Goal: Information Seeking & Learning: Learn about a topic

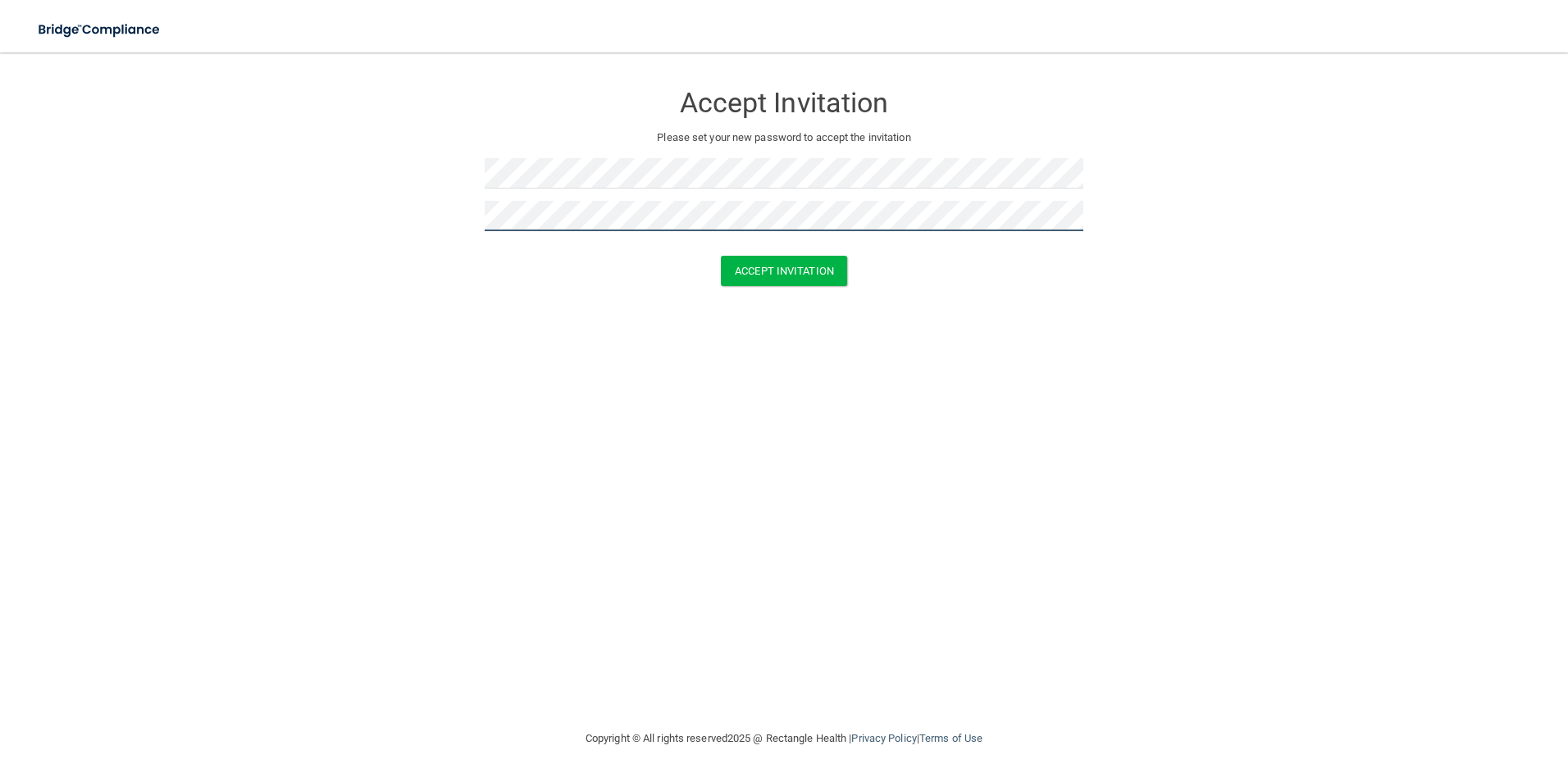
click at [721, 256] on button "Accept Invitation" at bounding box center [784, 271] width 126 height 30
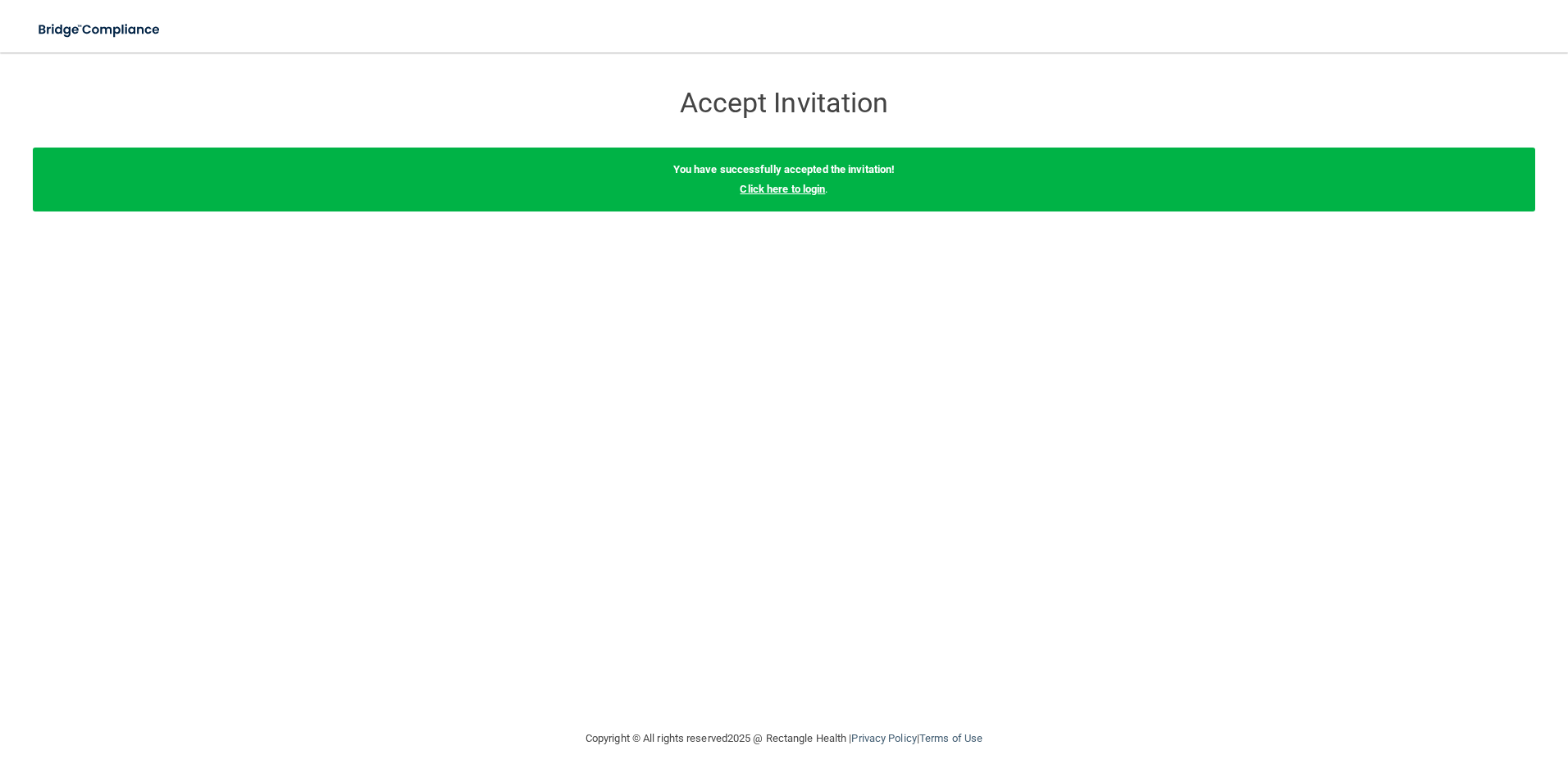
click at [779, 193] on link "Click here to login" at bounding box center [782, 189] width 86 height 12
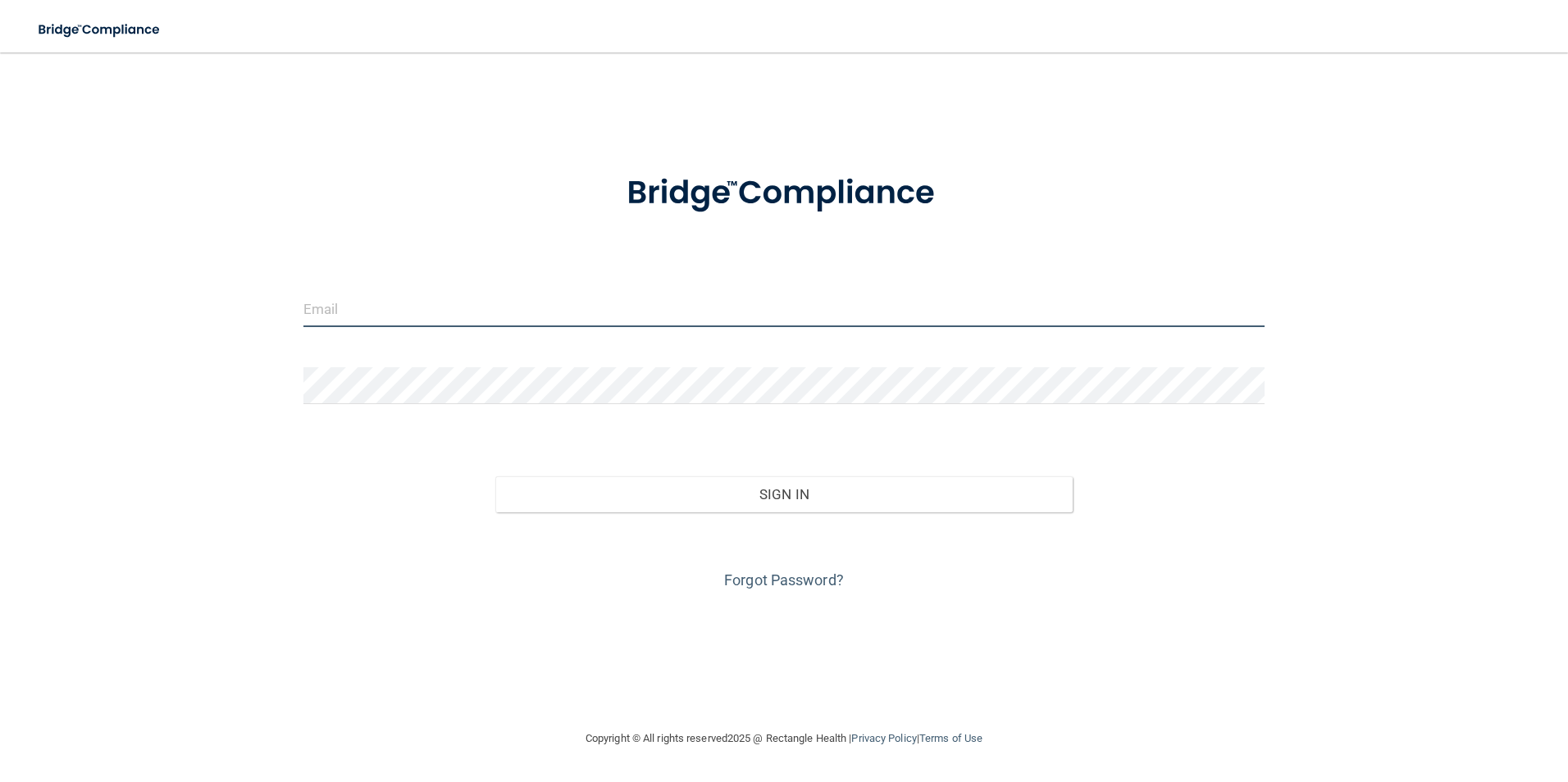
type input "[EMAIL_ADDRESS][DOMAIN_NAME]"
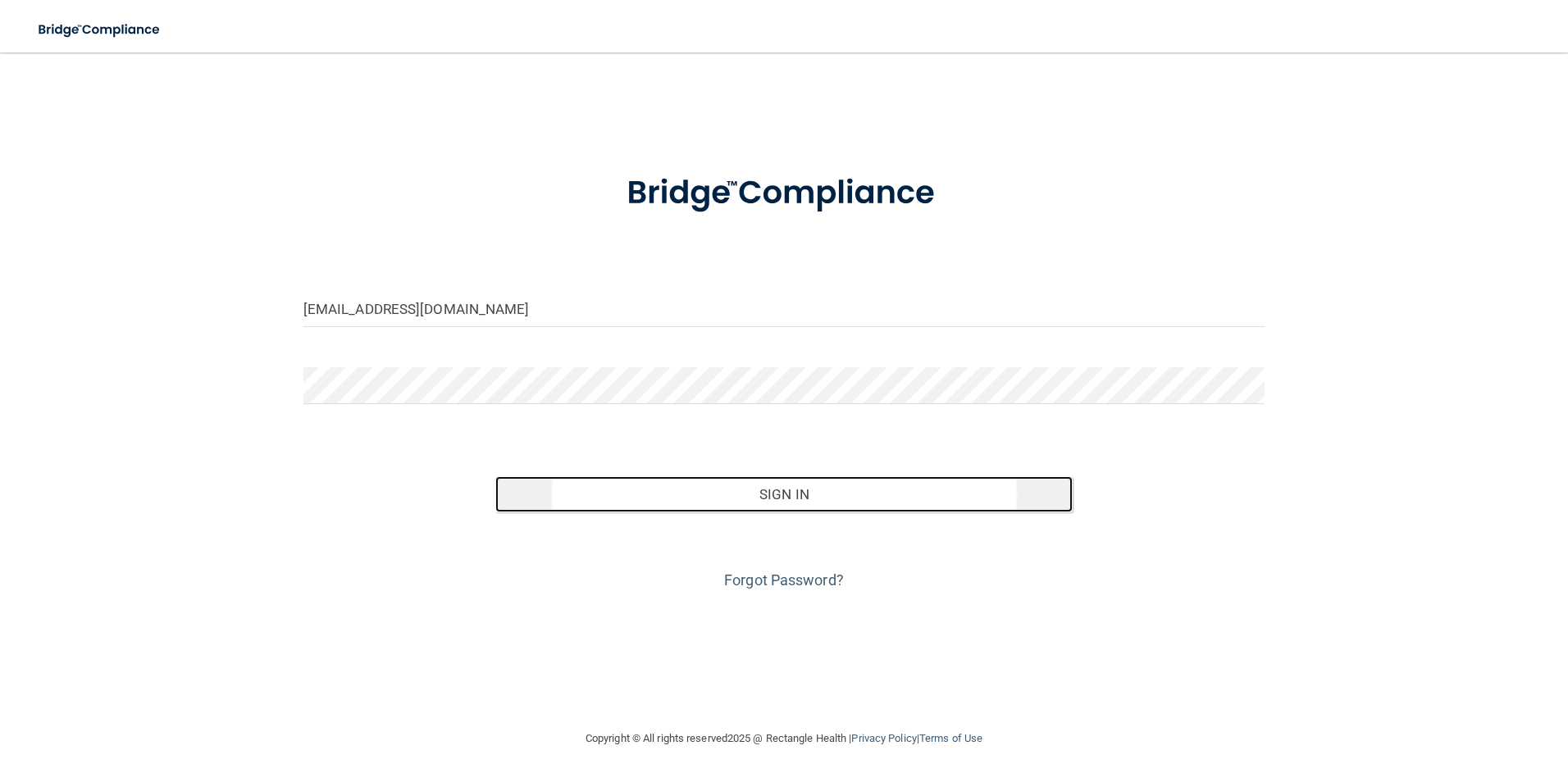
click at [770, 496] on button "Sign In" at bounding box center [784, 494] width 577 height 36
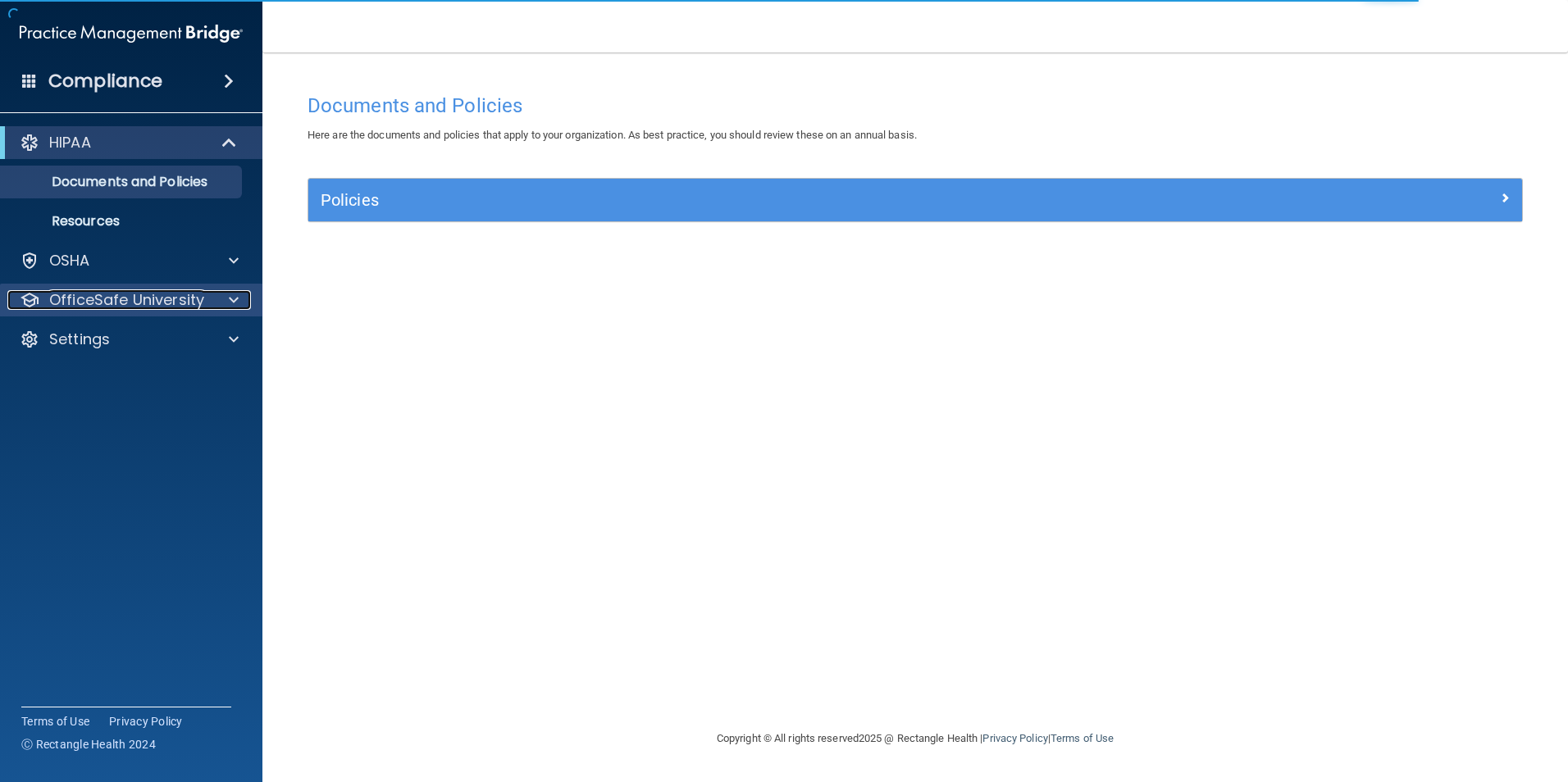
click at [116, 296] on p "OfficeSafe University" at bounding box center [126, 299] width 155 height 19
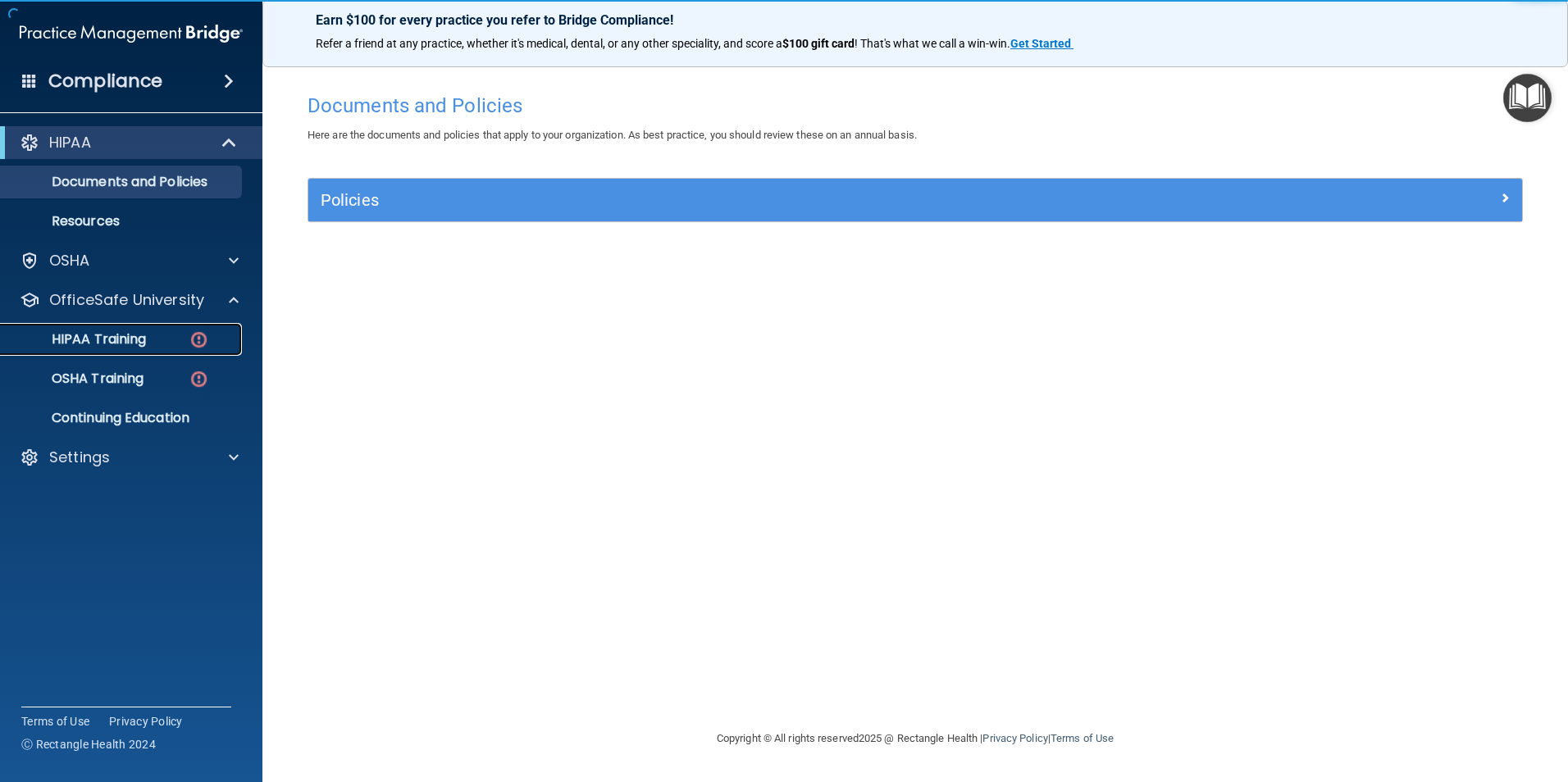
click at [138, 341] on p "HIPAA Training" at bounding box center [78, 340] width 135 height 17
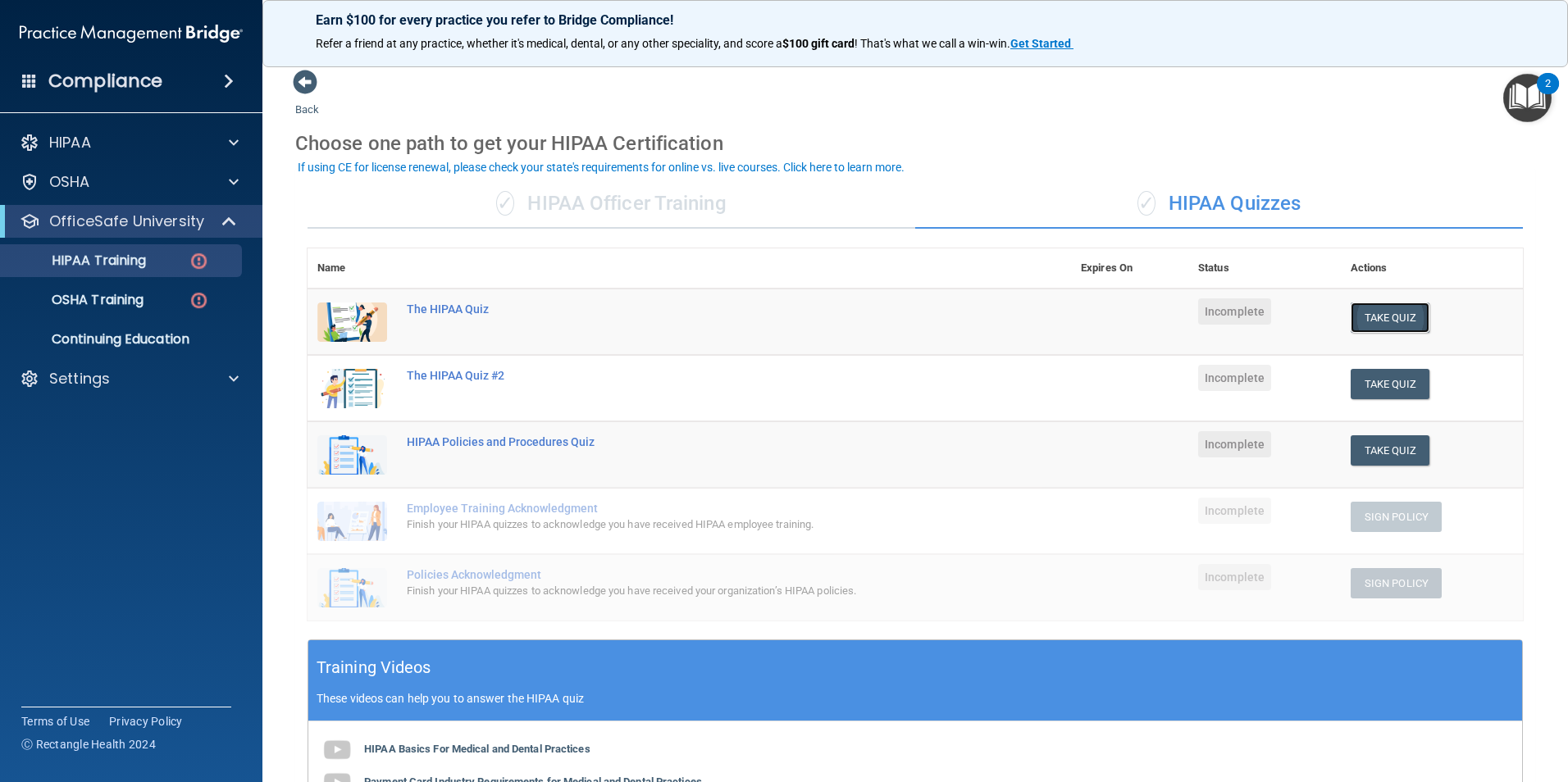
click at [1391, 321] on button "Take Quiz" at bounding box center [1389, 318] width 78 height 30
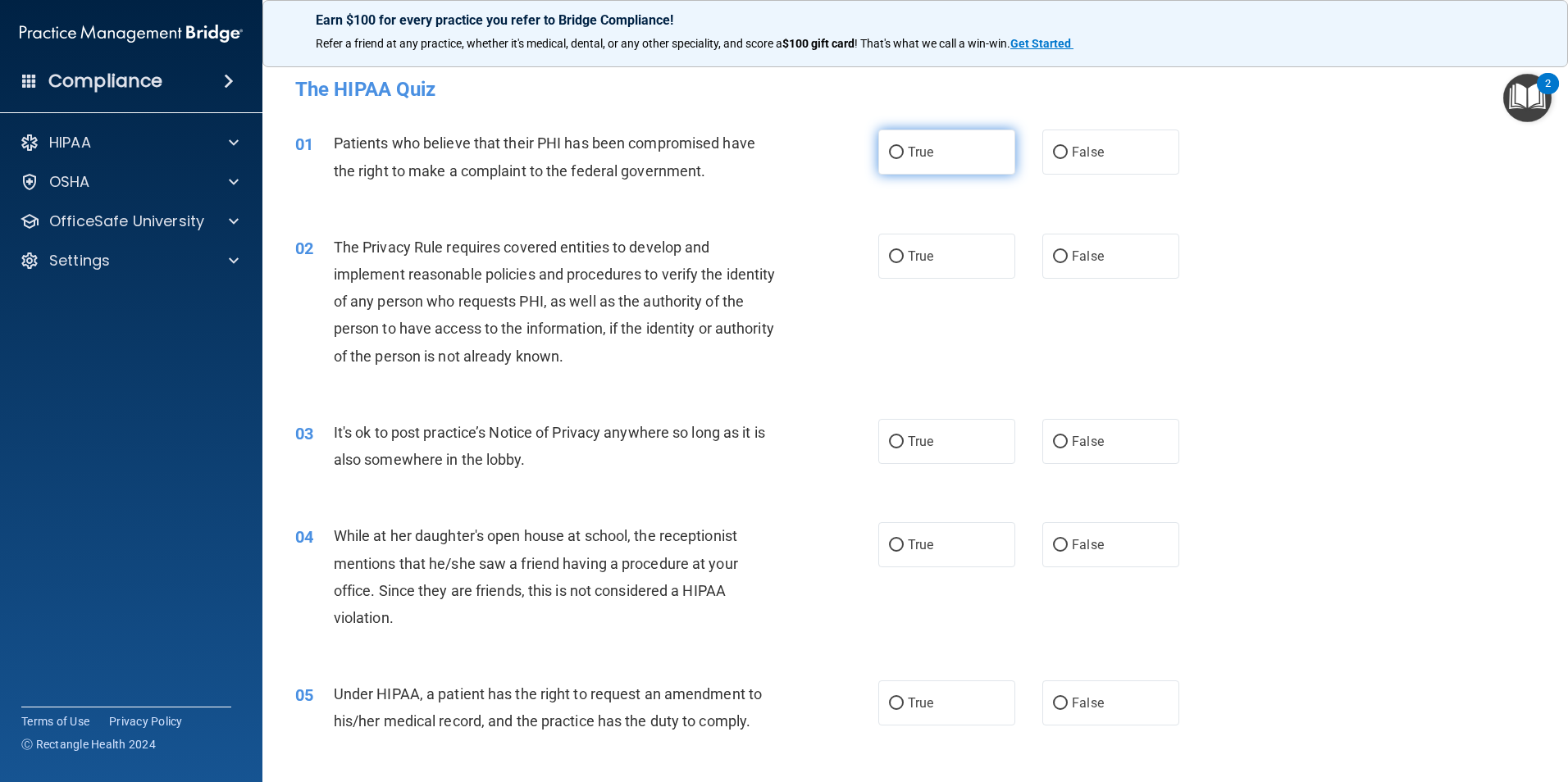
click at [887, 164] on label "True" at bounding box center [947, 152] width 137 height 45
click at [889, 159] on input "True" at bounding box center [896, 152] width 15 height 12
radio input "true"
click at [903, 247] on label "True" at bounding box center [947, 256] width 137 height 45
click at [903, 251] on input "True" at bounding box center [896, 256] width 15 height 12
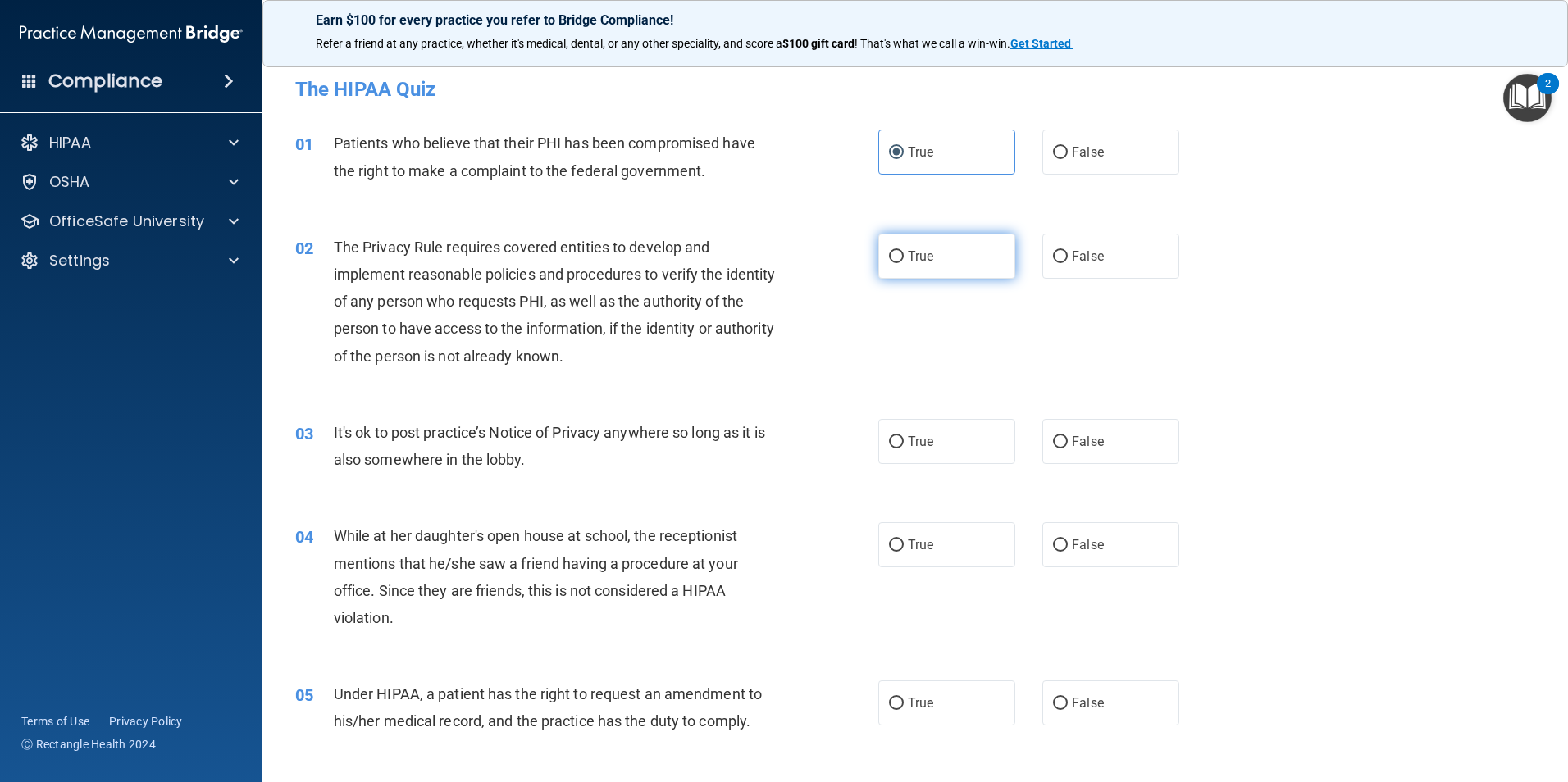
radio input "true"
click at [1091, 453] on label "False" at bounding box center [1110, 441] width 137 height 45
click at [1067, 449] on input "False" at bounding box center [1060, 442] width 15 height 12
radio input "true"
click at [1081, 545] on span "False" at bounding box center [1087, 544] width 32 height 16
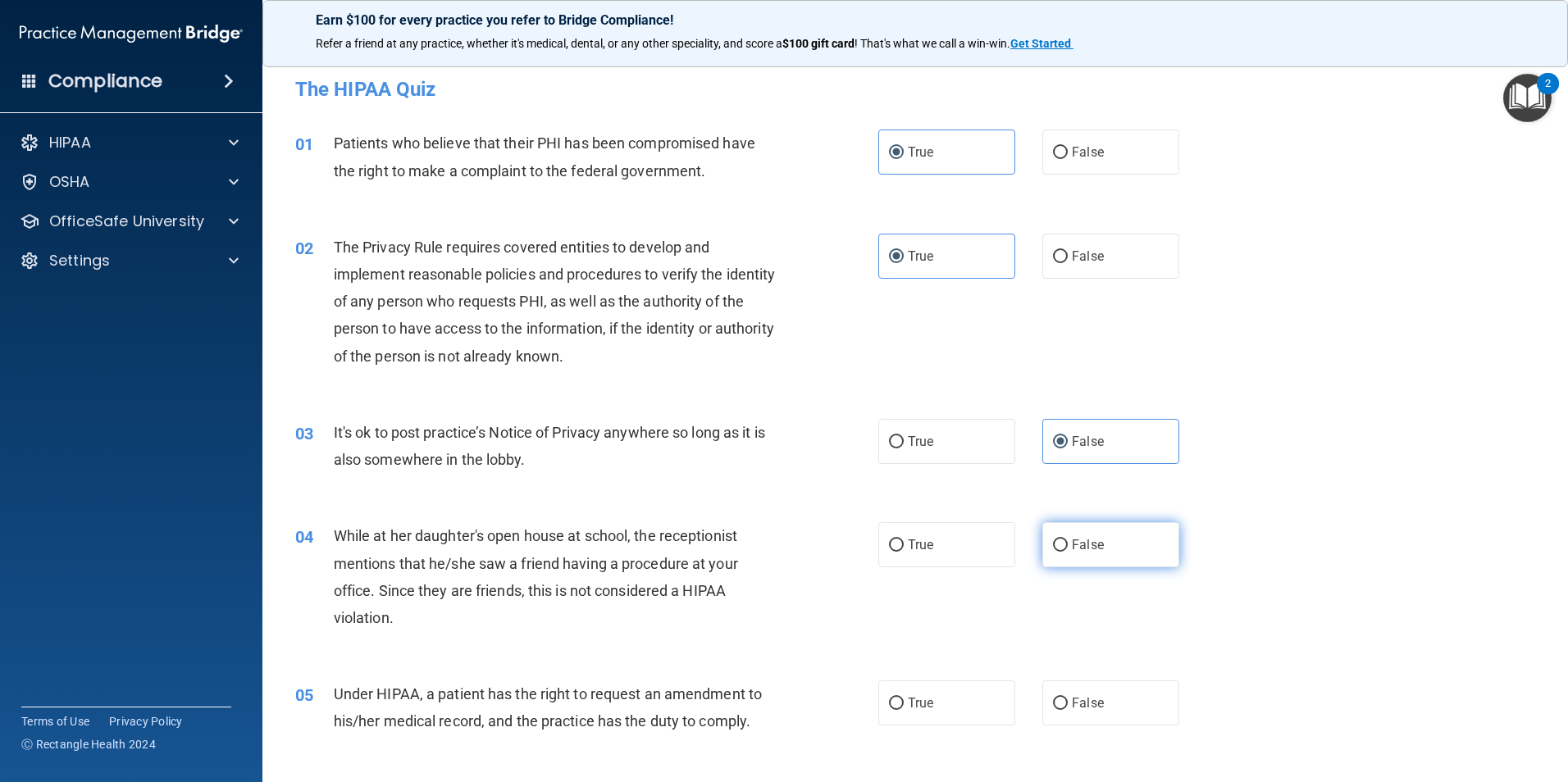
click at [1067, 545] on input "False" at bounding box center [1060, 545] width 15 height 12
radio input "true"
click at [1077, 722] on label "False" at bounding box center [1110, 703] width 137 height 45
click at [1067, 710] on input "False" at bounding box center [1060, 704] width 15 height 12
radio input "true"
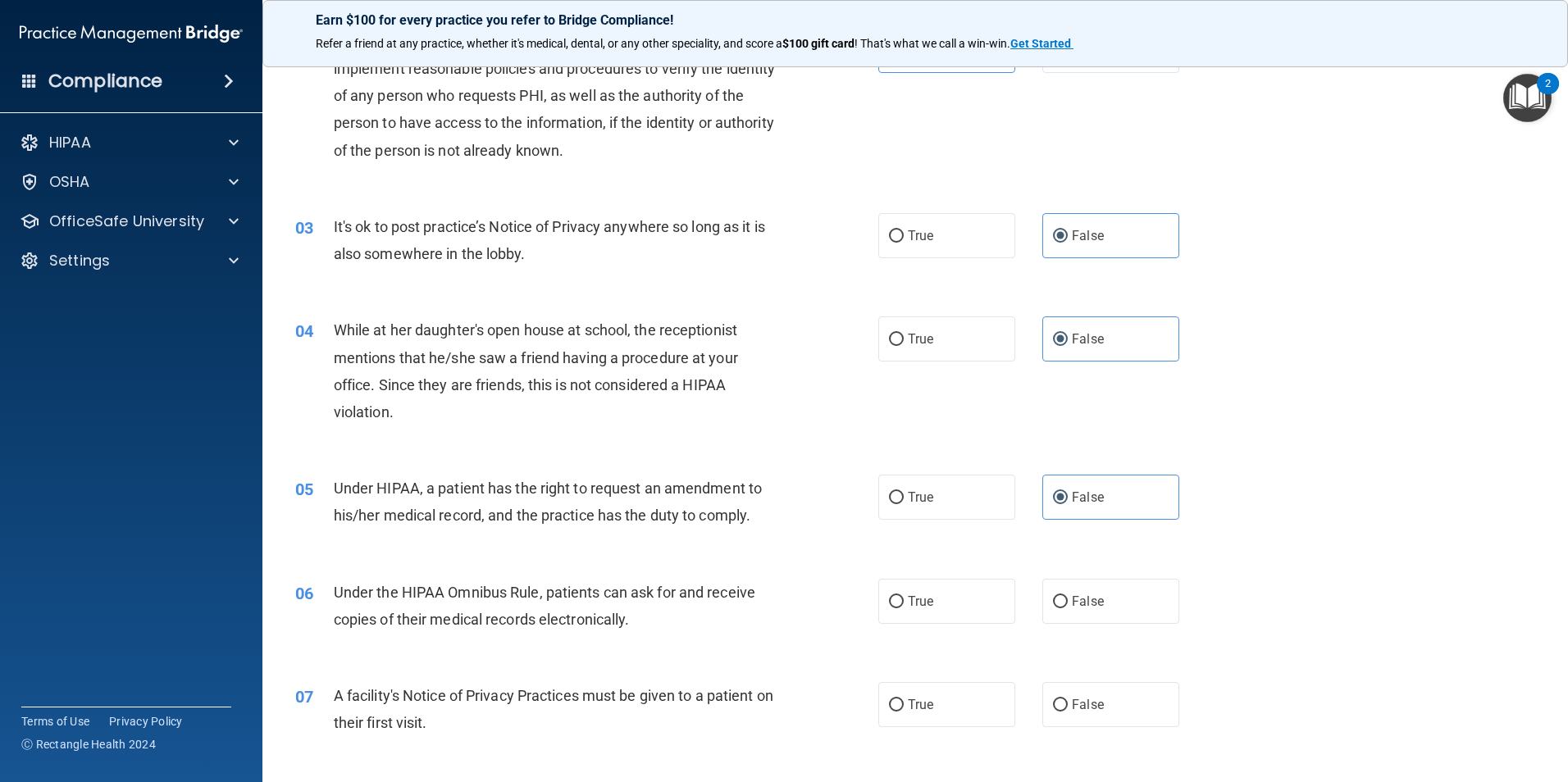
scroll to position [246, 0]
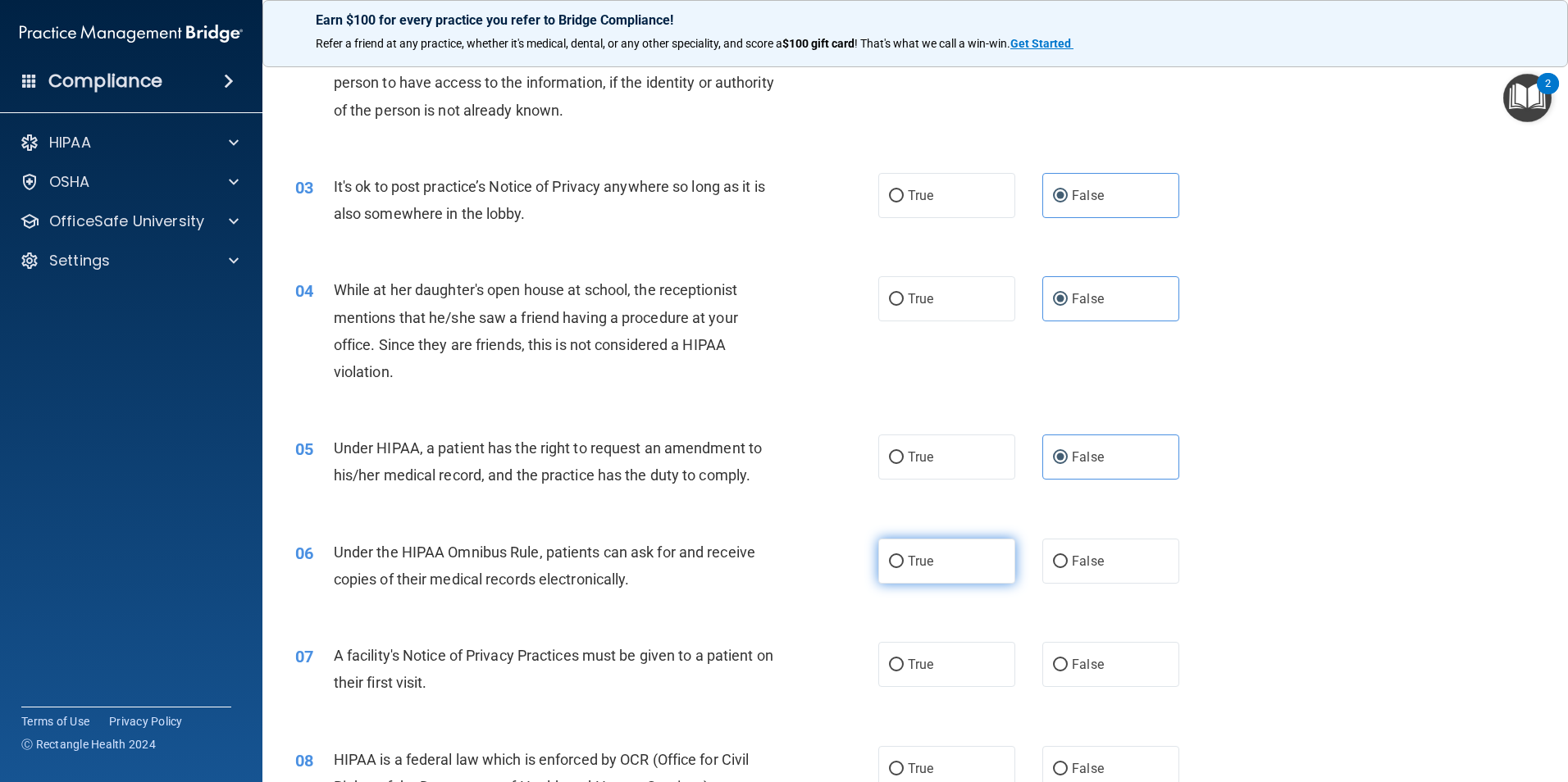
click at [901, 548] on label "True" at bounding box center [947, 561] width 137 height 45
click at [901, 556] on input "True" at bounding box center [896, 562] width 15 height 12
radio input "true"
click at [917, 679] on label "True" at bounding box center [947, 664] width 137 height 45
click at [903, 671] on input "True" at bounding box center [896, 665] width 15 height 12
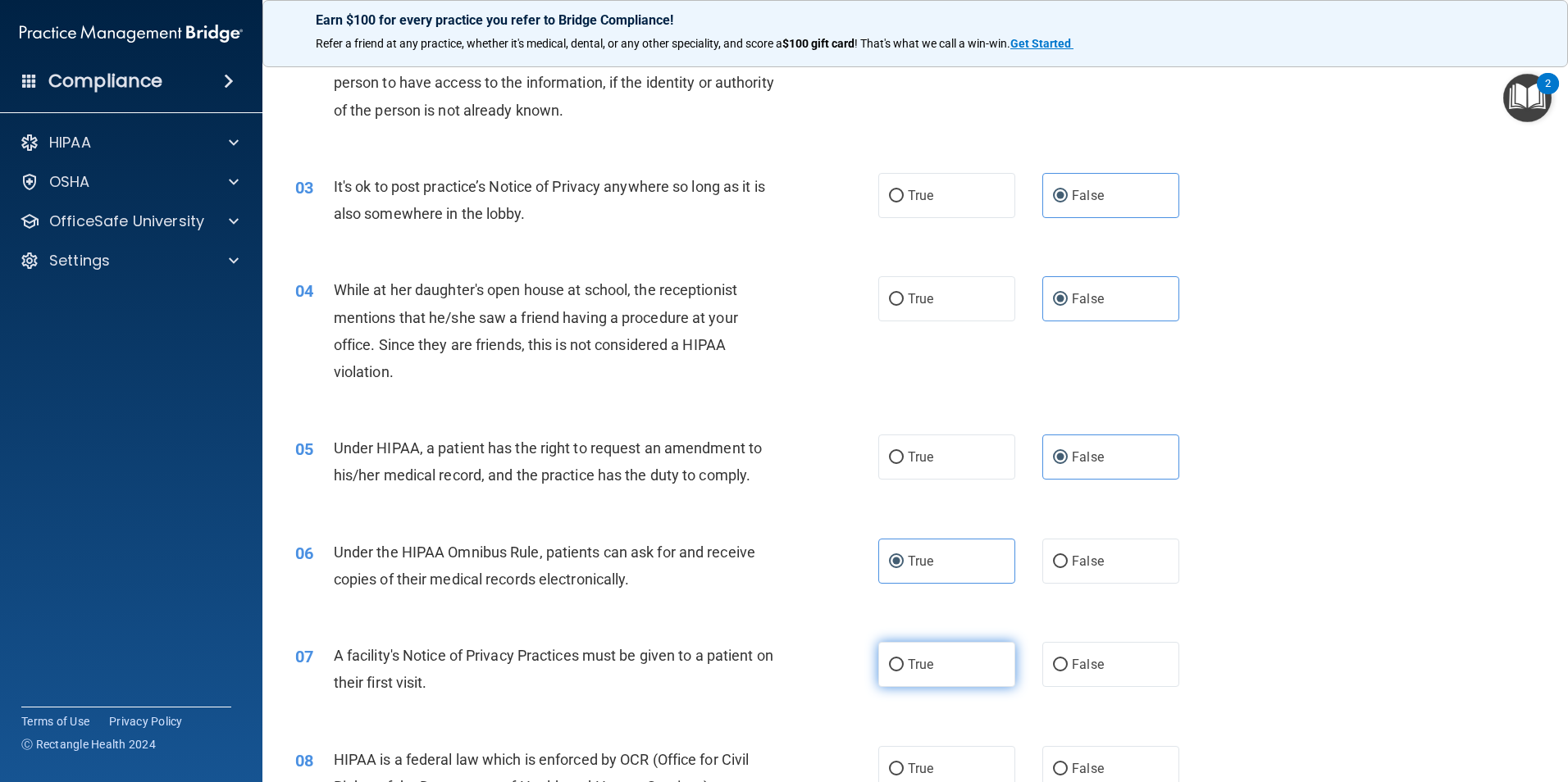
radio input "true"
click at [912, 764] on span "True" at bounding box center [921, 768] width 26 height 16
click at [903, 764] on input "True" at bounding box center [896, 769] width 15 height 12
radio input "true"
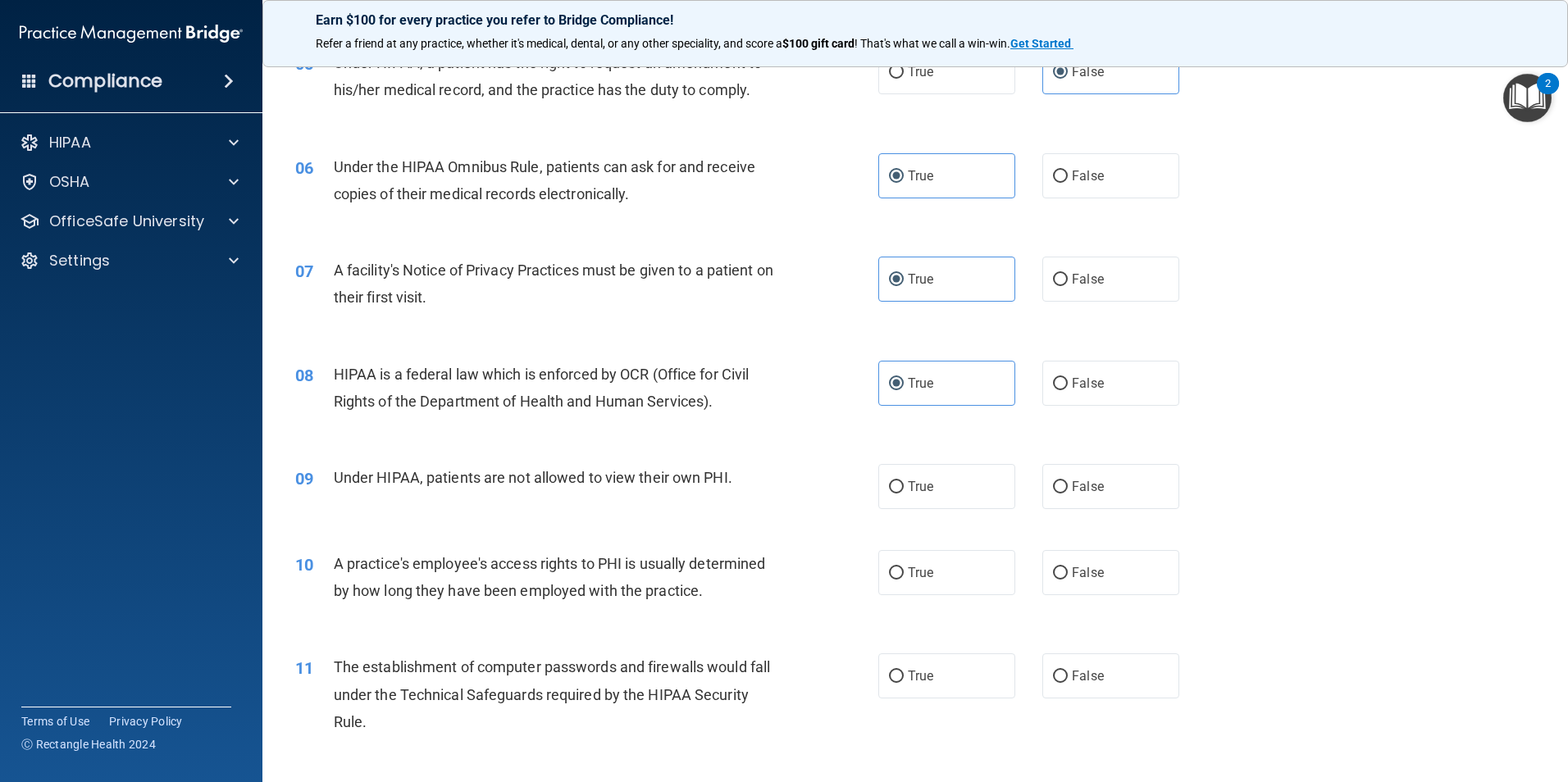
scroll to position [656, 0]
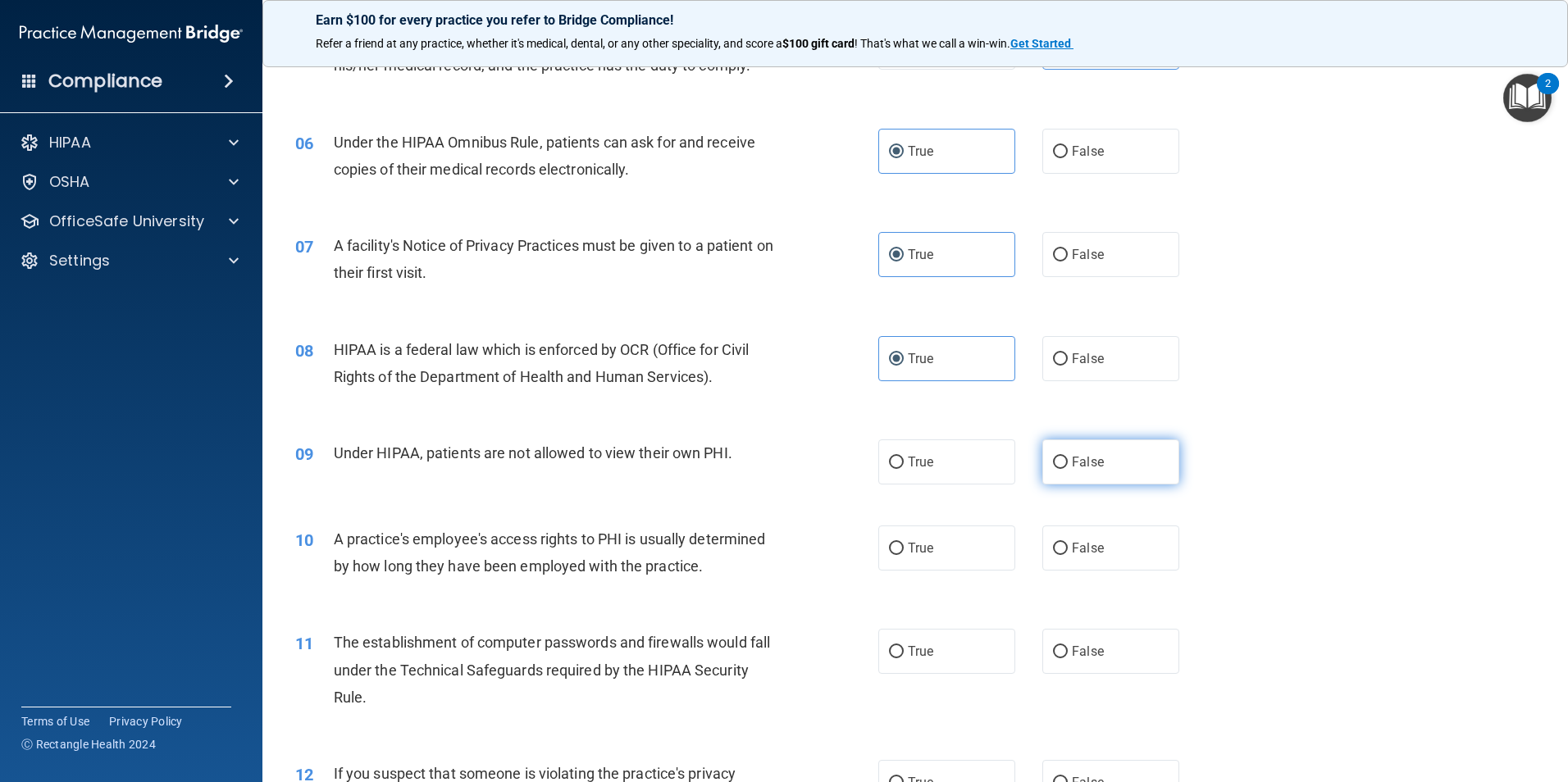
click at [1074, 478] on label "False" at bounding box center [1110, 461] width 137 height 45
click at [1067, 469] on input "False" at bounding box center [1060, 462] width 15 height 12
radio input "true"
click at [1080, 543] on span "False" at bounding box center [1087, 548] width 32 height 16
click at [1067, 543] on input "False" at bounding box center [1060, 548] width 15 height 12
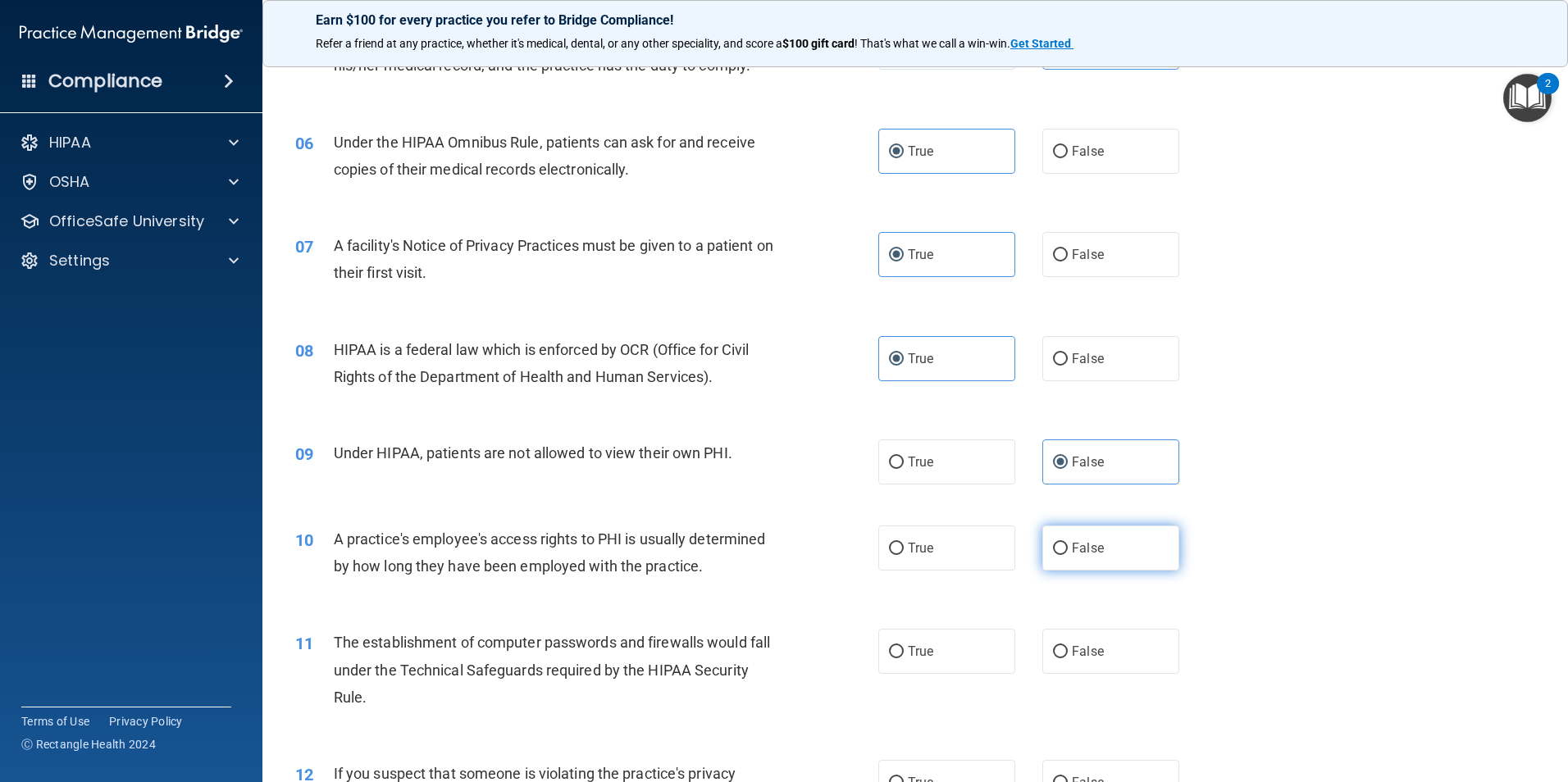
radio input "true"
click at [947, 664] on label "True" at bounding box center [947, 651] width 137 height 45
click at [903, 659] on input "True" at bounding box center [896, 652] width 15 height 12
radio input "true"
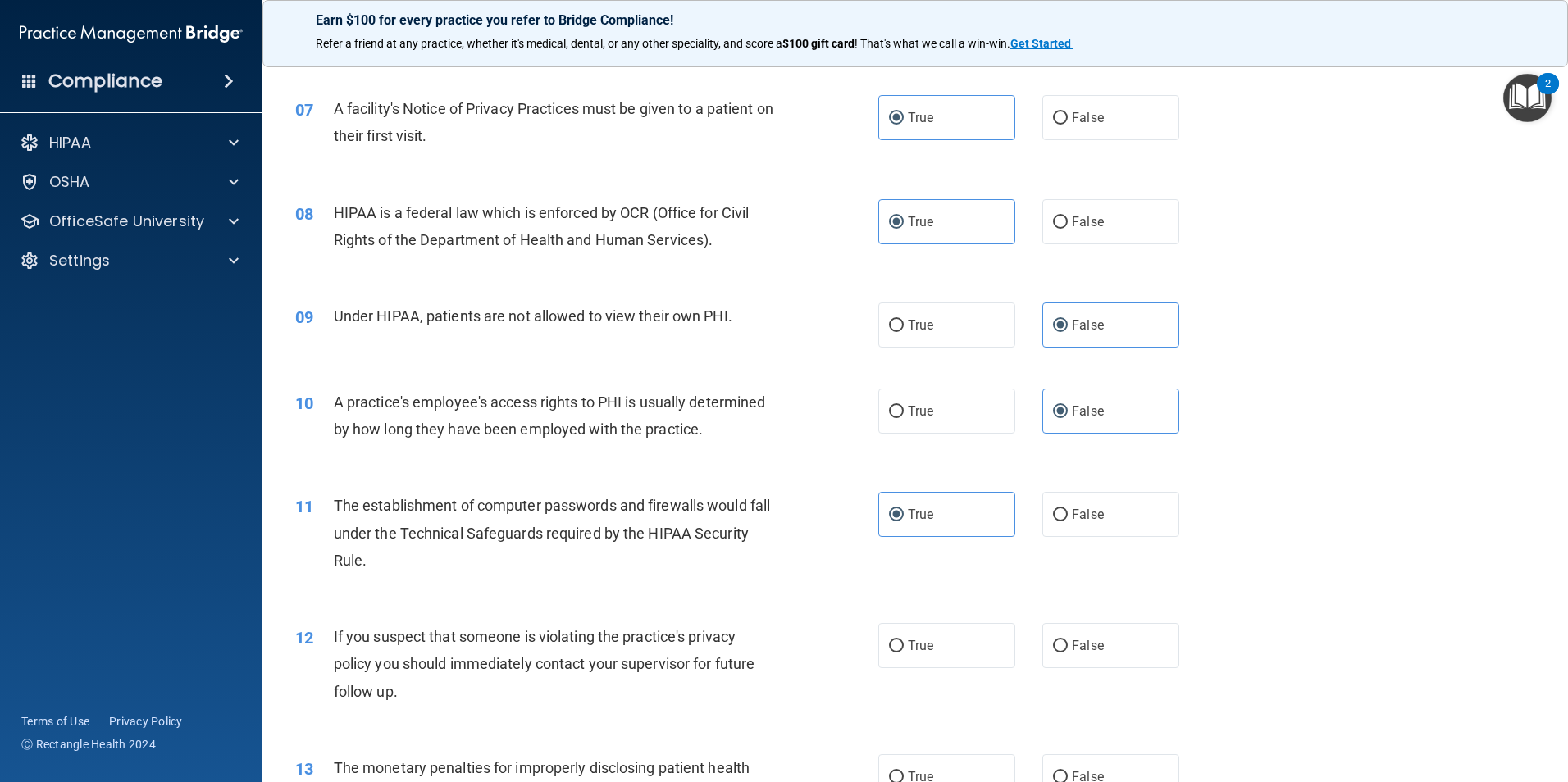
scroll to position [820, 0]
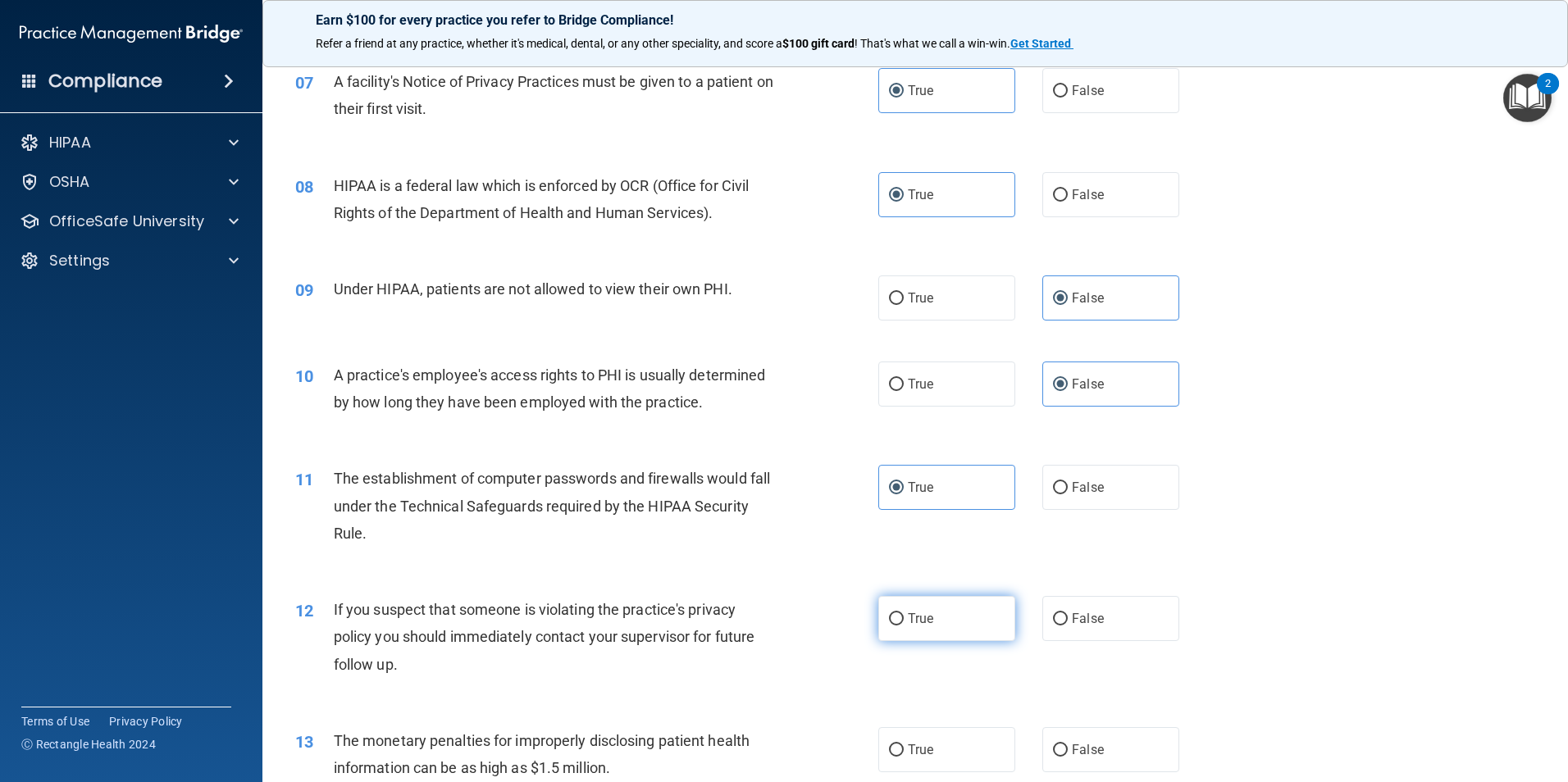
click at [908, 617] on span "True" at bounding box center [921, 618] width 26 height 16
click at [903, 617] on input "True" at bounding box center [896, 619] width 15 height 12
radio input "true"
click at [912, 759] on label "True" at bounding box center [947, 750] width 137 height 45
click at [903, 757] on input "True" at bounding box center [896, 751] width 15 height 12
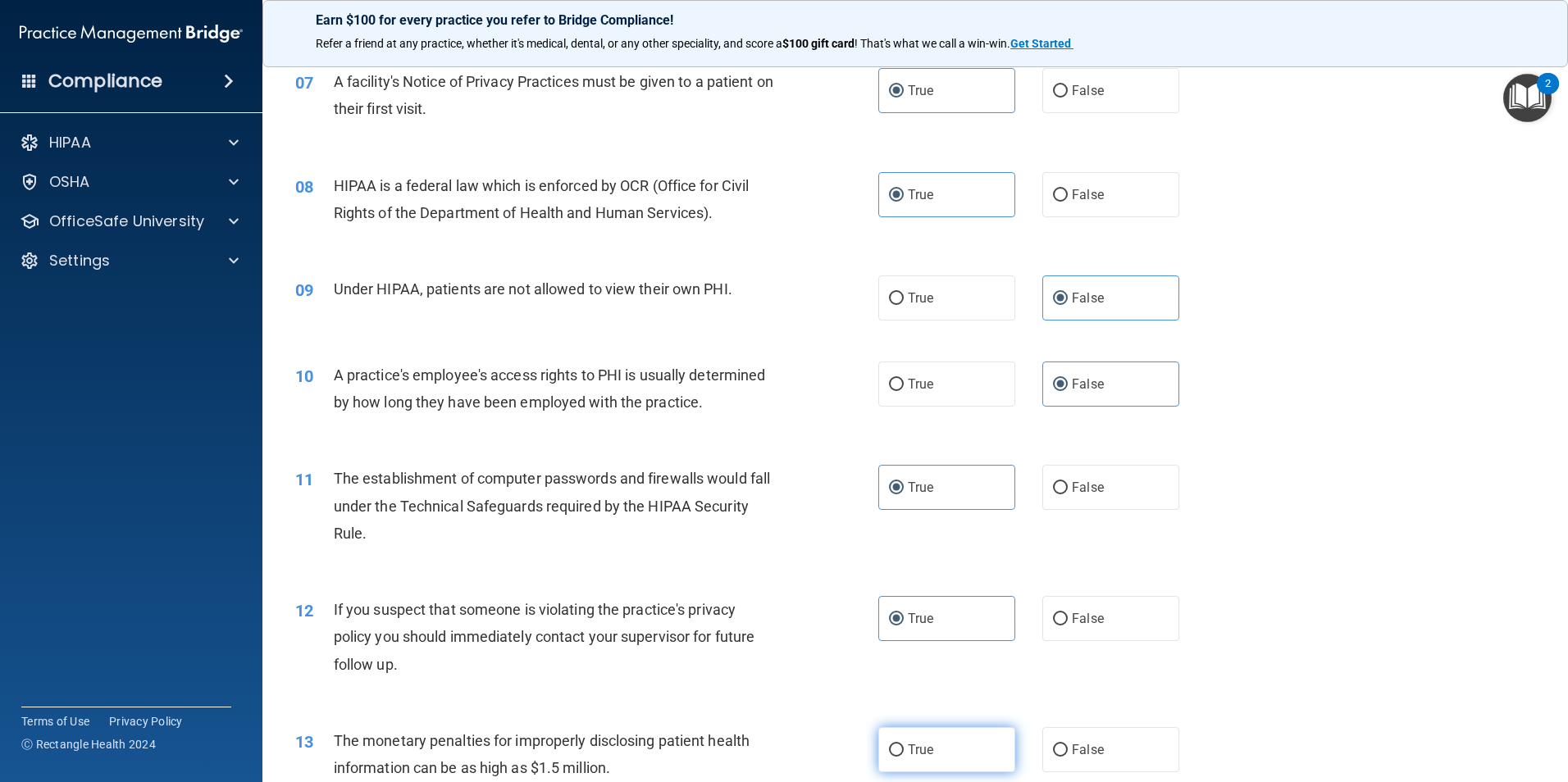
radio input "true"
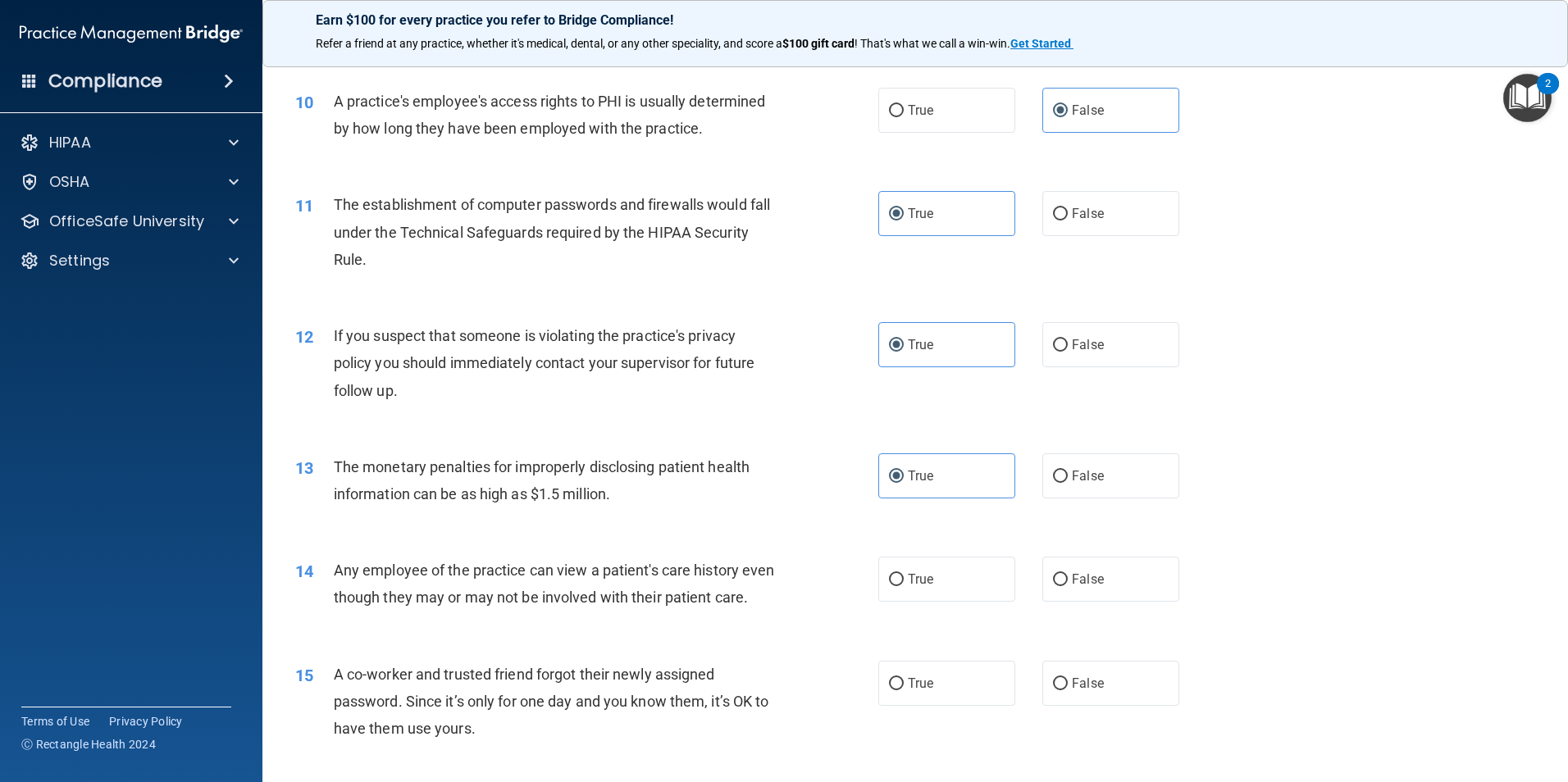
scroll to position [1149, 0]
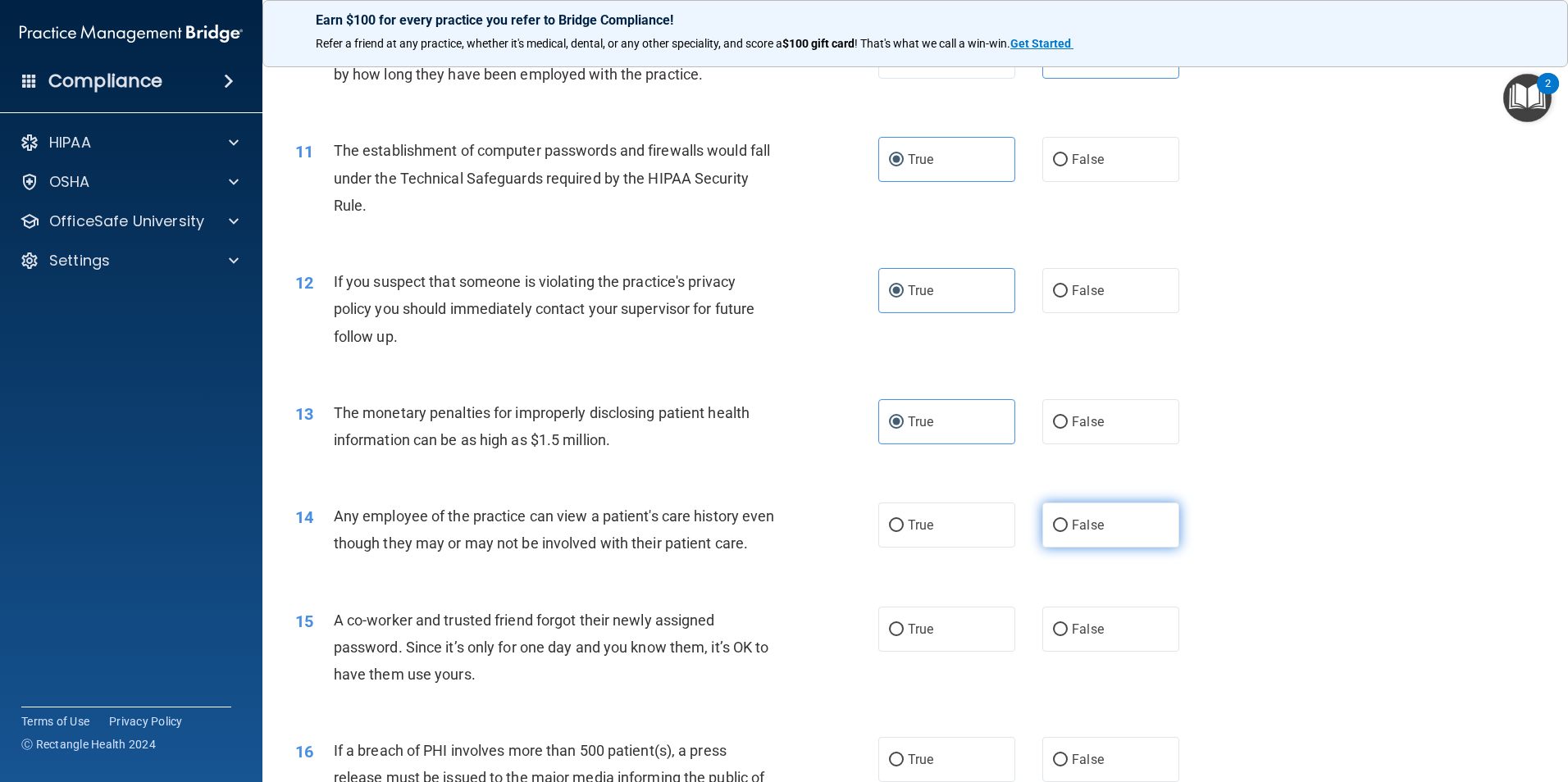
click at [1083, 526] on span "False" at bounding box center [1087, 525] width 32 height 16
click at [1067, 526] on input "False" at bounding box center [1060, 526] width 15 height 12
radio input "true"
click at [1089, 637] on span "False" at bounding box center [1087, 629] width 32 height 16
click at [1067, 636] on input "False" at bounding box center [1060, 630] width 15 height 12
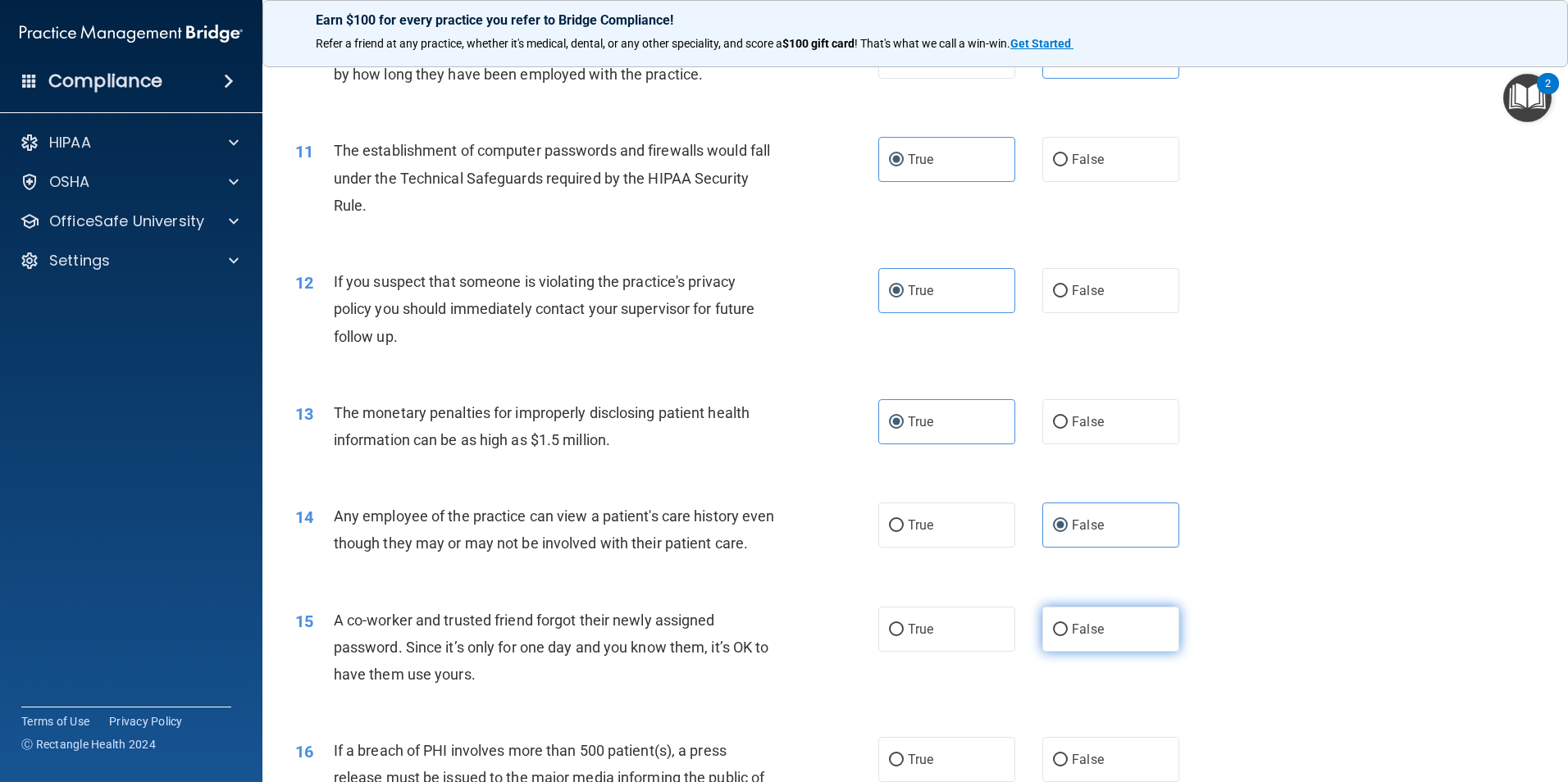
radio input "true"
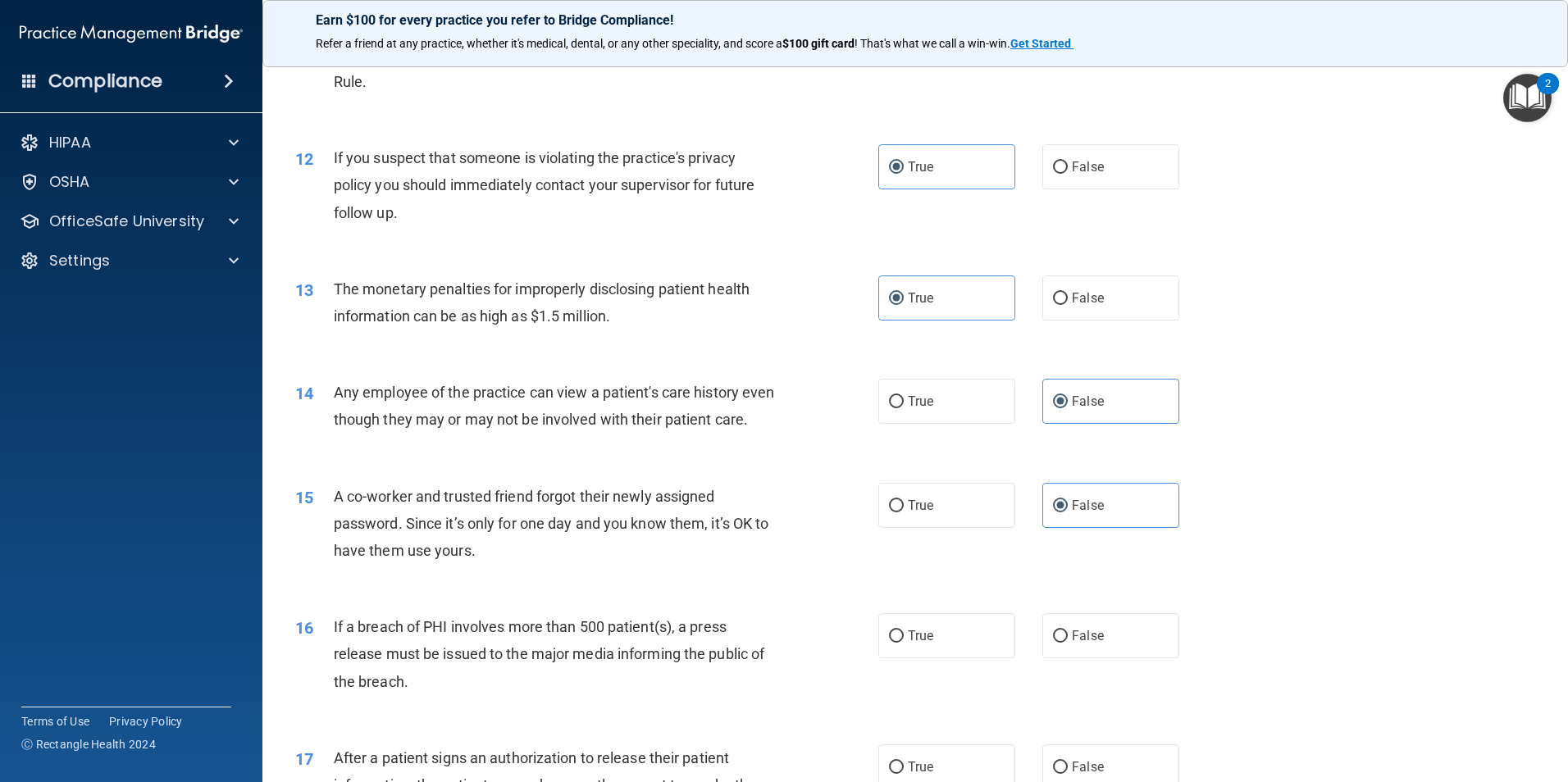
scroll to position [1313, 0]
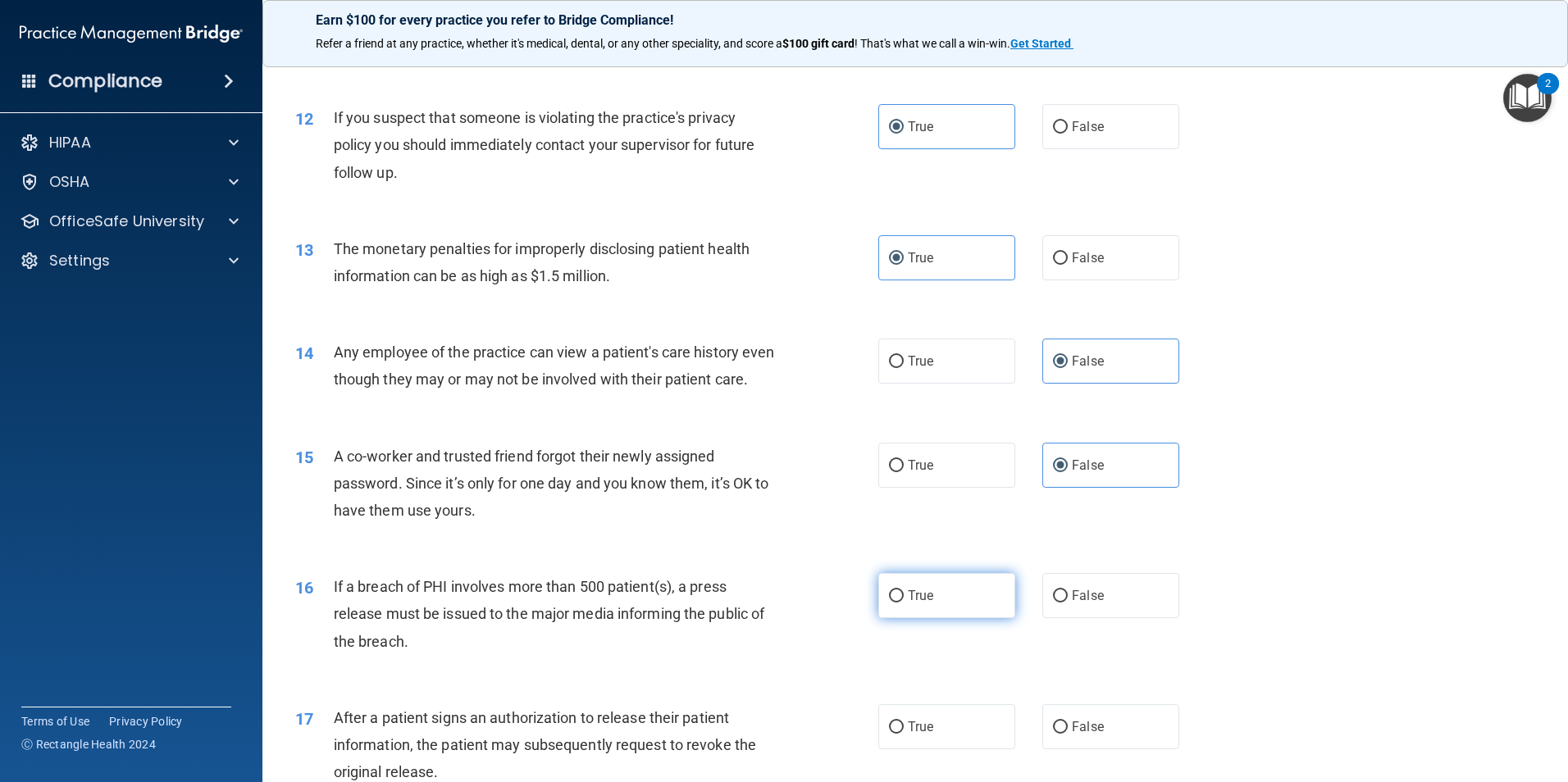
click at [919, 618] on label "True" at bounding box center [947, 595] width 137 height 45
click at [903, 602] on input "True" at bounding box center [896, 596] width 15 height 12
radio input "true"
click at [934, 750] on label "True" at bounding box center [947, 727] width 137 height 45
click at [903, 734] on input "True" at bounding box center [896, 728] width 15 height 12
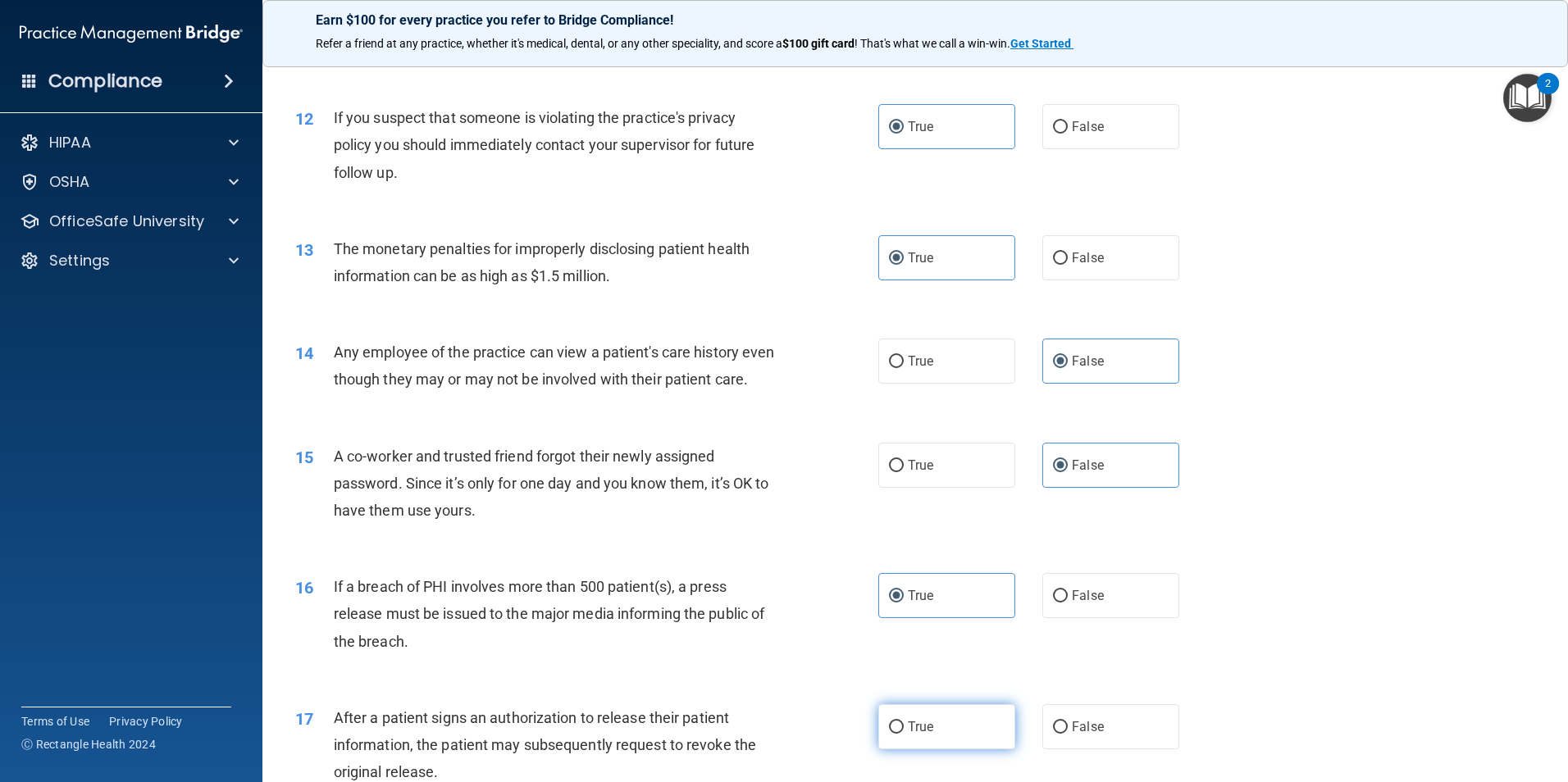
radio input "true"
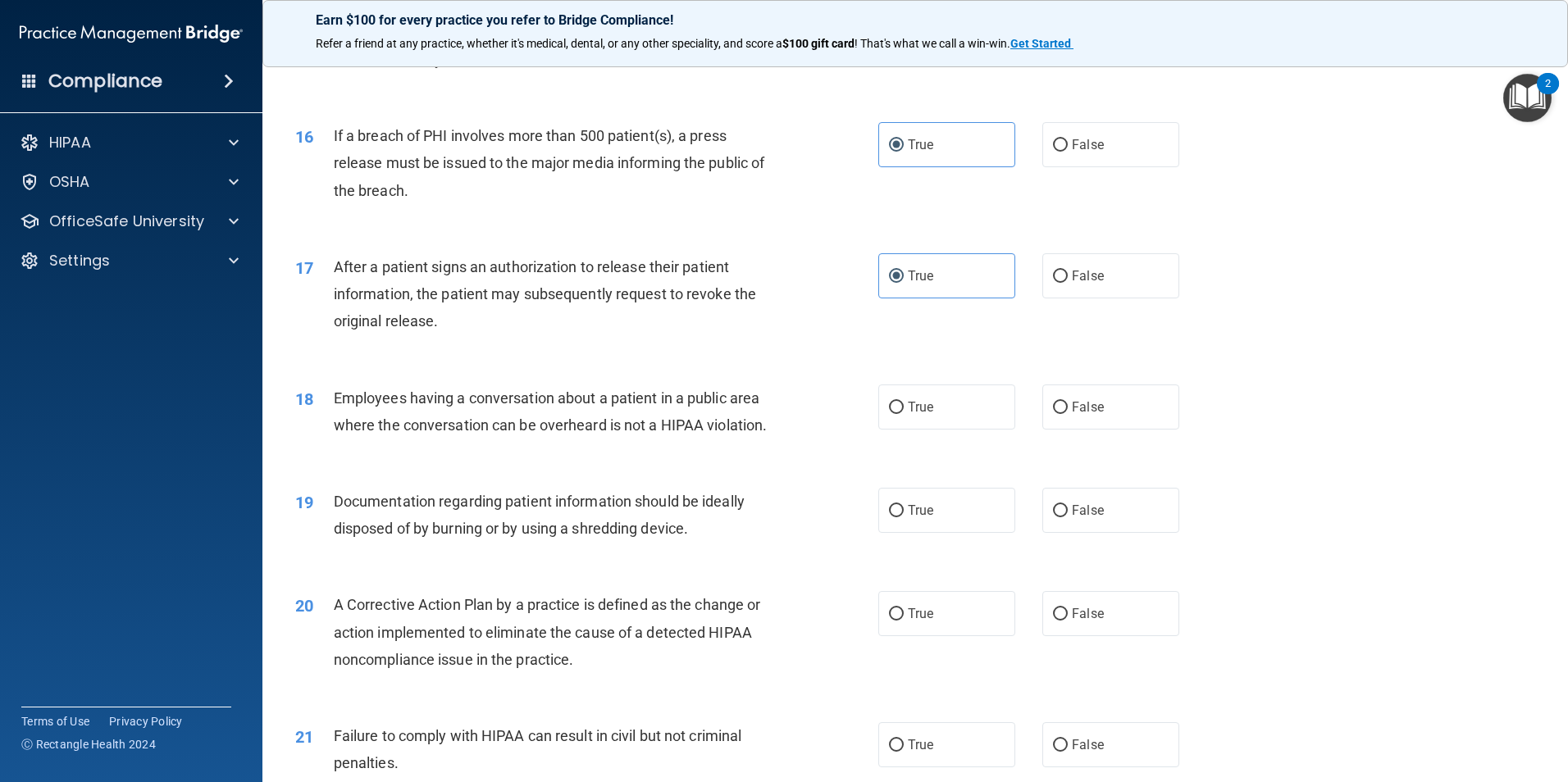
scroll to position [1804, 0]
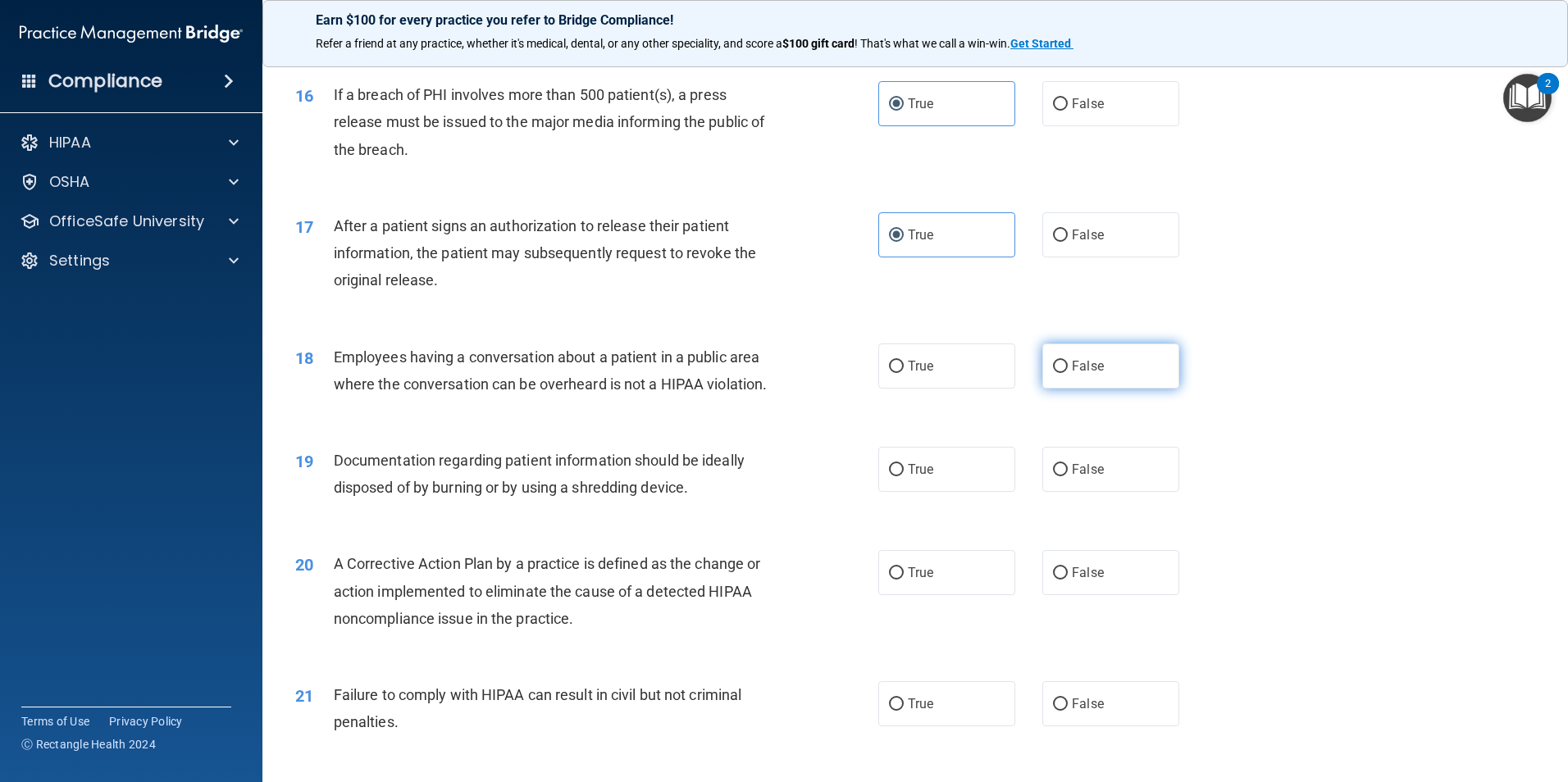
click at [1092, 389] on label "False" at bounding box center [1110, 366] width 137 height 45
click at [1067, 373] on input "False" at bounding box center [1060, 367] width 15 height 12
radio input "true"
click at [910, 580] on span "True" at bounding box center [921, 573] width 26 height 16
click at [903, 580] on input "True" at bounding box center [896, 573] width 15 height 12
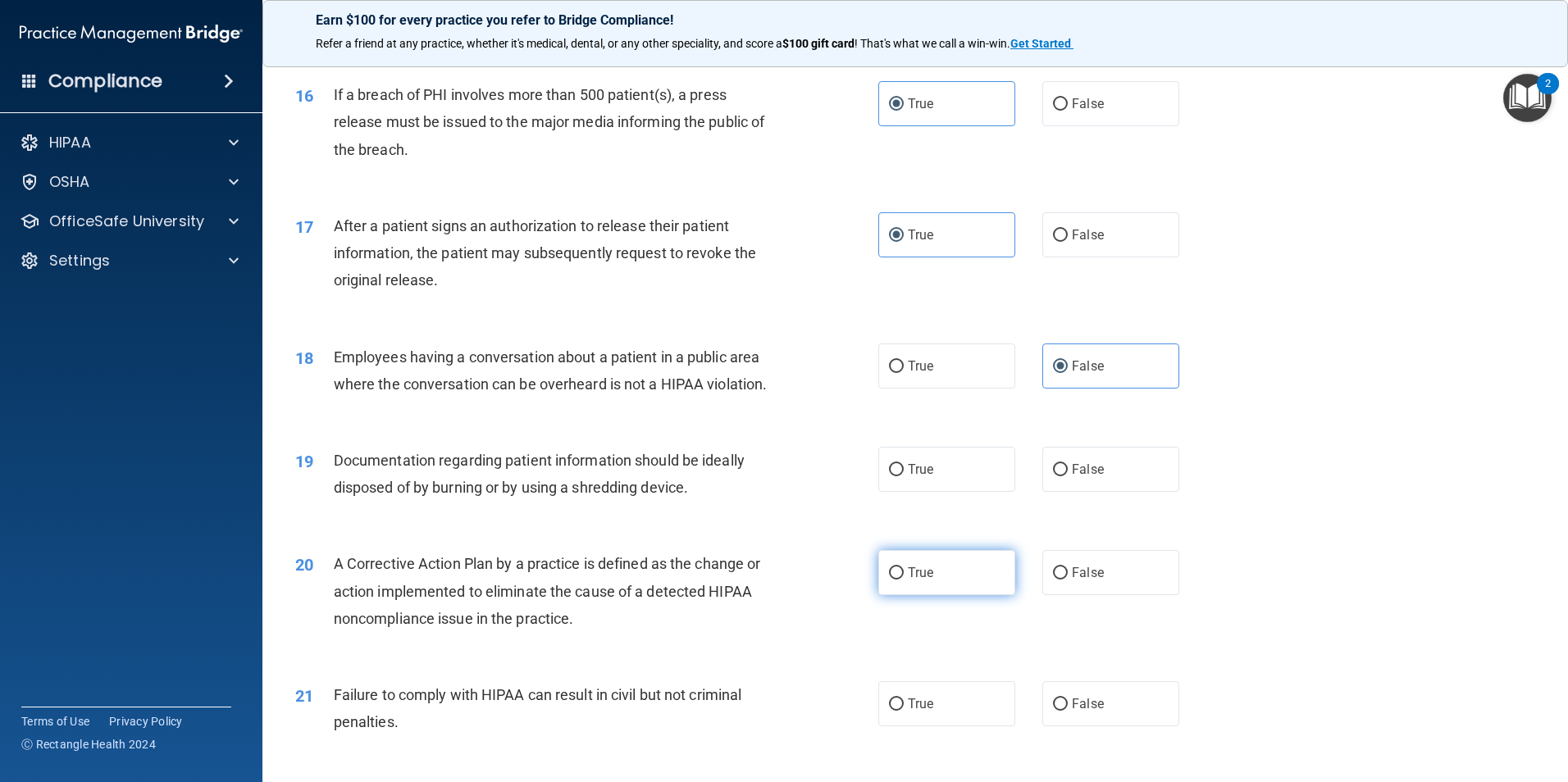
radio input "true"
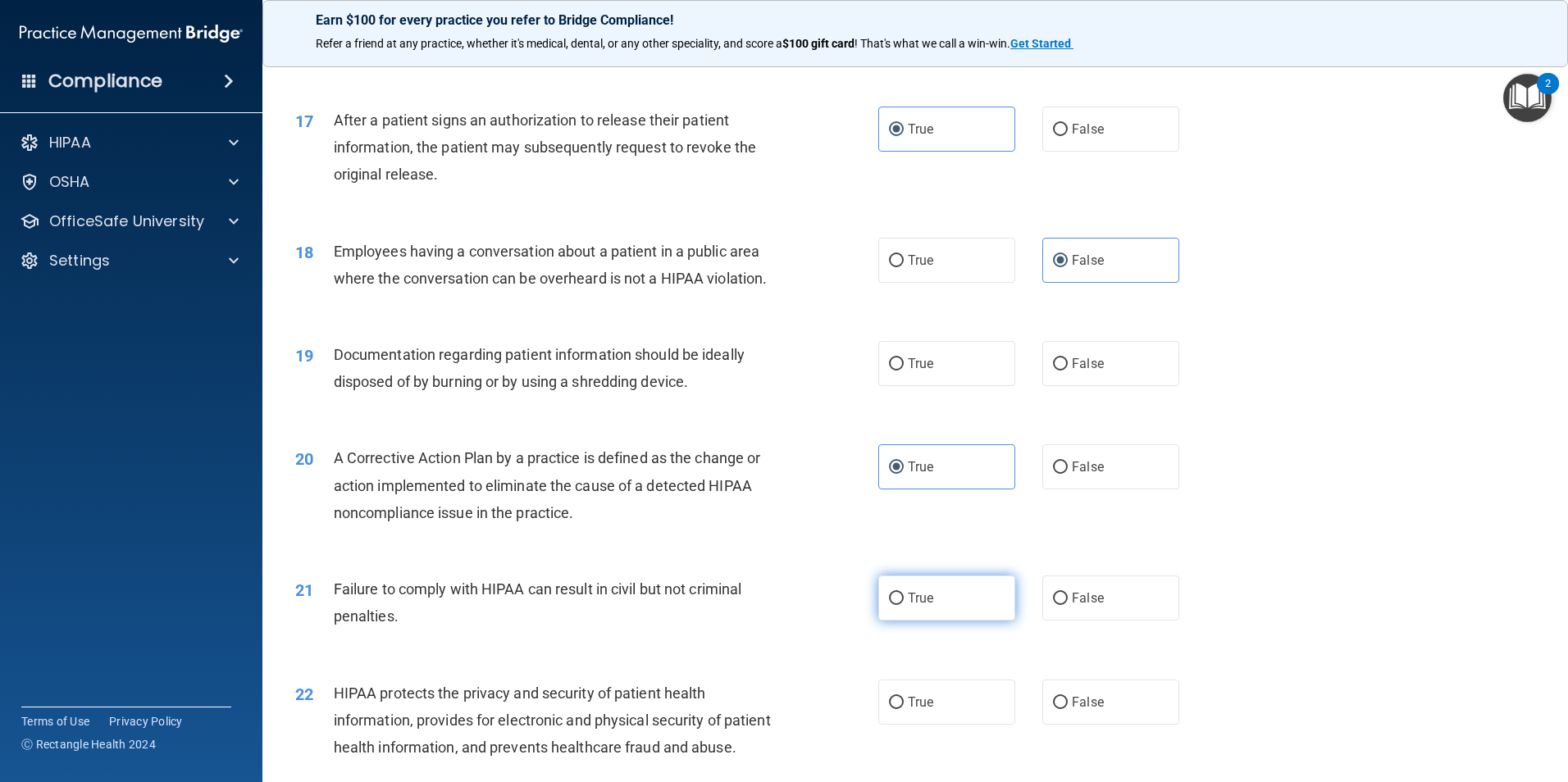
scroll to position [1968, 0]
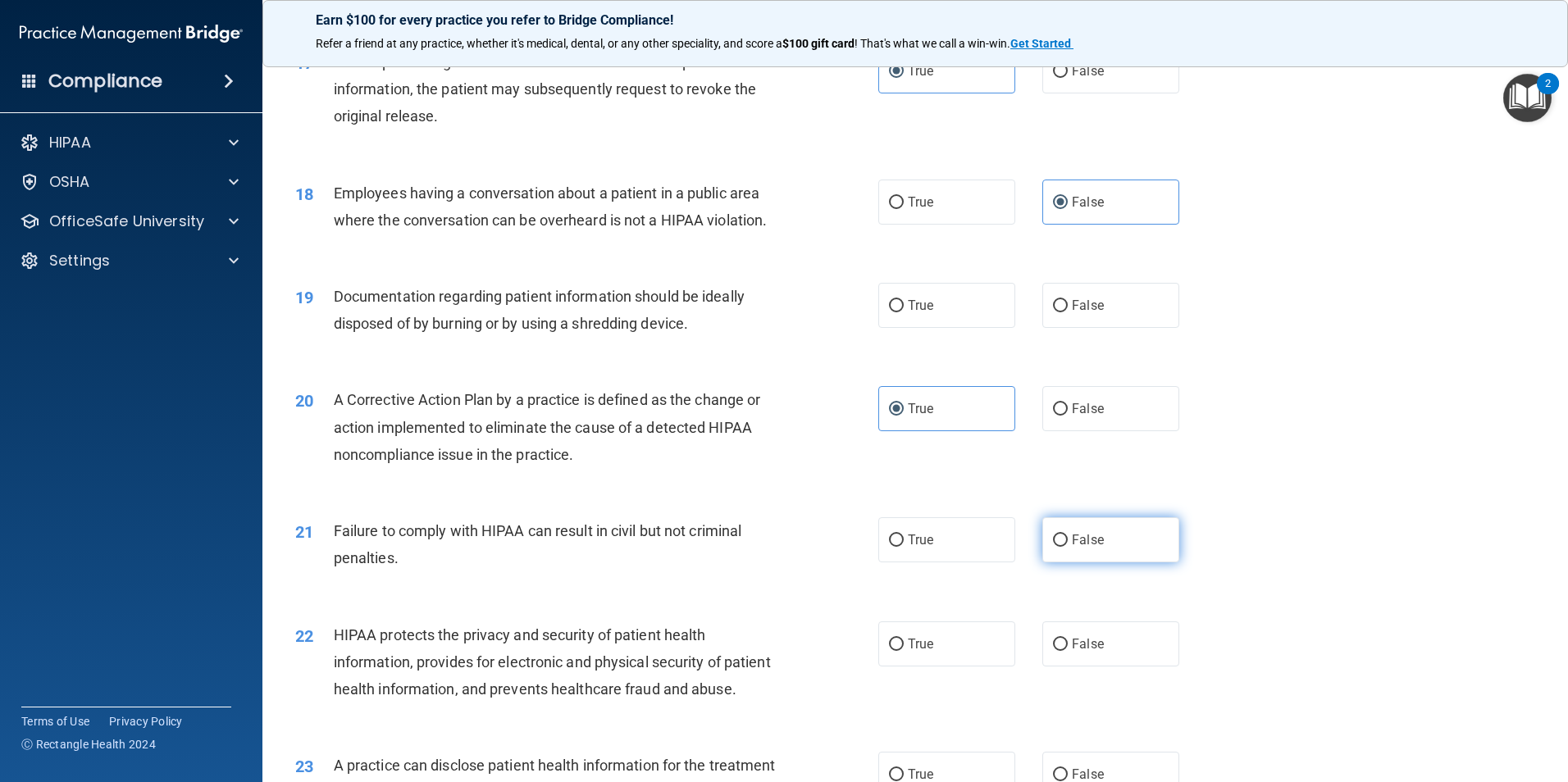
click at [1081, 548] on span "False" at bounding box center [1087, 540] width 32 height 16
click at [1067, 547] on input "False" at bounding box center [1060, 541] width 15 height 12
radio input "true"
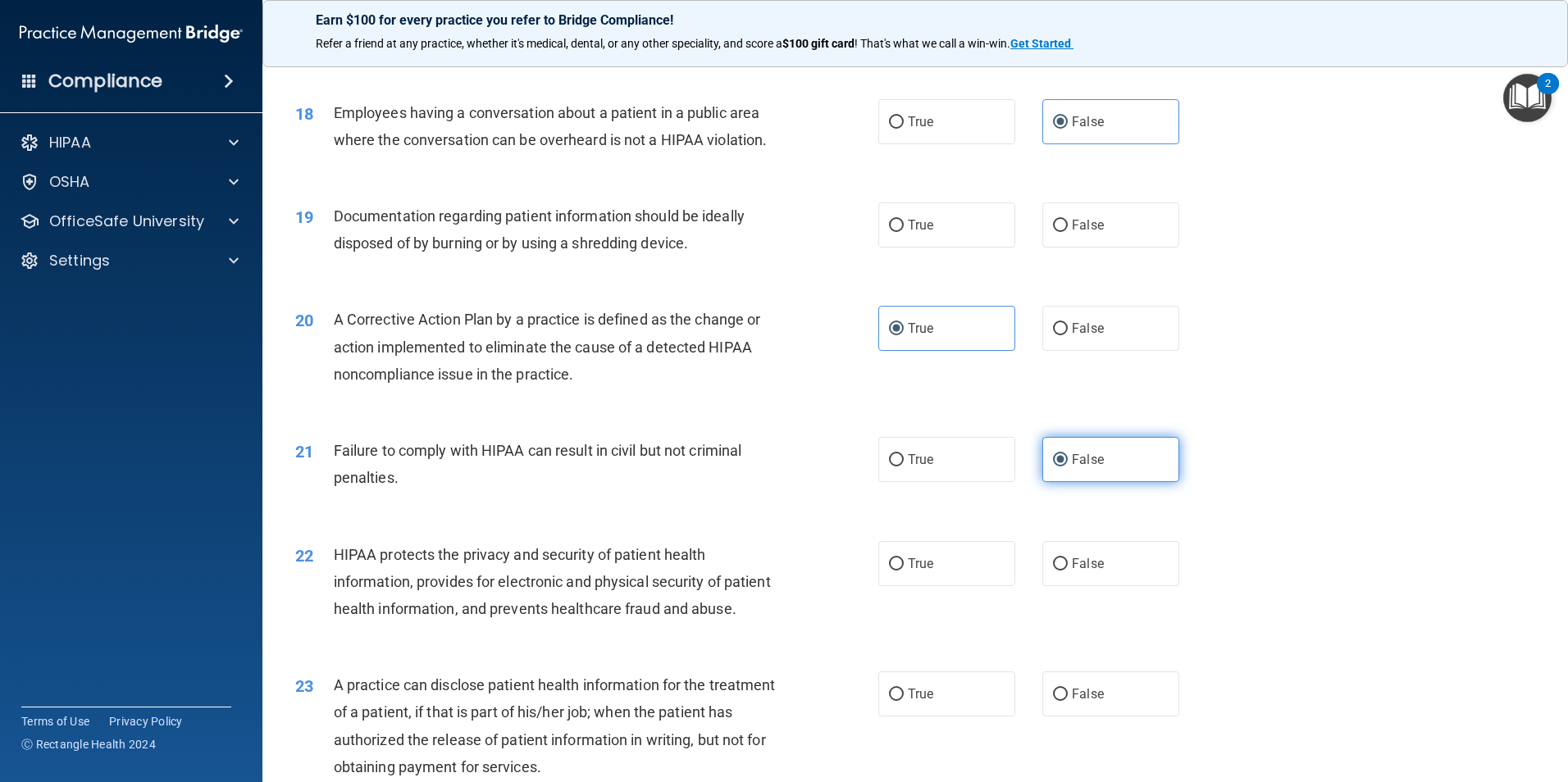
scroll to position [2050, 0]
click at [967, 585] on label "True" at bounding box center [947, 562] width 137 height 45
click at [903, 569] on input "True" at bounding box center [896, 563] width 15 height 12
radio input "true"
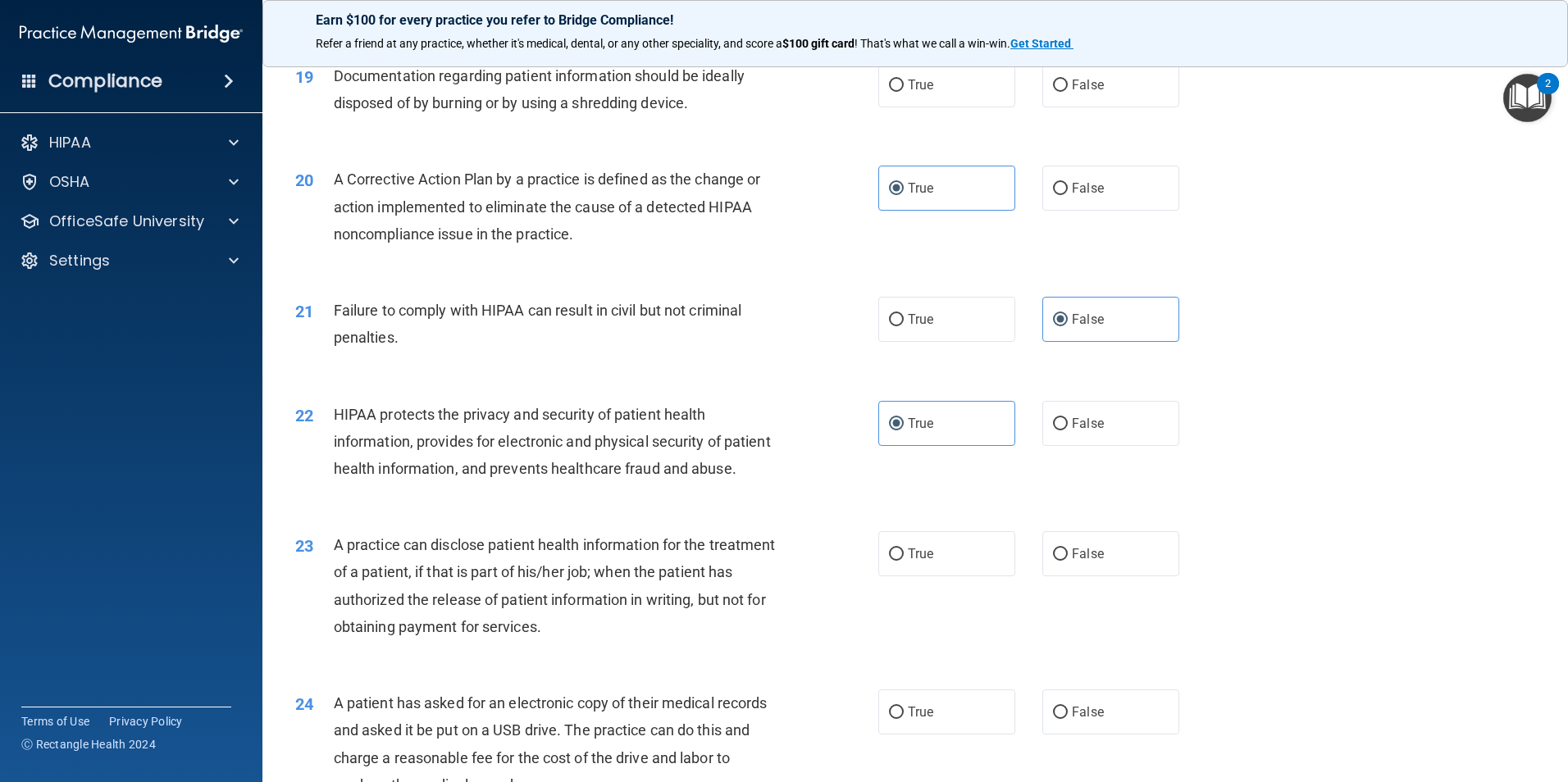
scroll to position [2214, 0]
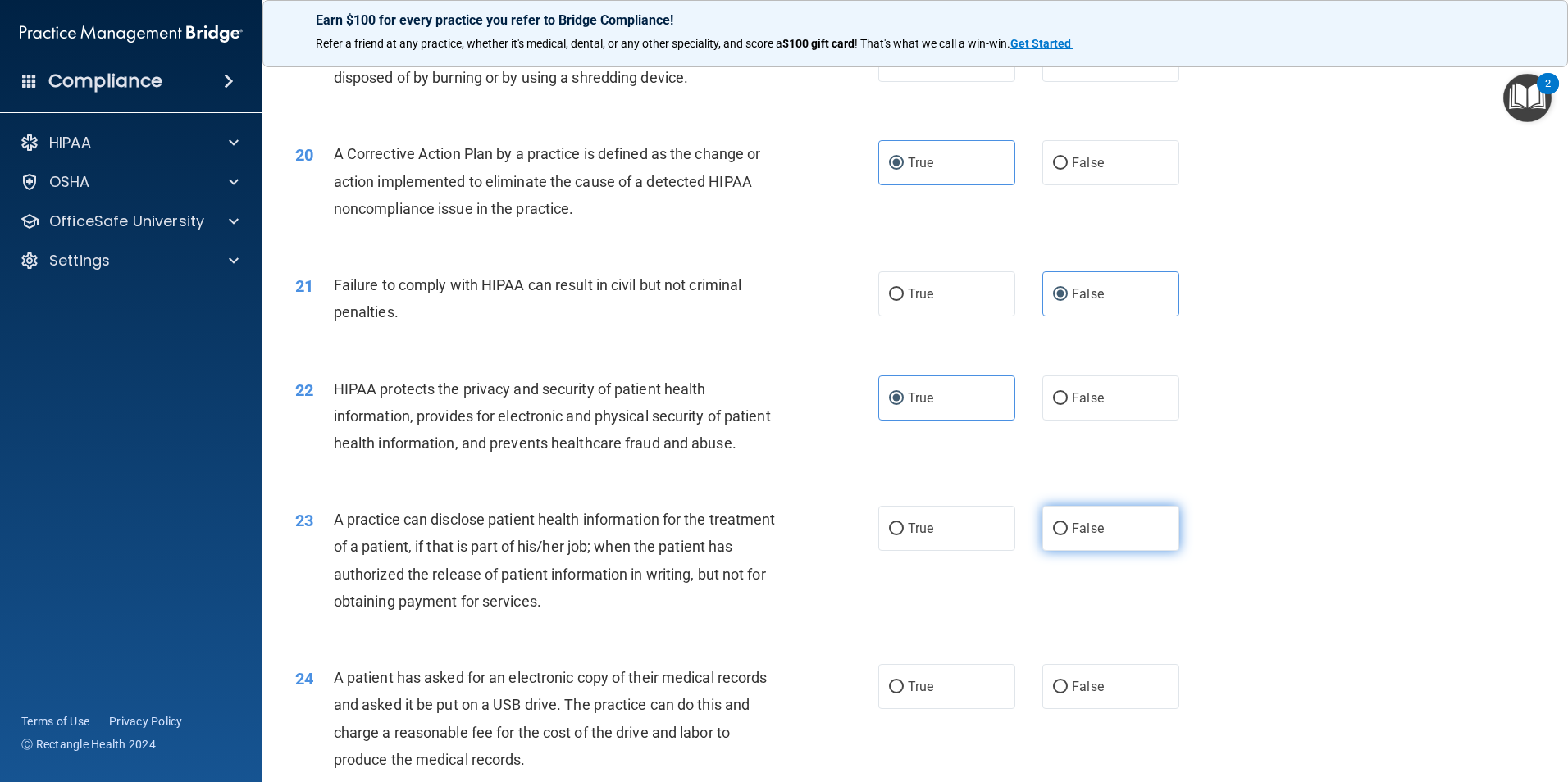
click at [1076, 551] on label "False" at bounding box center [1110, 528] width 137 height 45
click at [1067, 535] on input "False" at bounding box center [1060, 529] width 15 height 12
radio input "true"
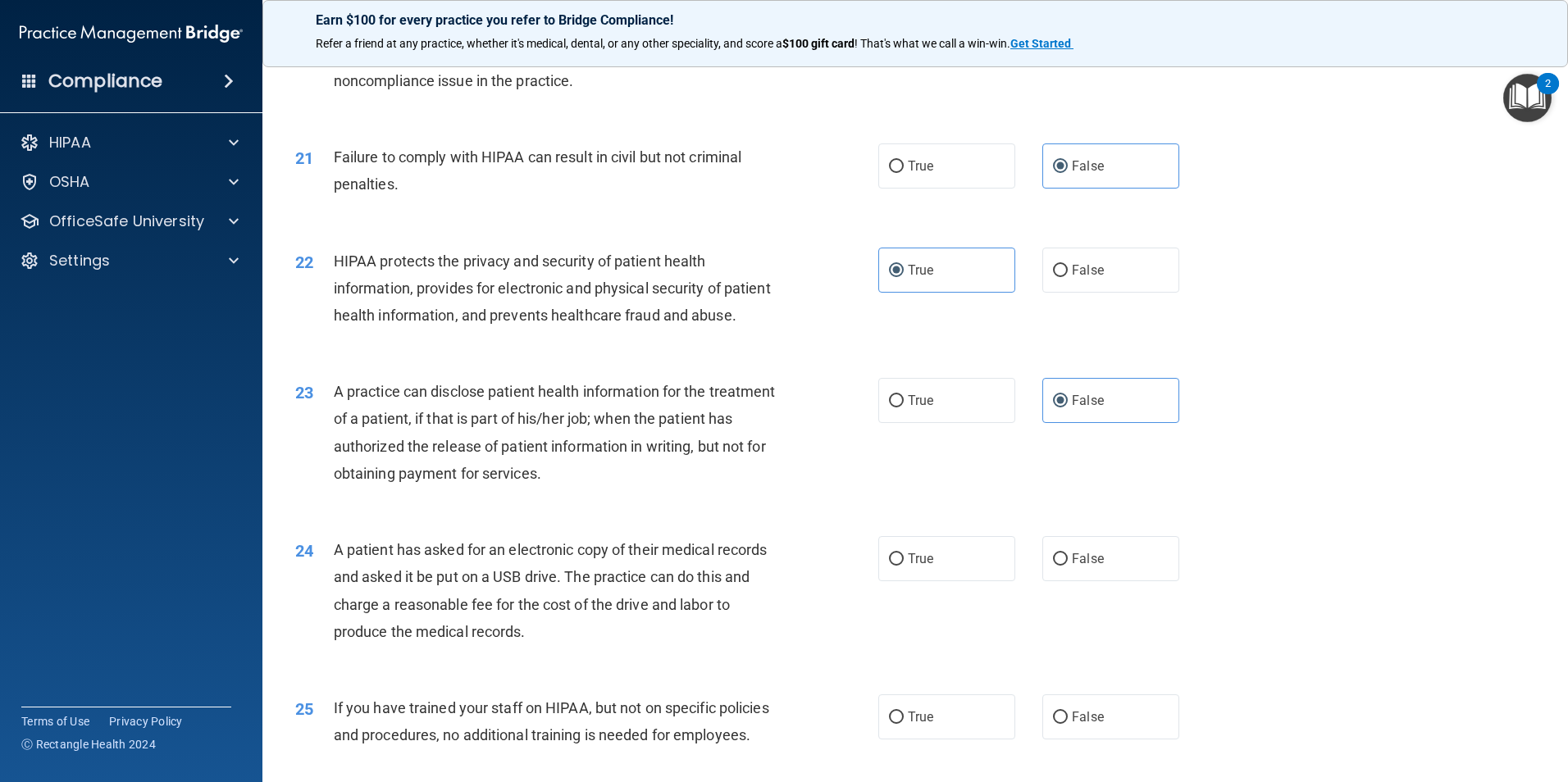
scroll to position [2378, 0]
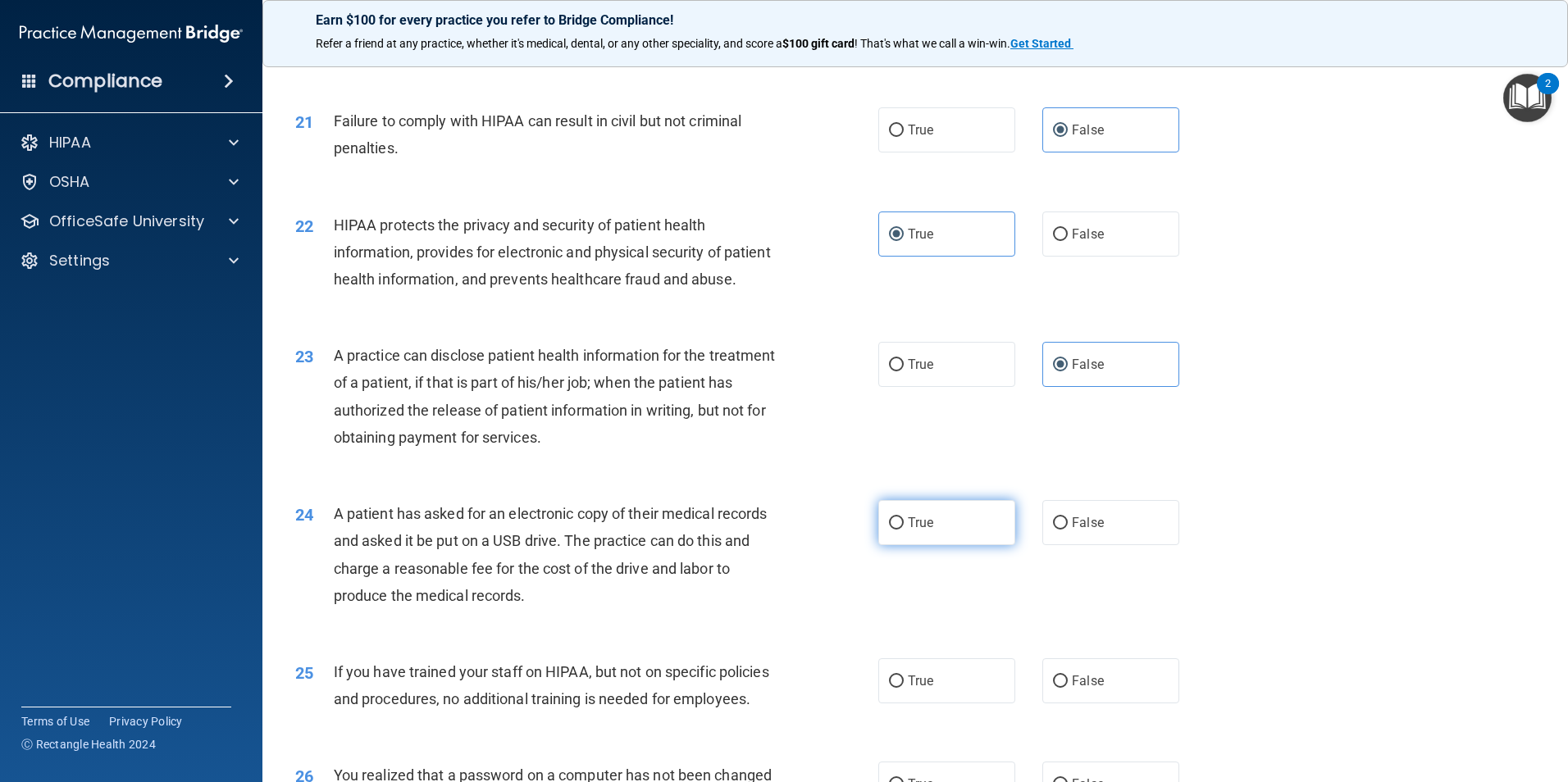
click at [941, 545] on label "True" at bounding box center [947, 522] width 137 height 45
click at [903, 530] on input "True" at bounding box center [896, 523] width 15 height 12
radio input "true"
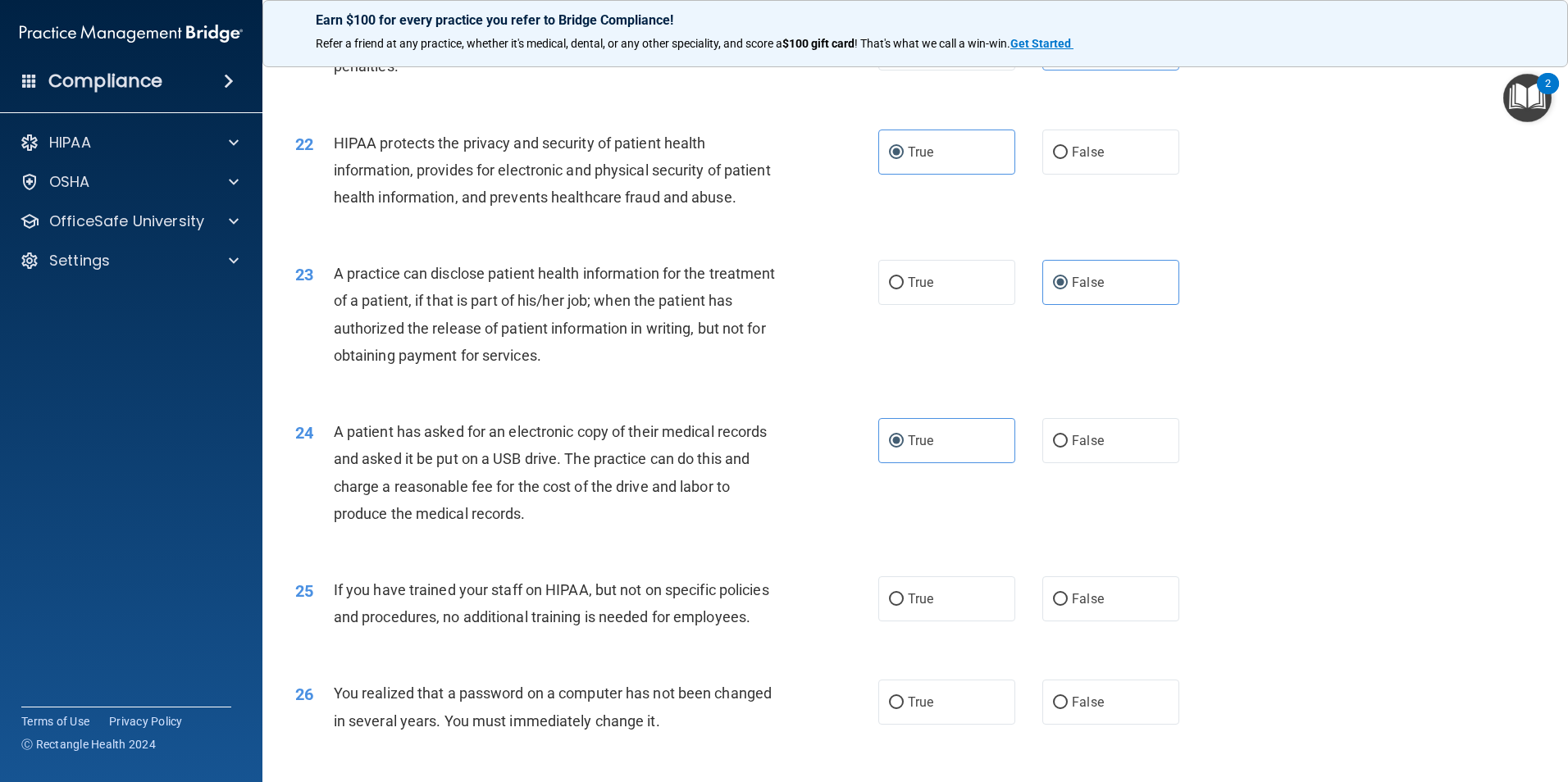
scroll to position [2542, 0]
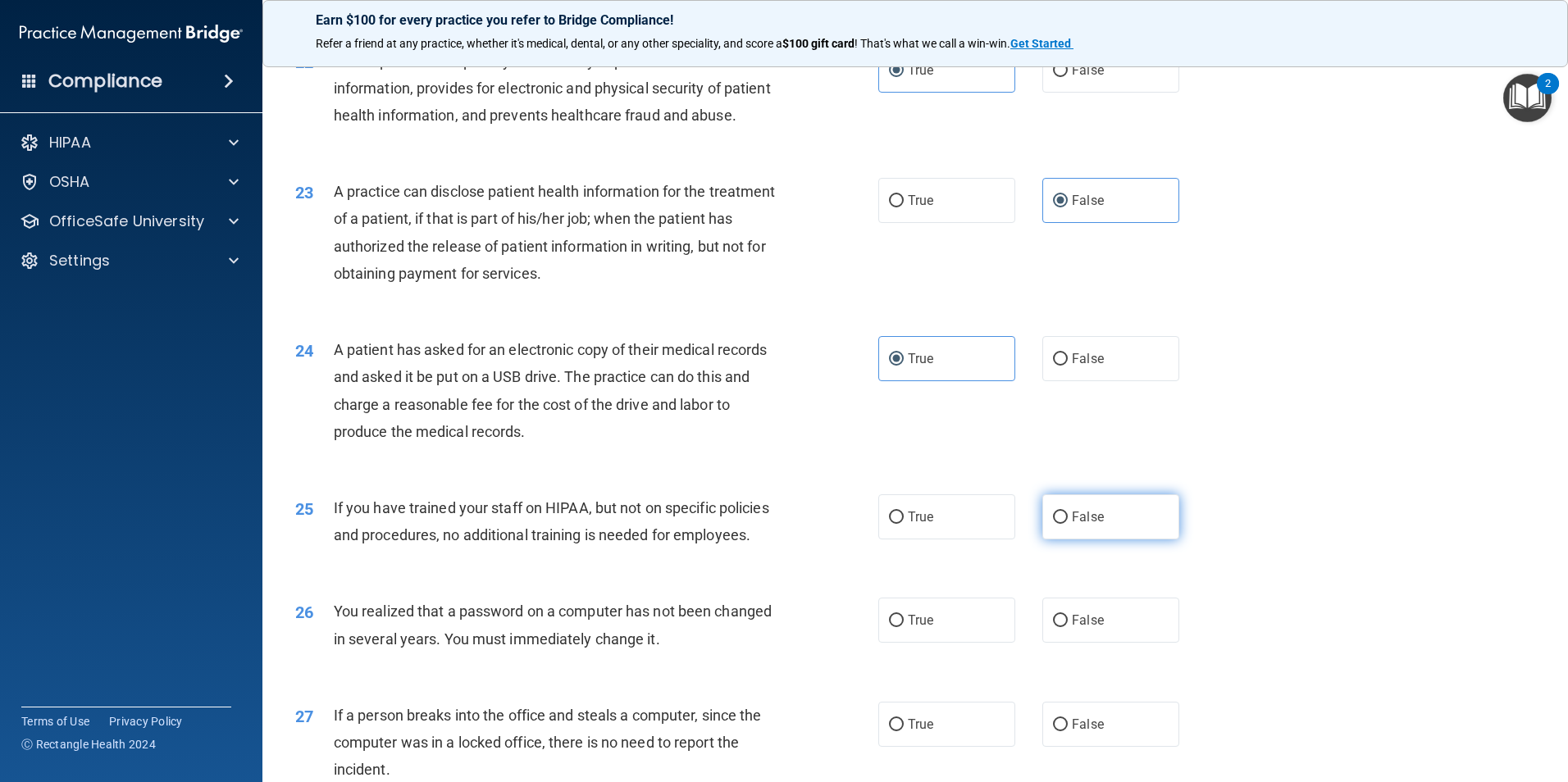
click at [1110, 540] on label "False" at bounding box center [1110, 517] width 137 height 45
click at [1067, 524] on input "False" at bounding box center [1060, 518] width 15 height 12
radio input "true"
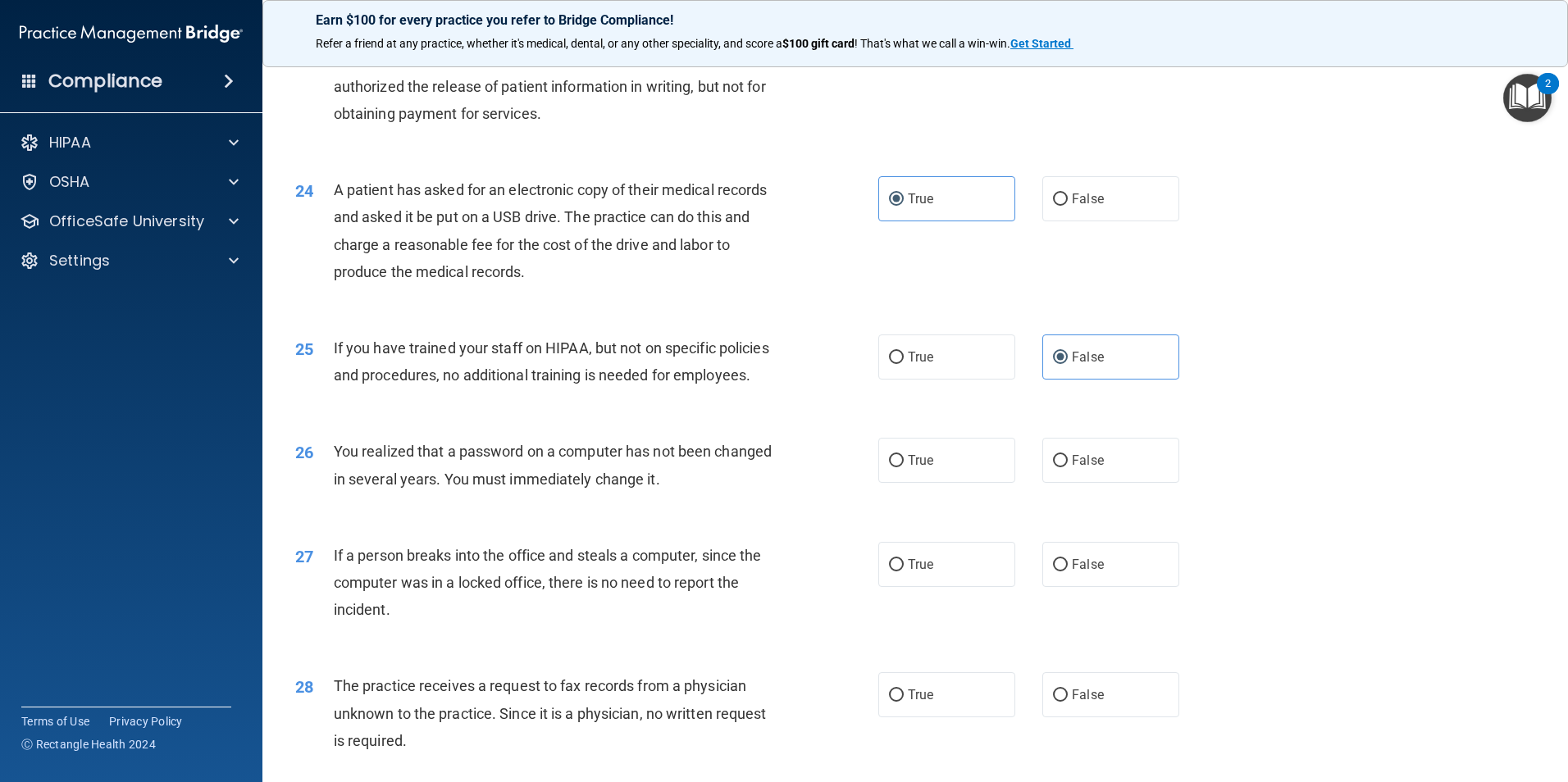
scroll to position [2706, 0]
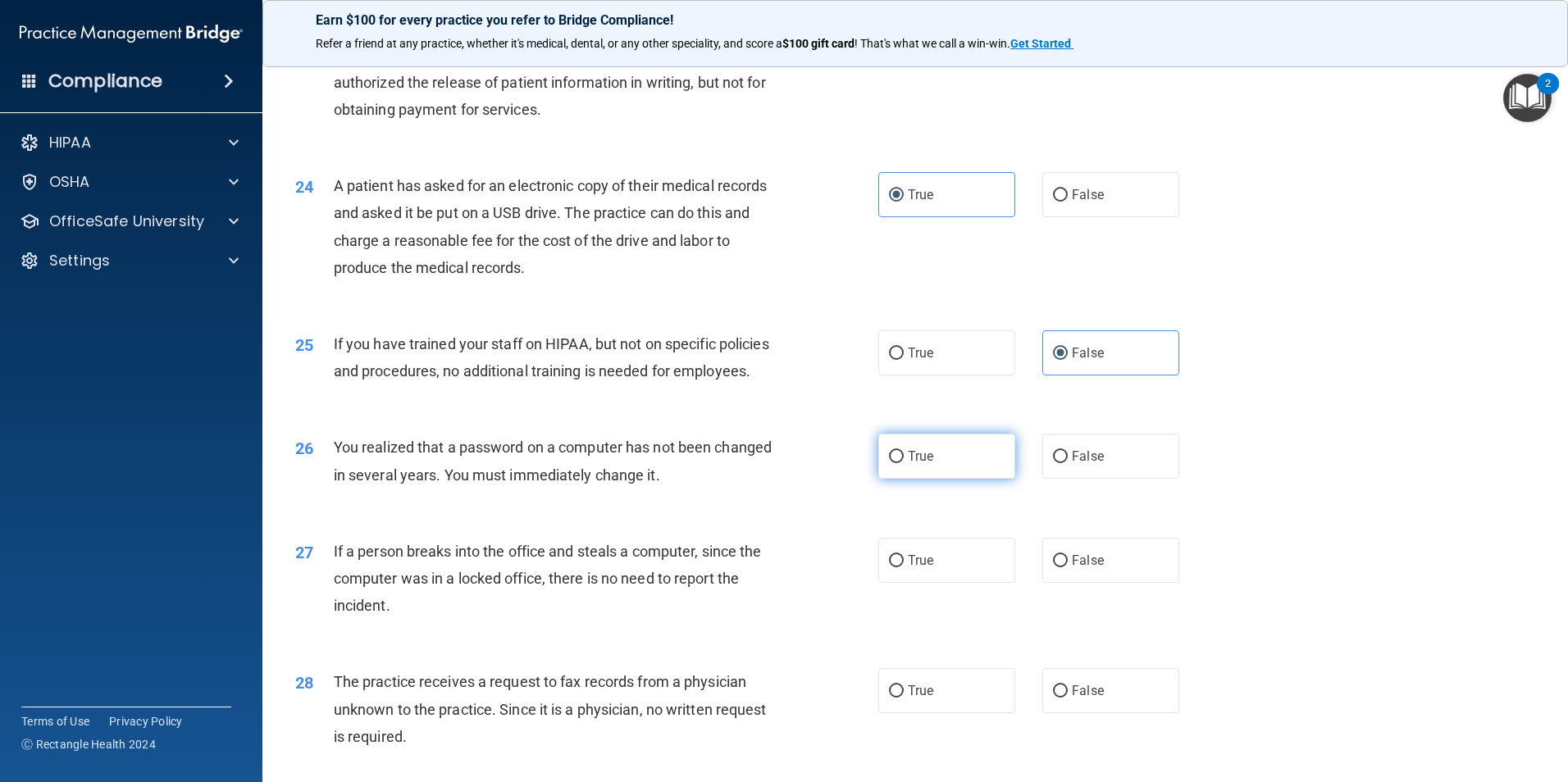
click at [928, 479] on label "True" at bounding box center [947, 456] width 137 height 45
click at [903, 463] on input "True" at bounding box center [896, 457] width 15 height 12
radio input "true"
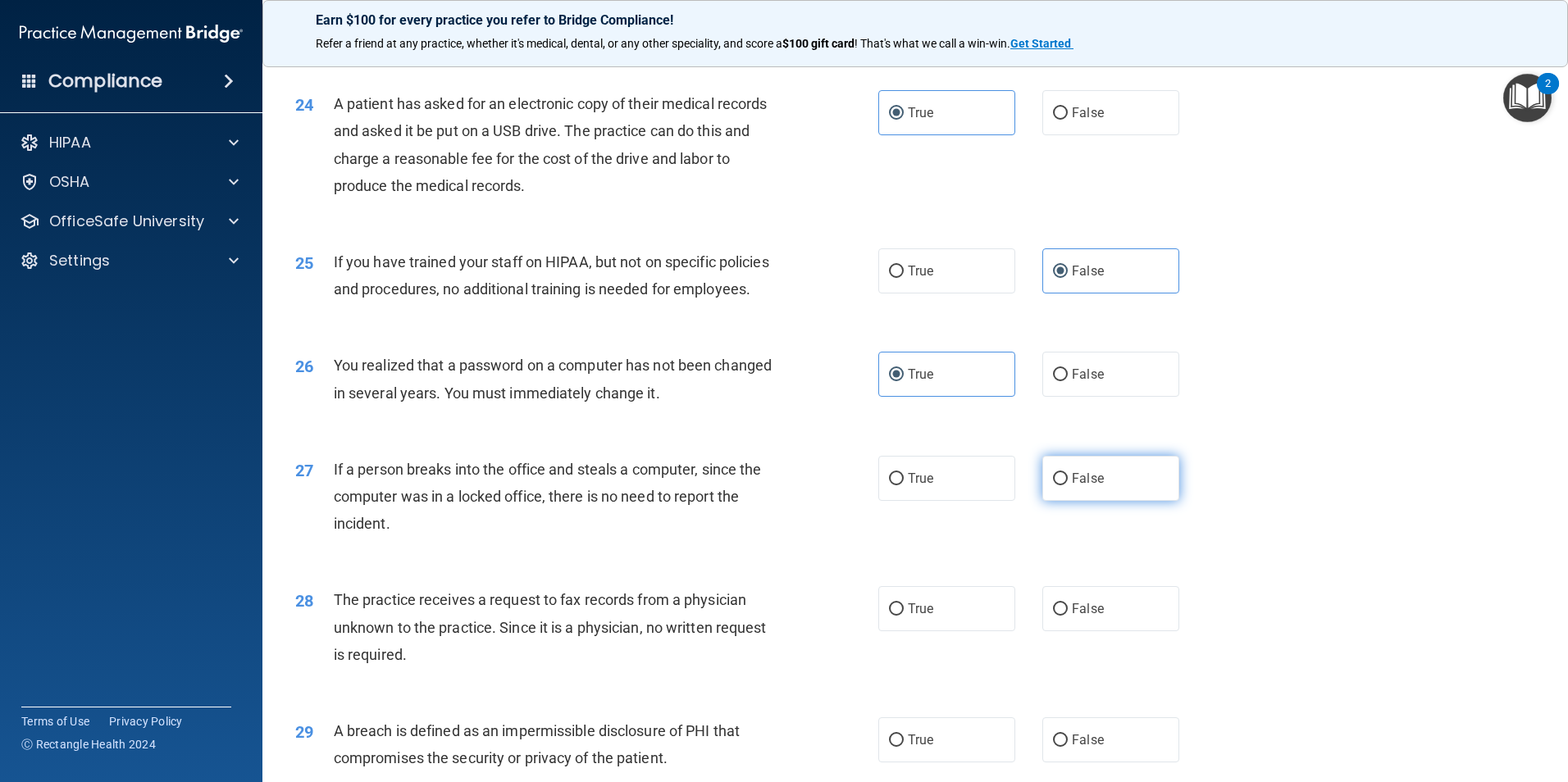
click at [1059, 501] on label "False" at bounding box center [1110, 478] width 137 height 45
click at [1059, 485] on input "False" at bounding box center [1060, 479] width 15 height 12
radio input "true"
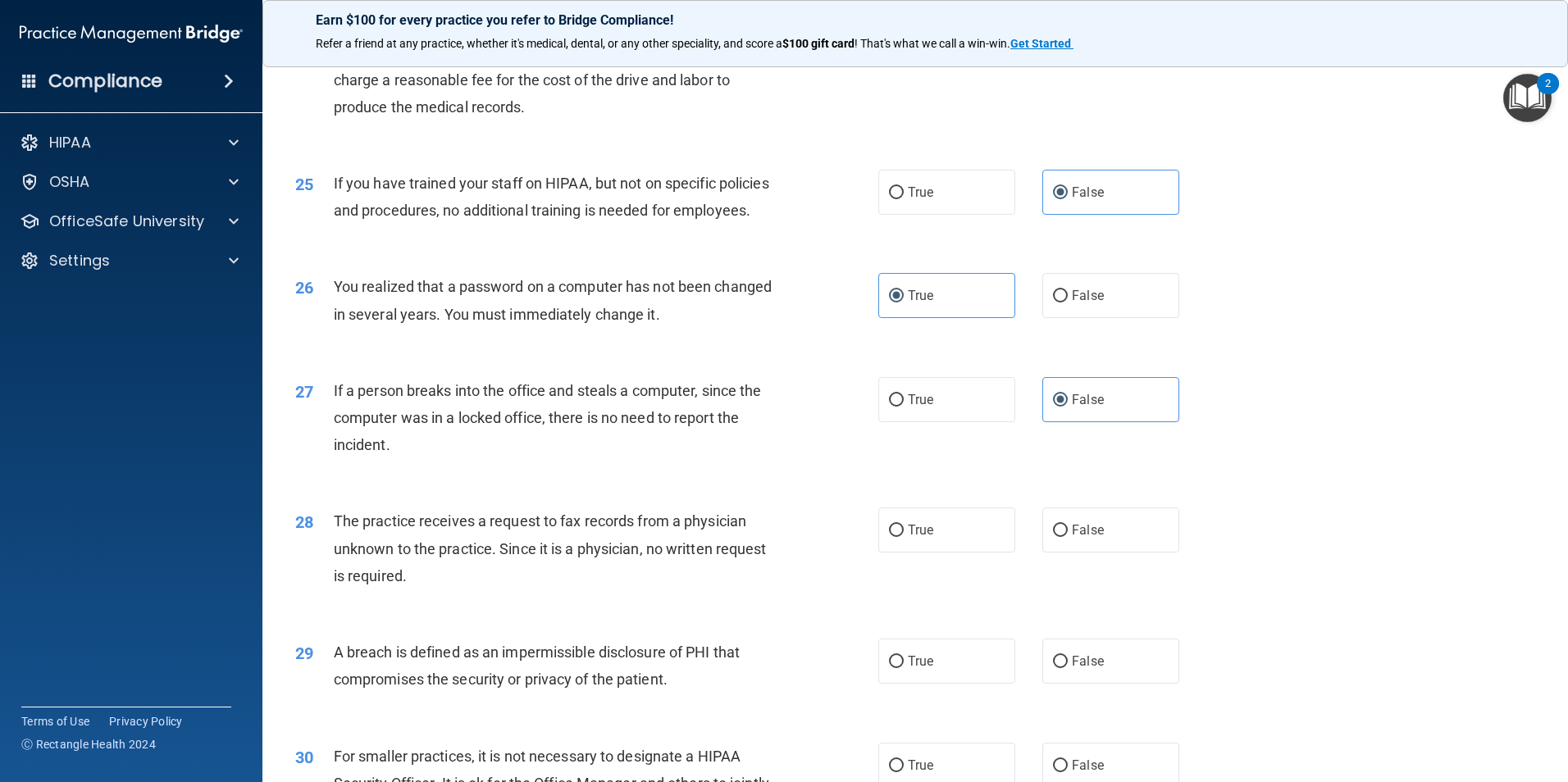
scroll to position [2871, 0]
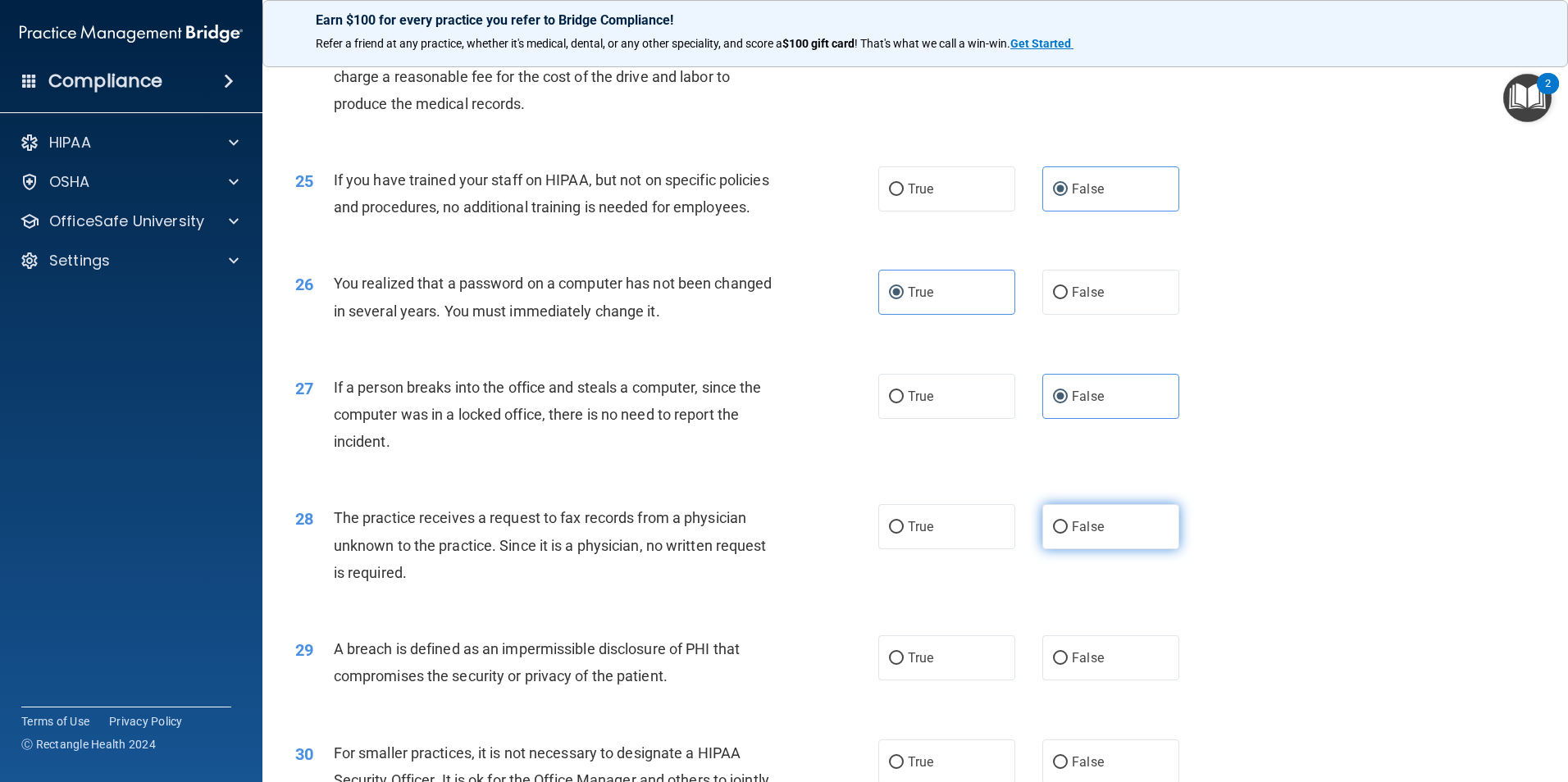
click at [1101, 550] on label "False" at bounding box center [1110, 527] width 137 height 45
click at [1067, 534] on input "False" at bounding box center [1060, 527] width 15 height 12
radio input "true"
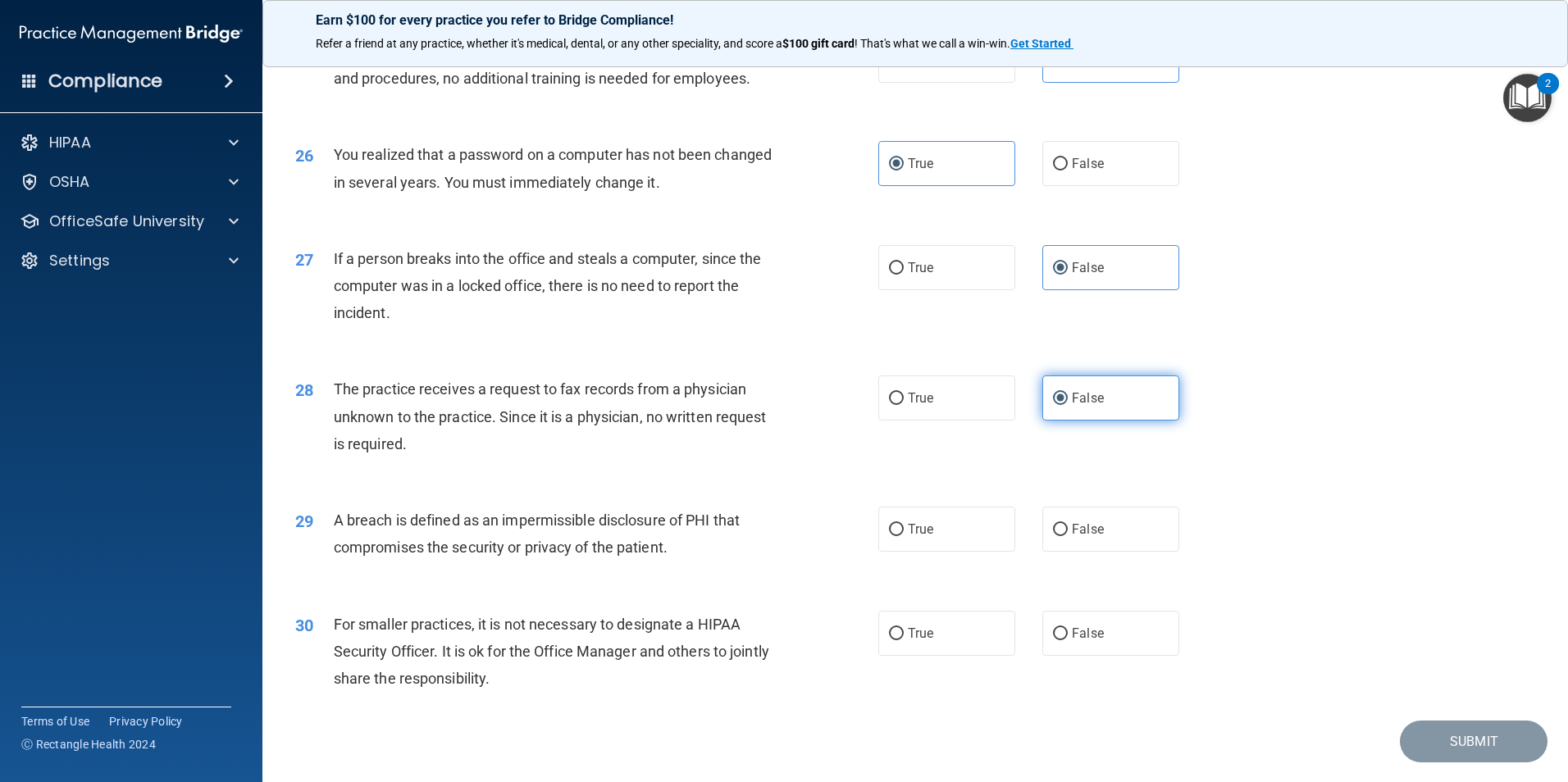
scroll to position [3035, 0]
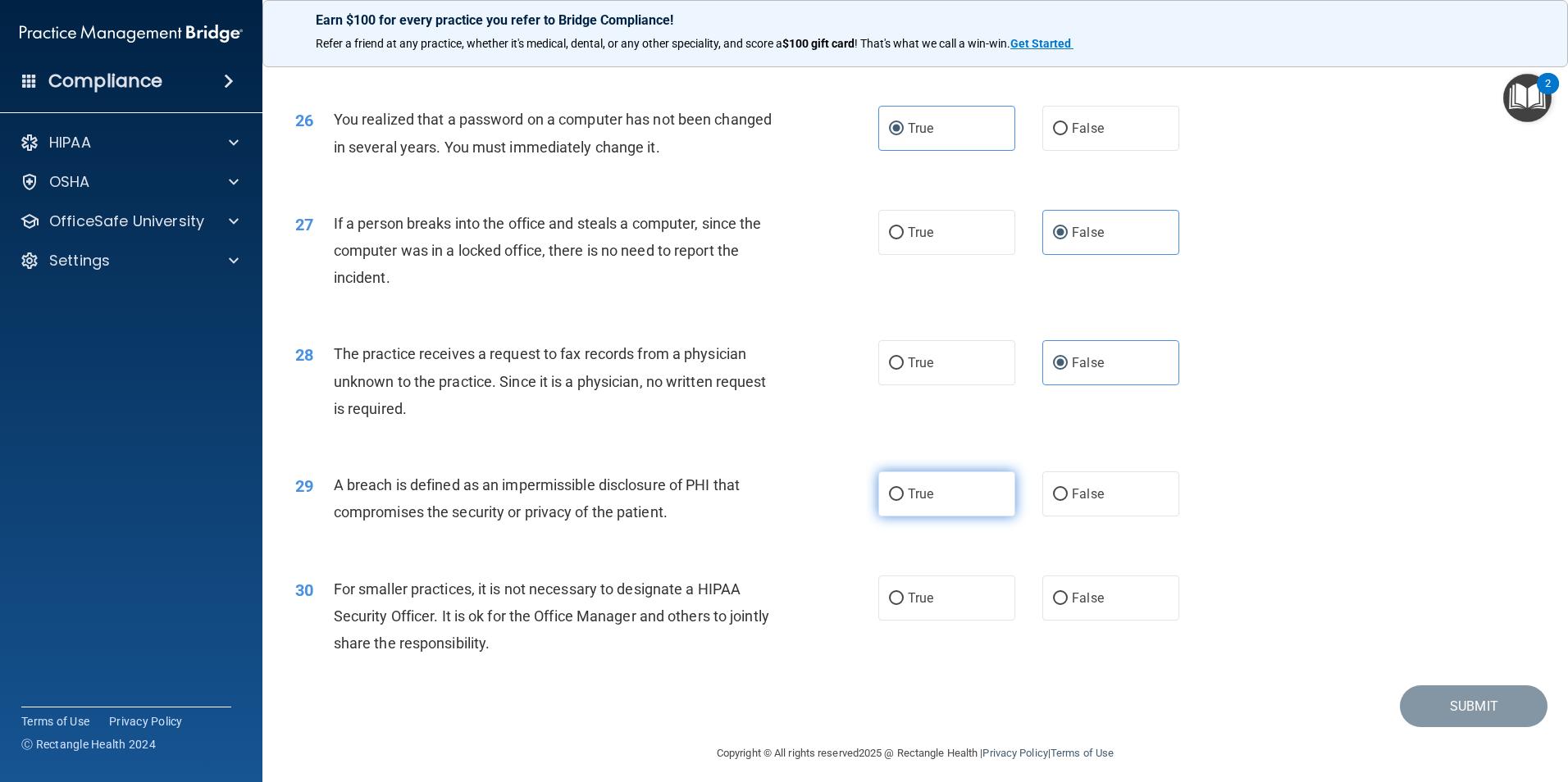
click at [956, 517] on label "True" at bounding box center [947, 494] width 137 height 45
click at [903, 501] on input "True" at bounding box center [896, 495] width 15 height 12
radio input "true"
click at [1097, 621] on label "False" at bounding box center [1110, 598] width 137 height 45
click at [1067, 605] on input "False" at bounding box center [1060, 599] width 15 height 12
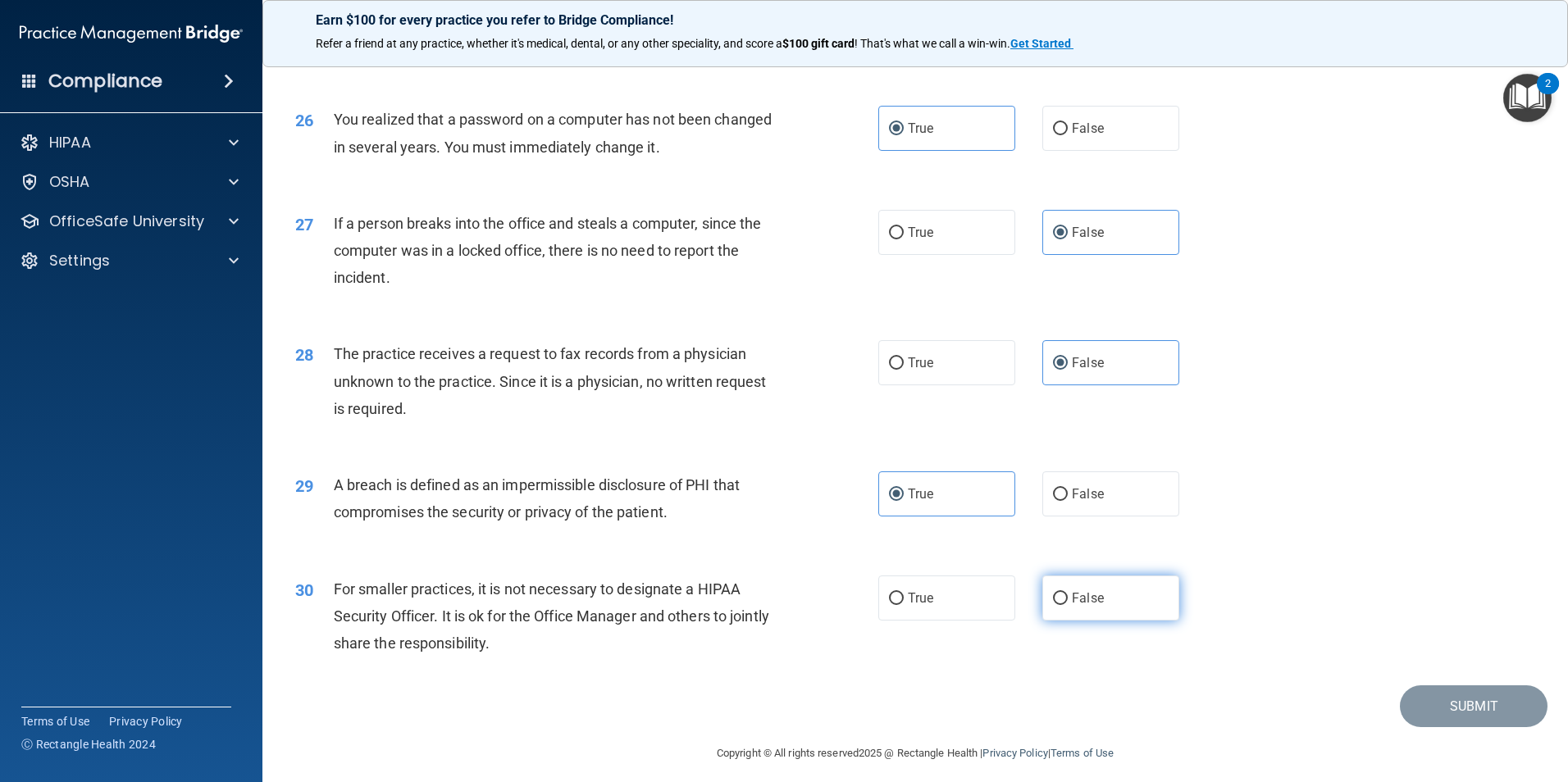
radio input "true"
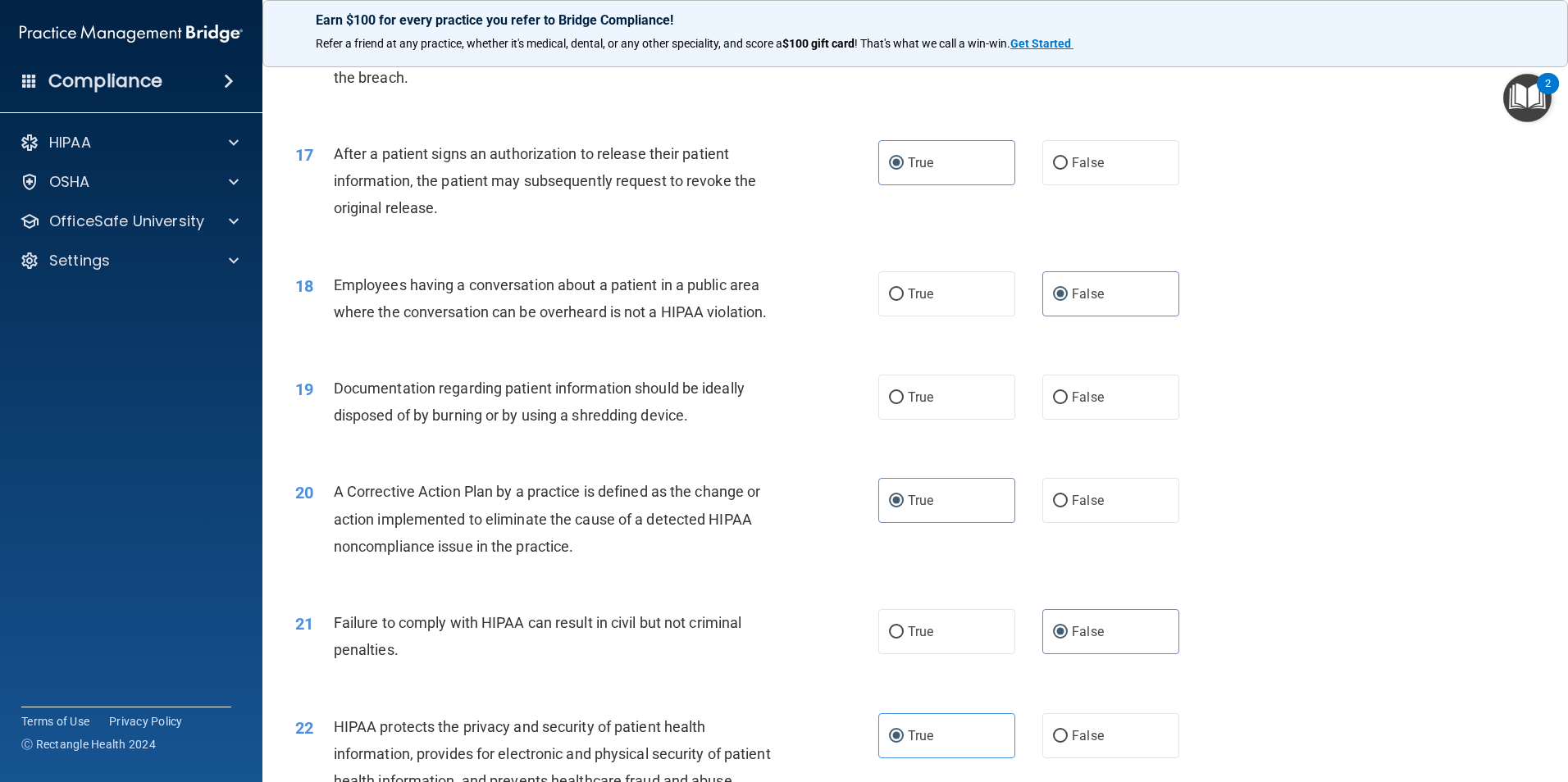
scroll to position [1886, 0]
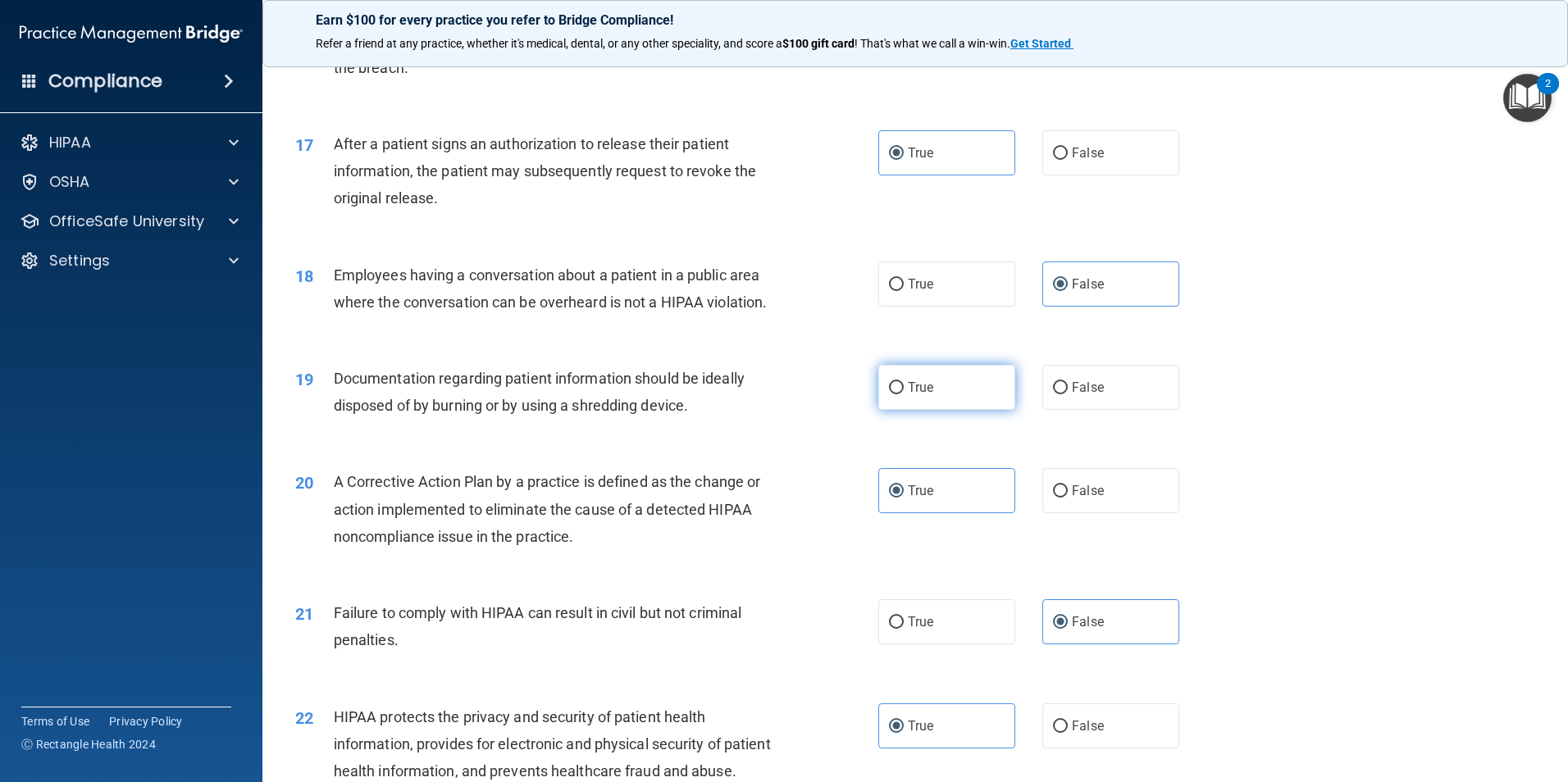
click at [893, 394] on input "True" at bounding box center [896, 388] width 15 height 12
radio input "true"
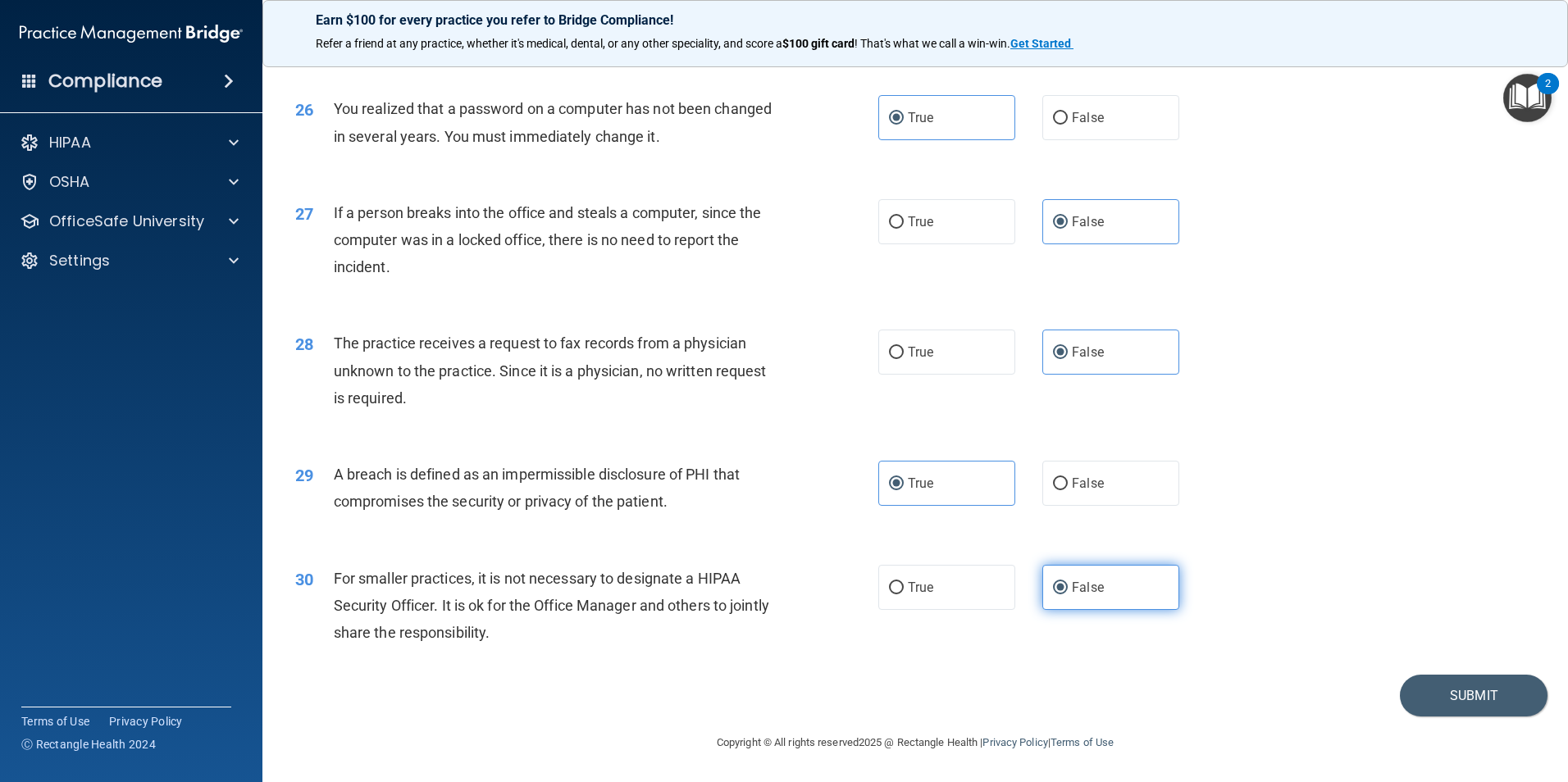
scroll to position [3126, 0]
click at [1469, 693] on button "Submit" at bounding box center [1473, 695] width 147 height 41
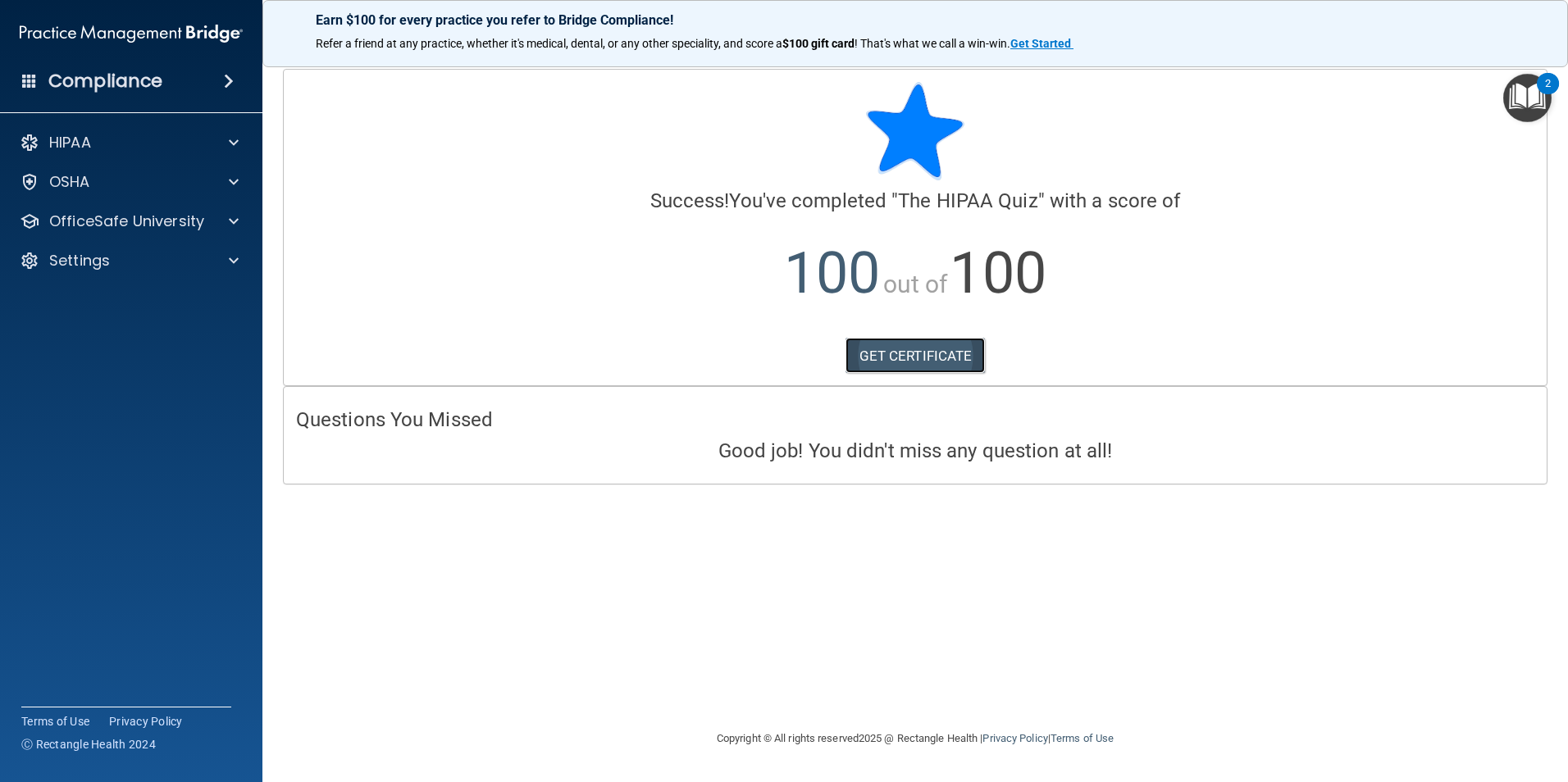
click at [904, 348] on link "GET CERTIFICATE" at bounding box center [915, 356] width 140 height 36
click at [162, 223] on p "OfficeSafe University" at bounding box center [126, 221] width 155 height 19
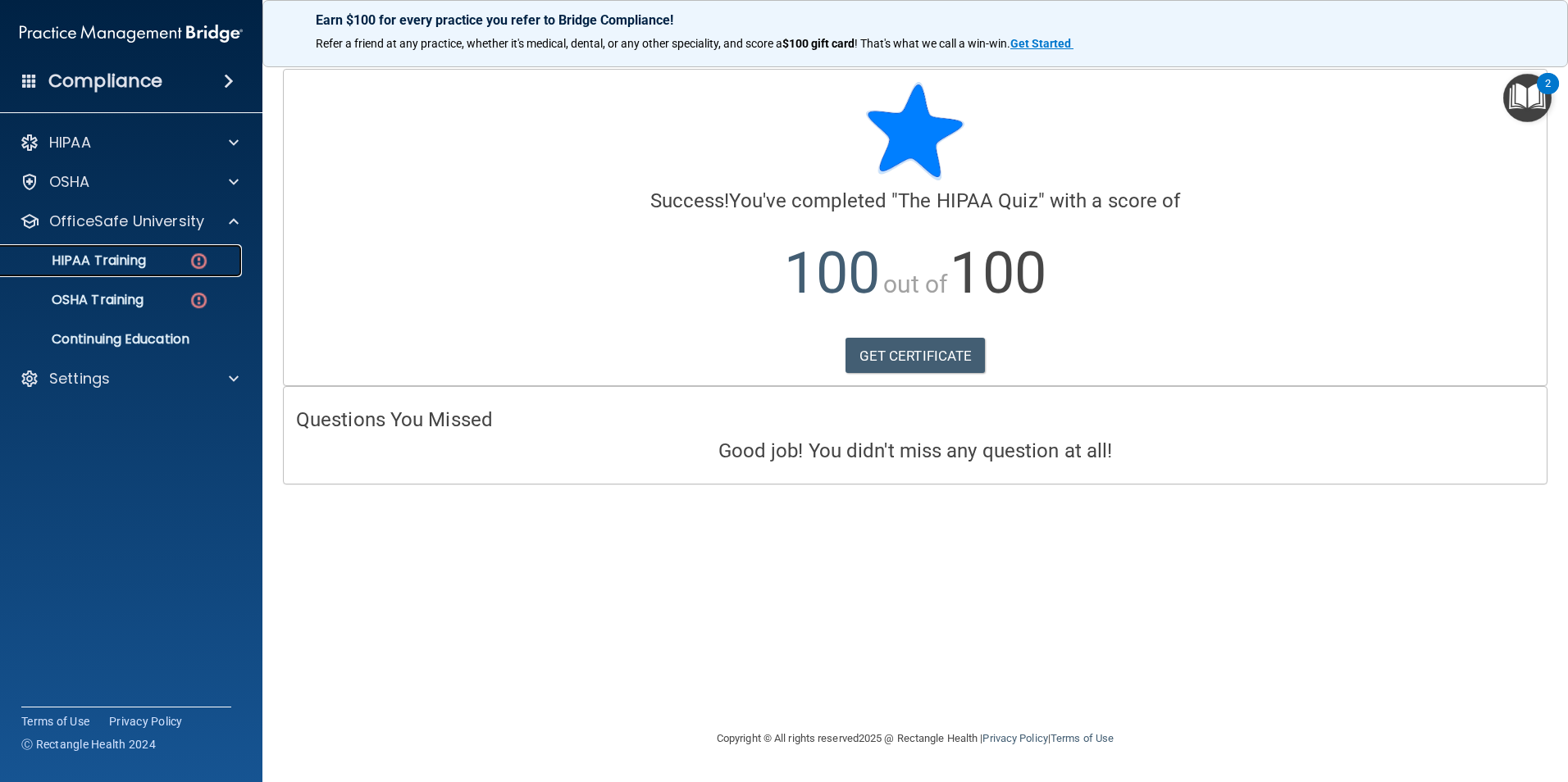
click at [148, 263] on div "HIPAA Training" at bounding box center [122, 261] width 224 height 17
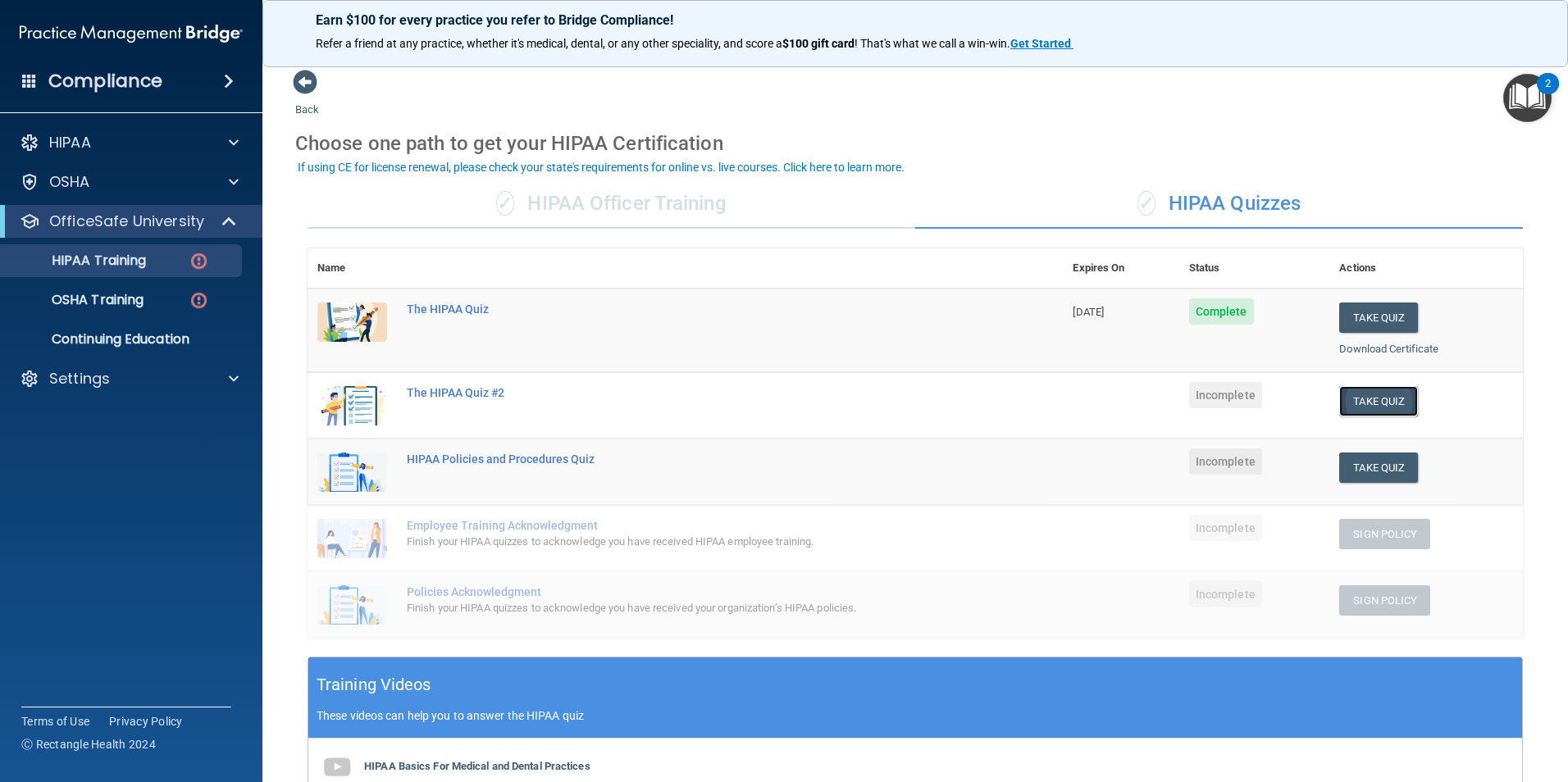
click at [1371, 397] on button "Take Quiz" at bounding box center [1377, 401] width 78 height 30
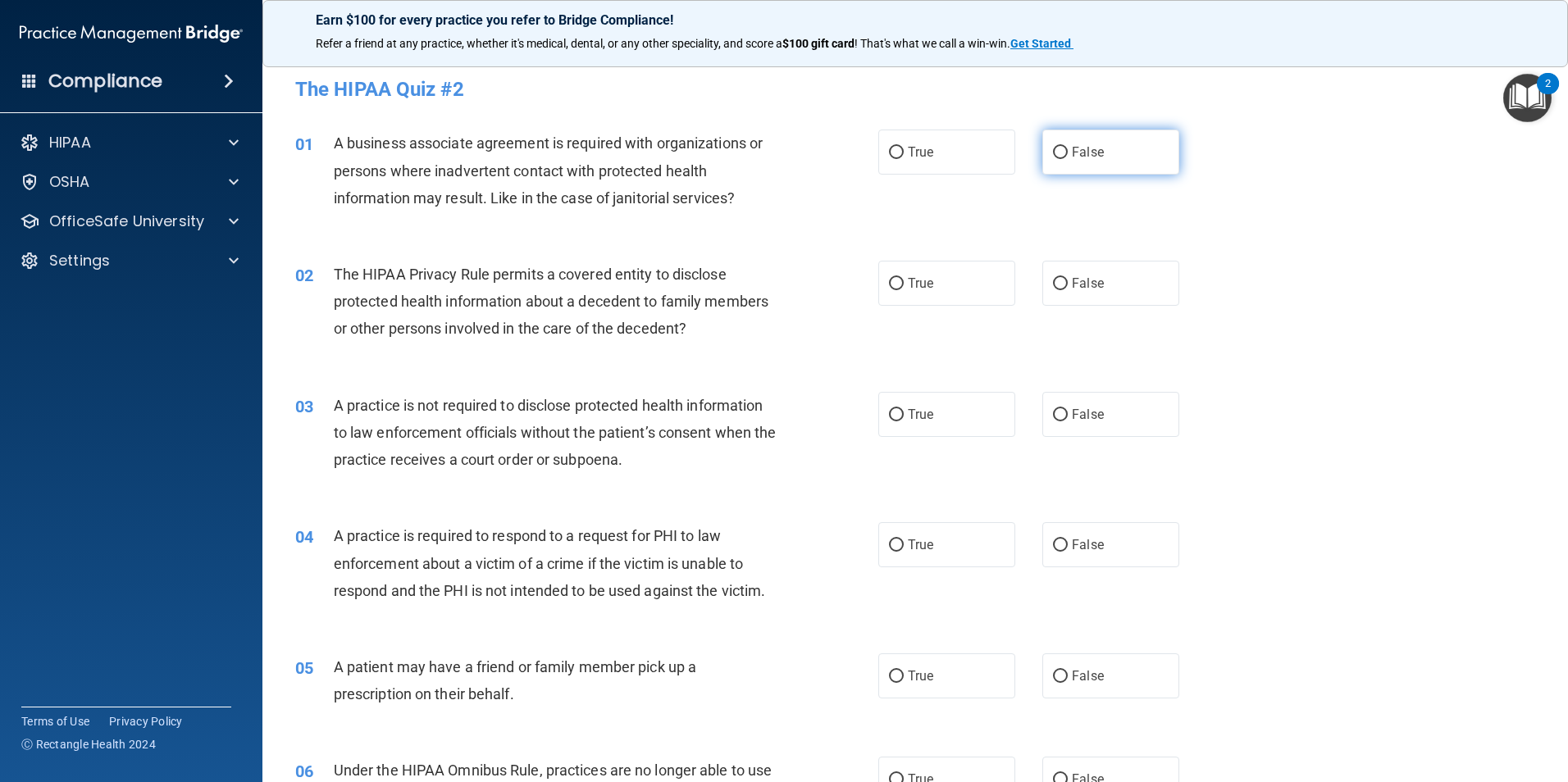
click at [1103, 148] on label "False" at bounding box center [1110, 152] width 137 height 45
click at [1067, 148] on input "False" at bounding box center [1060, 152] width 15 height 12
radio input "true"
click at [937, 286] on label "True" at bounding box center [947, 283] width 137 height 45
click at [903, 286] on input "True" at bounding box center [896, 284] width 15 height 12
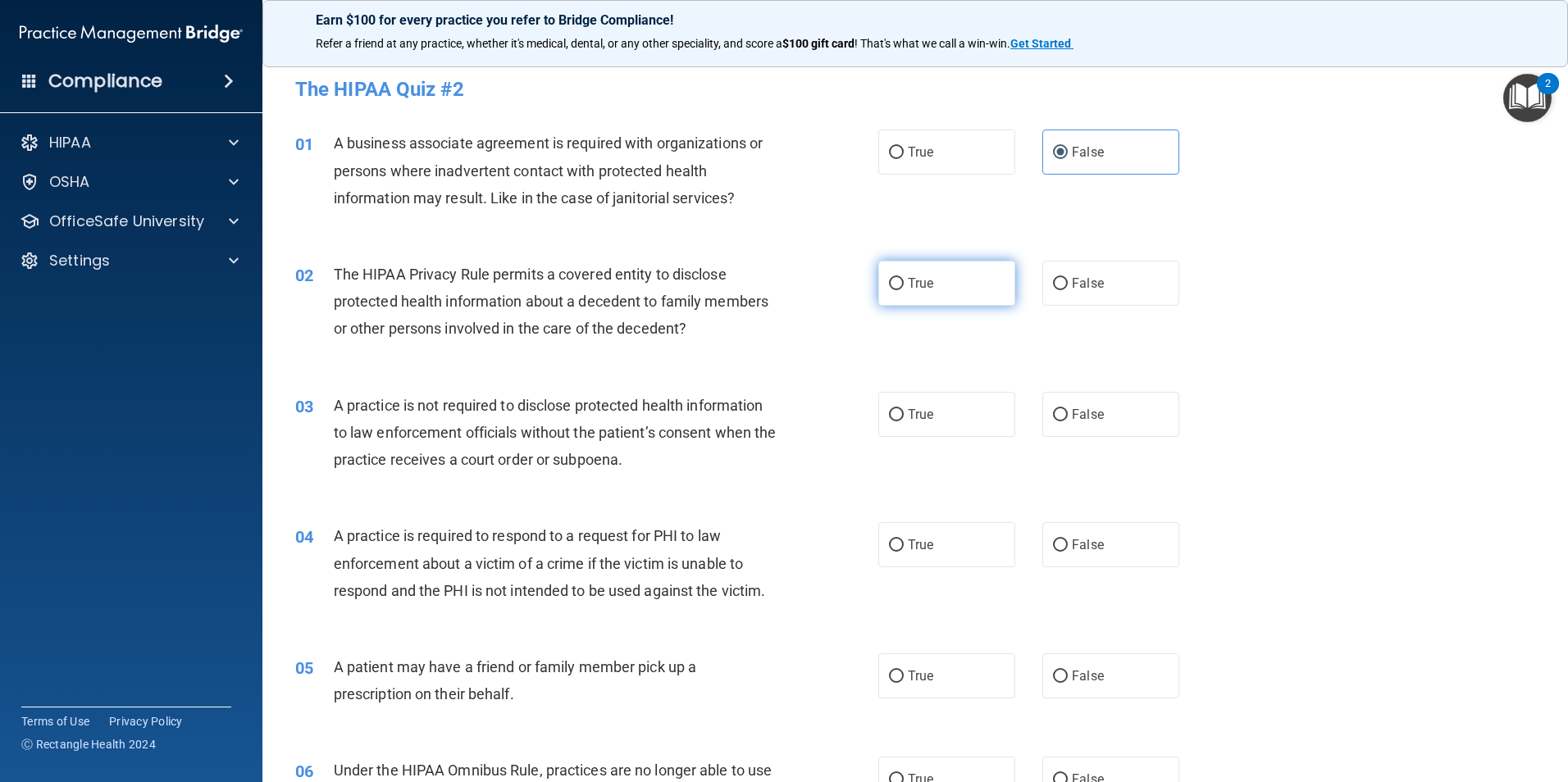
radio input "true"
click at [1060, 404] on label "False" at bounding box center [1110, 414] width 137 height 45
click at [1060, 409] on input "False" at bounding box center [1060, 414] width 15 height 12
radio input "true"
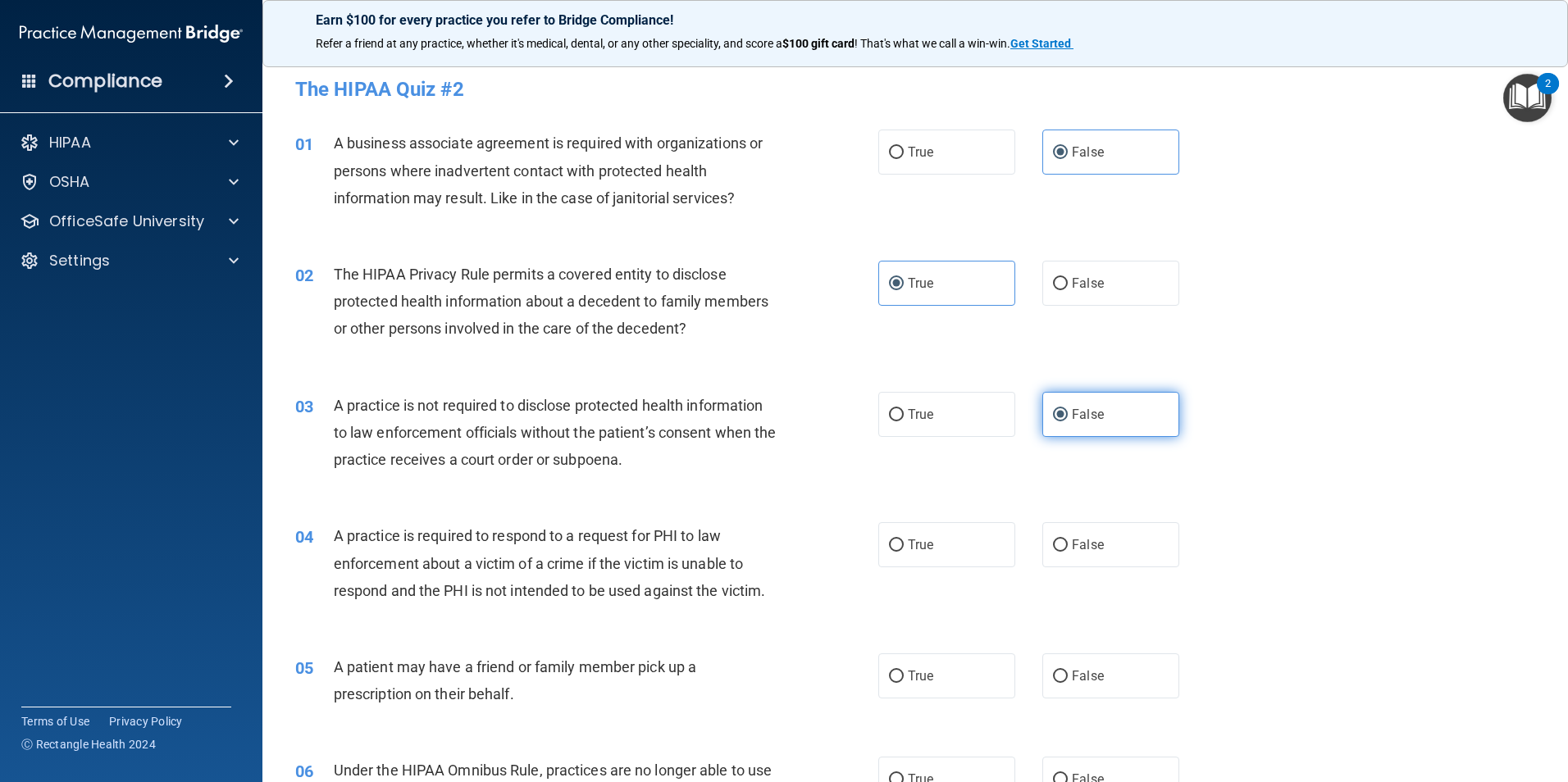
scroll to position [82, 0]
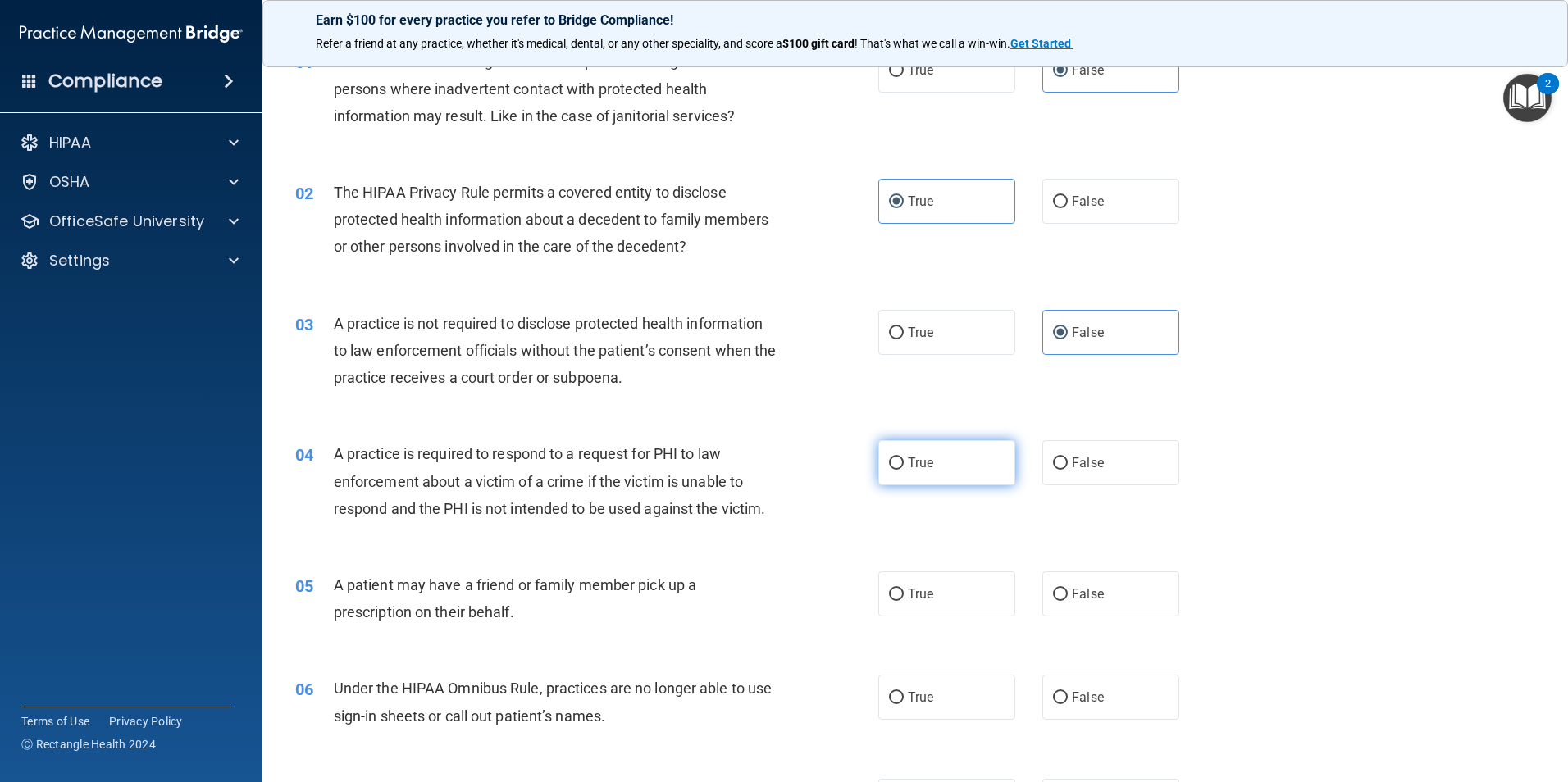
click at [977, 462] on label "True" at bounding box center [947, 462] width 137 height 45
click at [903, 462] on input "True" at bounding box center [896, 463] width 15 height 12
radio input "true"
click at [931, 601] on label "True" at bounding box center [947, 594] width 137 height 45
click at [903, 601] on input "True" at bounding box center [896, 594] width 15 height 12
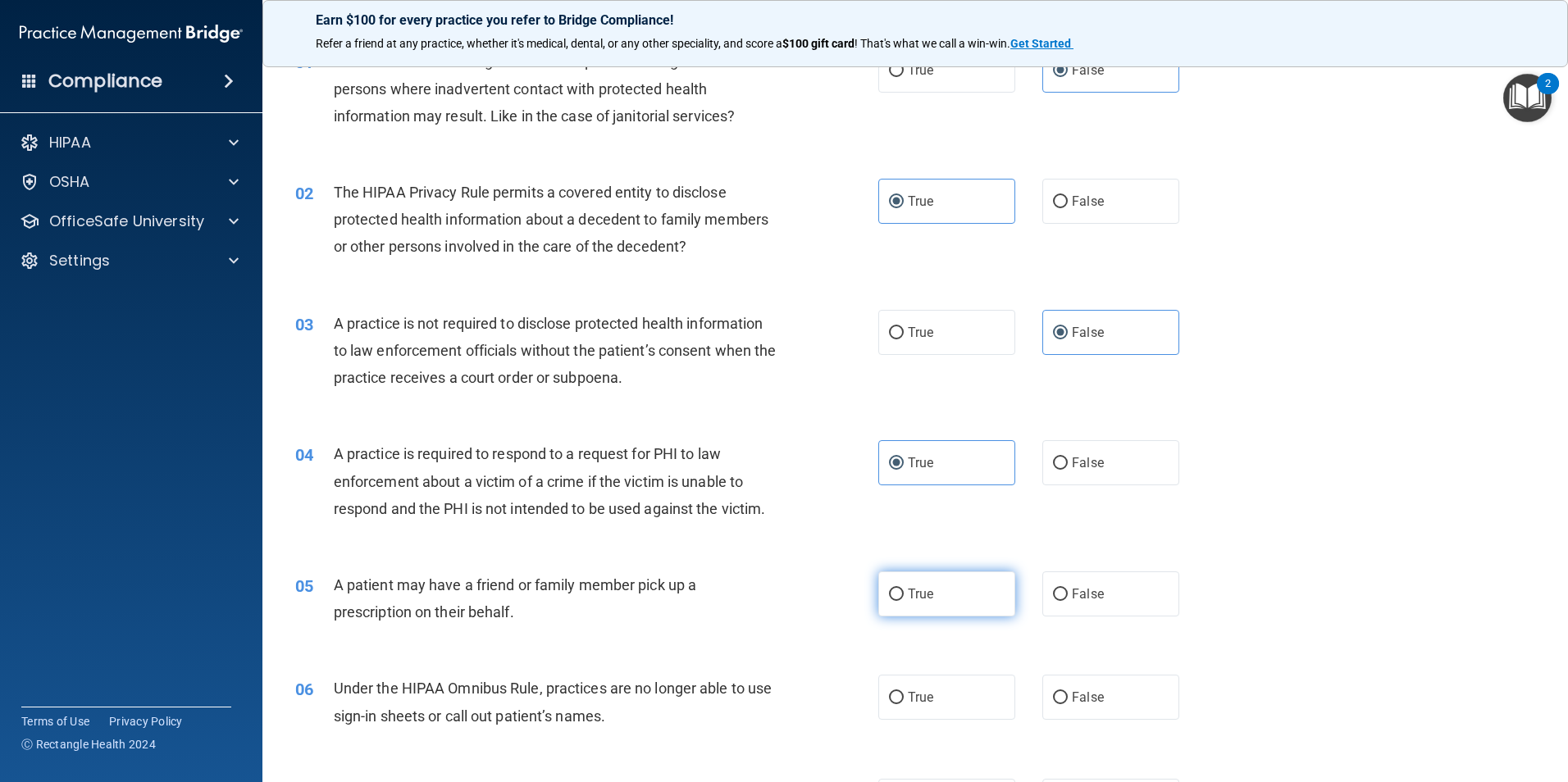
radio input "true"
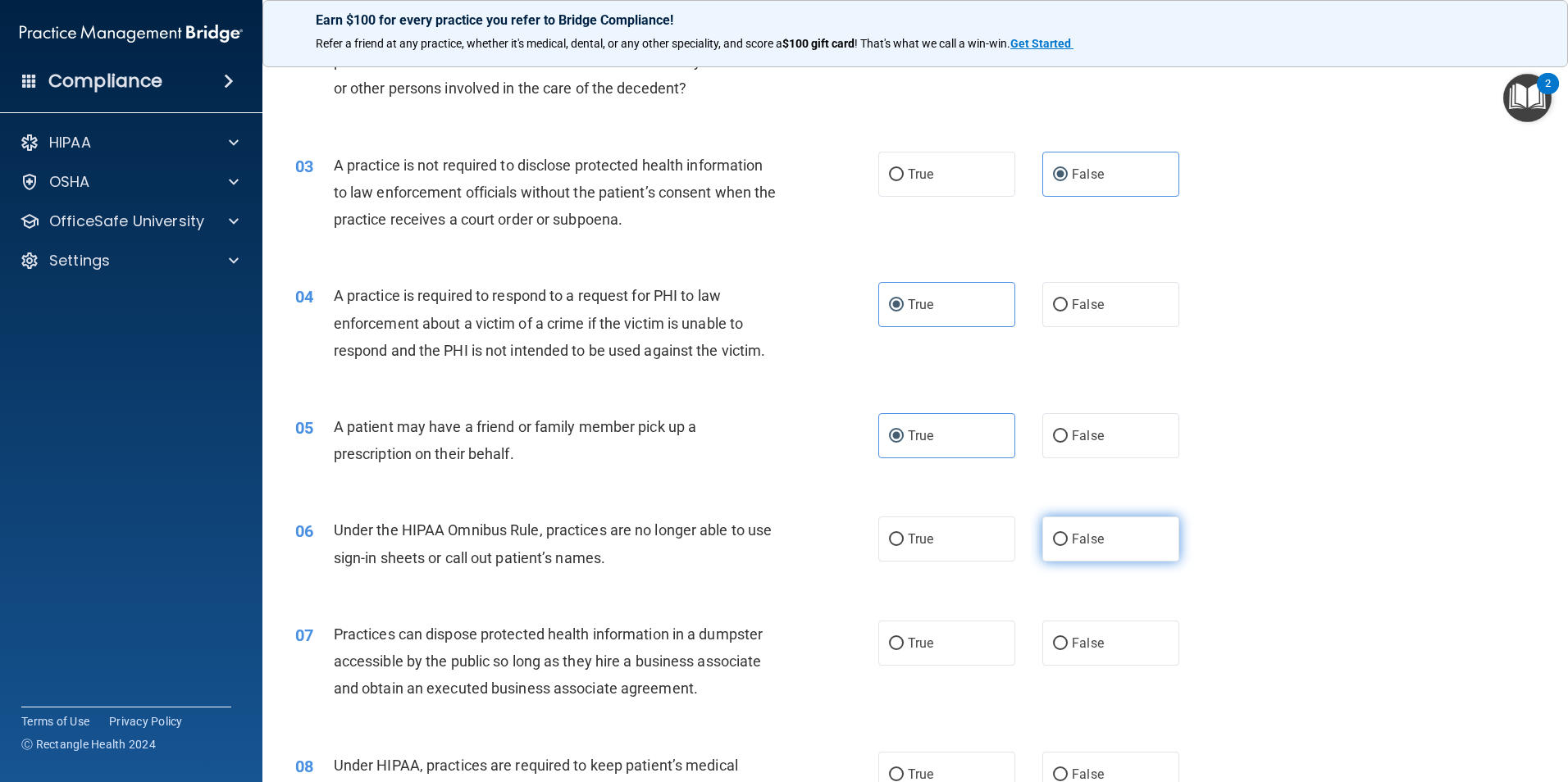
scroll to position [246, 0]
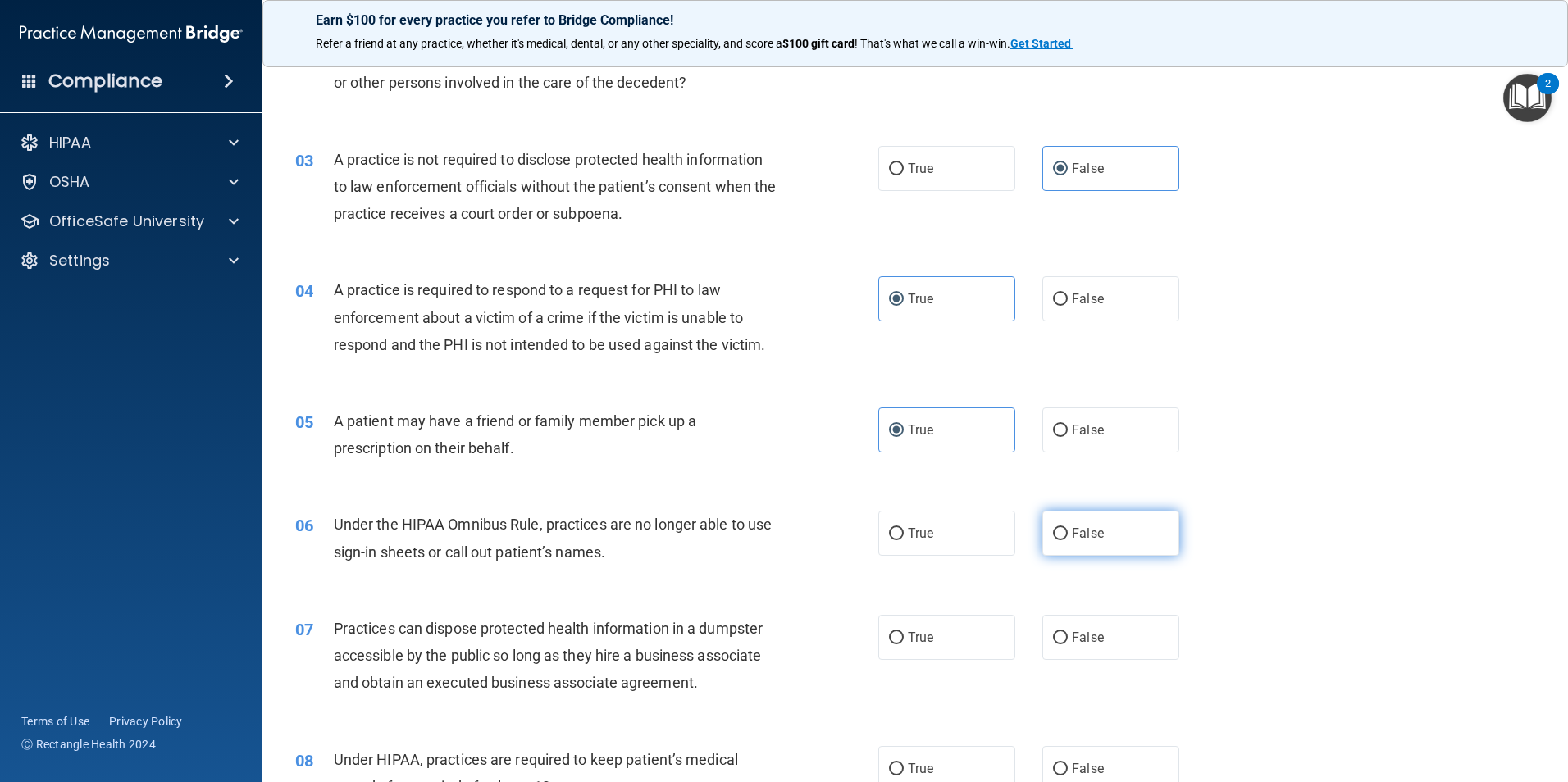
click at [1082, 531] on span "False" at bounding box center [1087, 533] width 32 height 16
click at [1067, 531] on input "False" at bounding box center [1060, 533] width 15 height 12
radio input "true"
click at [1071, 653] on label "False" at bounding box center [1110, 637] width 137 height 45
click at [1067, 645] on input "False" at bounding box center [1060, 638] width 15 height 12
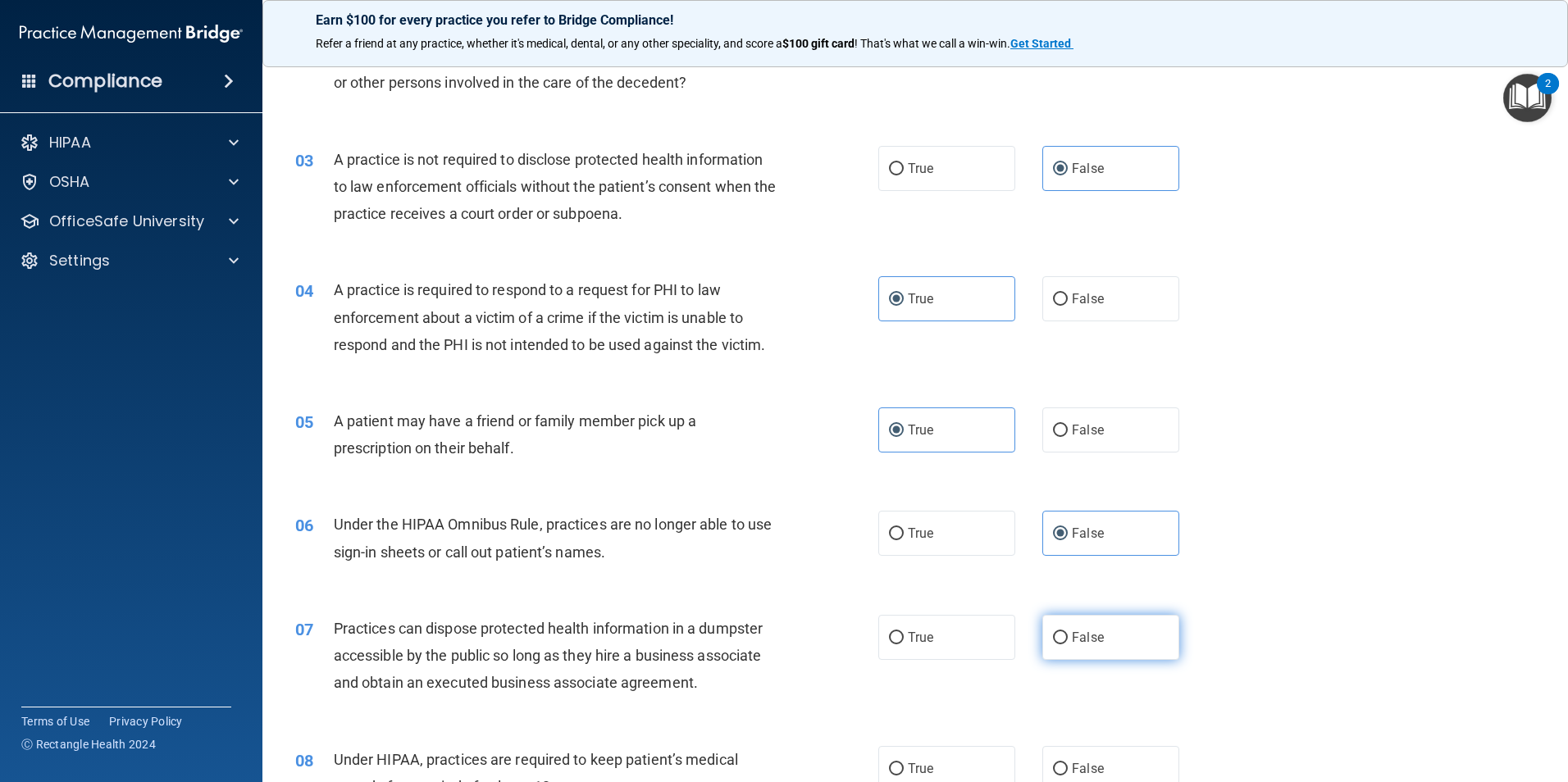
radio input "true"
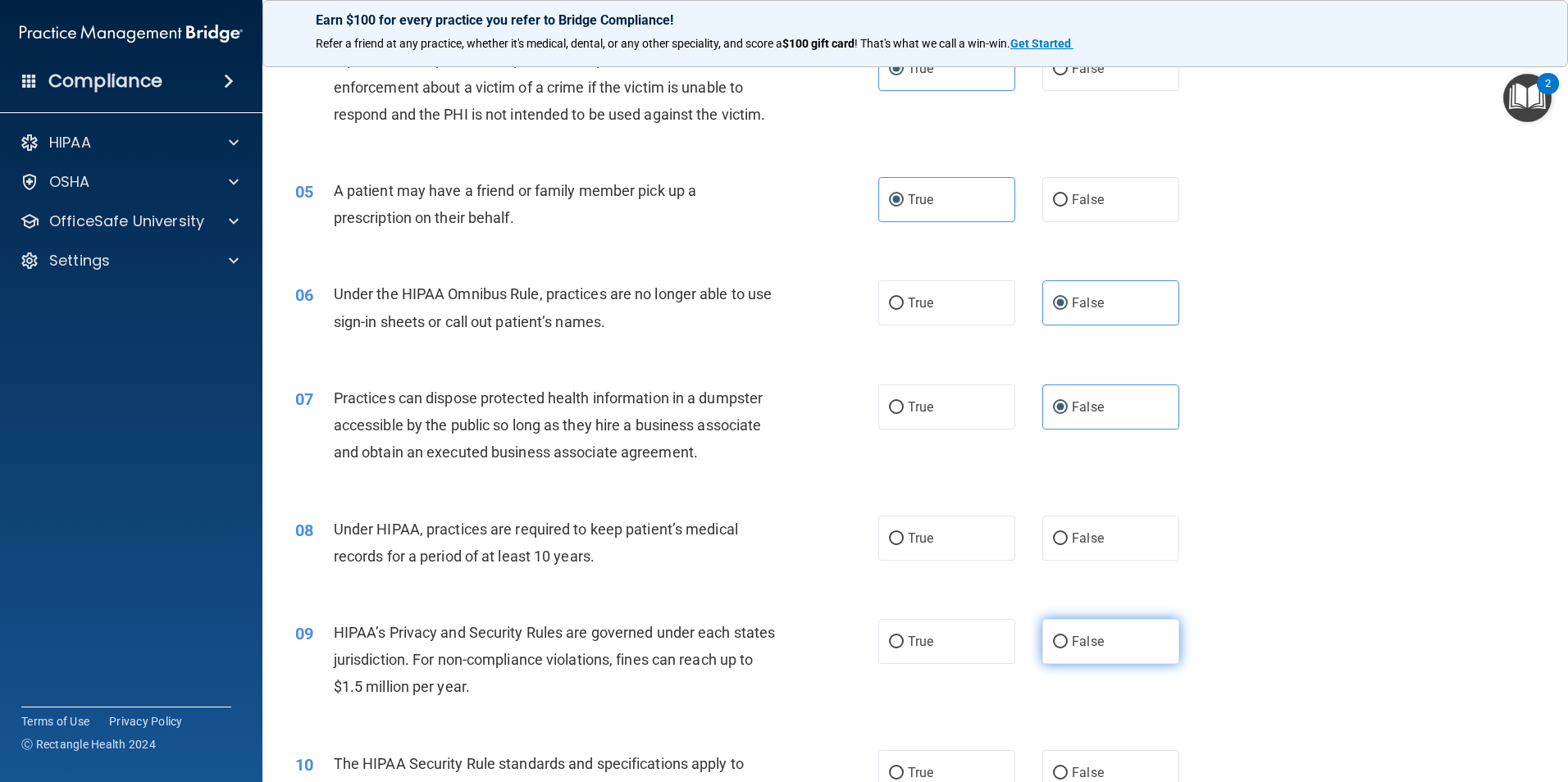
scroll to position [492, 0]
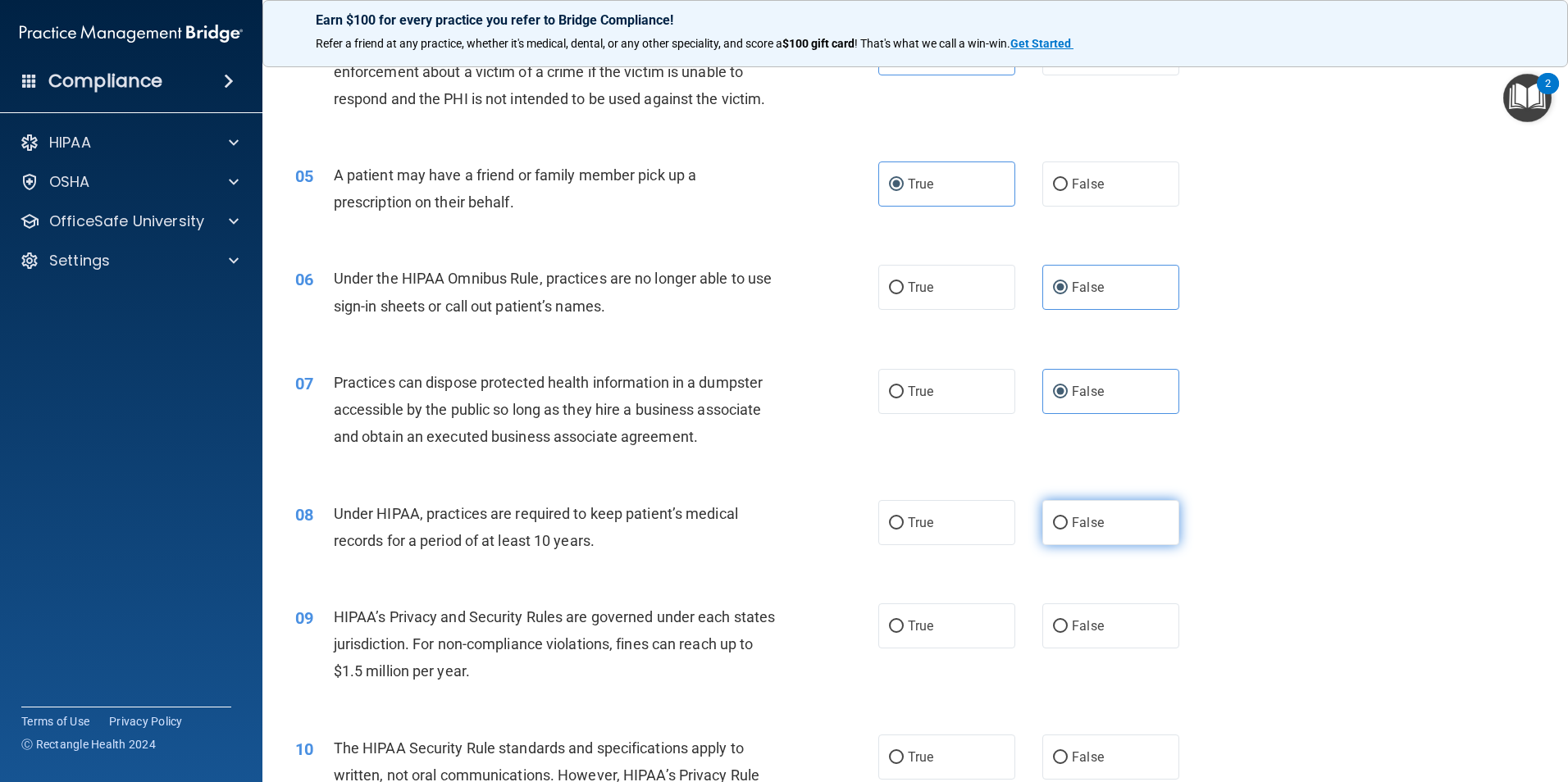
click at [1095, 518] on span "False" at bounding box center [1087, 522] width 32 height 16
click at [1067, 518] on input "False" at bounding box center [1060, 523] width 15 height 12
radio input "true"
click at [1072, 613] on label "False" at bounding box center [1110, 625] width 137 height 45
click at [1067, 621] on input "False" at bounding box center [1060, 626] width 15 height 12
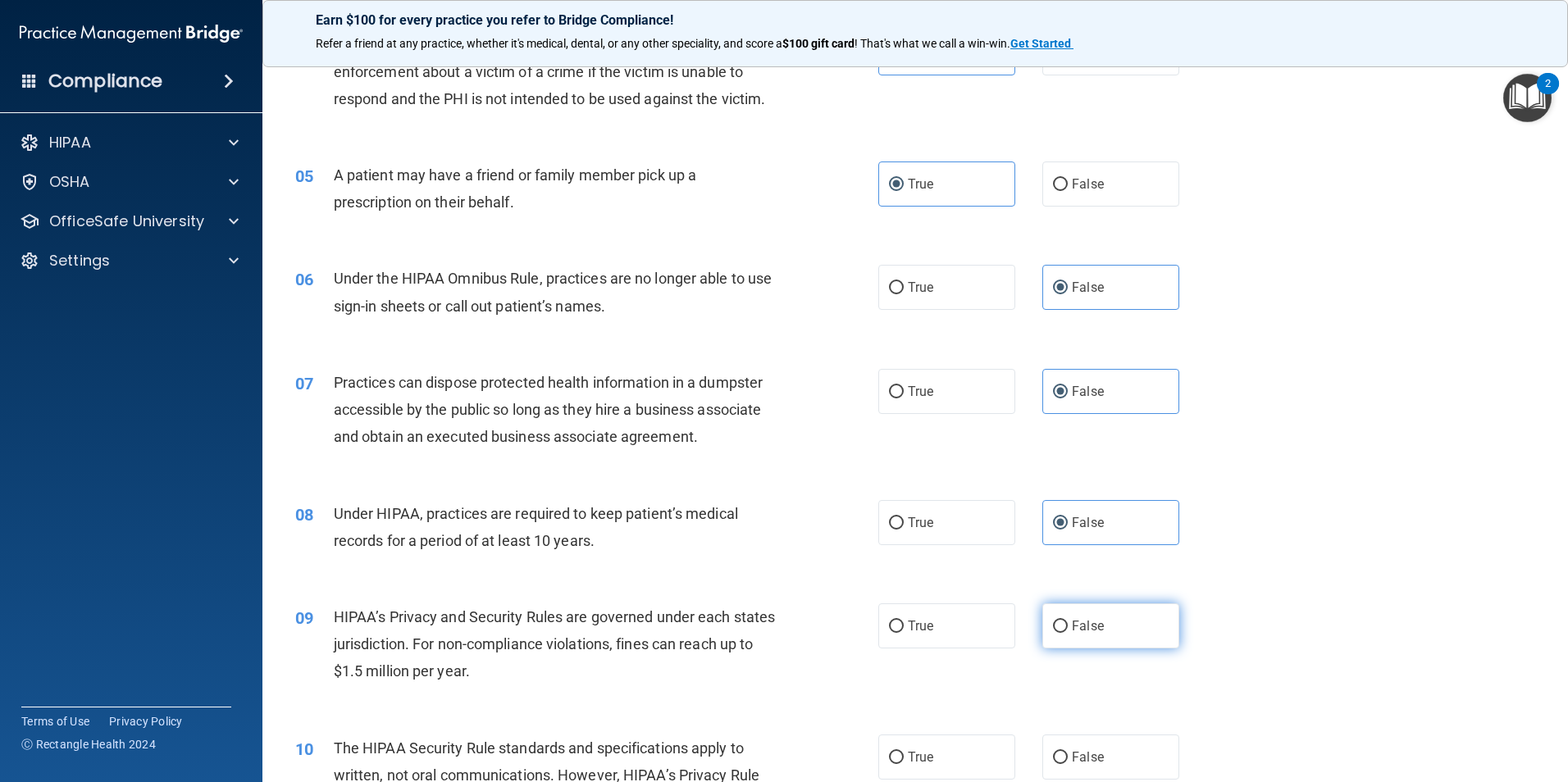
radio input "true"
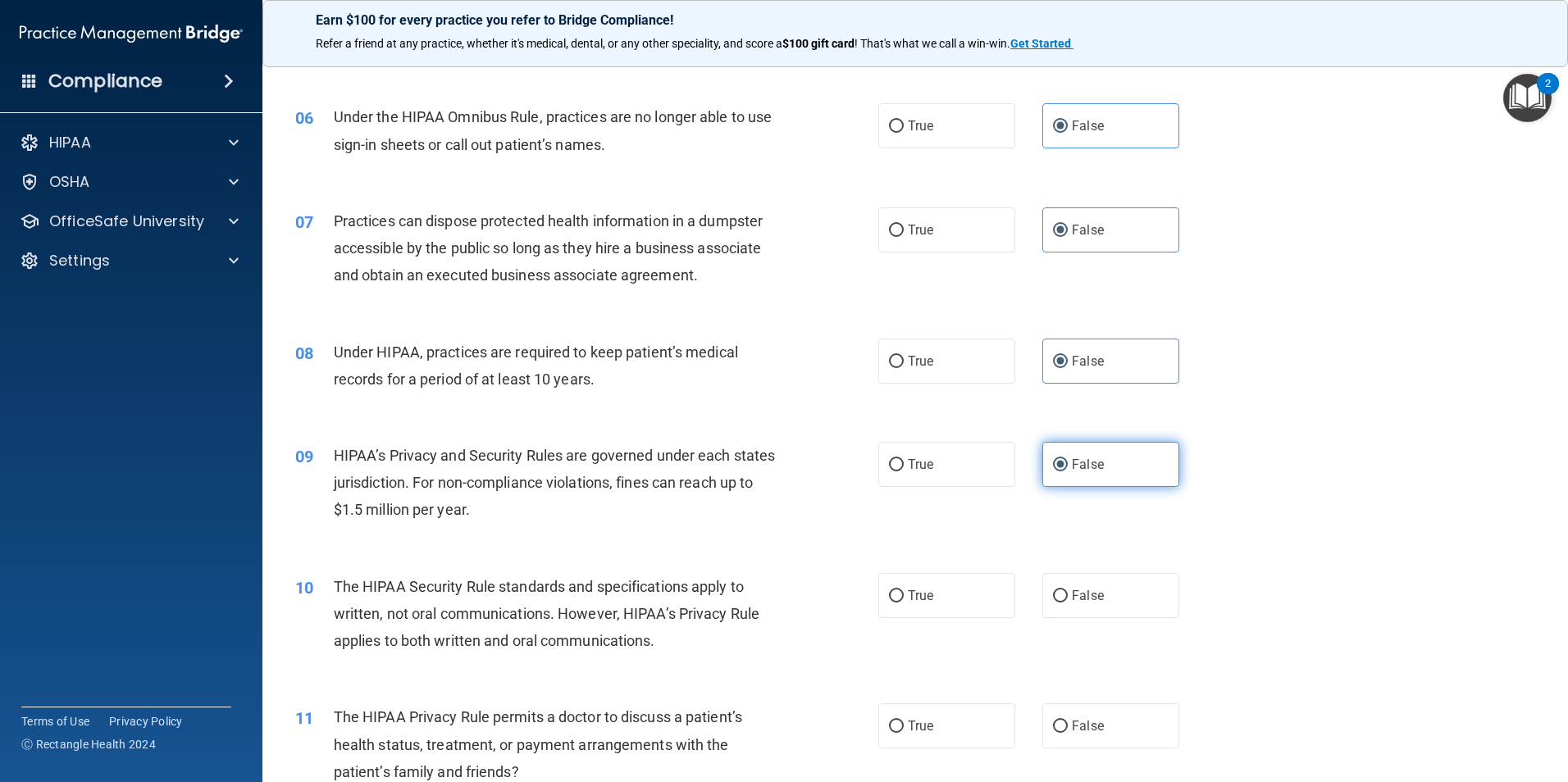
scroll to position [656, 0]
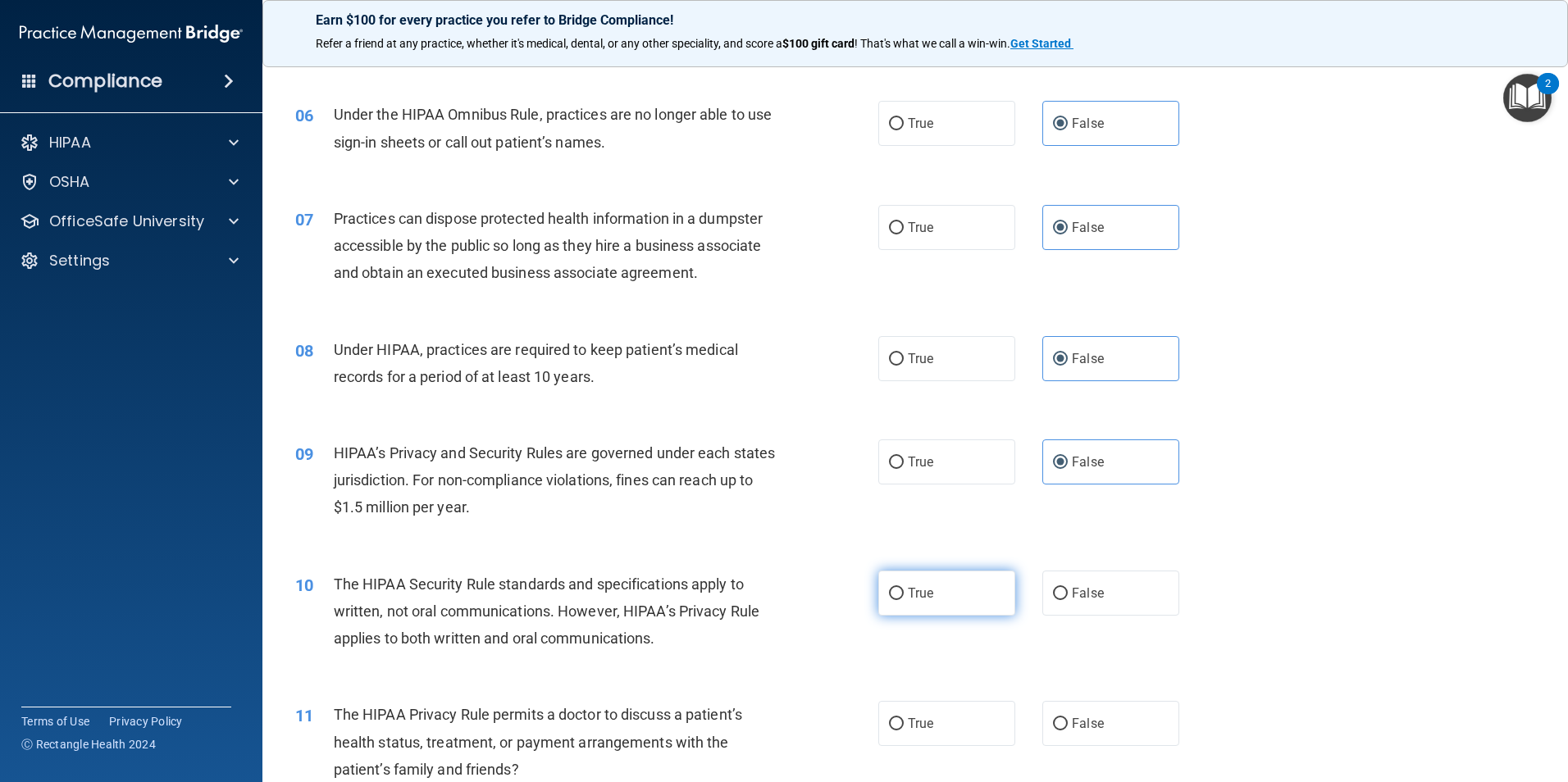
click at [935, 589] on label "True" at bounding box center [947, 593] width 137 height 45
click at [903, 589] on input "True" at bounding box center [896, 593] width 15 height 12
radio input "true"
click at [916, 720] on span "True" at bounding box center [921, 723] width 26 height 16
click at [903, 720] on input "True" at bounding box center [896, 724] width 15 height 12
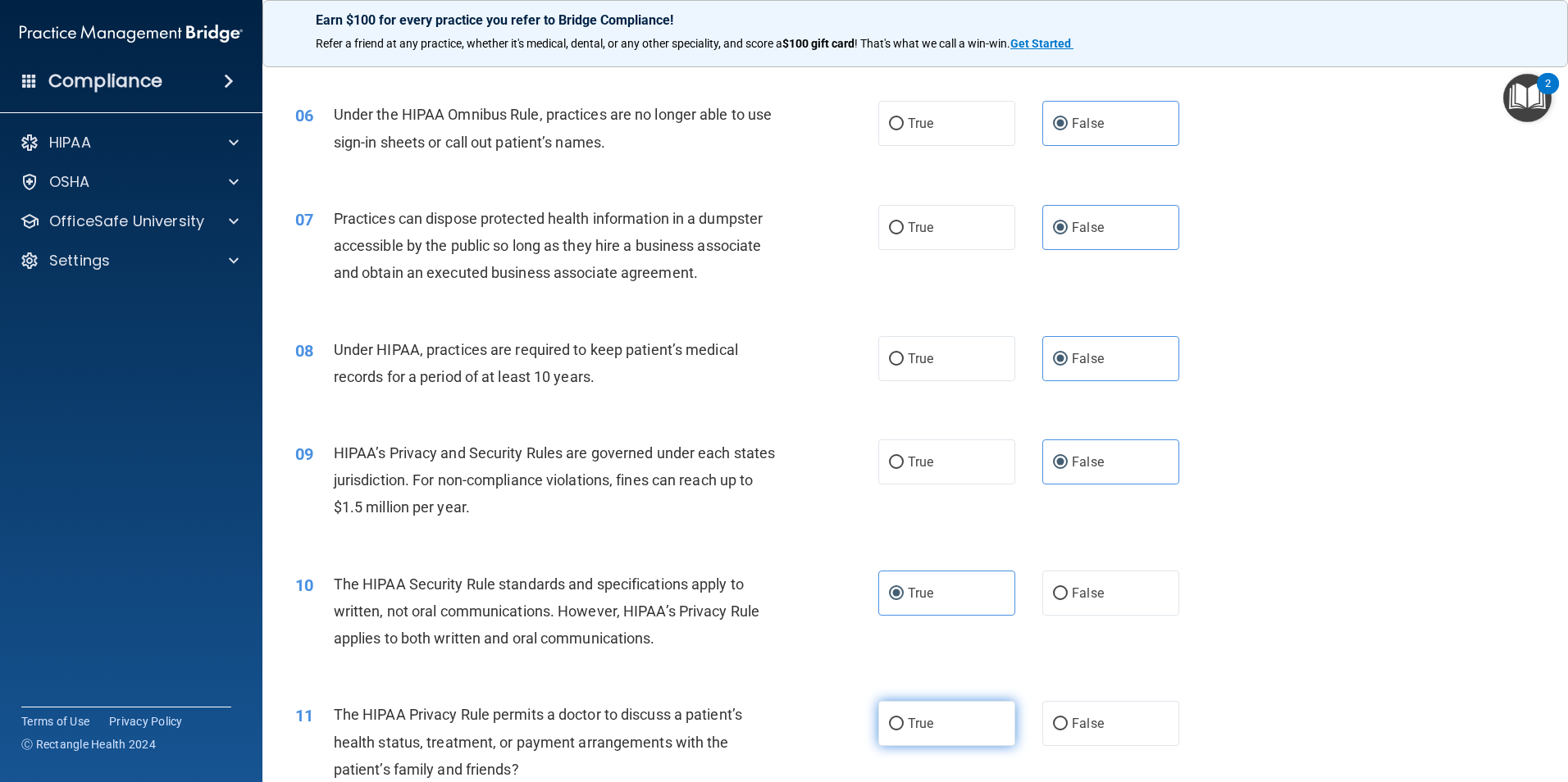
radio input "true"
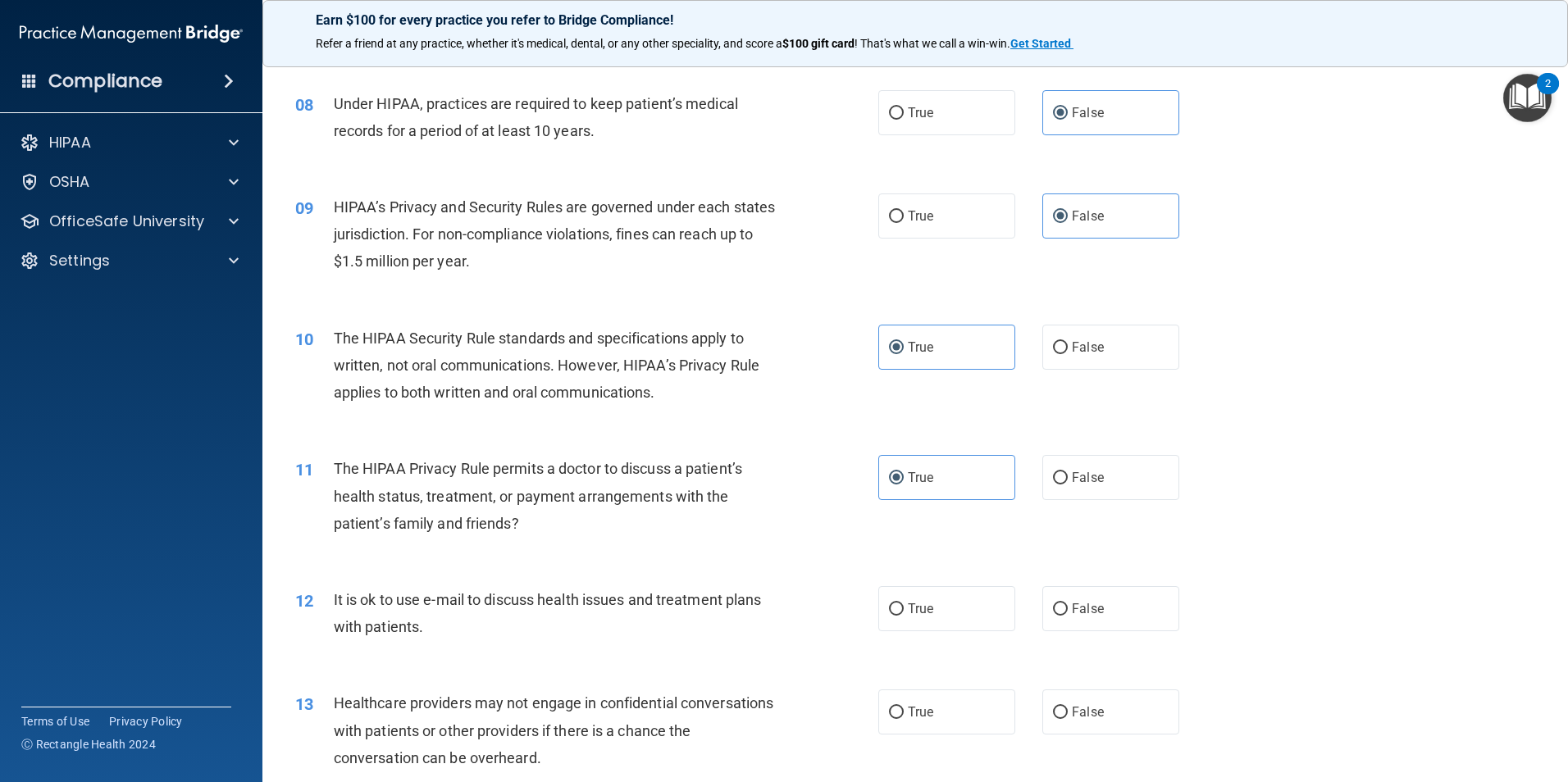
scroll to position [985, 0]
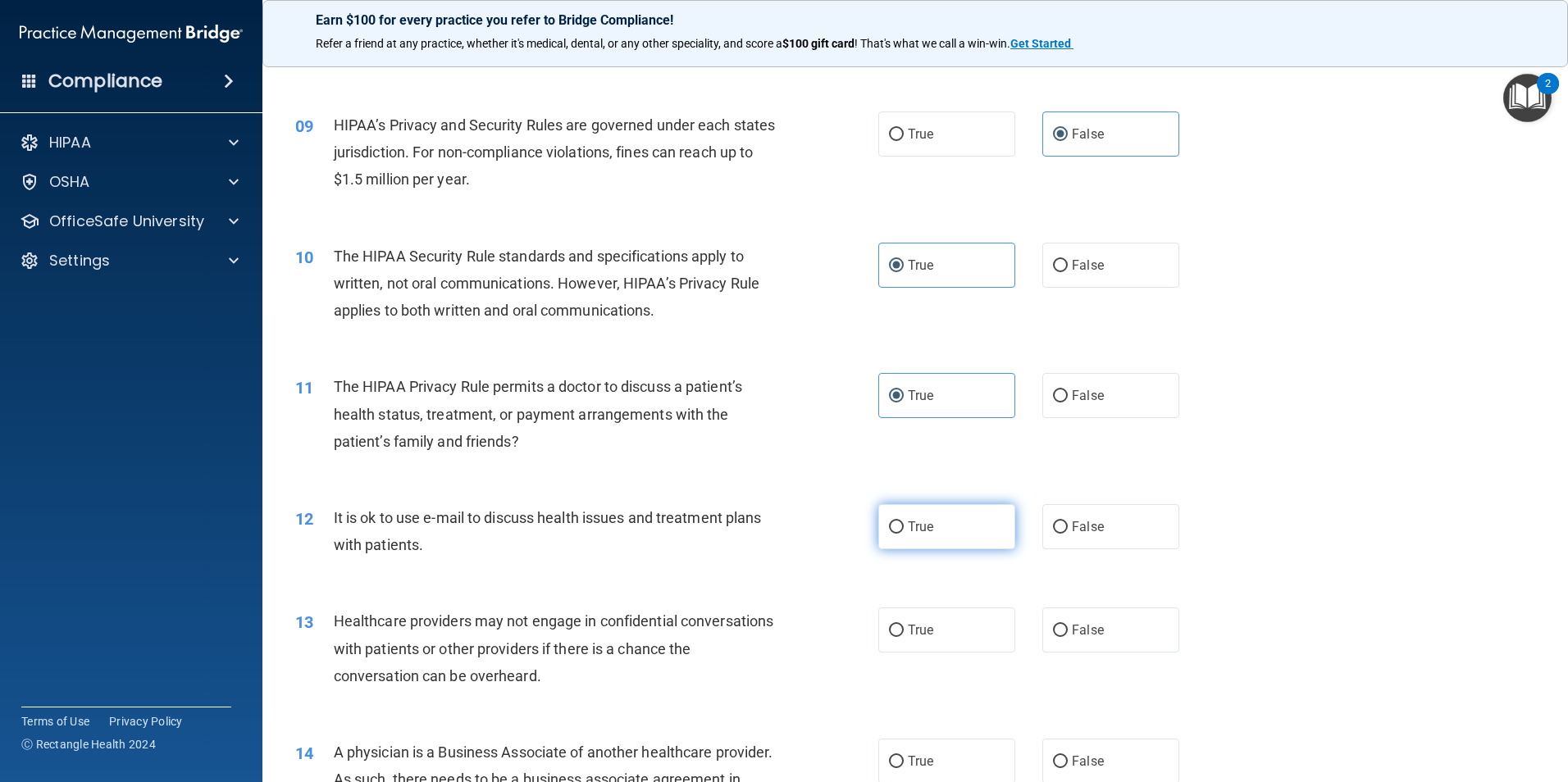
click at [935, 530] on label "True" at bounding box center [947, 527] width 137 height 45
click at [903, 530] on input "True" at bounding box center [896, 527] width 15 height 12
radio input "true"
click at [1111, 622] on label "False" at bounding box center [1110, 630] width 137 height 45
click at [1067, 625] on input "False" at bounding box center [1060, 631] width 15 height 12
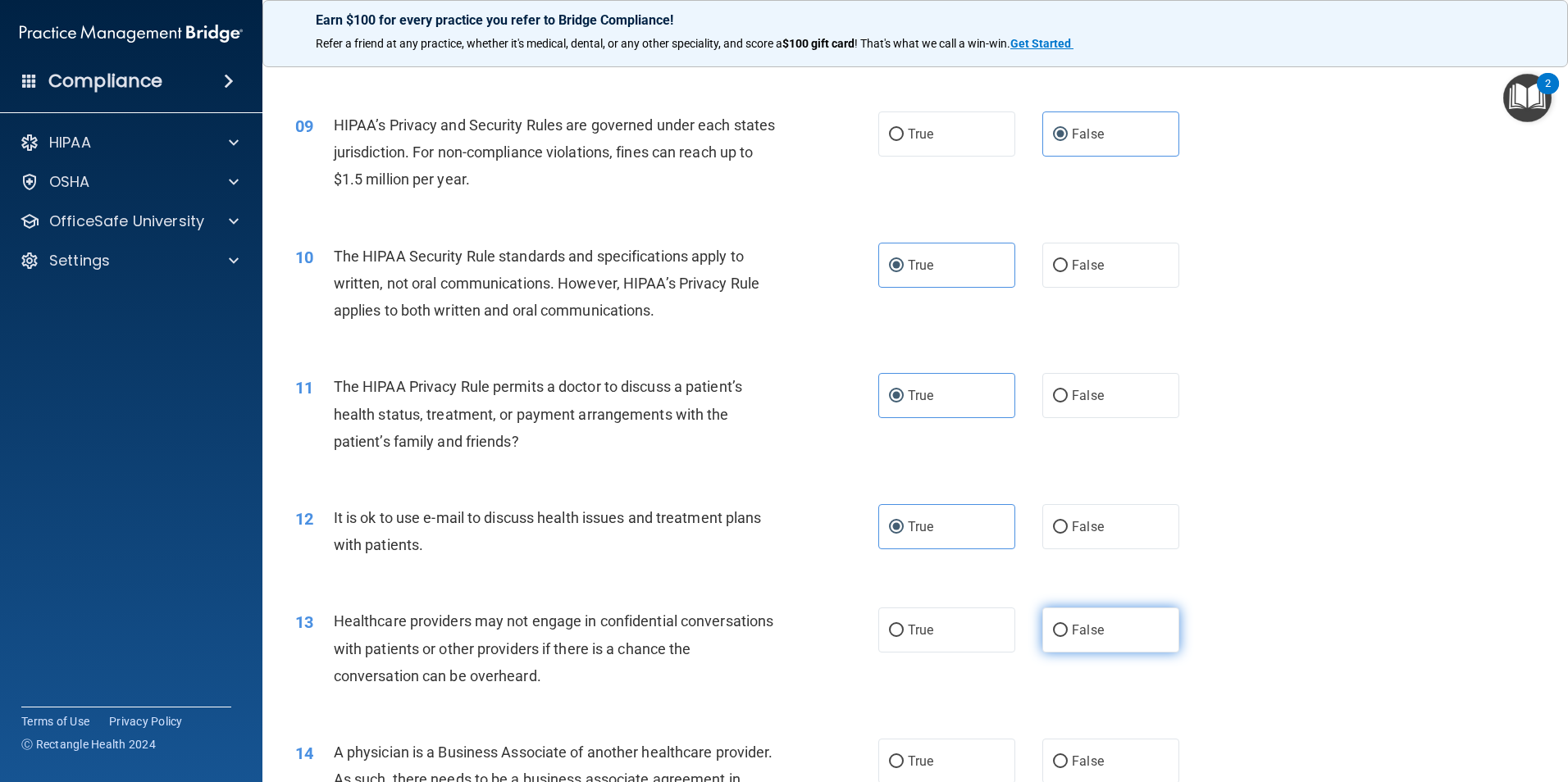
radio input "true"
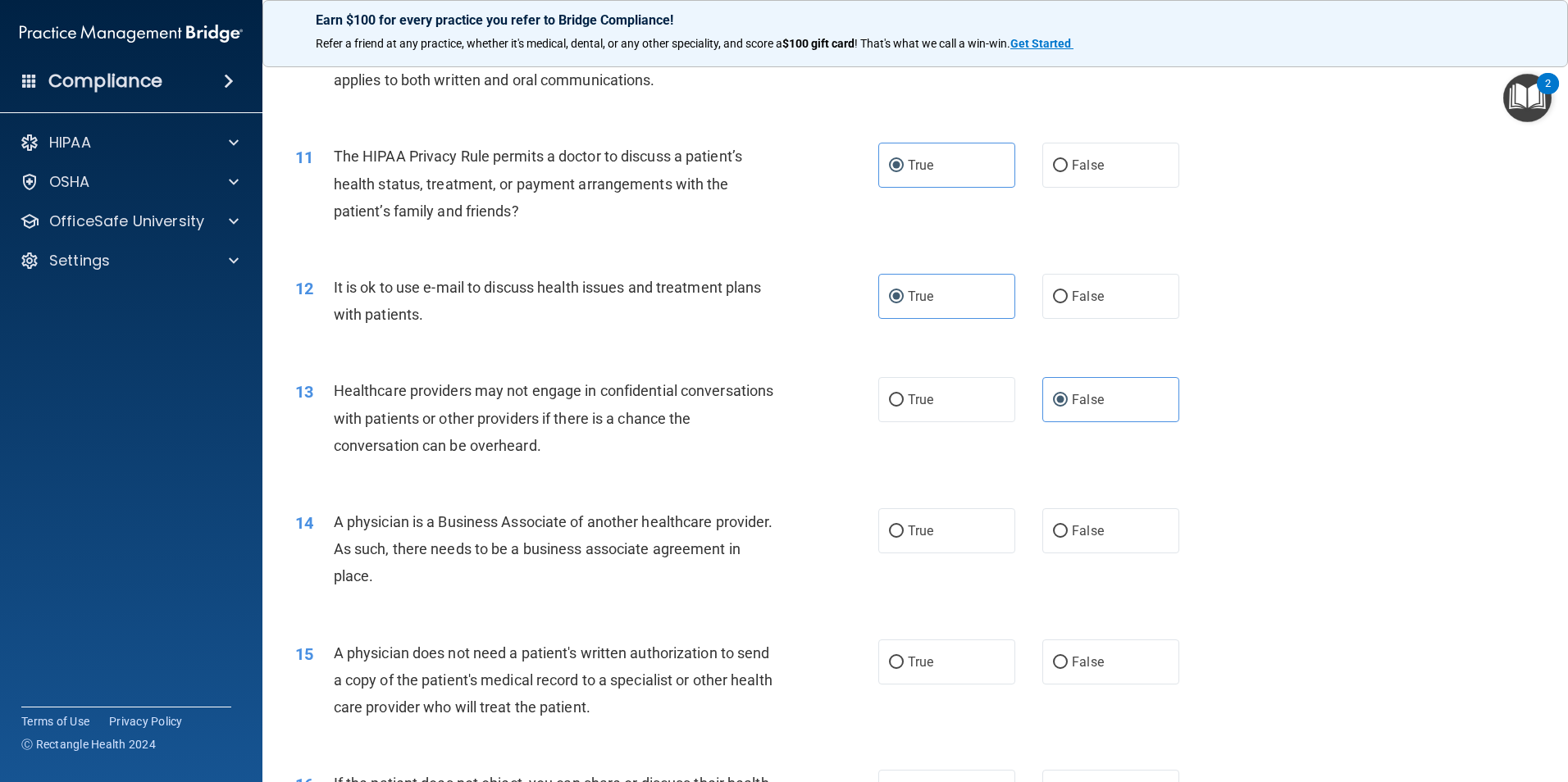
scroll to position [1231, 0]
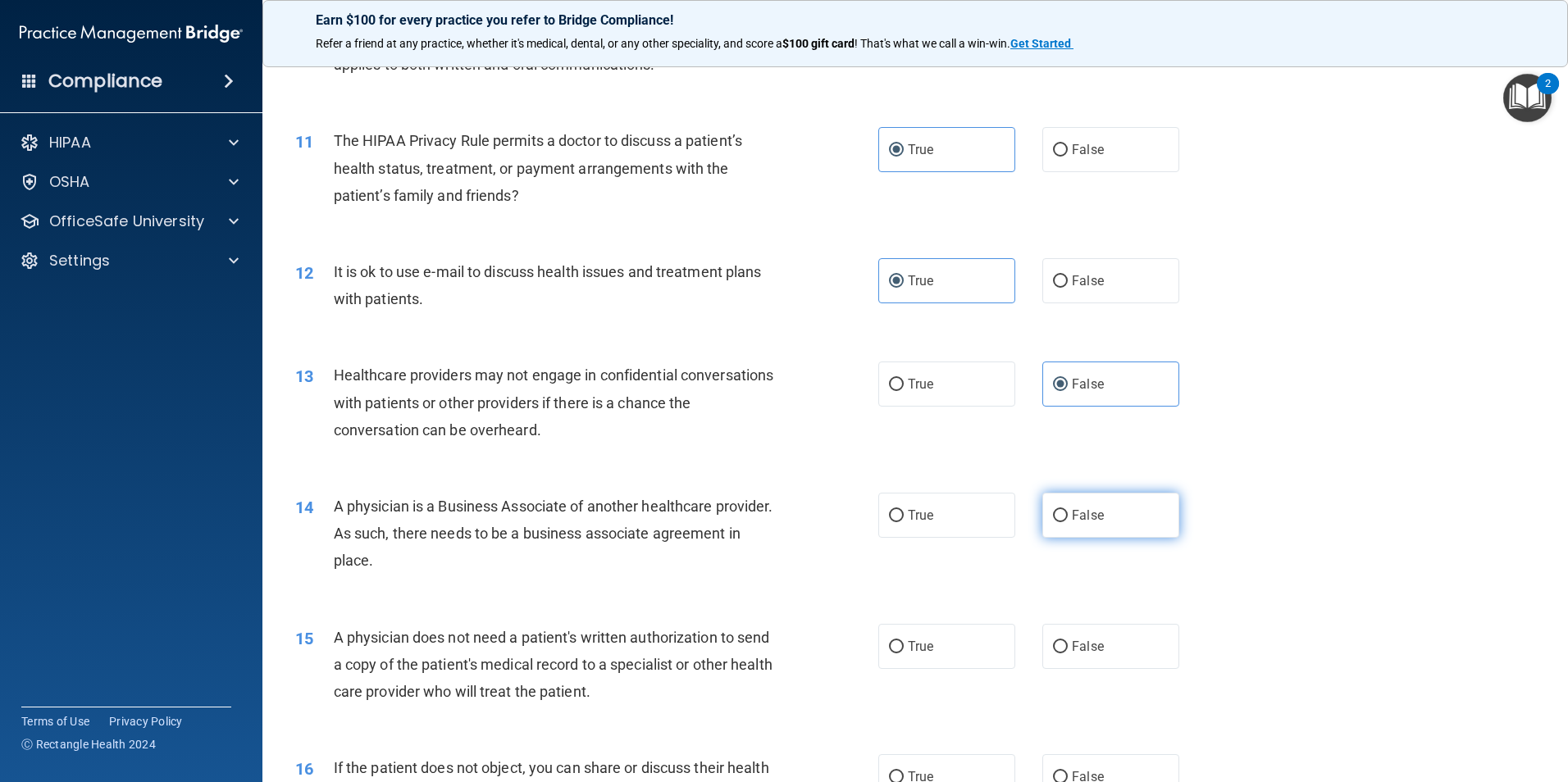
click at [1080, 508] on span "False" at bounding box center [1087, 515] width 32 height 16
click at [1067, 510] on input "False" at bounding box center [1060, 516] width 15 height 12
radio input "true"
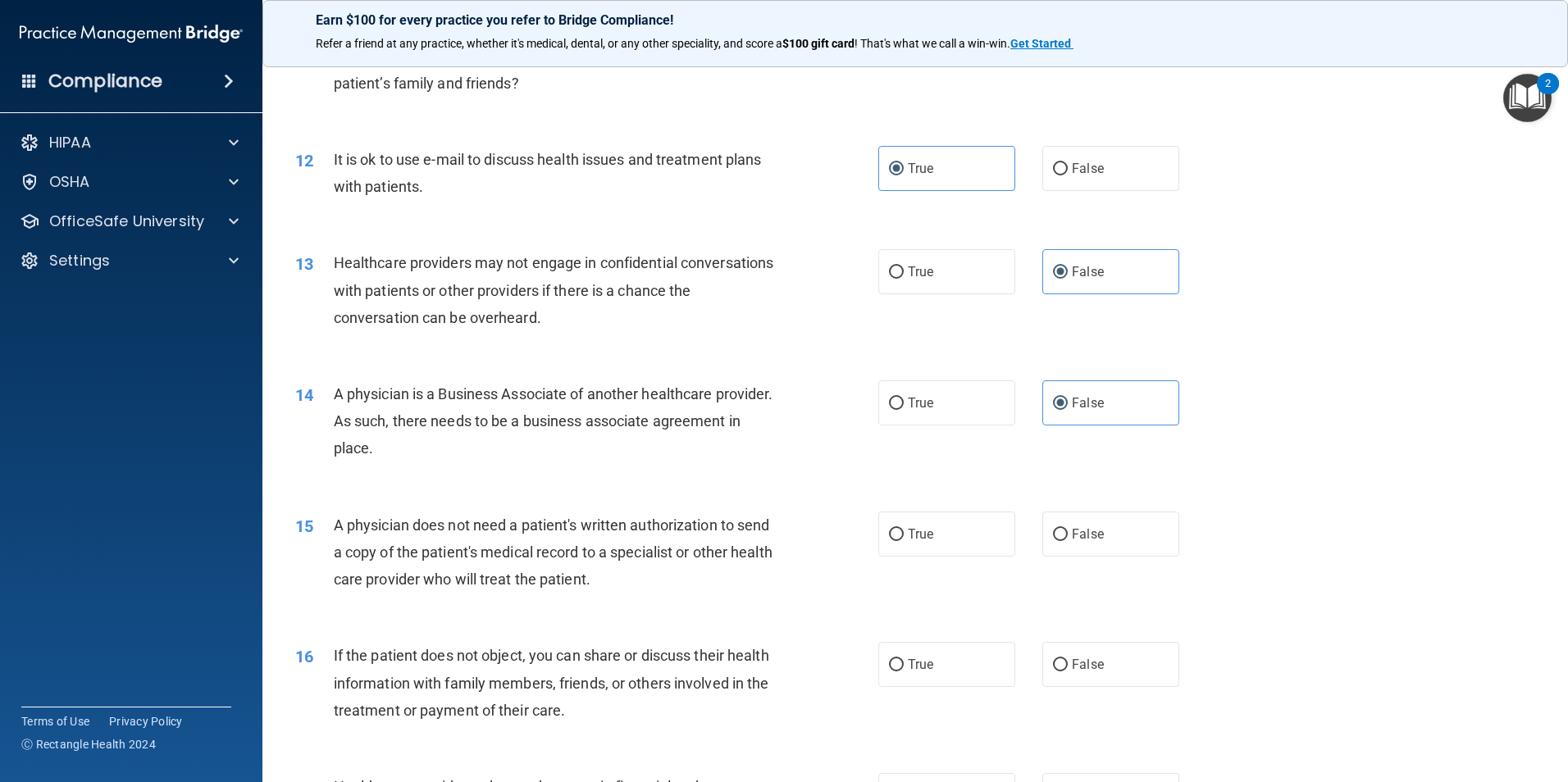
scroll to position [1395, 0]
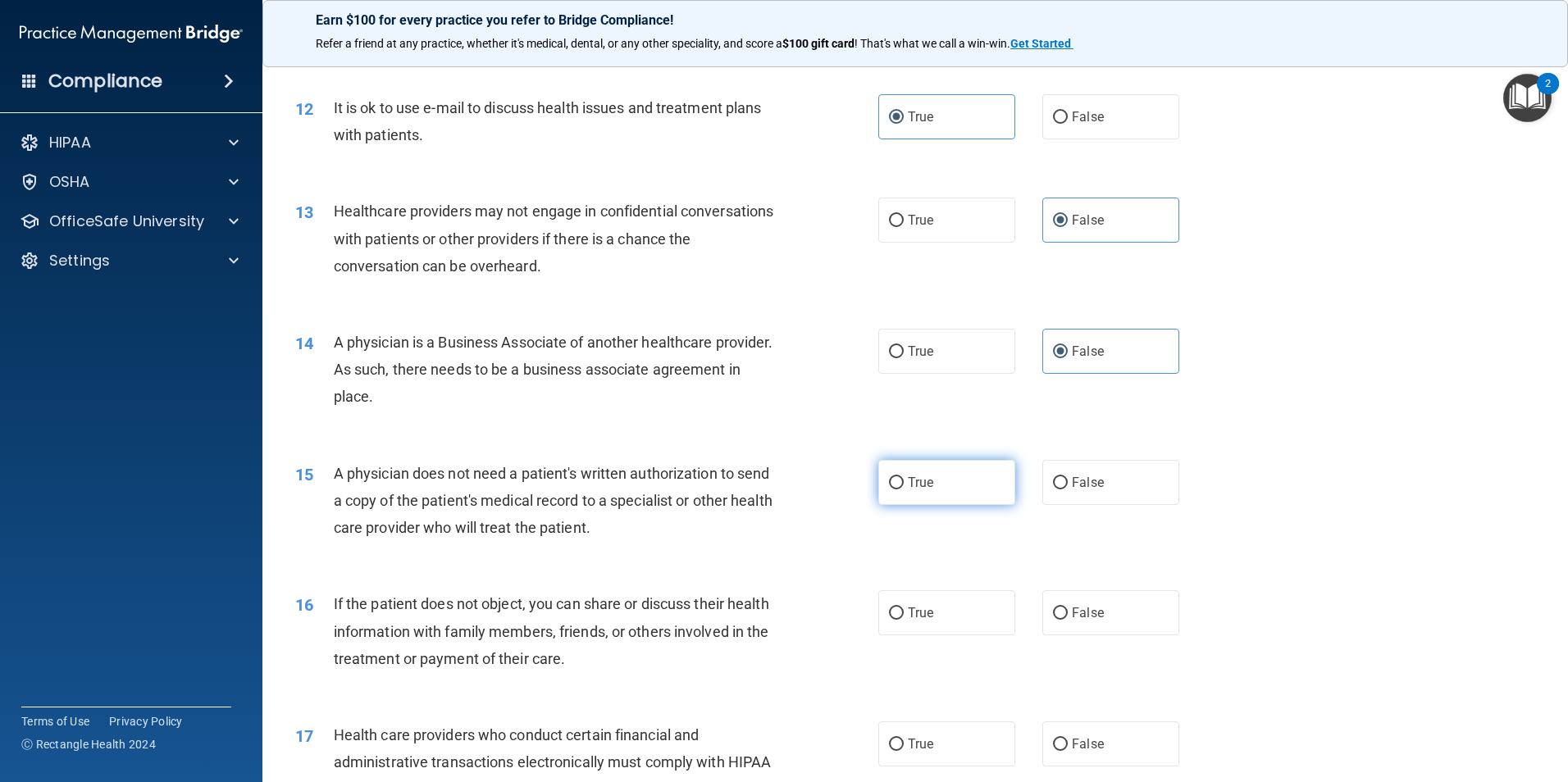
click at [921, 487] on span "True" at bounding box center [921, 483] width 26 height 16
click at [903, 487] on input "True" at bounding box center [896, 483] width 15 height 12
radio input "true"
click at [913, 620] on span "True" at bounding box center [921, 613] width 26 height 16
click at [903, 620] on input "True" at bounding box center [896, 613] width 15 height 12
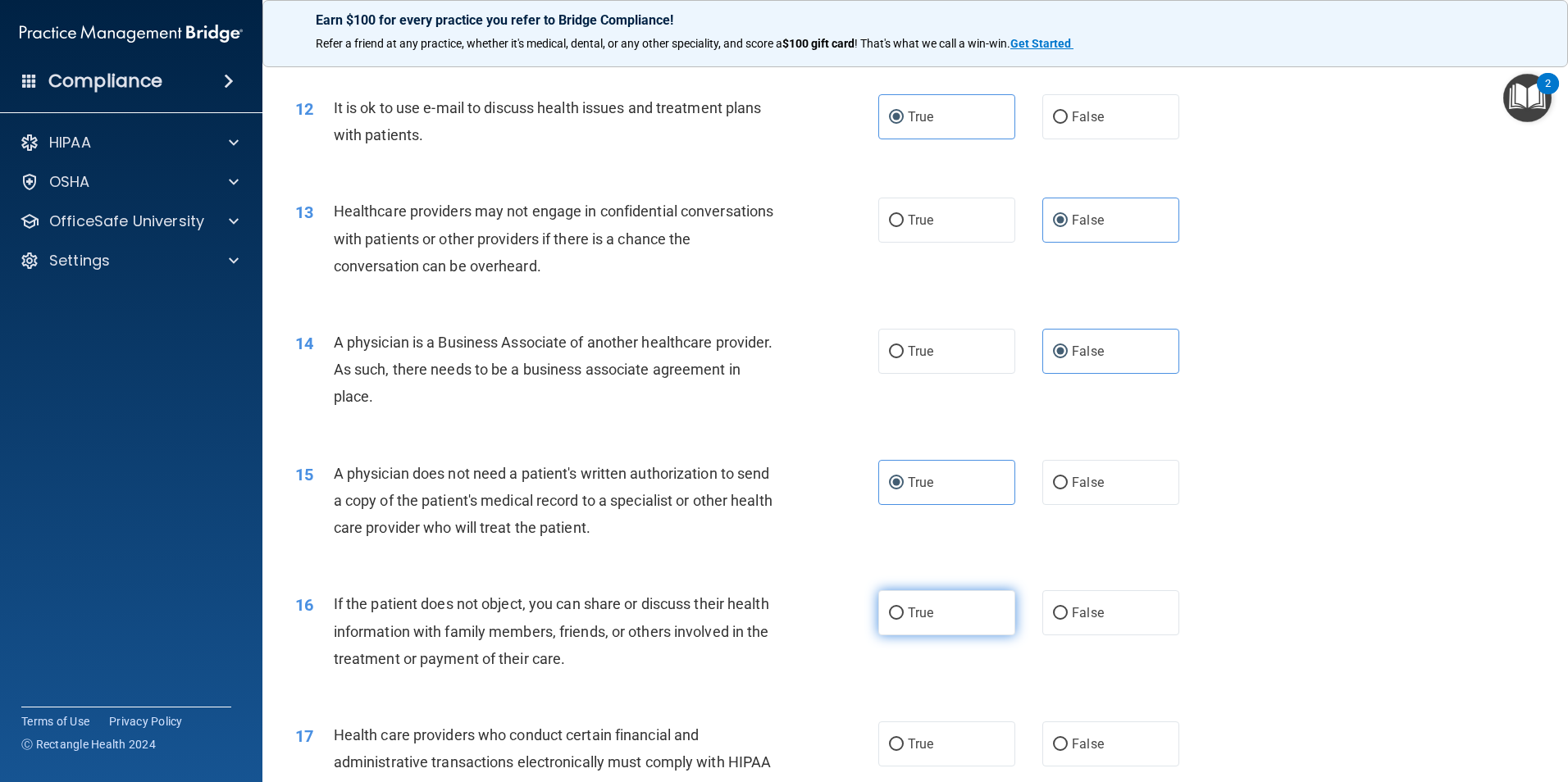
radio input "true"
click at [908, 749] on span "True" at bounding box center [921, 744] width 26 height 16
click at [903, 749] on input "True" at bounding box center [896, 744] width 15 height 12
radio input "true"
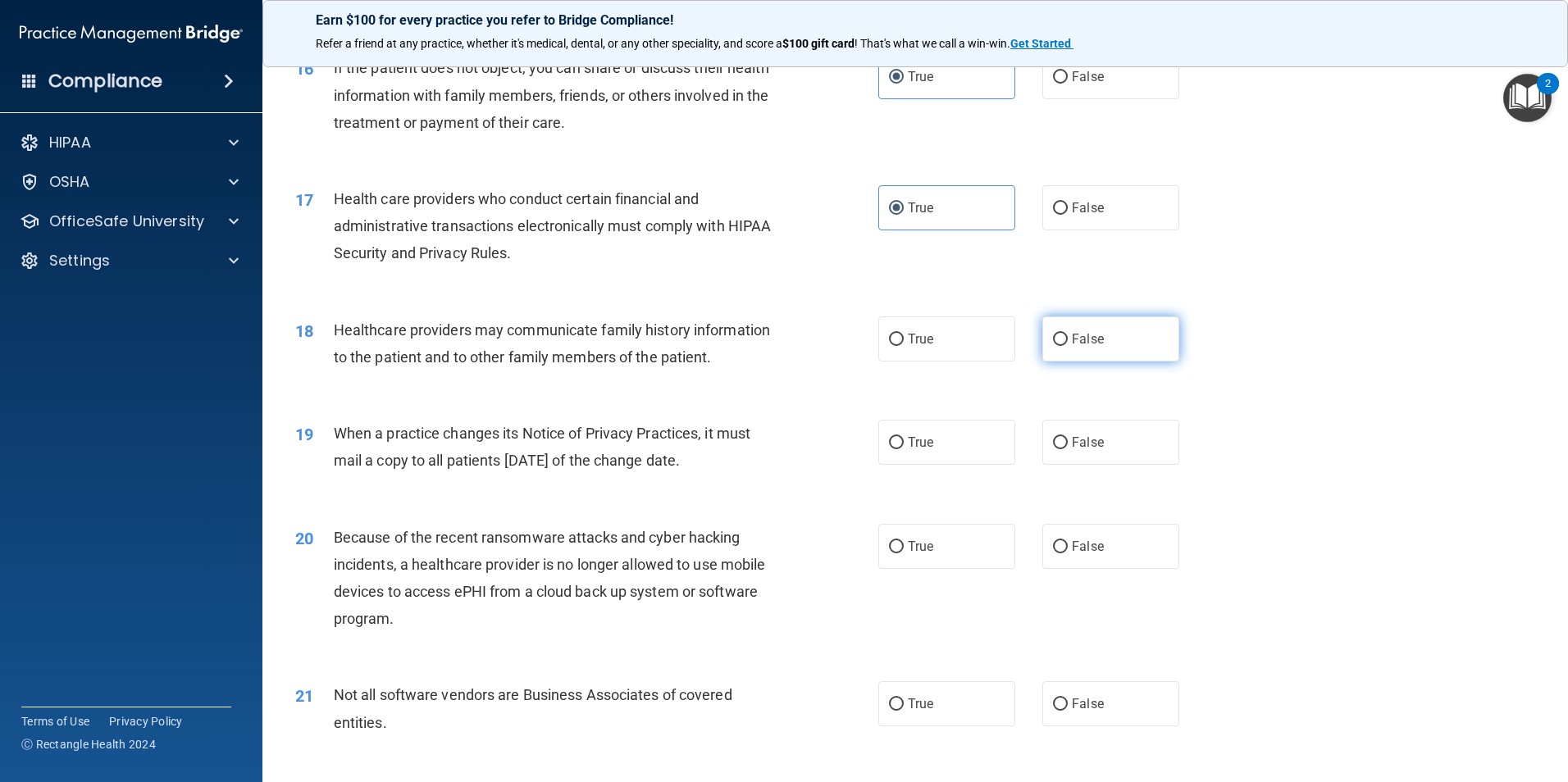
scroll to position [1968, 0]
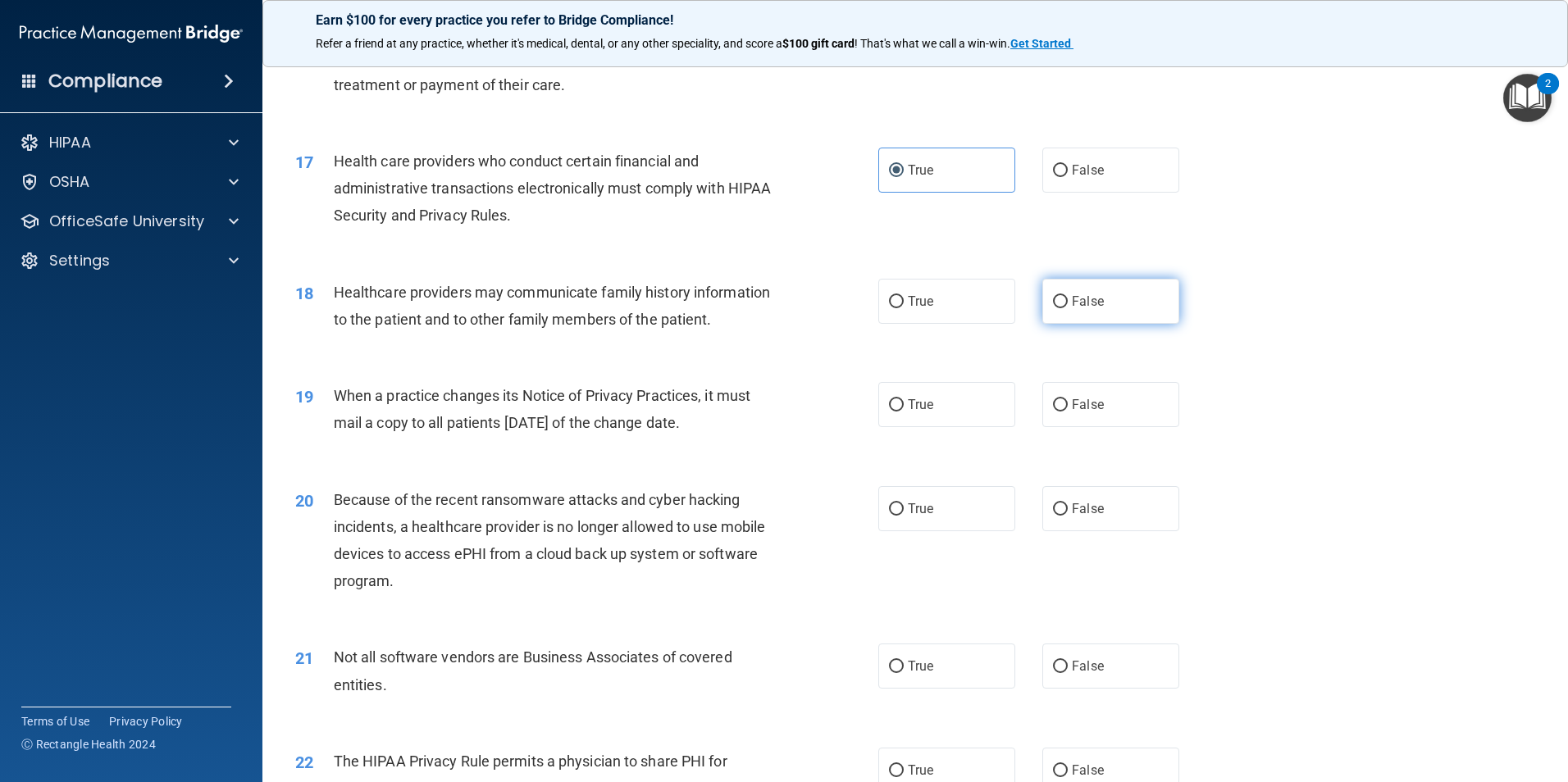
click at [1107, 309] on label "False" at bounding box center [1110, 301] width 137 height 45
click at [1067, 309] on input "False" at bounding box center [1060, 301] width 15 height 12
radio input "true"
click at [1101, 386] on label "False" at bounding box center [1110, 404] width 137 height 45
click at [1067, 400] on input "False" at bounding box center [1060, 405] width 15 height 12
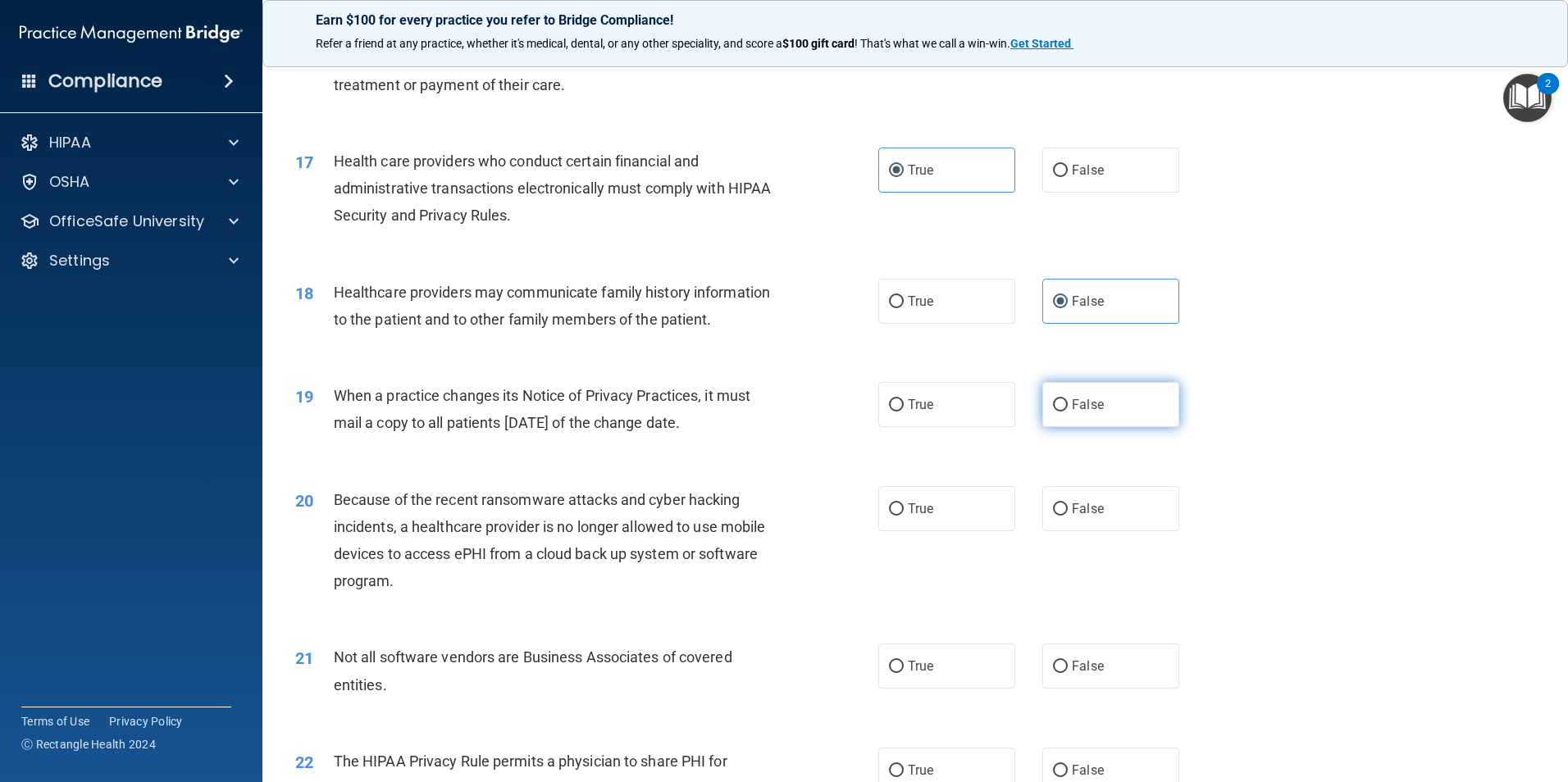
radio input "true"
click at [1090, 494] on label "False" at bounding box center [1110, 508] width 137 height 45
click at [1067, 504] on input "False" at bounding box center [1060, 509] width 15 height 12
radio input "true"
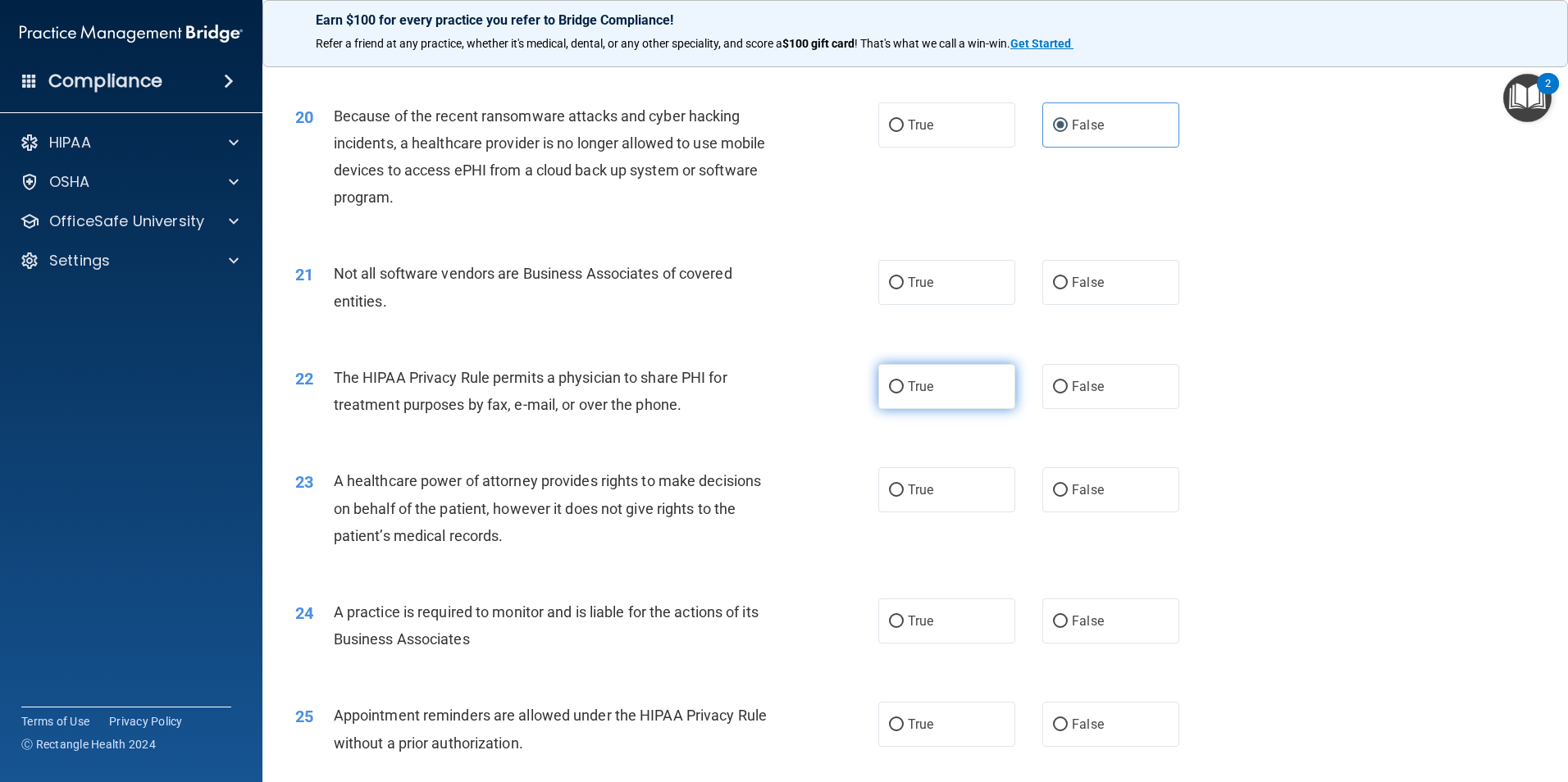
scroll to position [2378, 0]
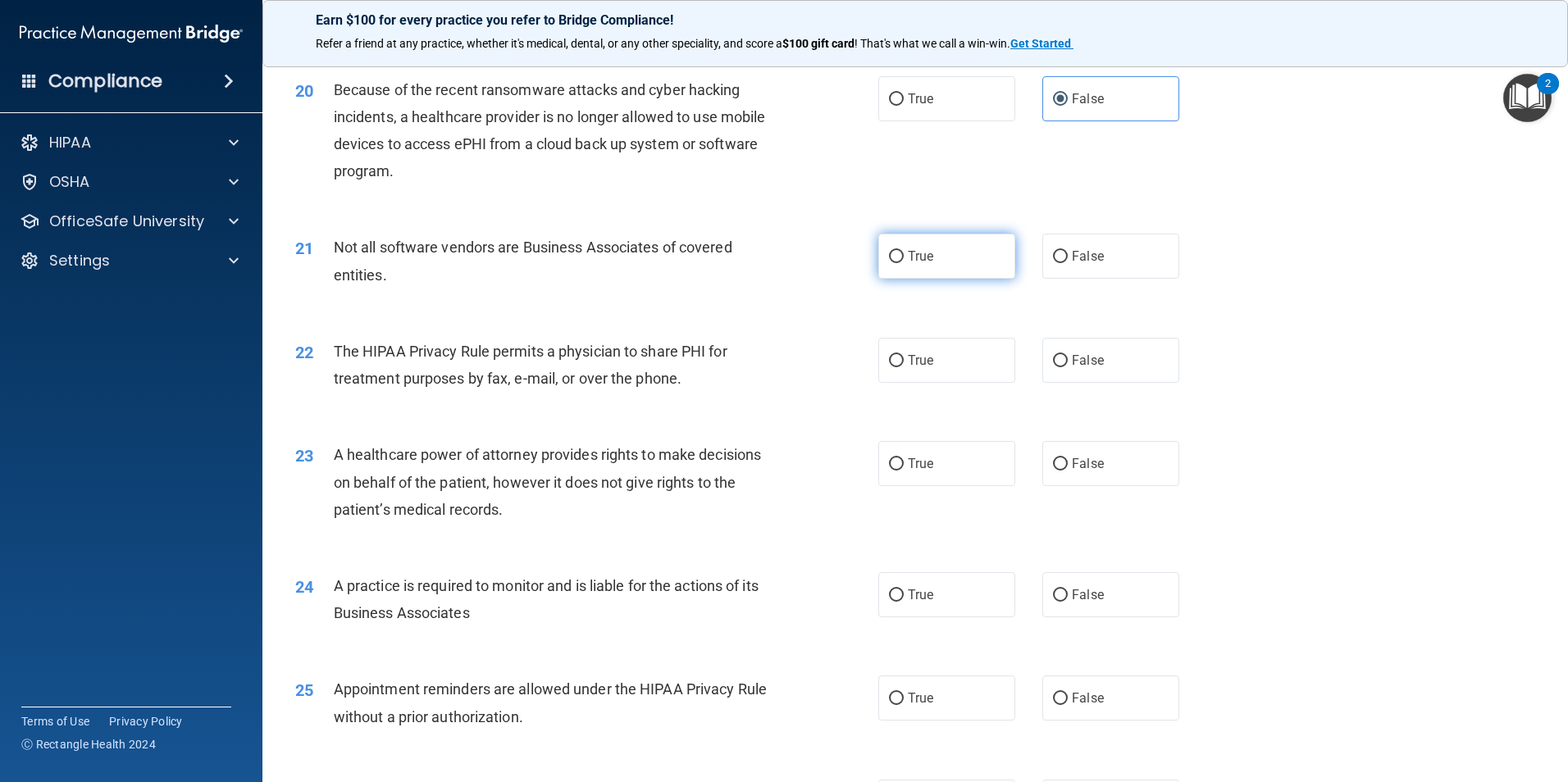
click at [908, 251] on span "True" at bounding box center [921, 256] width 26 height 16
click at [903, 251] on input "True" at bounding box center [896, 256] width 15 height 12
radio input "true"
click at [917, 356] on span "True" at bounding box center [921, 360] width 26 height 16
click at [903, 356] on input "True" at bounding box center [896, 361] width 15 height 12
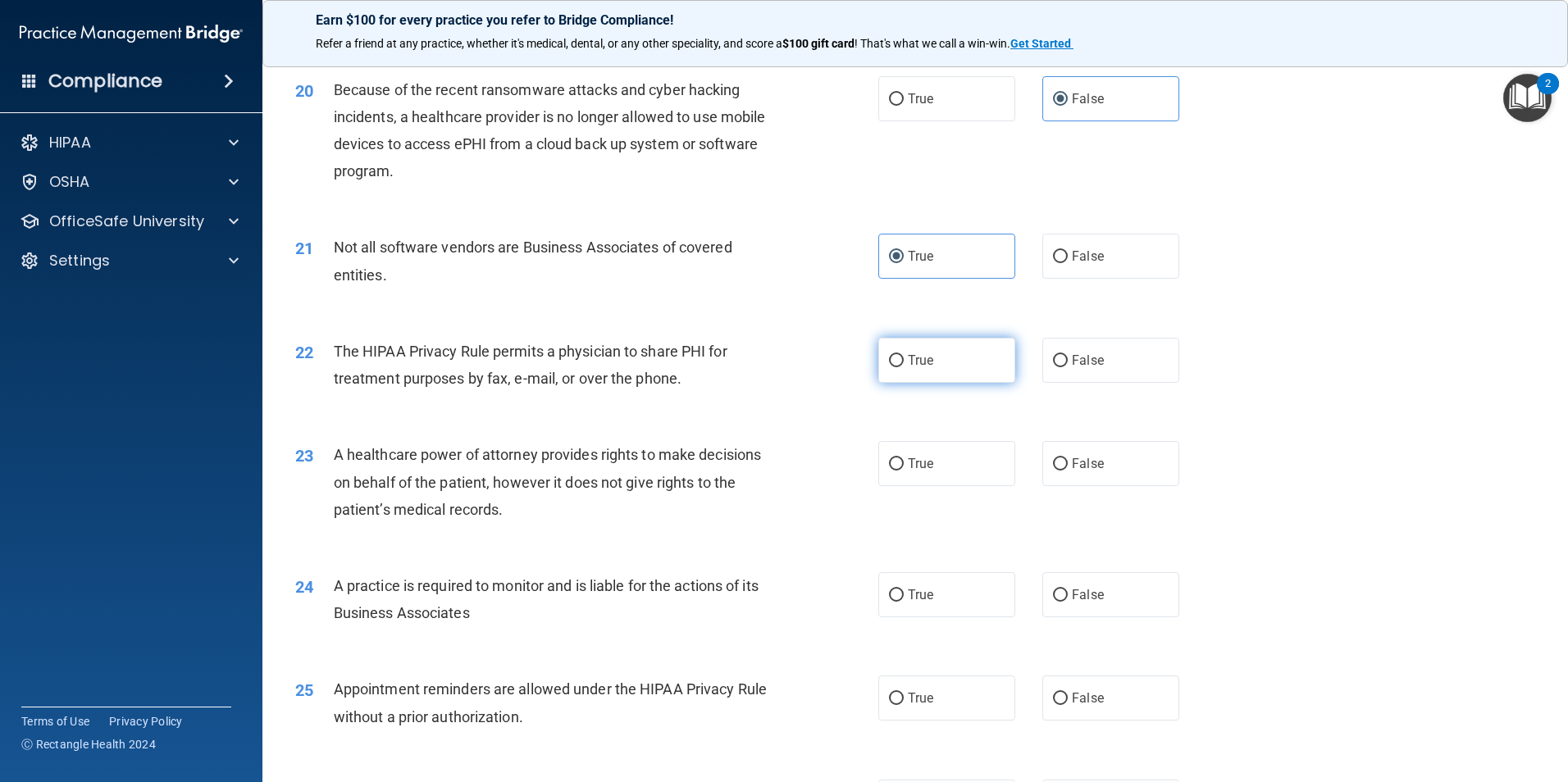
radio input "true"
click at [1126, 453] on label "False" at bounding box center [1110, 463] width 137 height 45
click at [1067, 459] on input "False" at bounding box center [1060, 464] width 15 height 12
radio input "true"
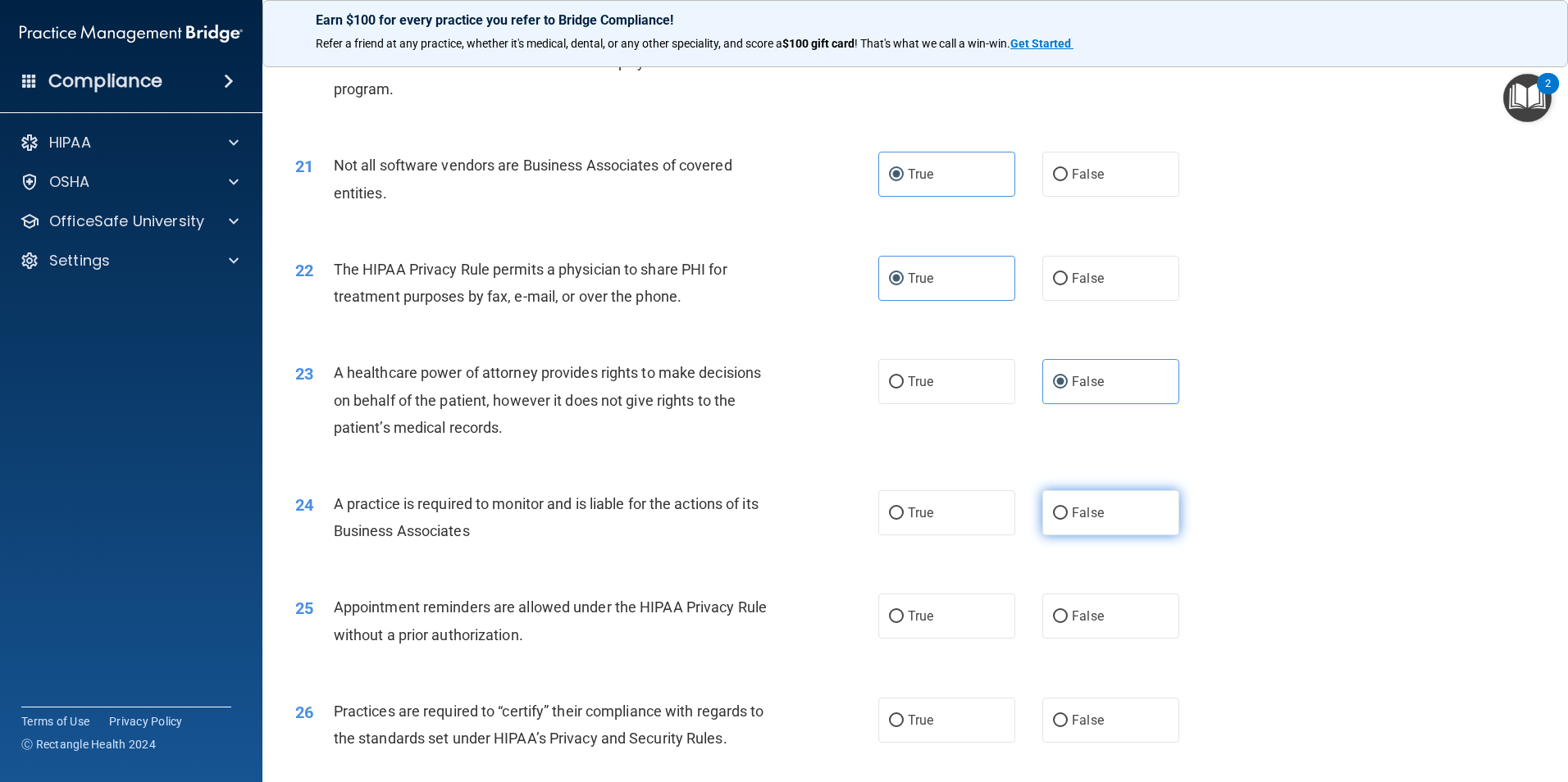
click at [1072, 513] on span "False" at bounding box center [1087, 513] width 32 height 16
click at [1067, 513] on input "False" at bounding box center [1060, 513] width 15 height 12
radio input "true"
click at [932, 628] on label "True" at bounding box center [947, 616] width 137 height 45
click at [903, 624] on input "True" at bounding box center [896, 616] width 15 height 12
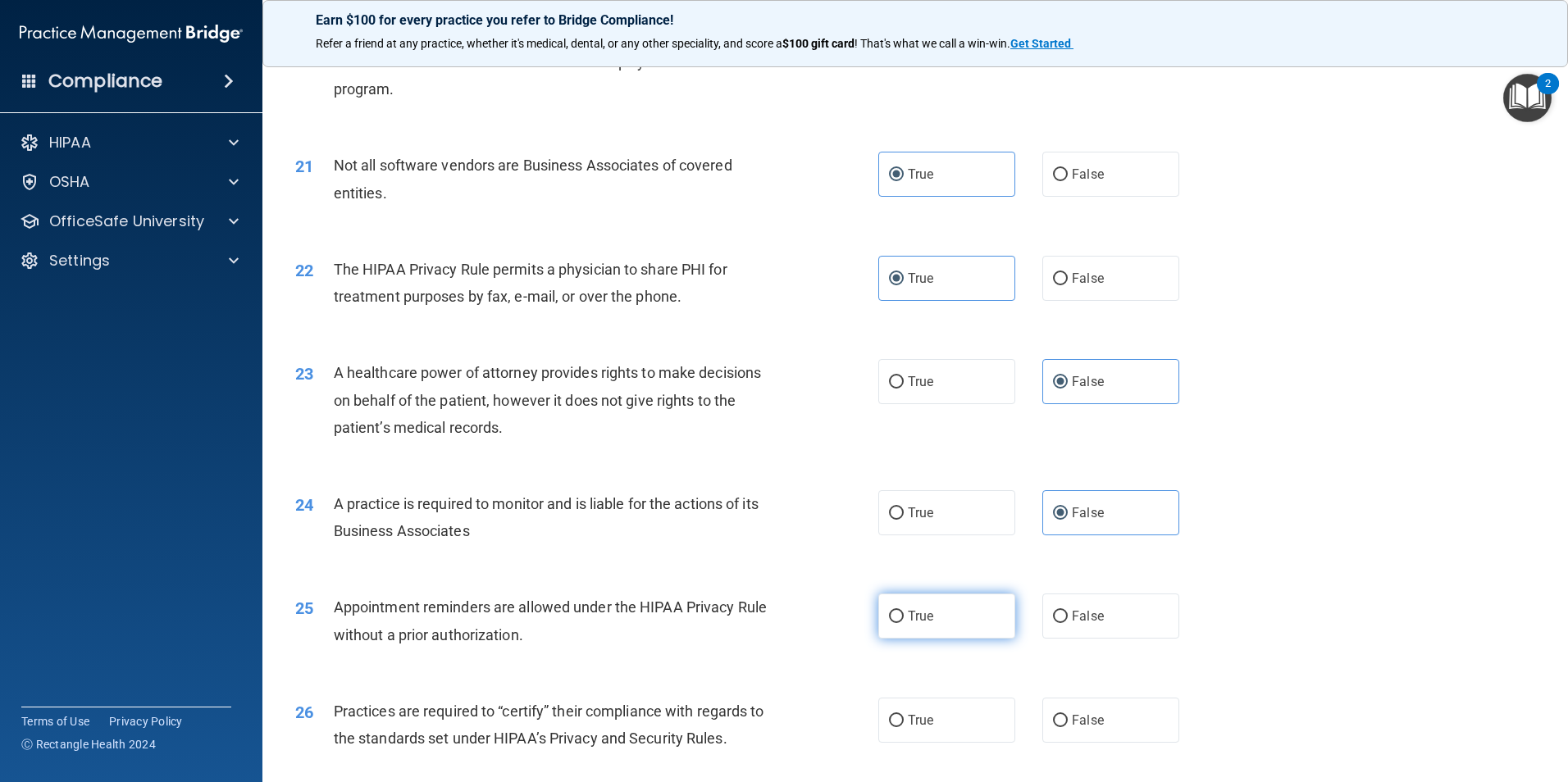
radio input "true"
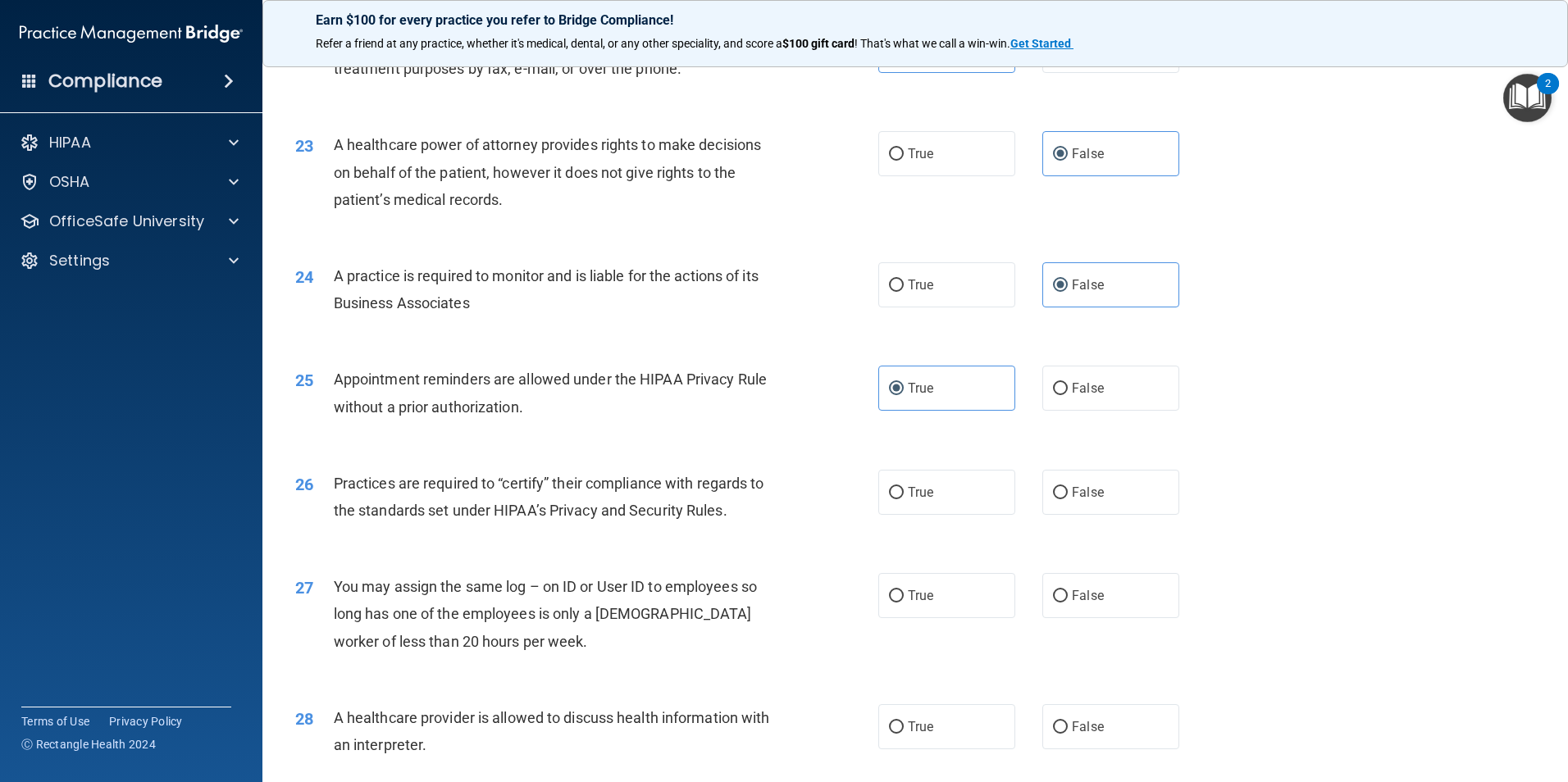
scroll to position [2706, 0]
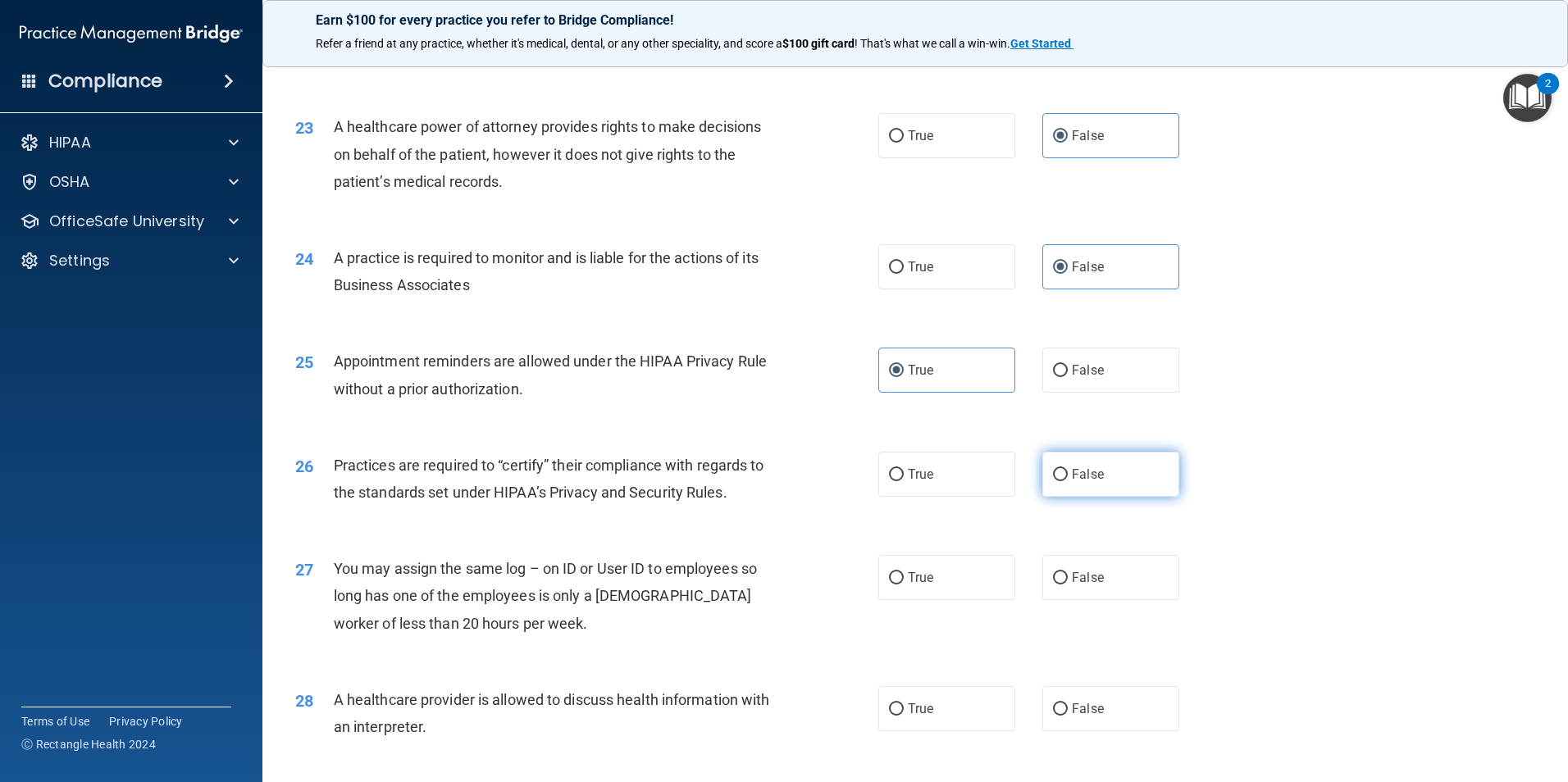
click at [1096, 481] on label "False" at bounding box center [1110, 474] width 137 height 45
click at [1067, 481] on input "False" at bounding box center [1060, 474] width 15 height 12
radio input "true"
click at [1092, 567] on label "False" at bounding box center [1110, 578] width 137 height 45
click at [1067, 573] on input "False" at bounding box center [1060, 578] width 15 height 12
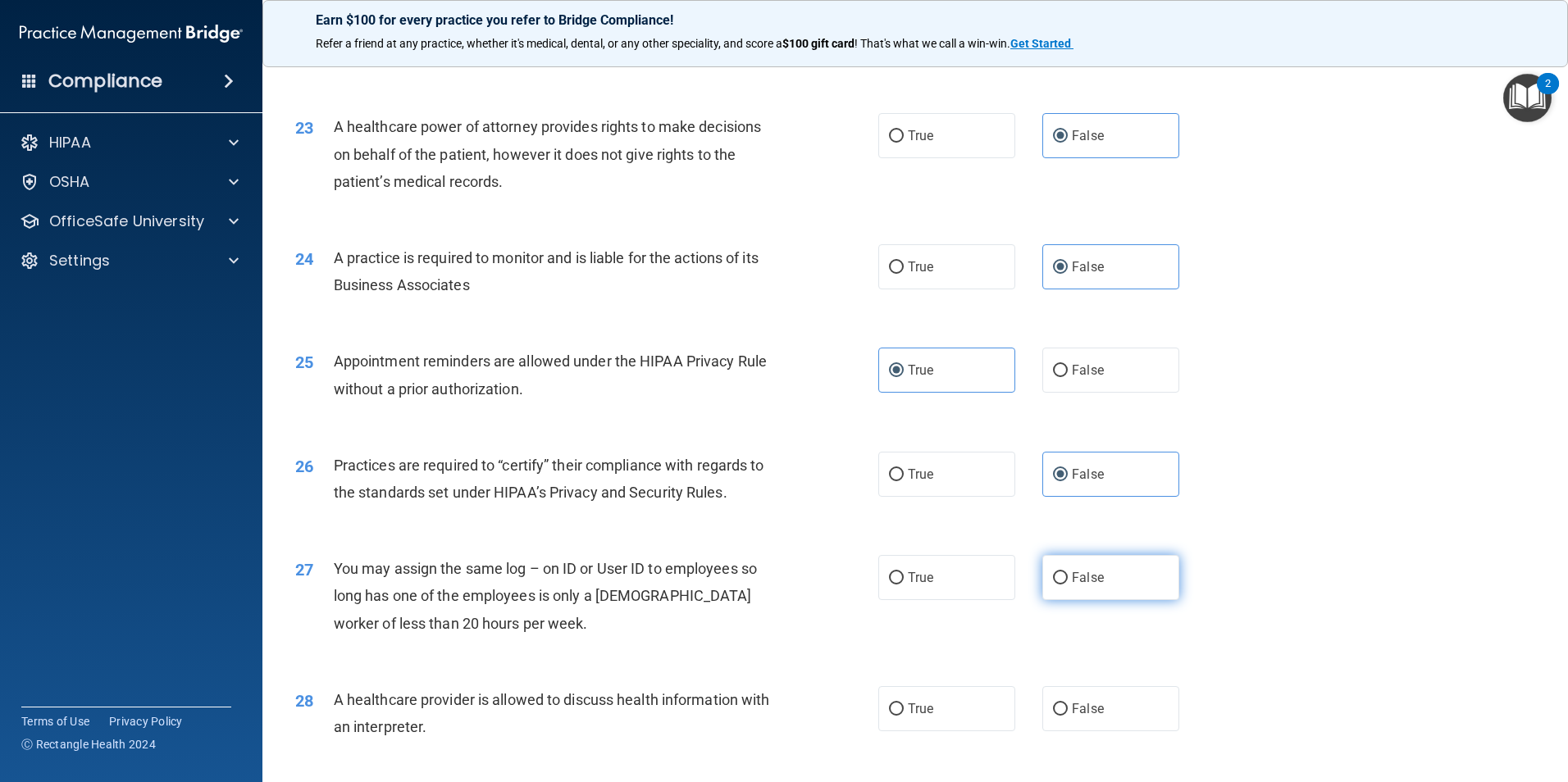
radio input "true"
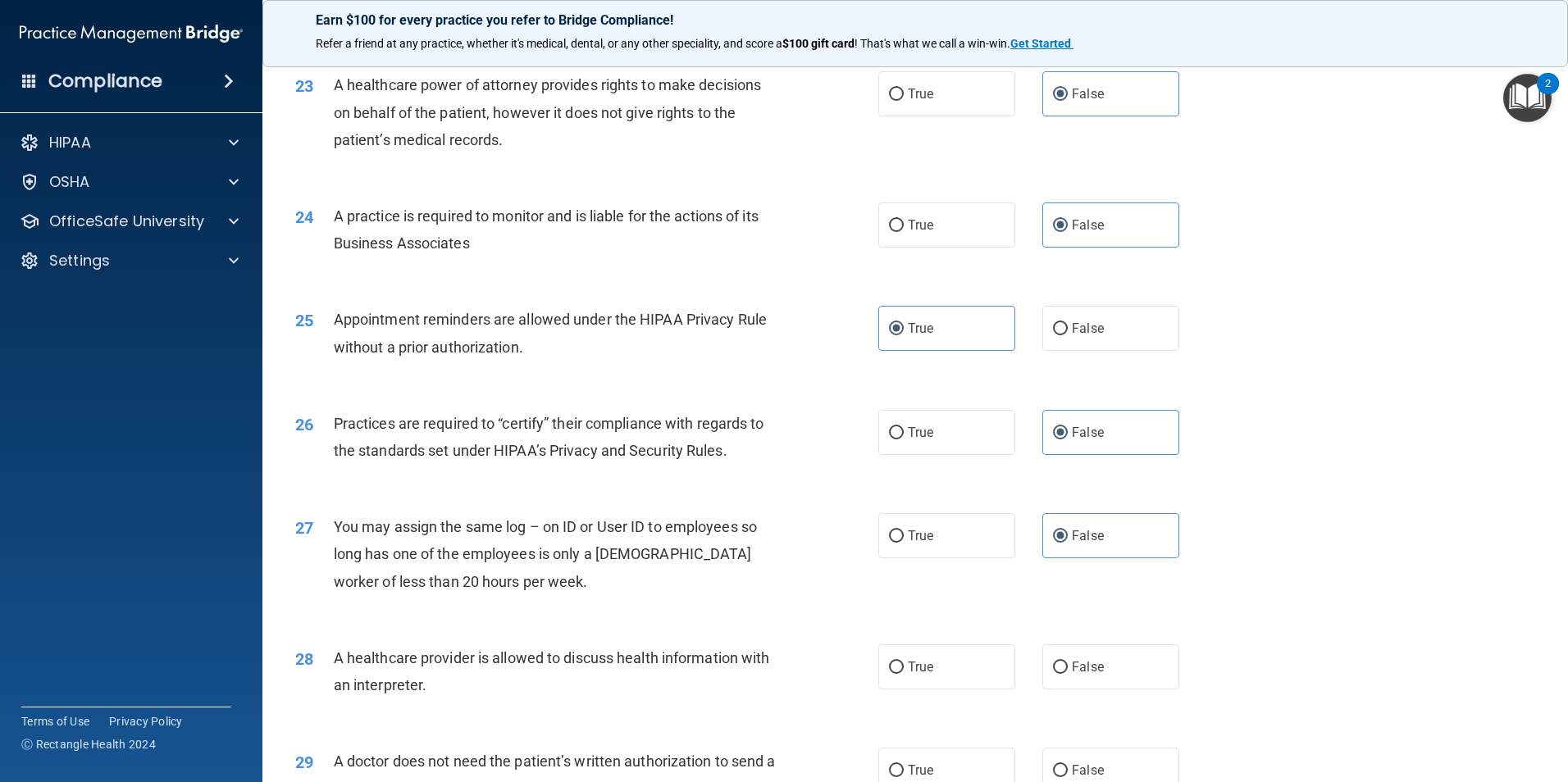
scroll to position [2788, 0]
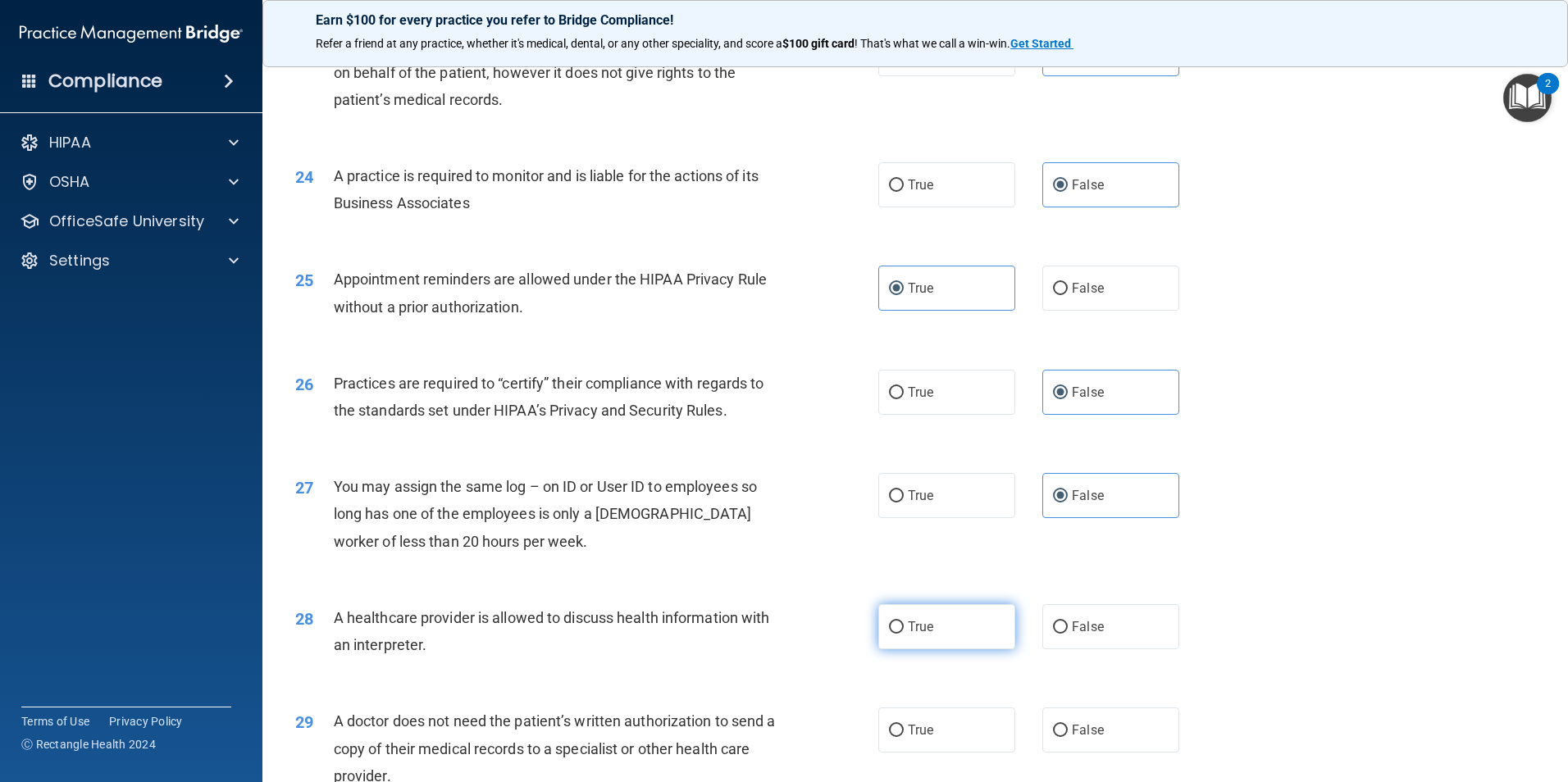
click at [943, 629] on label "True" at bounding box center [947, 626] width 137 height 45
click at [903, 629] on input "True" at bounding box center [896, 627] width 15 height 12
radio input "true"
click at [922, 738] on span "True" at bounding box center [921, 729] width 26 height 16
click at [903, 738] on input "True" at bounding box center [896, 730] width 15 height 12
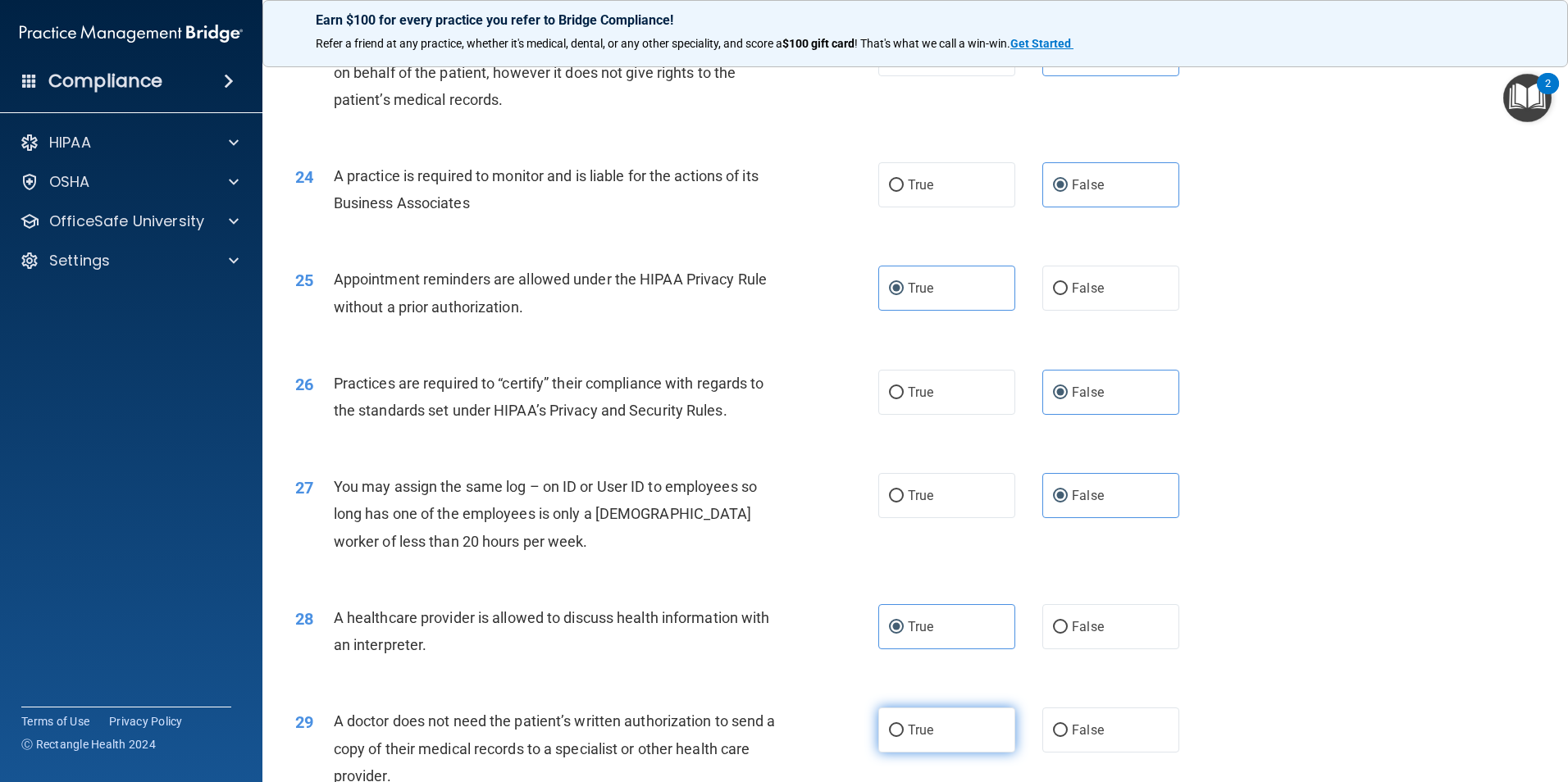
radio input "true"
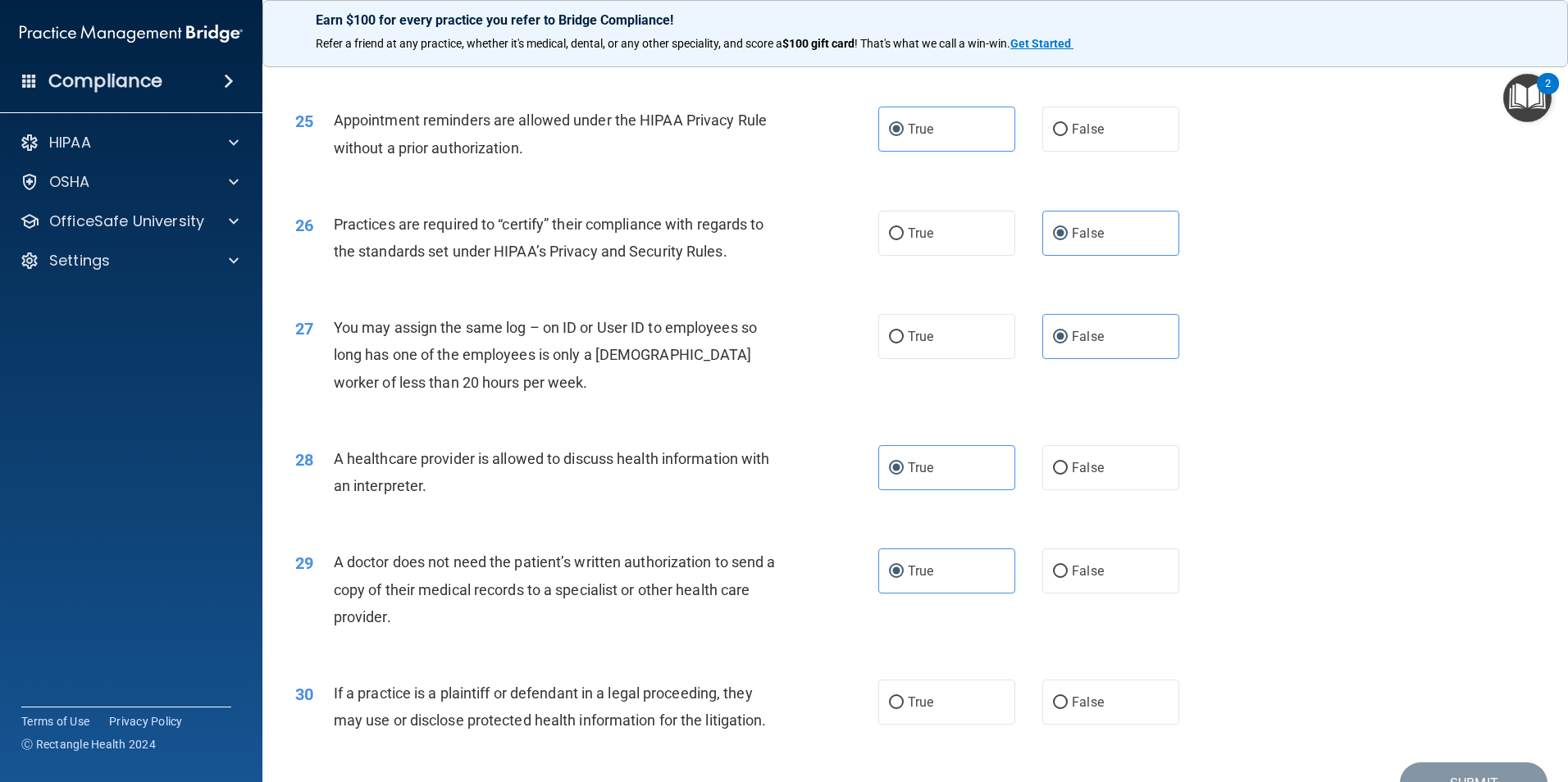
scroll to position [3035, 0]
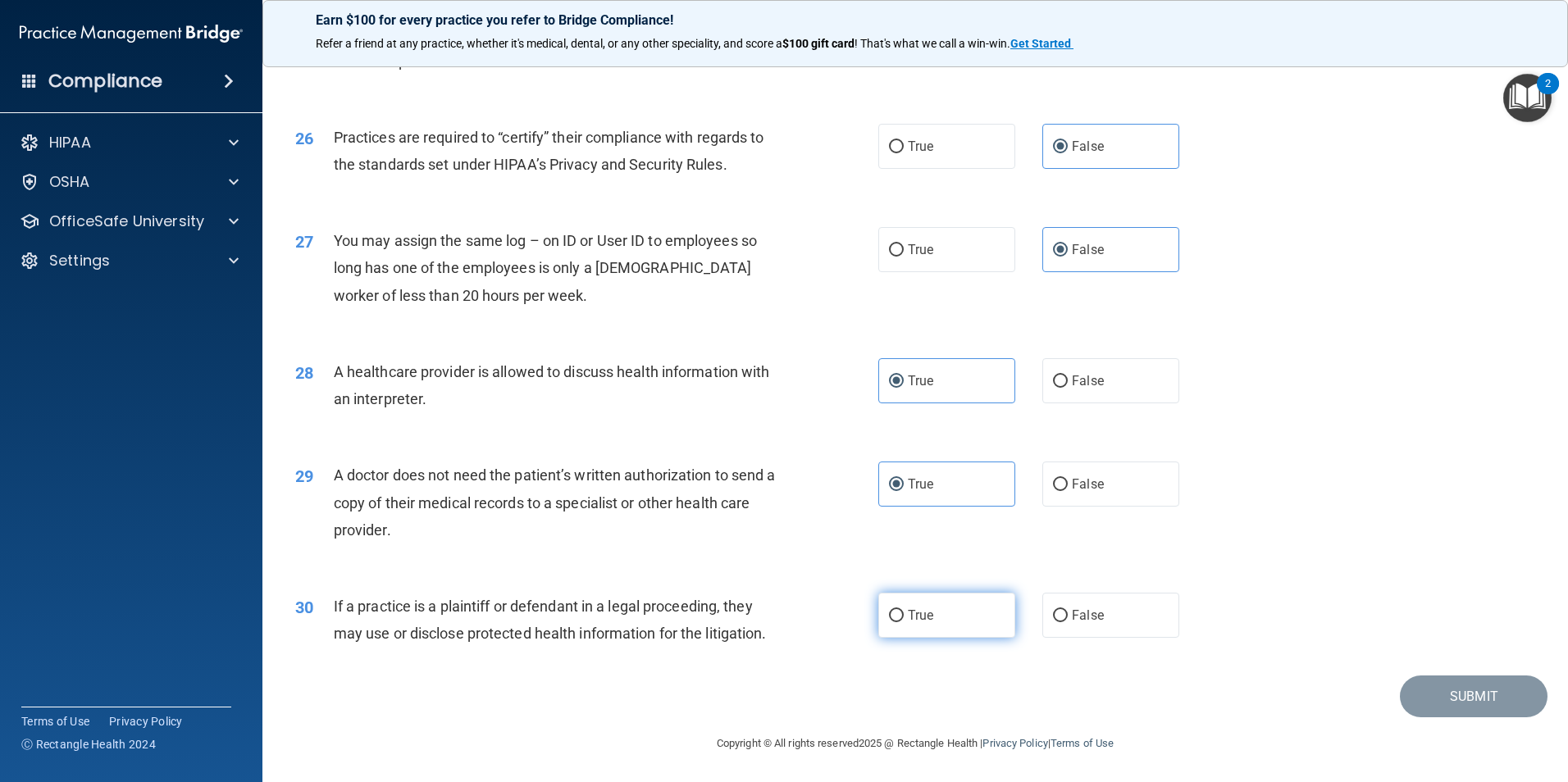
click at [922, 611] on span "True" at bounding box center [921, 615] width 26 height 16
click at [903, 611] on input "True" at bounding box center [896, 615] width 15 height 12
radio input "true"
click at [1456, 704] on button "Submit" at bounding box center [1473, 696] width 147 height 41
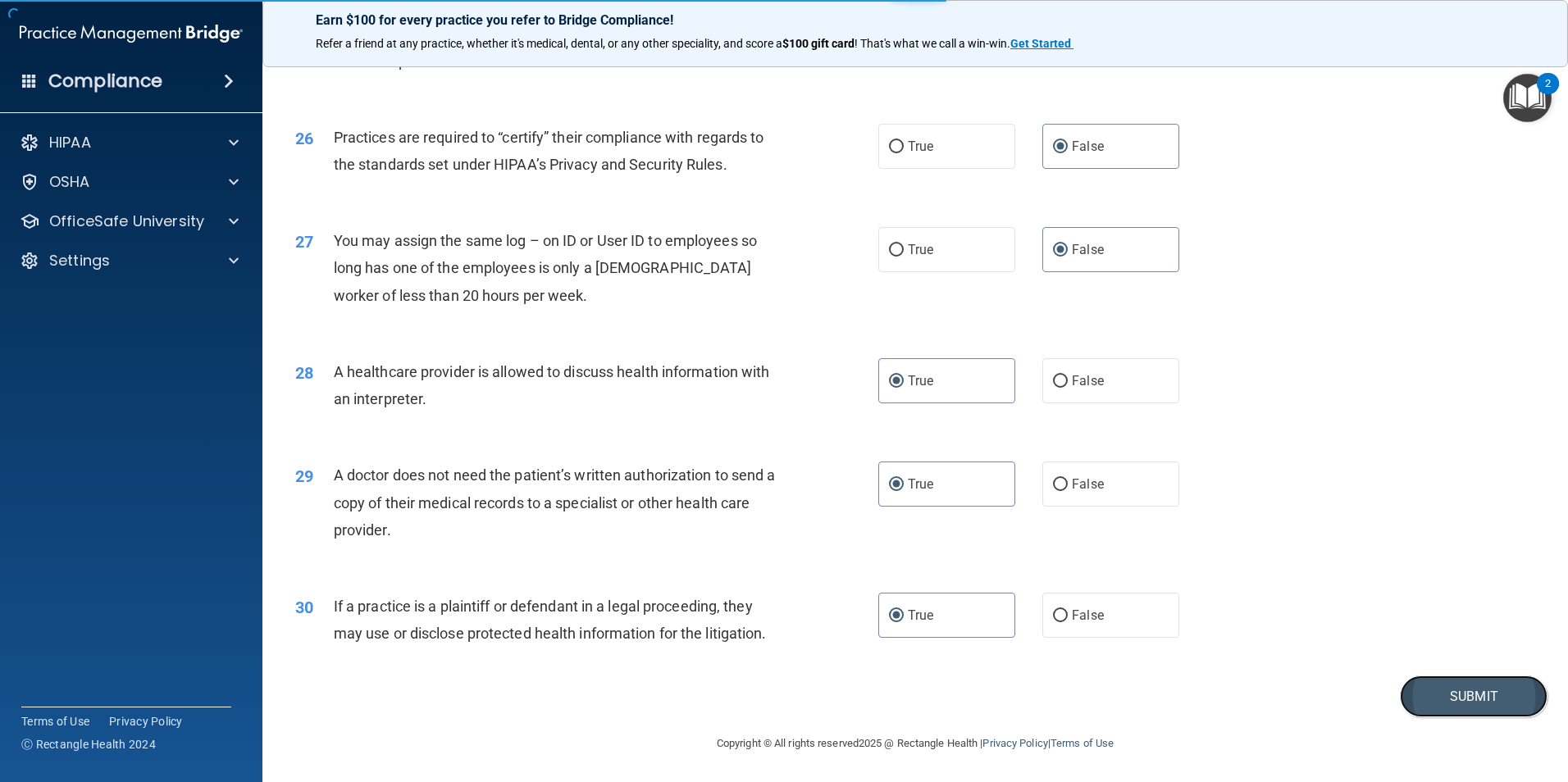
click at [1440, 686] on button "Submit" at bounding box center [1473, 696] width 147 height 41
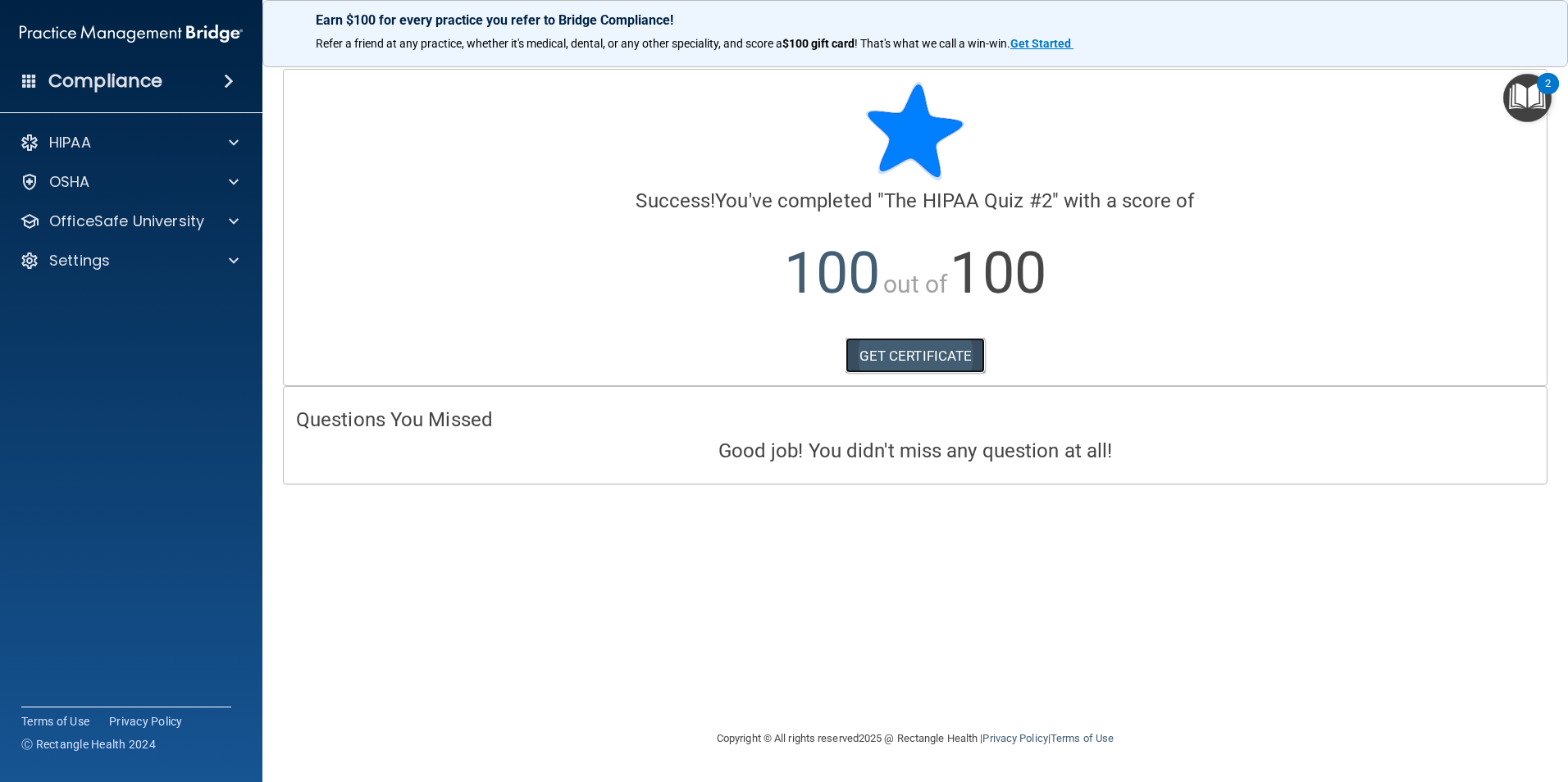
click at [909, 348] on link "GET CERTIFICATE" at bounding box center [915, 356] width 140 height 36
click at [122, 221] on p "OfficeSafe University" at bounding box center [126, 221] width 155 height 19
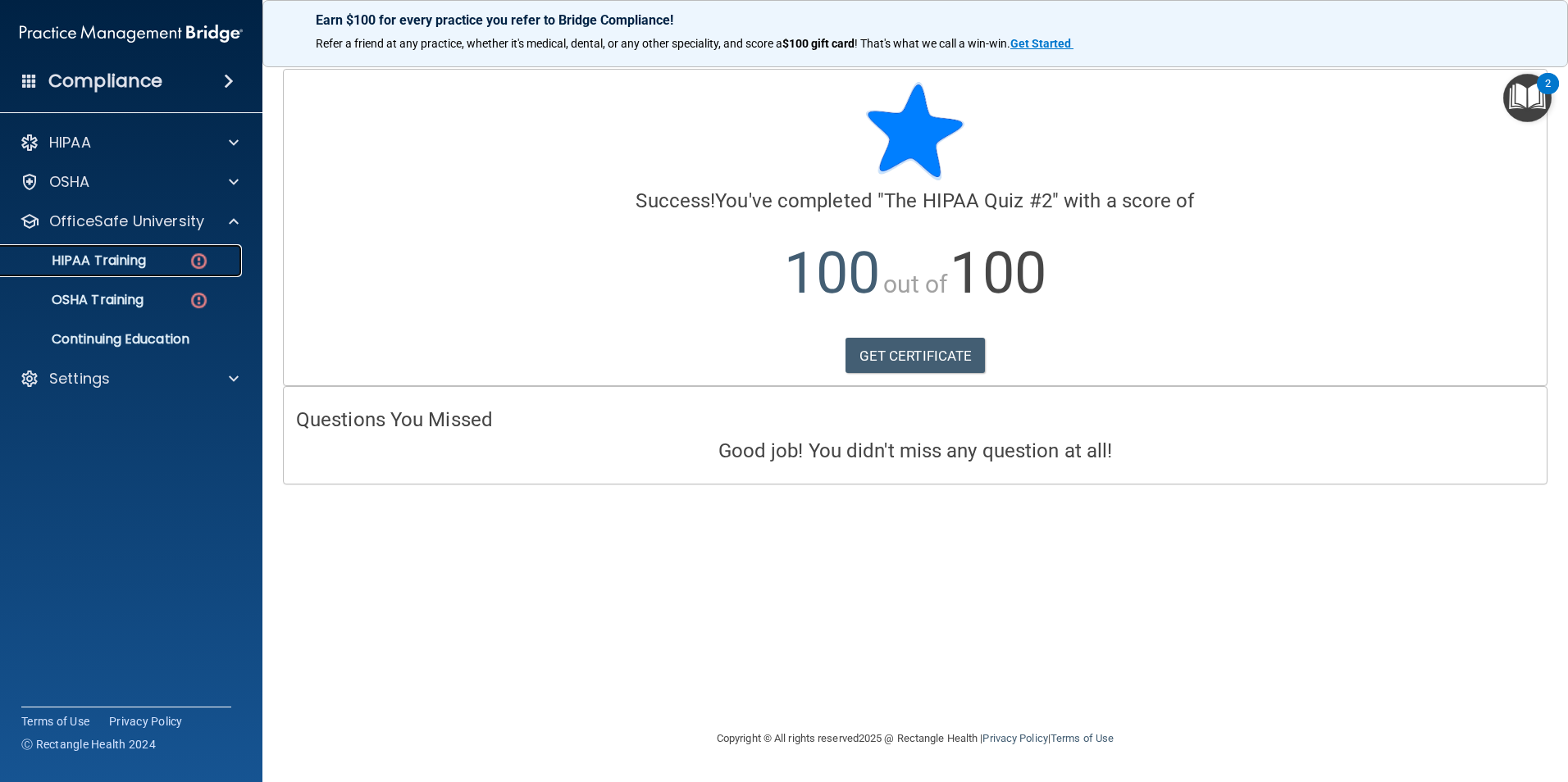
click at [126, 271] on link "HIPAA Training" at bounding box center [112, 261] width 258 height 33
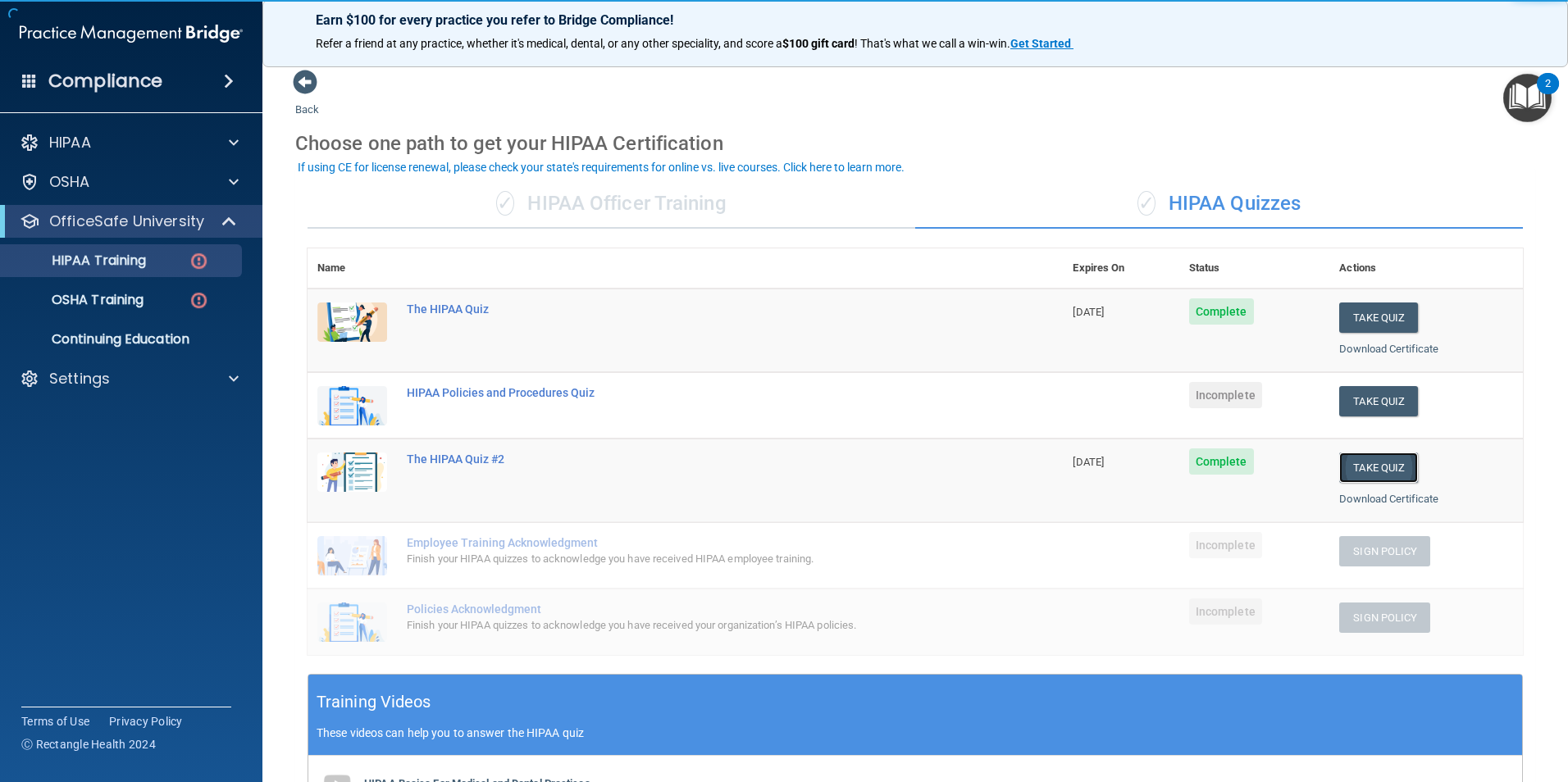
click at [1355, 469] on button "Take Quiz" at bounding box center [1377, 468] width 78 height 30
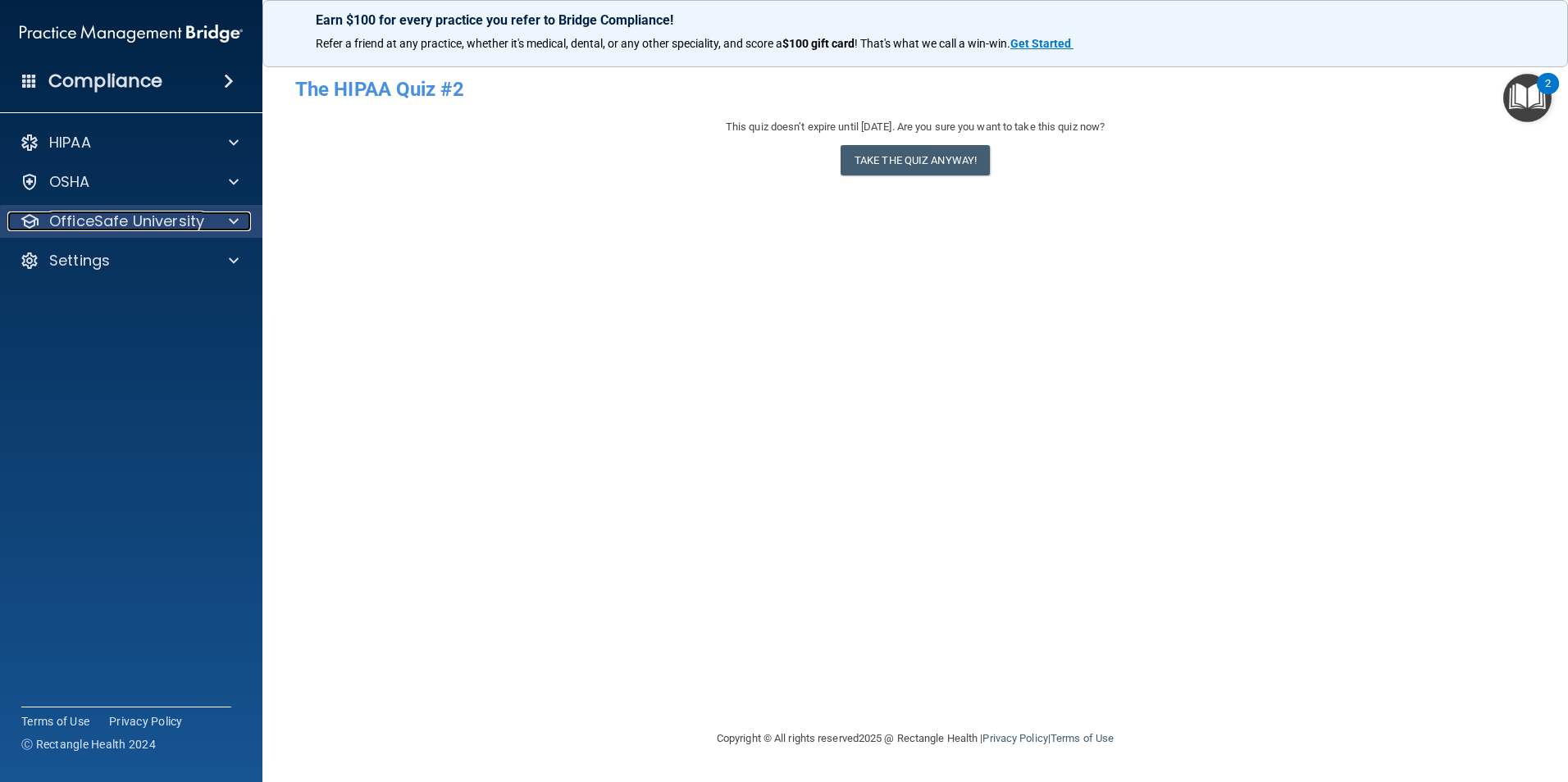
click at [84, 228] on p "OfficeSafe University" at bounding box center [126, 221] width 155 height 19
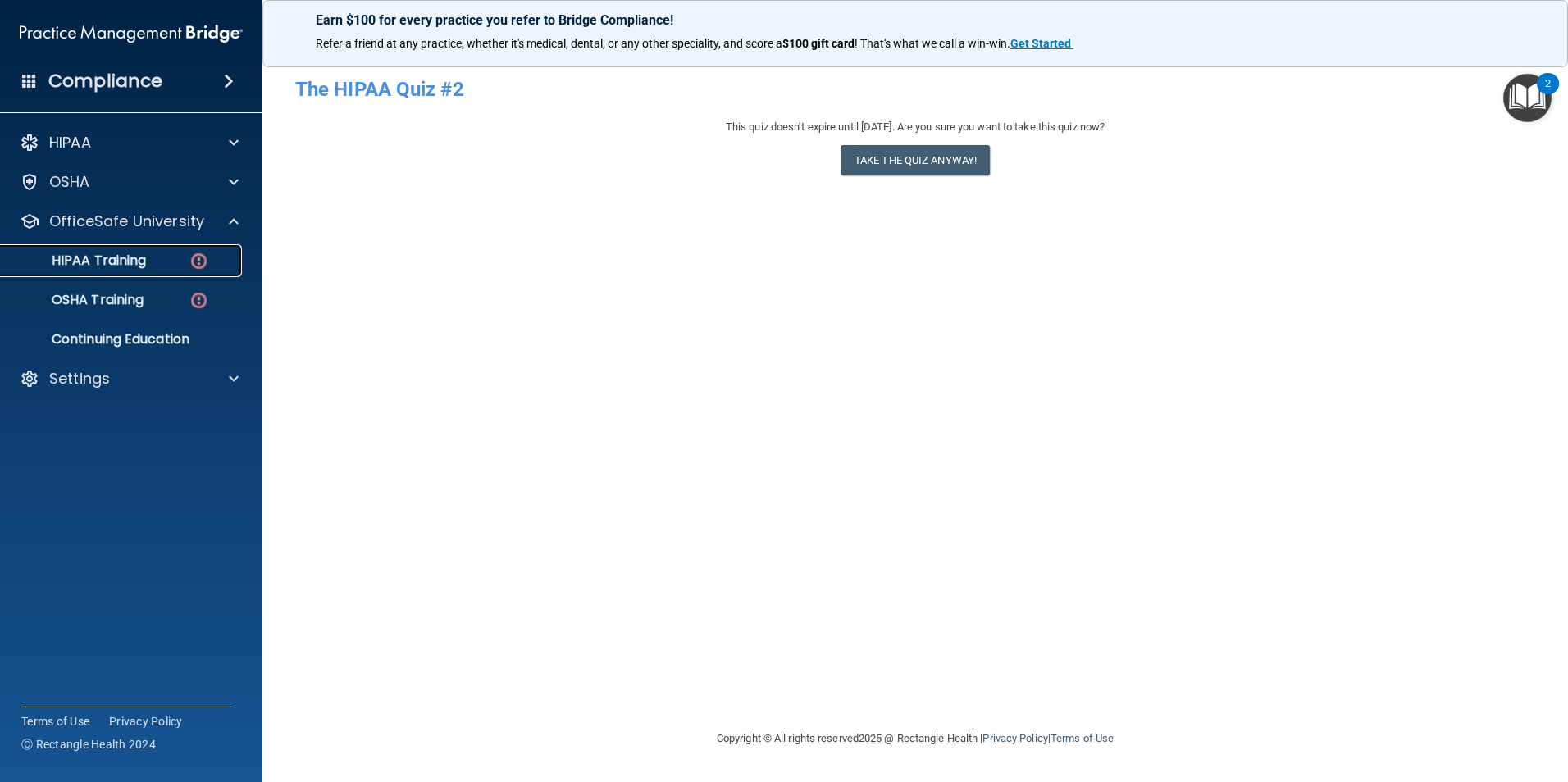
click at [129, 264] on p "HIPAA Training" at bounding box center [78, 261] width 135 height 17
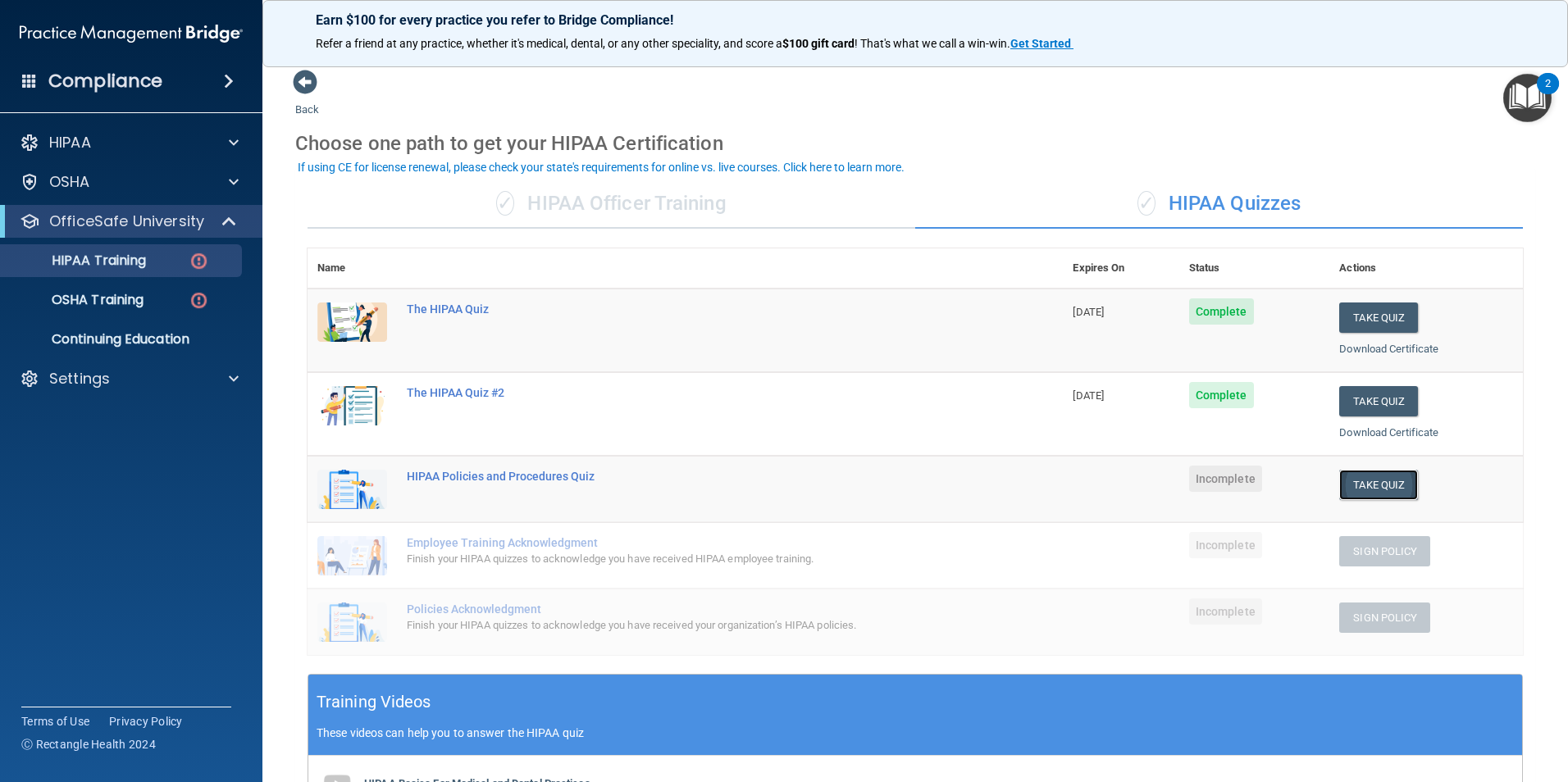
click at [1361, 489] on button "Take Quiz" at bounding box center [1377, 484] width 78 height 30
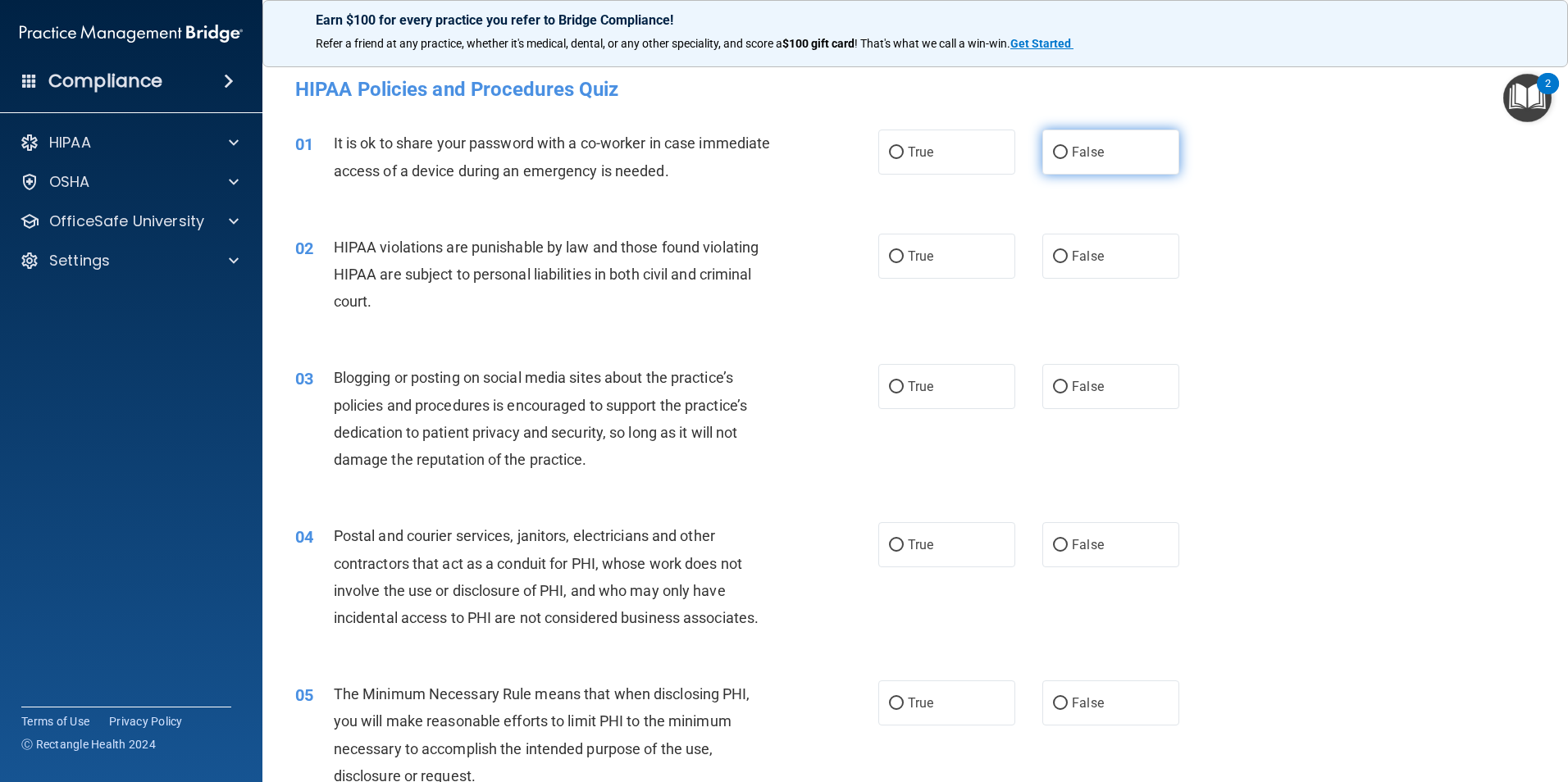
click at [1055, 160] on label "False" at bounding box center [1110, 152] width 137 height 45
click at [1055, 159] on input "False" at bounding box center [1060, 152] width 15 height 12
radio input "true"
click at [967, 245] on label "True" at bounding box center [947, 256] width 137 height 45
click at [903, 251] on input "True" at bounding box center [896, 256] width 15 height 12
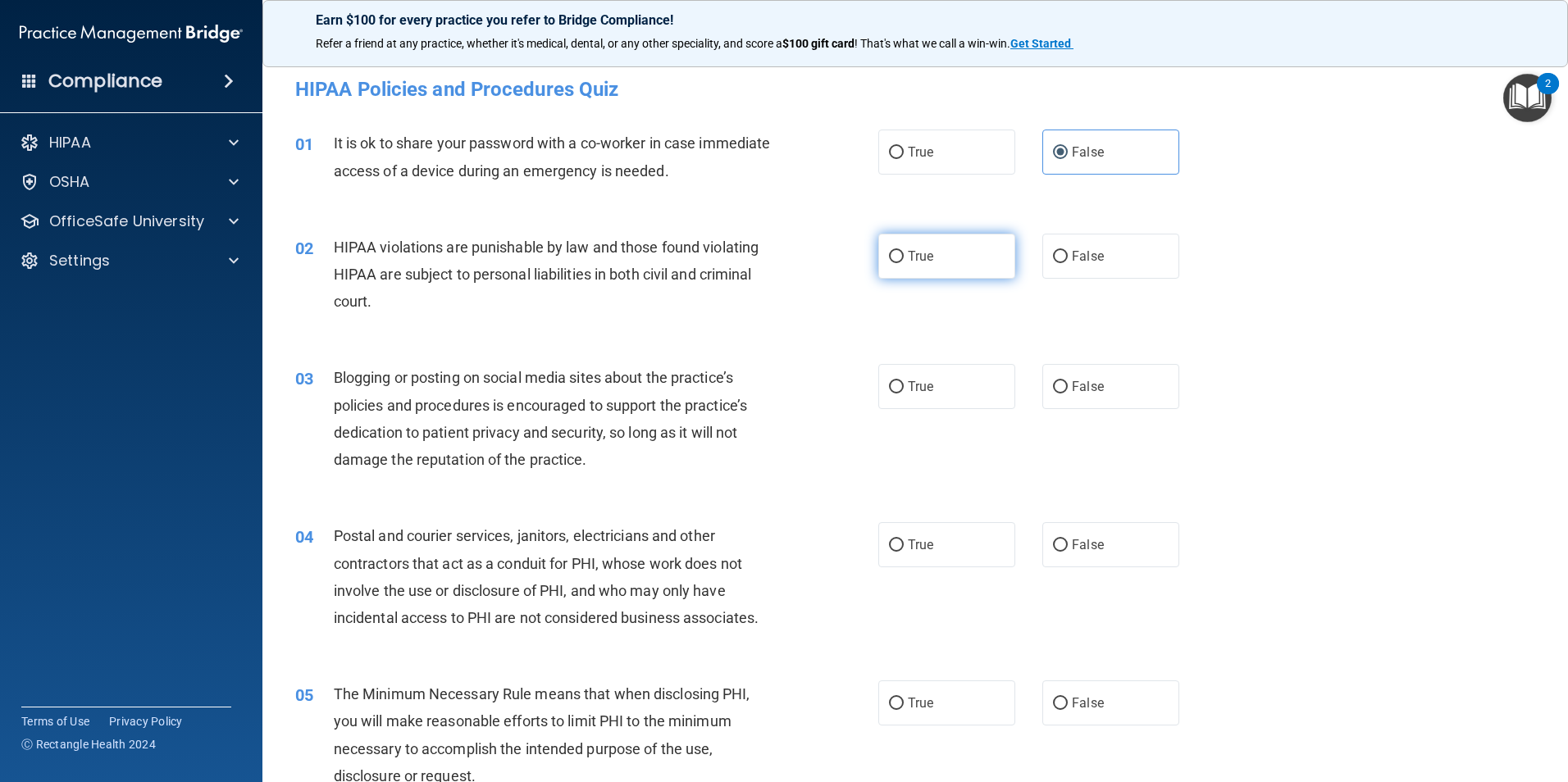
radio input "true"
click at [1089, 393] on span "False" at bounding box center [1087, 386] width 32 height 16
click at [1067, 393] on input "False" at bounding box center [1060, 387] width 15 height 12
radio input "true"
drag, startPoint x: 931, startPoint y: 532, endPoint x: 922, endPoint y: 573, distance: 42.0
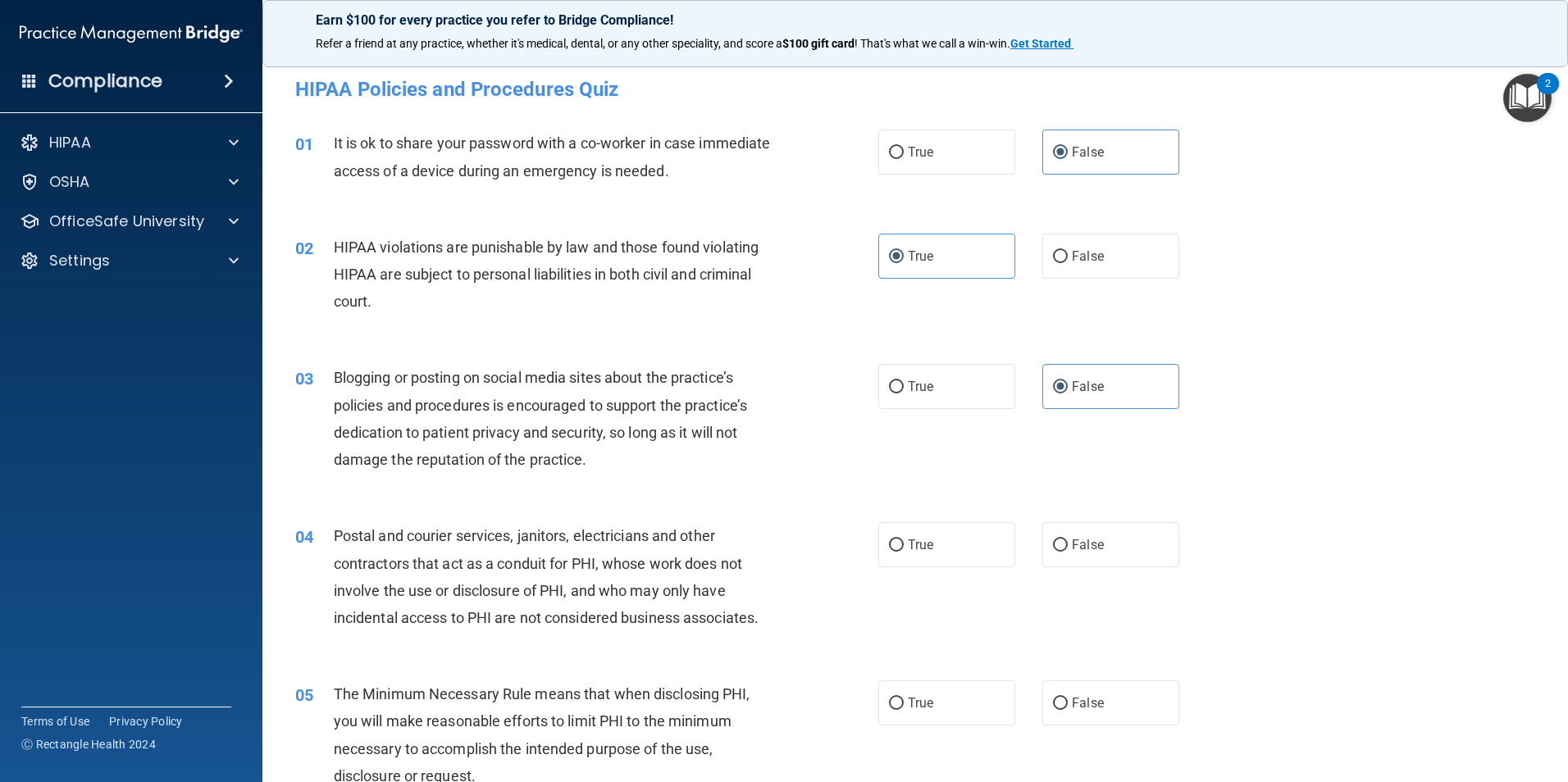
click at [931, 538] on label "True" at bounding box center [947, 544] width 137 height 45
click at [903, 540] on input "True" at bounding box center [896, 545] width 15 height 12
radio input "true"
click at [897, 705] on input "True" at bounding box center [896, 704] width 15 height 12
radio input "true"
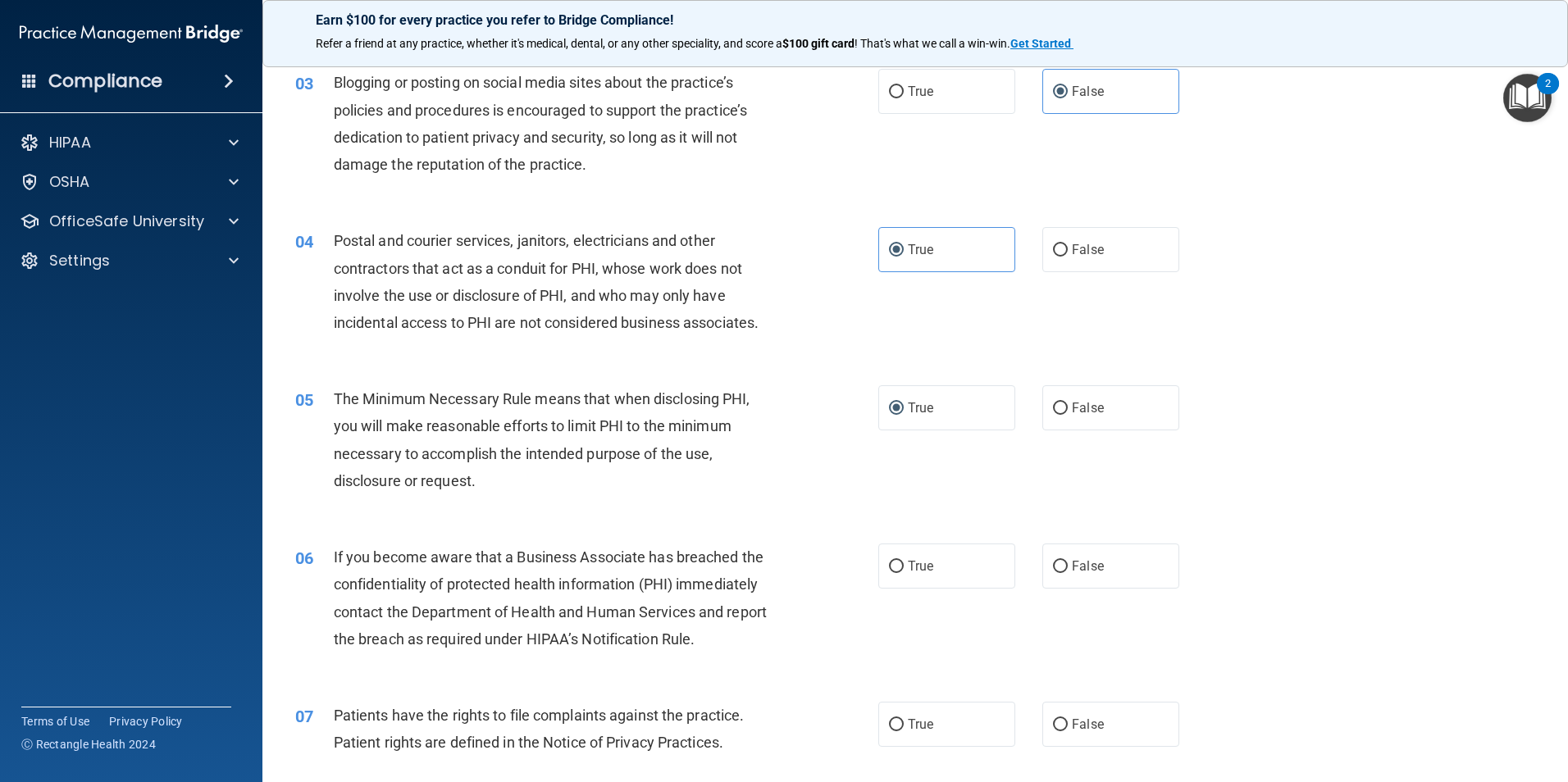
scroll to position [328, 0]
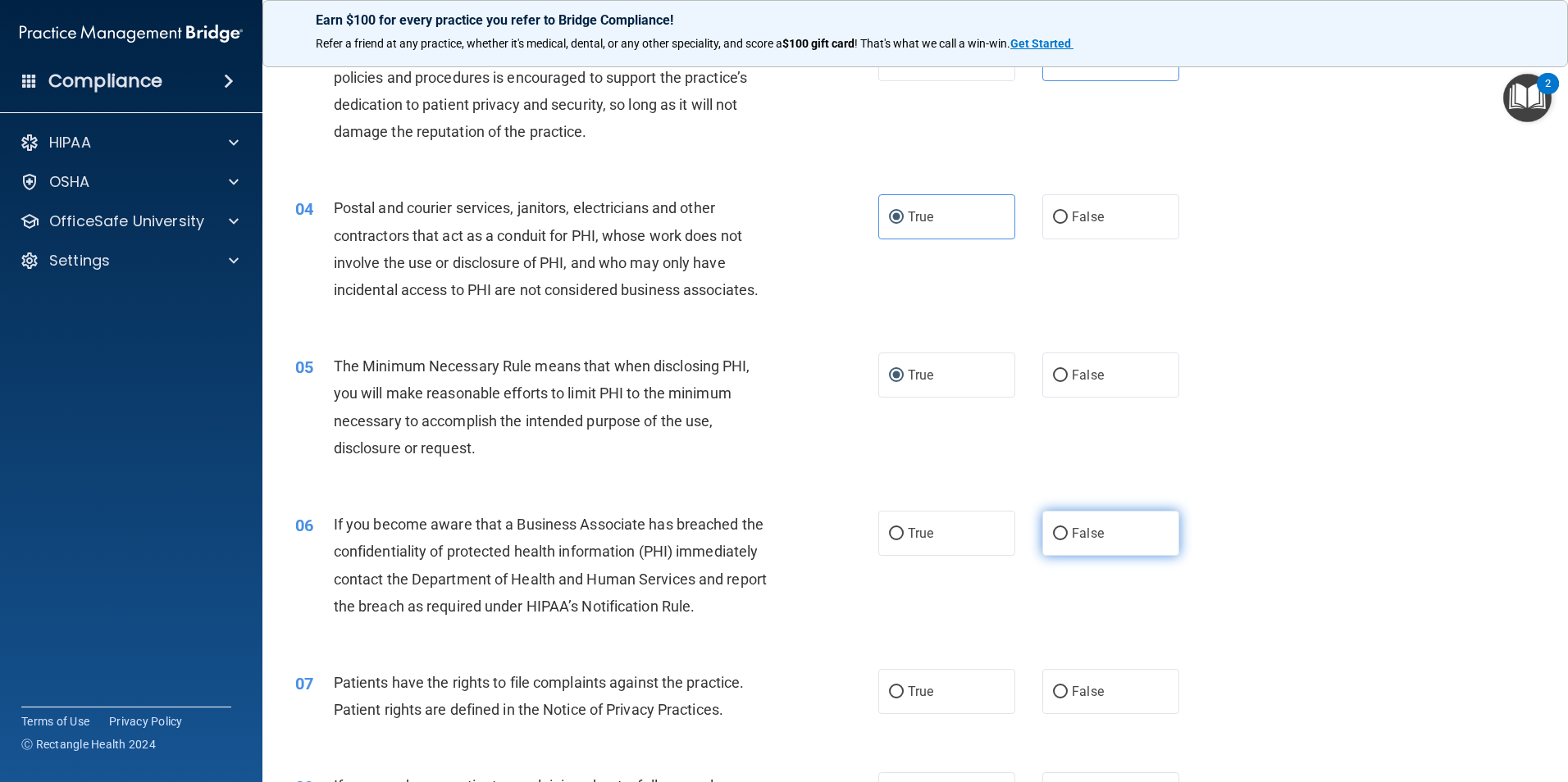
click at [1118, 519] on label "False" at bounding box center [1110, 533] width 137 height 45
click at [1067, 528] on input "False" at bounding box center [1060, 533] width 15 height 12
radio input "true"
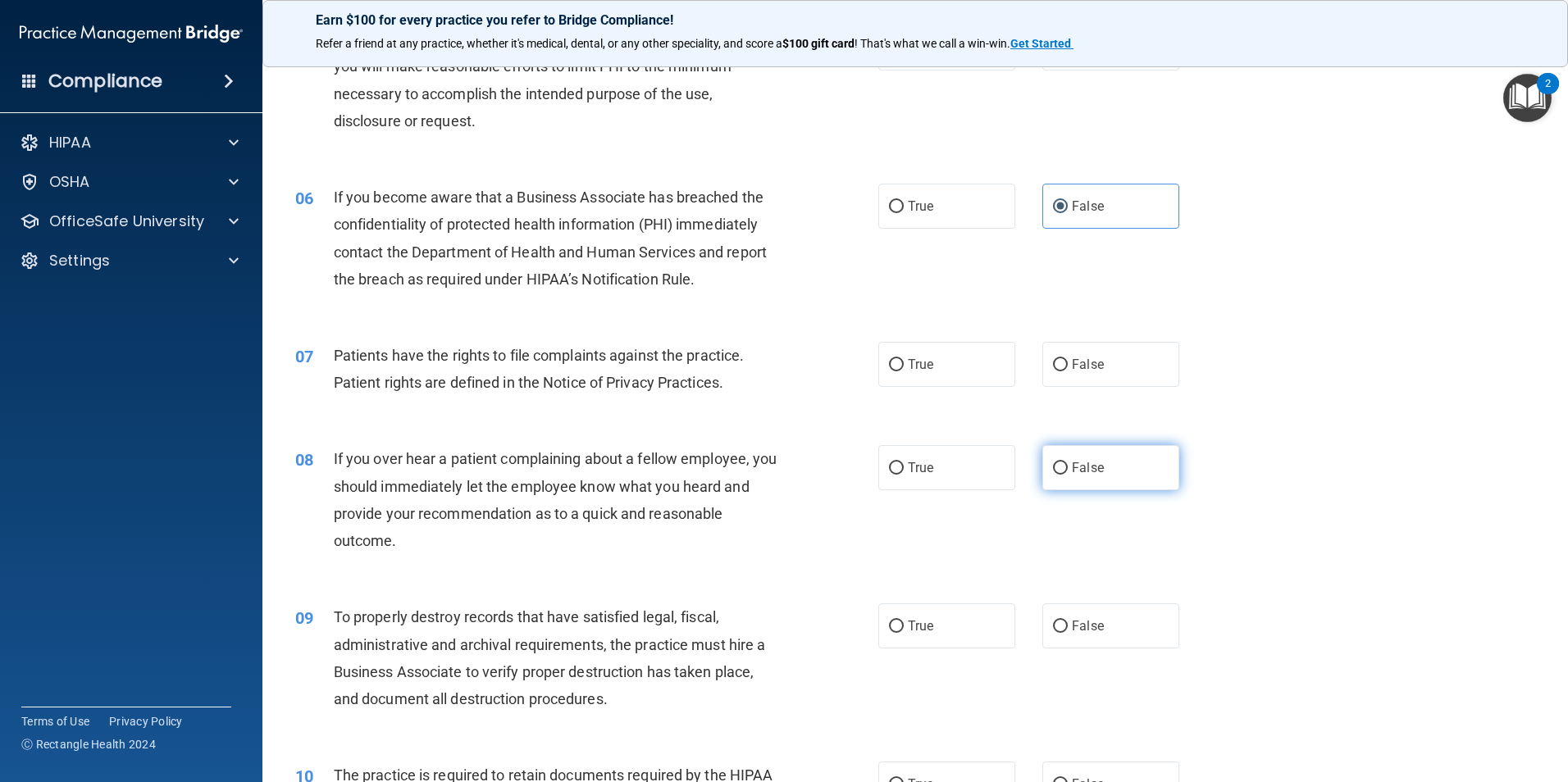
scroll to position [656, 0]
click at [907, 378] on label "True" at bounding box center [947, 363] width 137 height 45
click at [903, 370] on input "True" at bounding box center [896, 364] width 15 height 12
radio input "true"
click at [1121, 474] on label "False" at bounding box center [1110, 467] width 137 height 45
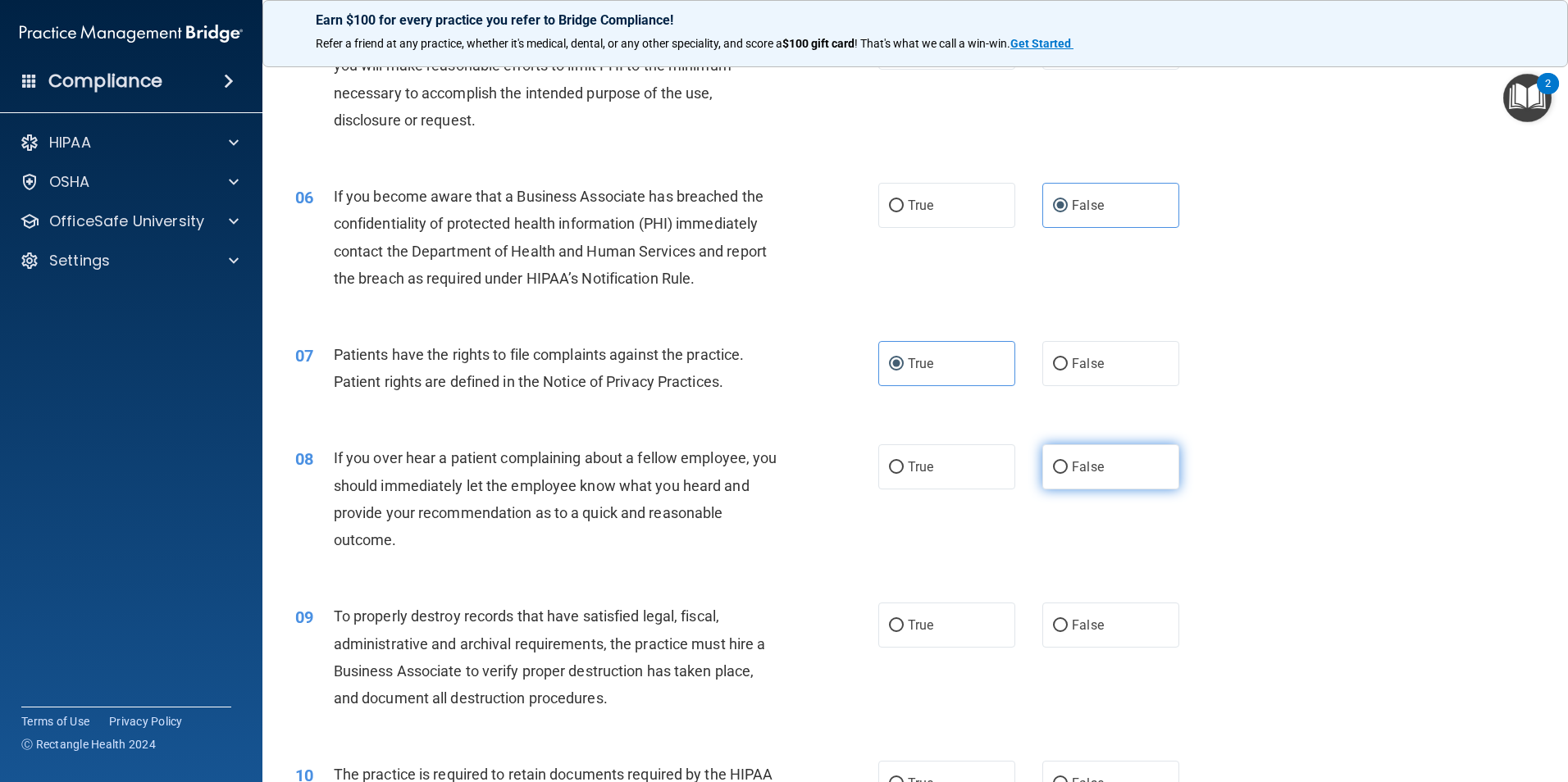
click at [1067, 474] on input "False" at bounding box center [1060, 467] width 15 height 12
radio input "true"
click at [1095, 613] on label "False" at bounding box center [1110, 624] width 137 height 45
click at [1067, 620] on input "False" at bounding box center [1060, 625] width 15 height 12
radio input "true"
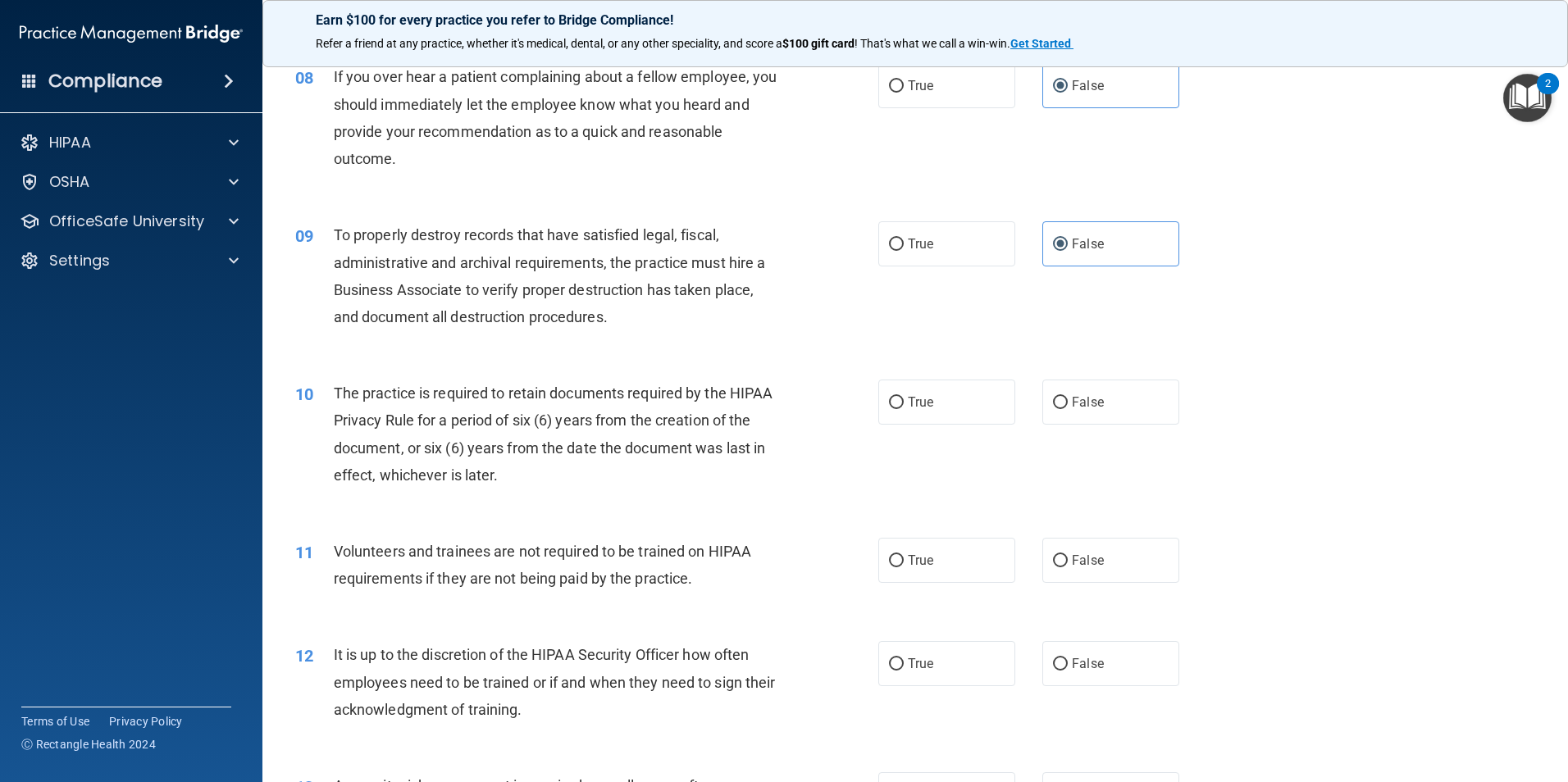
scroll to position [1067, 0]
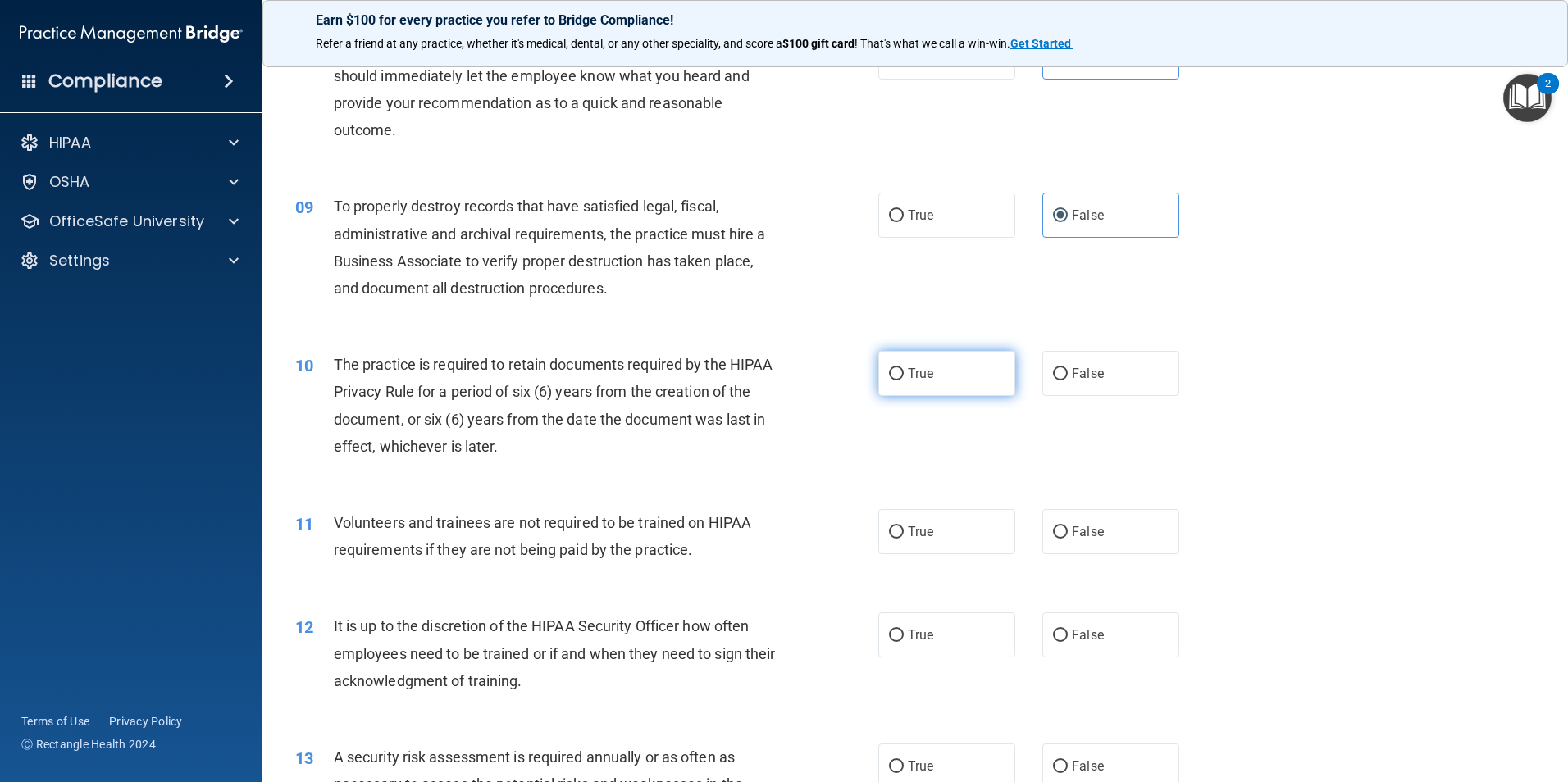
click at [939, 378] on label "True" at bounding box center [947, 373] width 137 height 45
click at [903, 378] on input "True" at bounding box center [896, 374] width 15 height 12
radio input "true"
click at [1108, 543] on label "False" at bounding box center [1110, 531] width 137 height 45
click at [1067, 539] on input "False" at bounding box center [1060, 532] width 15 height 12
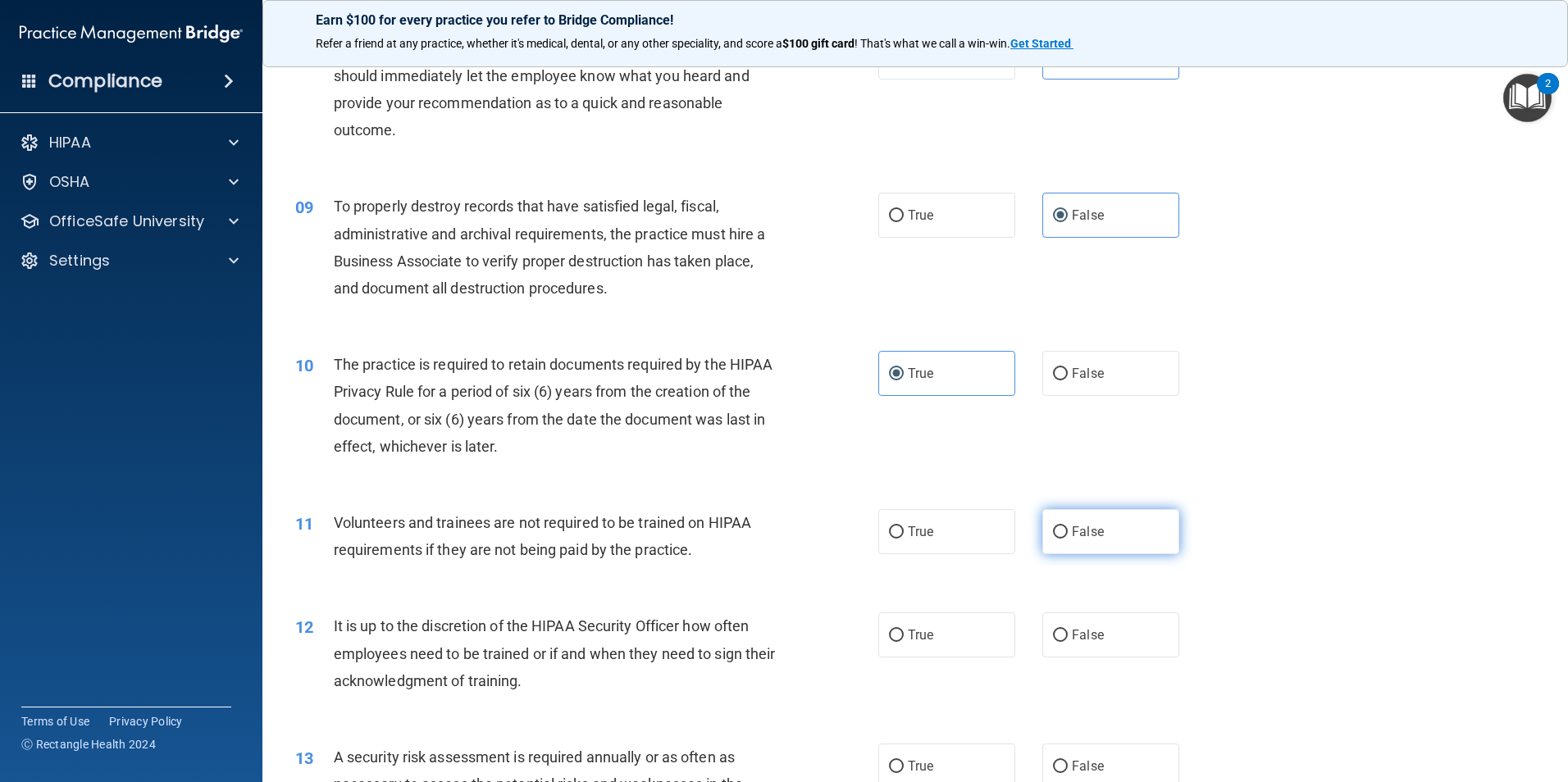
radio input "true"
click at [1125, 643] on label "False" at bounding box center [1110, 635] width 137 height 45
click at [1067, 642] on input "False" at bounding box center [1060, 636] width 15 height 12
radio input "true"
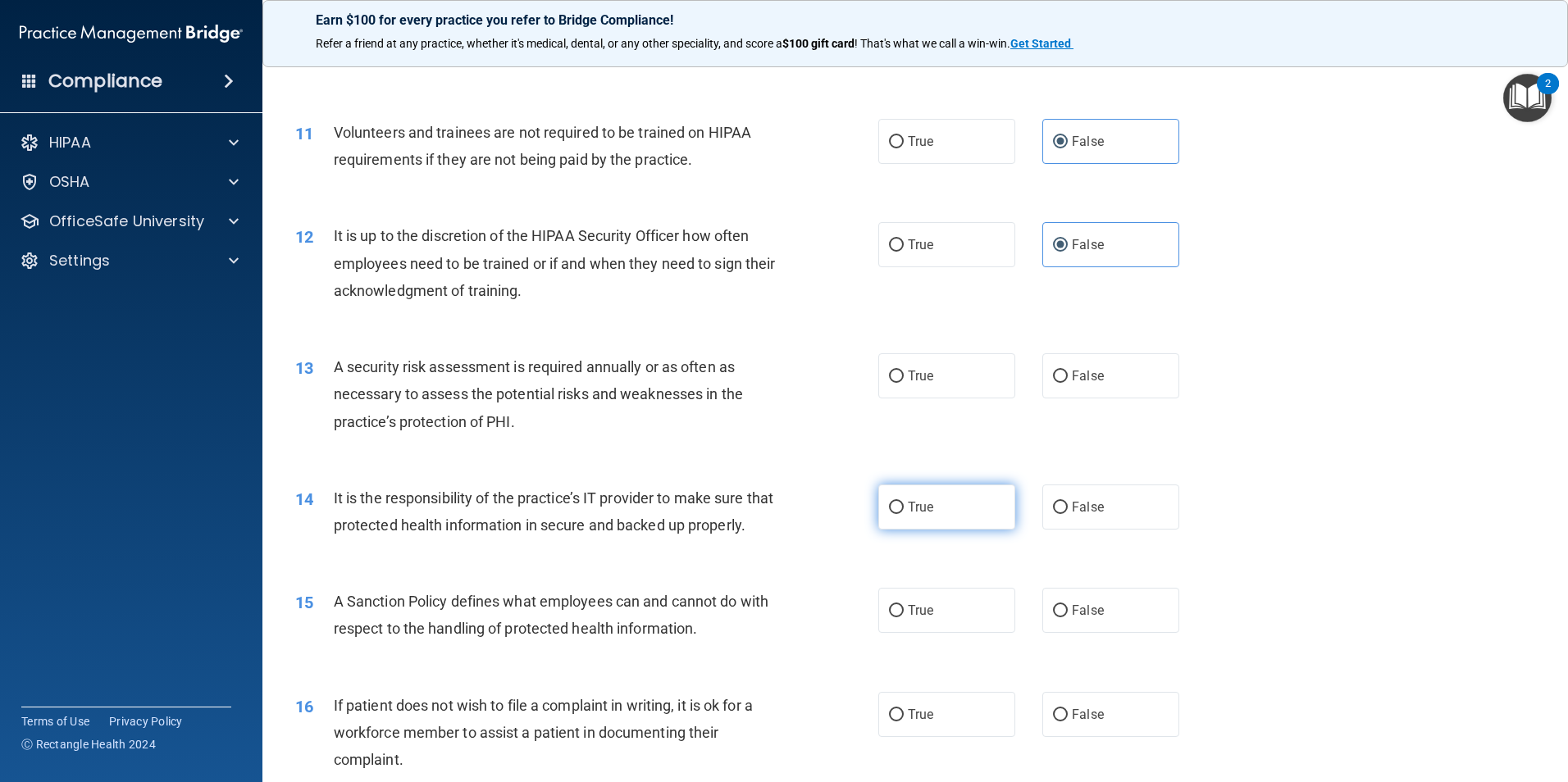
scroll to position [1476, 0]
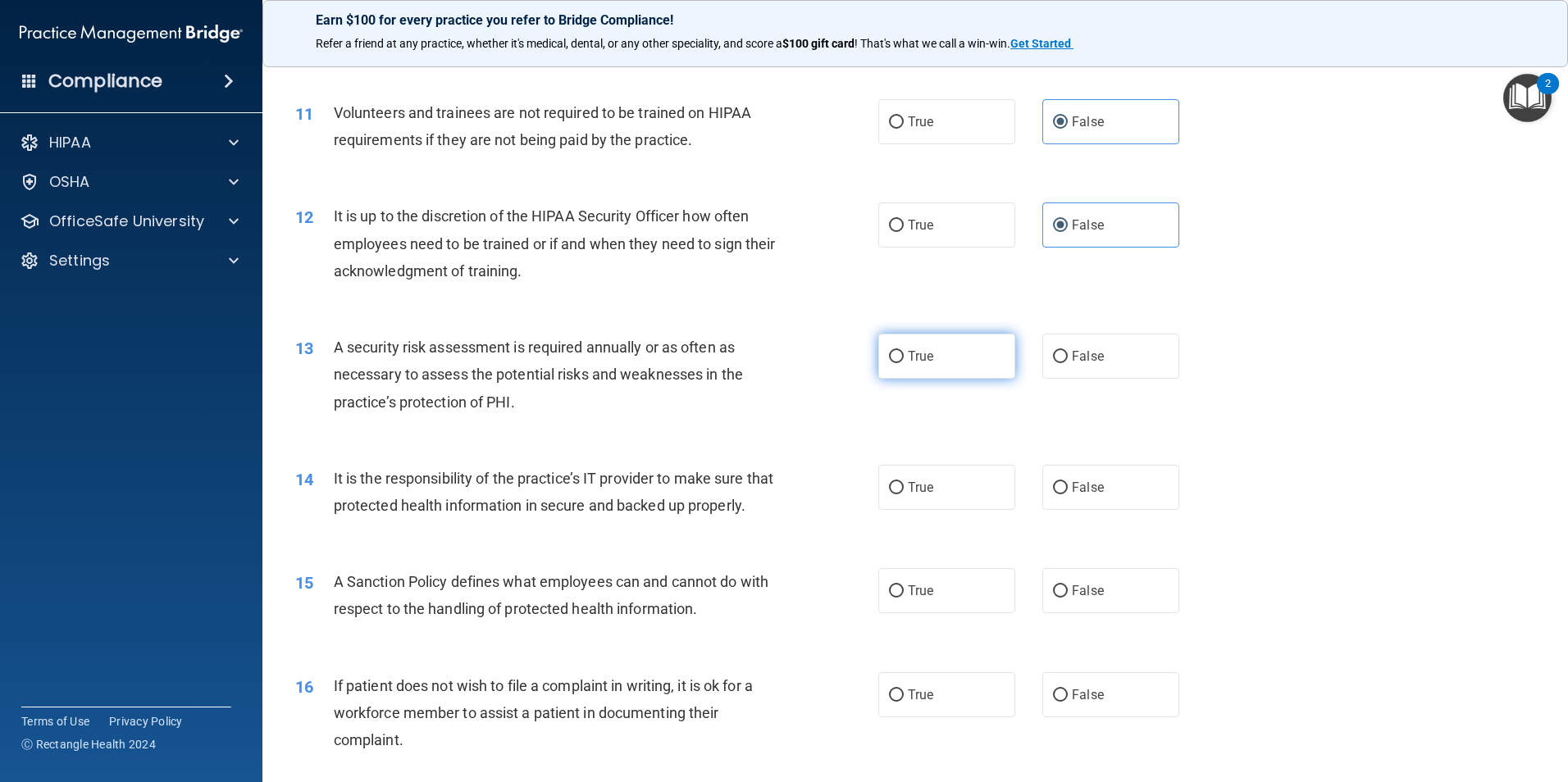
click at [908, 348] on span "True" at bounding box center [921, 356] width 26 height 16
click at [901, 351] on input "True" at bounding box center [896, 356] width 15 height 12
radio input "true"
click at [1102, 489] on label "False" at bounding box center [1110, 487] width 137 height 45
click at [1067, 489] on input "False" at bounding box center [1060, 488] width 15 height 12
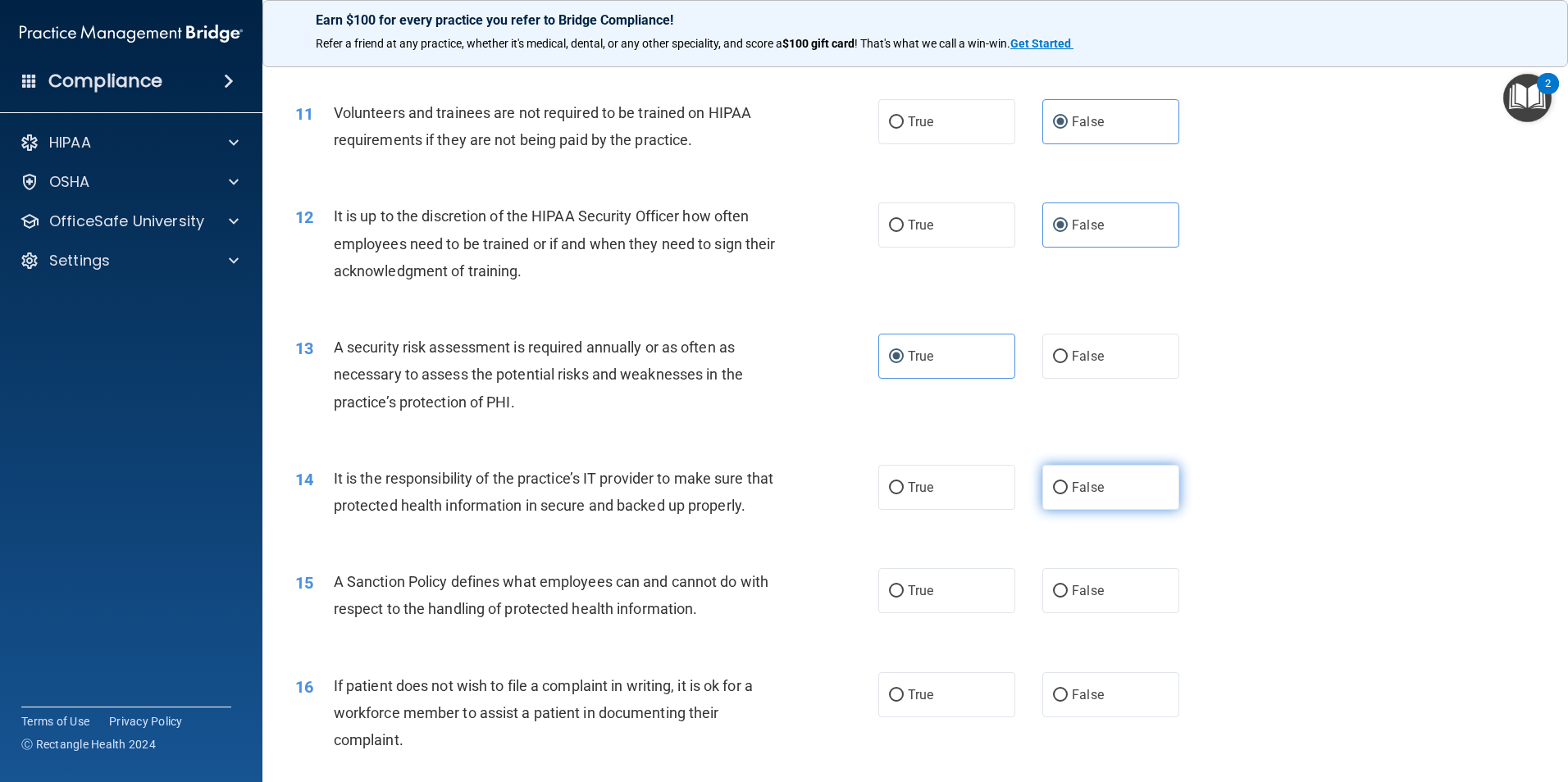
radio input "true"
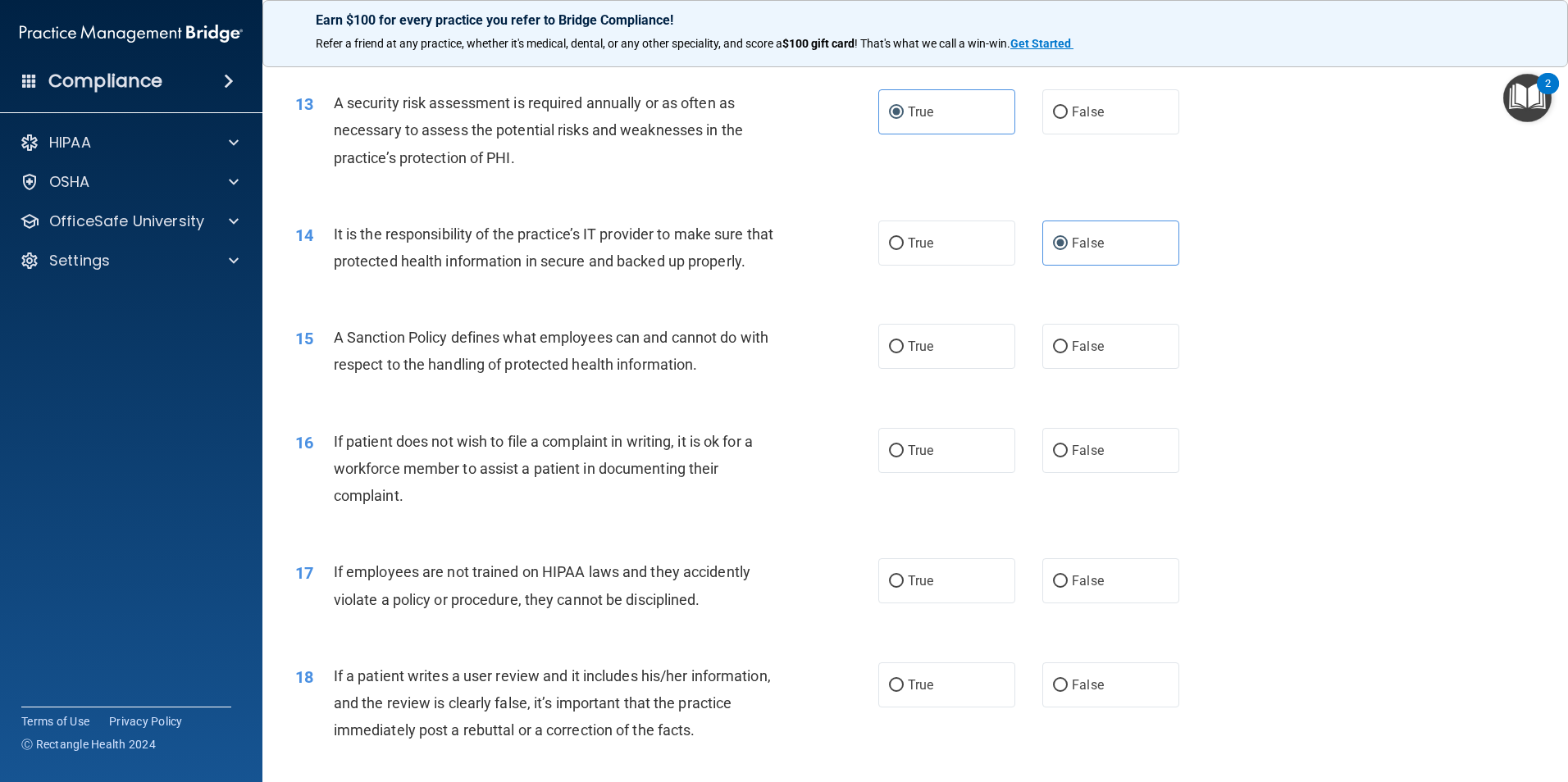
scroll to position [1722, 0]
click at [1079, 353] on span "False" at bounding box center [1087, 344] width 32 height 16
click at [1067, 352] on input "False" at bounding box center [1060, 345] width 15 height 12
radio input "true"
click at [947, 472] on label "True" at bounding box center [947, 449] width 137 height 45
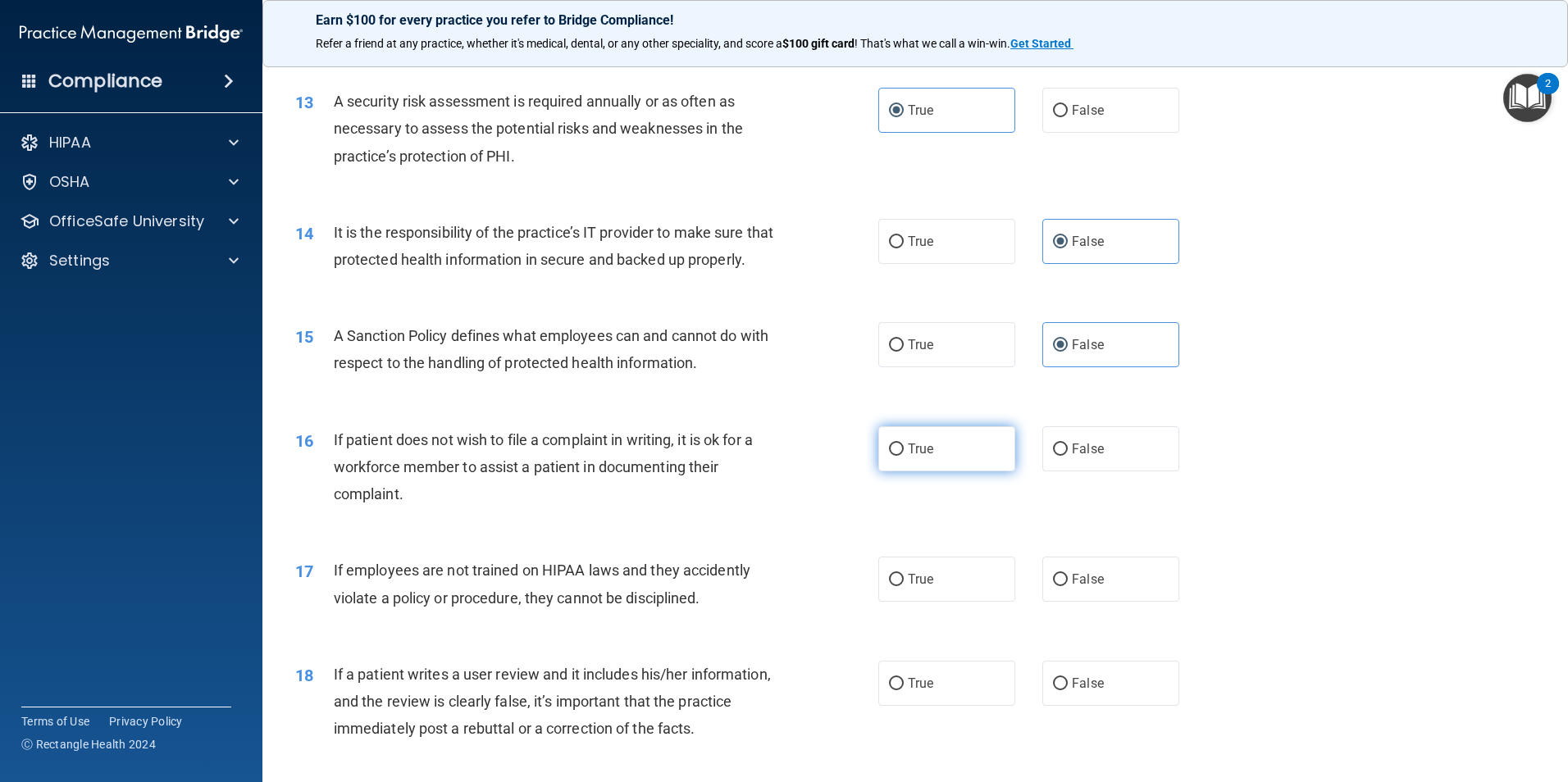
click at [903, 456] on input "True" at bounding box center [896, 449] width 15 height 12
radio input "true"
click at [1073, 602] on label "False" at bounding box center [1110, 579] width 137 height 45
click at [1067, 587] on input "False" at bounding box center [1060, 579] width 15 height 12
radio input "true"
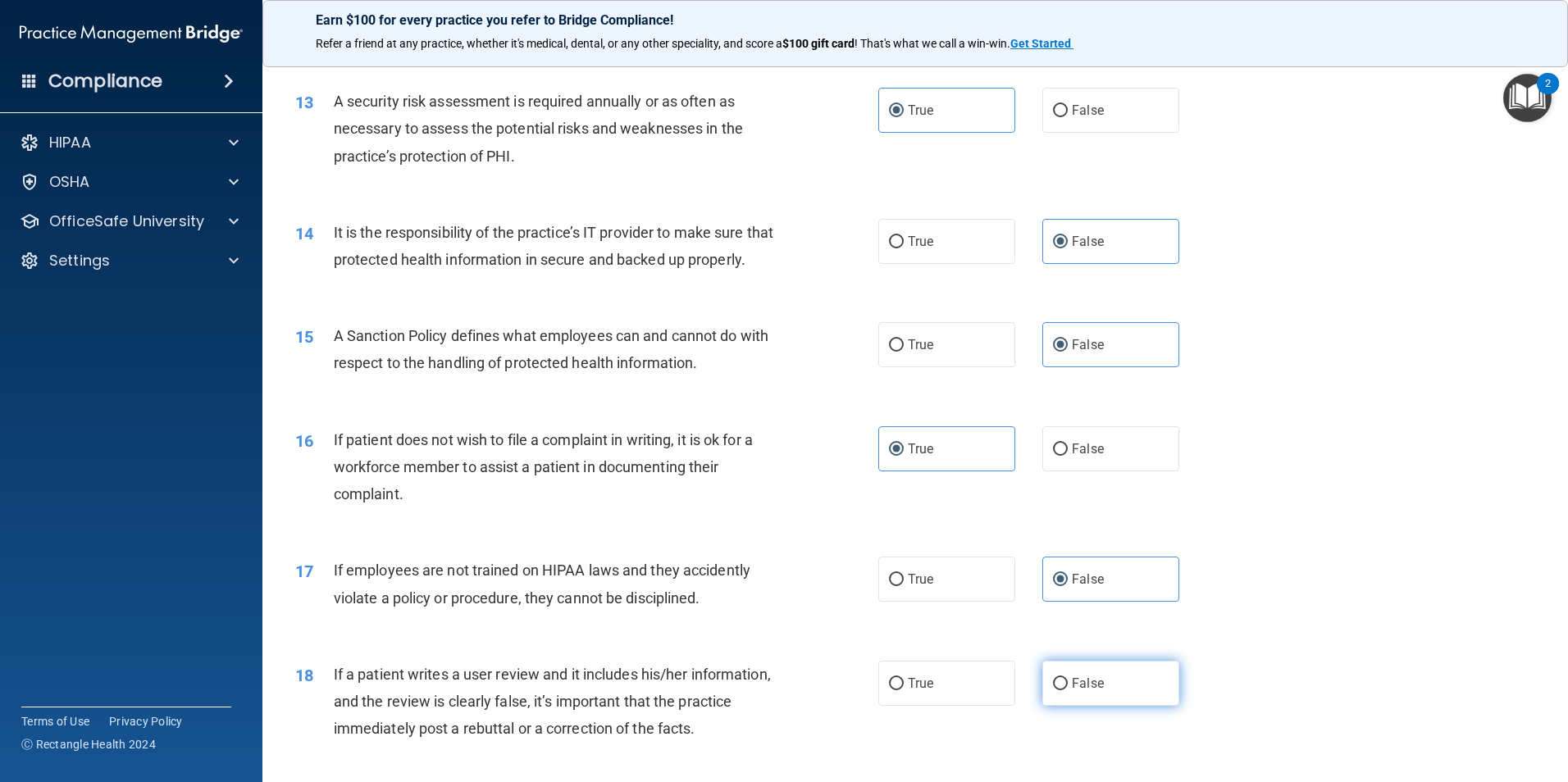
click at [1074, 700] on label "False" at bounding box center [1110, 683] width 137 height 45
click at [1067, 691] on input "False" at bounding box center [1060, 683] width 15 height 12
radio input "true"
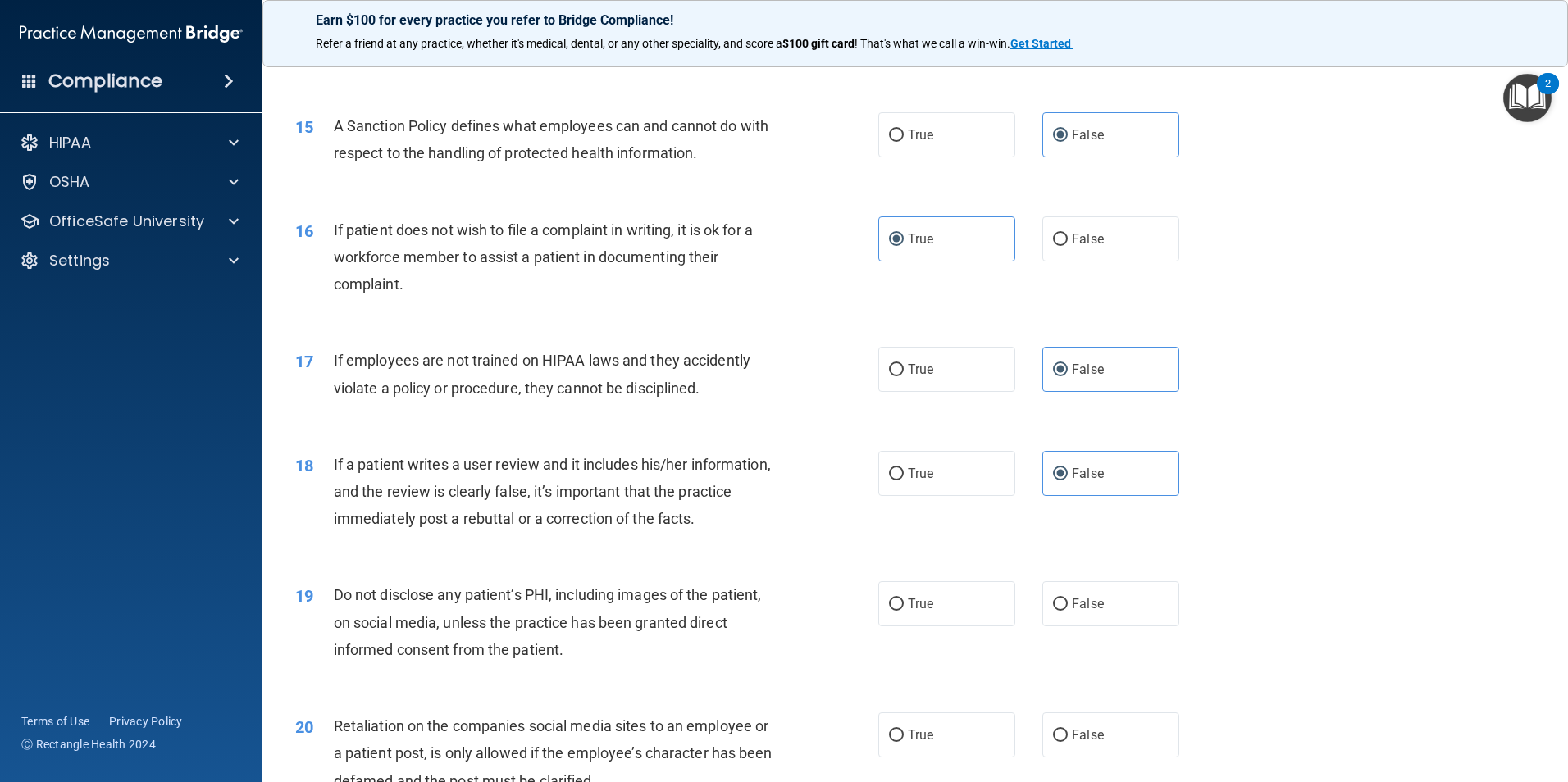
scroll to position [2050, 0]
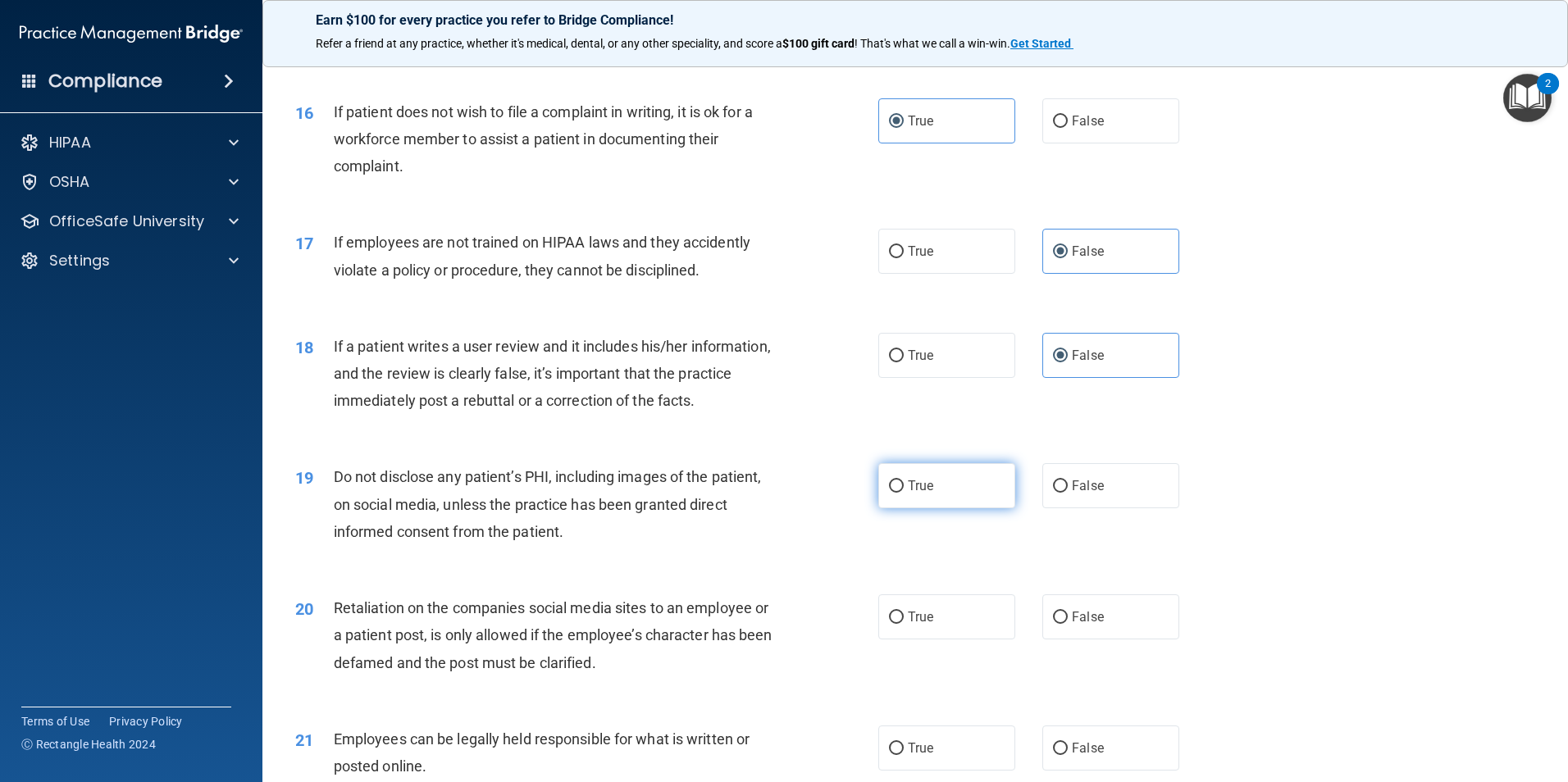
click at [901, 508] on label "True" at bounding box center [947, 485] width 137 height 45
click at [901, 493] on input "True" at bounding box center [896, 486] width 15 height 12
radio input "true"
click at [1121, 640] on label "False" at bounding box center [1110, 617] width 137 height 45
click at [1067, 624] on input "False" at bounding box center [1060, 617] width 15 height 12
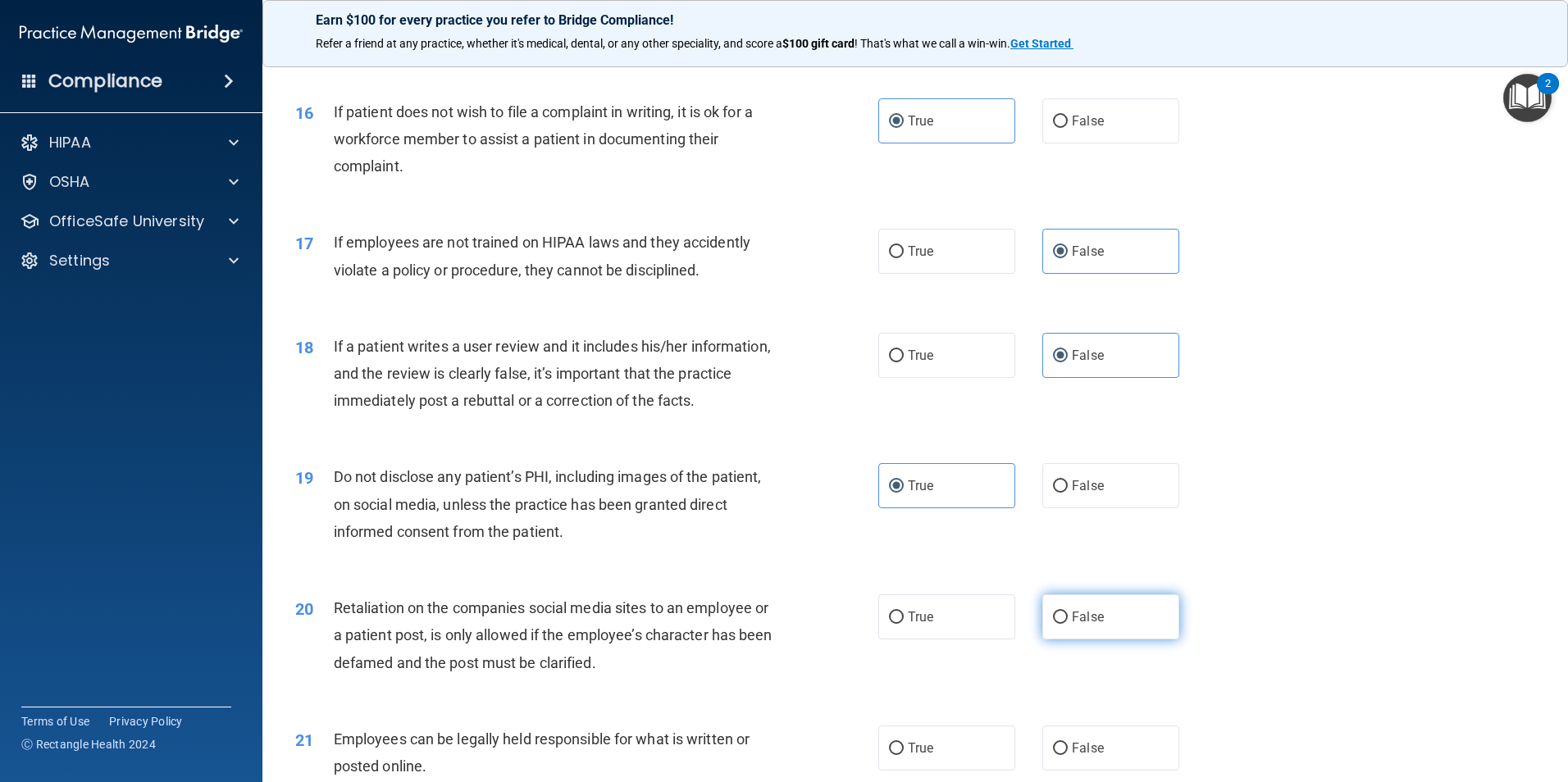
radio input "true"
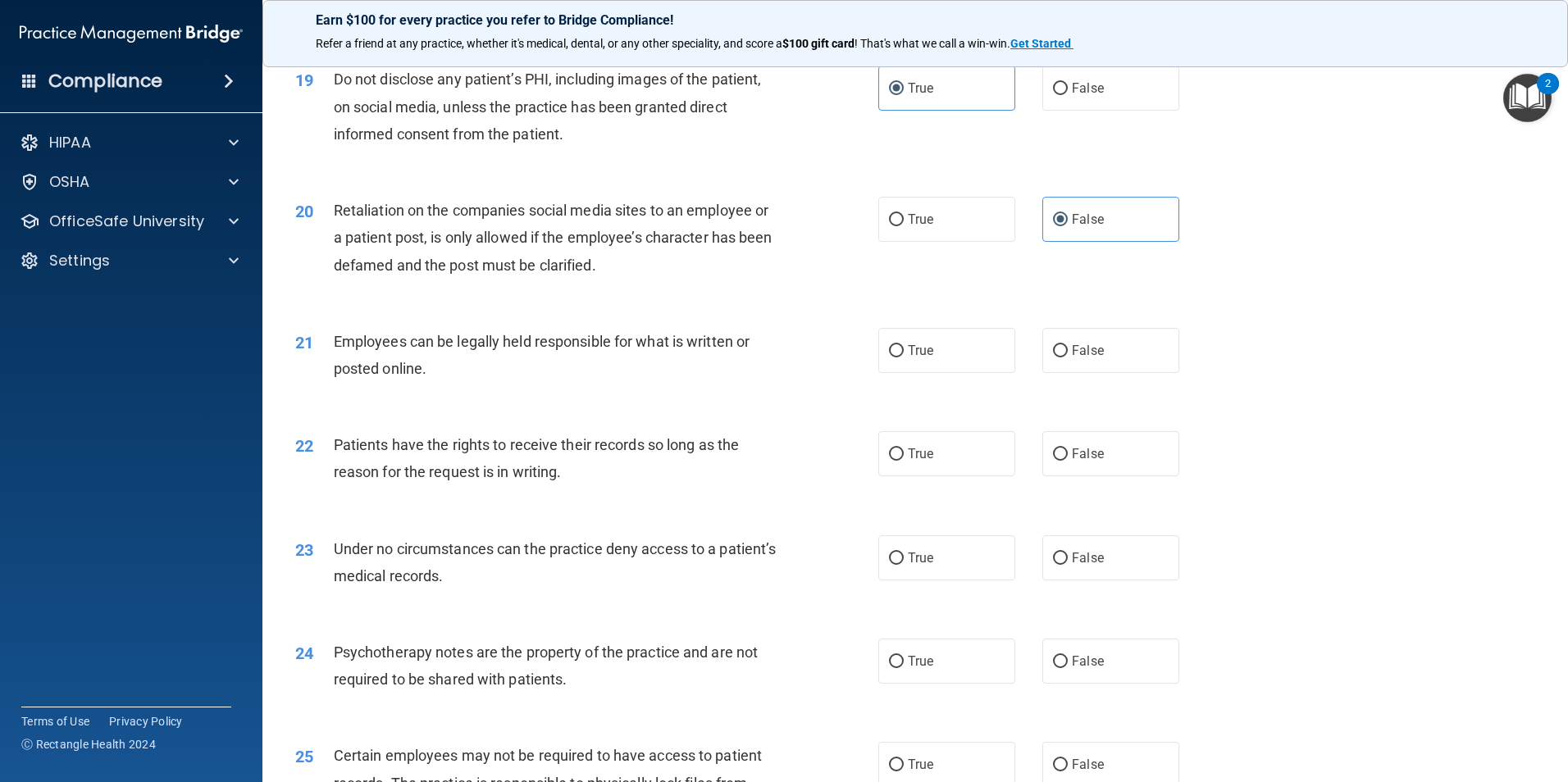
scroll to position [2460, 0]
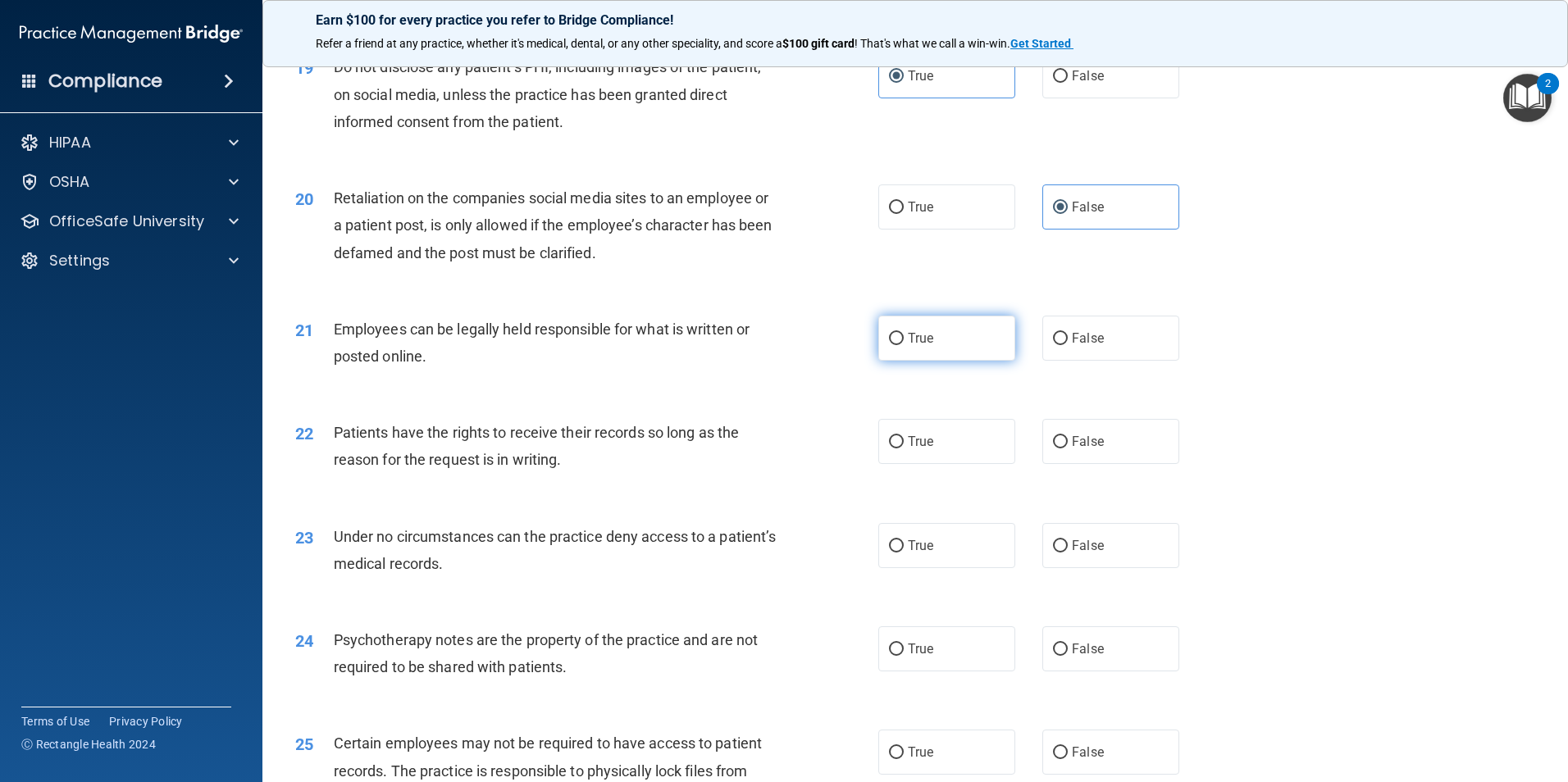
click at [924, 346] on span "True" at bounding box center [921, 338] width 26 height 16
click at [903, 345] on input "True" at bounding box center [896, 339] width 15 height 12
radio input "true"
click at [1118, 464] on label "False" at bounding box center [1110, 441] width 137 height 45
click at [1067, 449] on input "False" at bounding box center [1060, 442] width 15 height 12
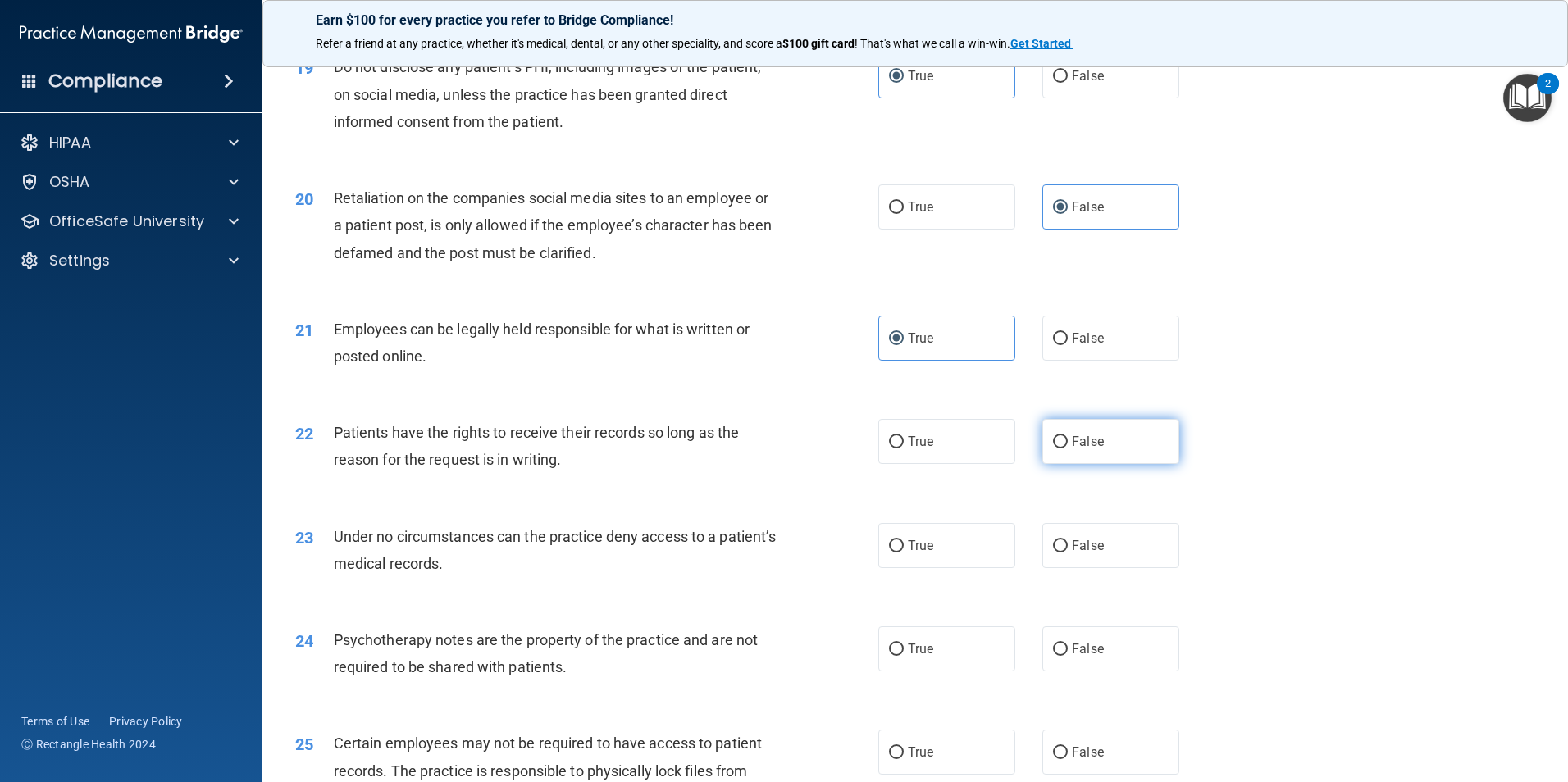
radio input "true"
click at [1092, 554] on span "False" at bounding box center [1087, 545] width 32 height 16
click at [1067, 553] on input "False" at bounding box center [1060, 546] width 15 height 12
radio input "true"
click at [918, 657] on span "True" at bounding box center [921, 648] width 26 height 16
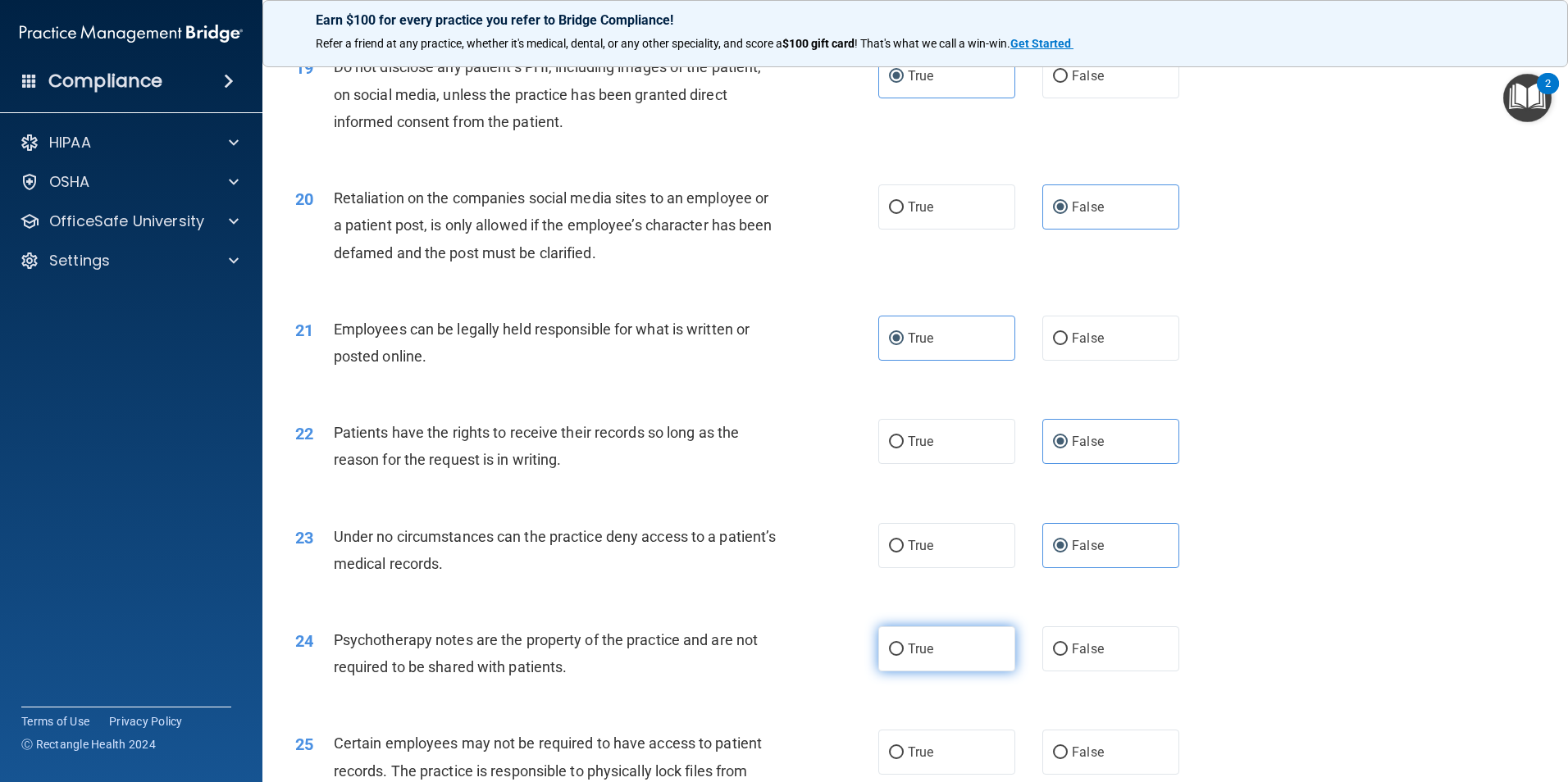
click at [903, 656] on input "True" at bounding box center [896, 649] width 15 height 12
radio input "true"
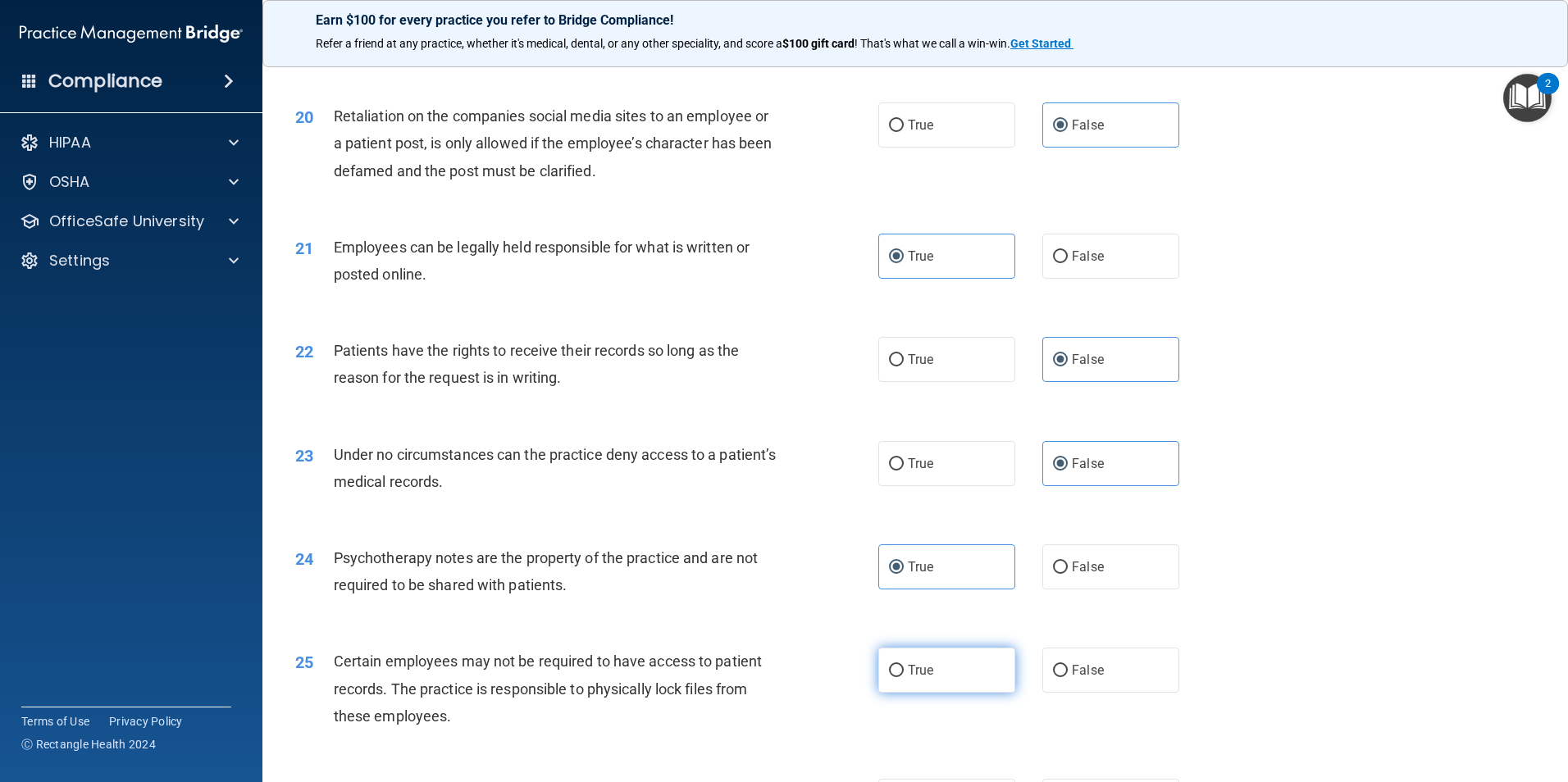
click at [913, 693] on label "True" at bounding box center [947, 670] width 137 height 45
click at [903, 678] on input "True" at bounding box center [896, 671] width 15 height 12
radio input "true"
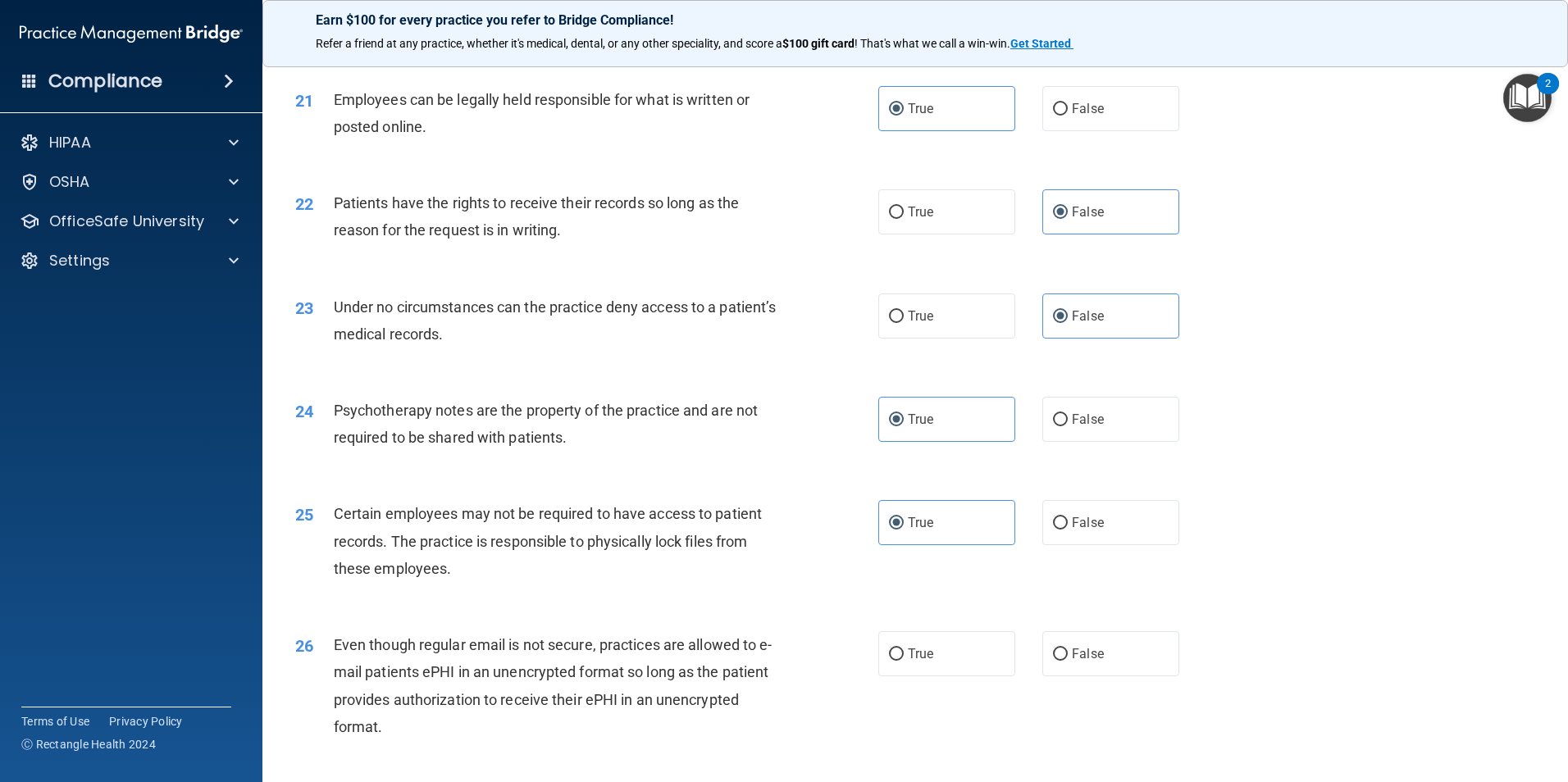
scroll to position [2706, 0]
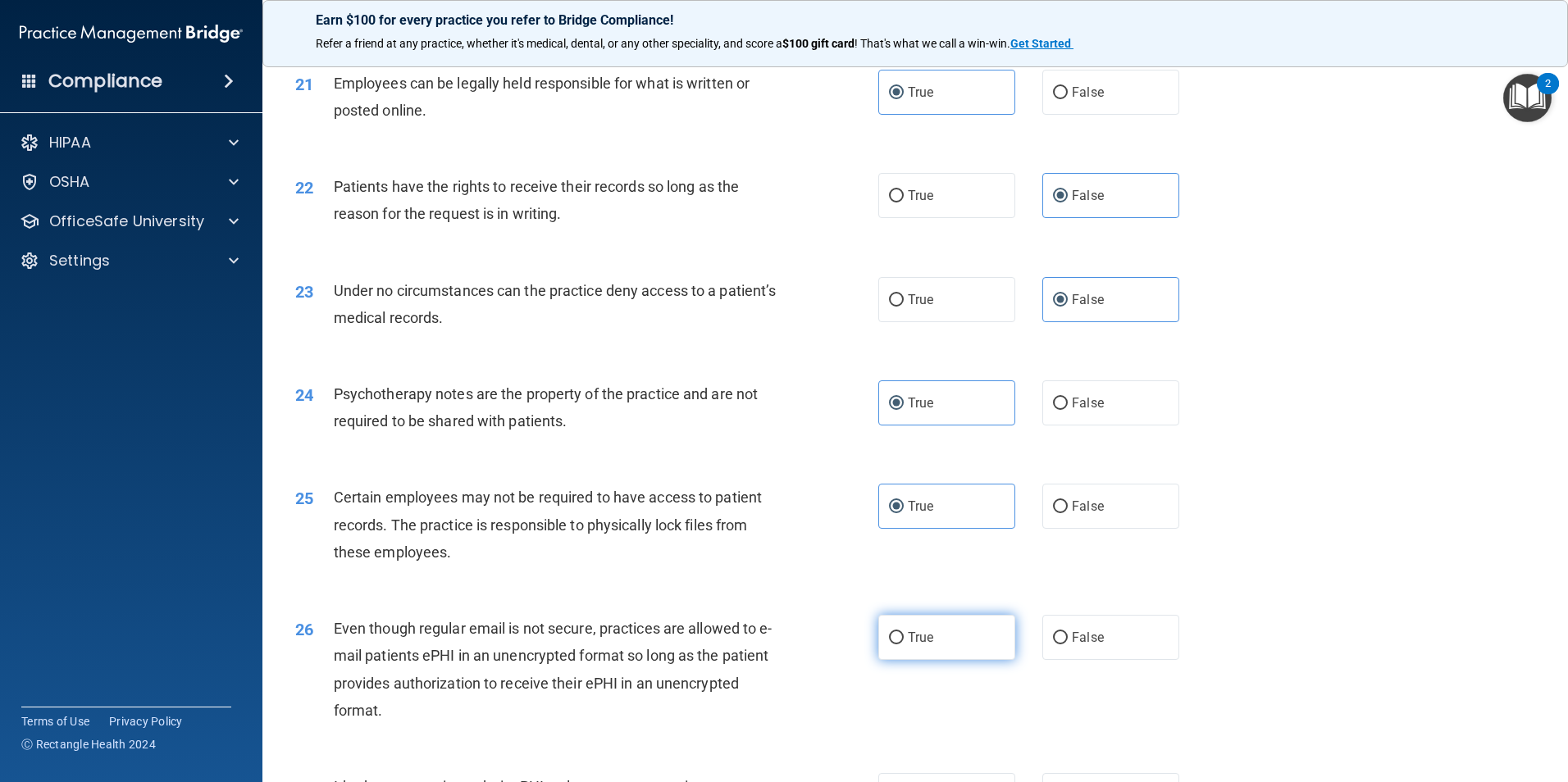
click at [935, 660] on label "True" at bounding box center [947, 637] width 137 height 45
click at [903, 645] on input "True" at bounding box center [896, 638] width 15 height 12
radio input "true"
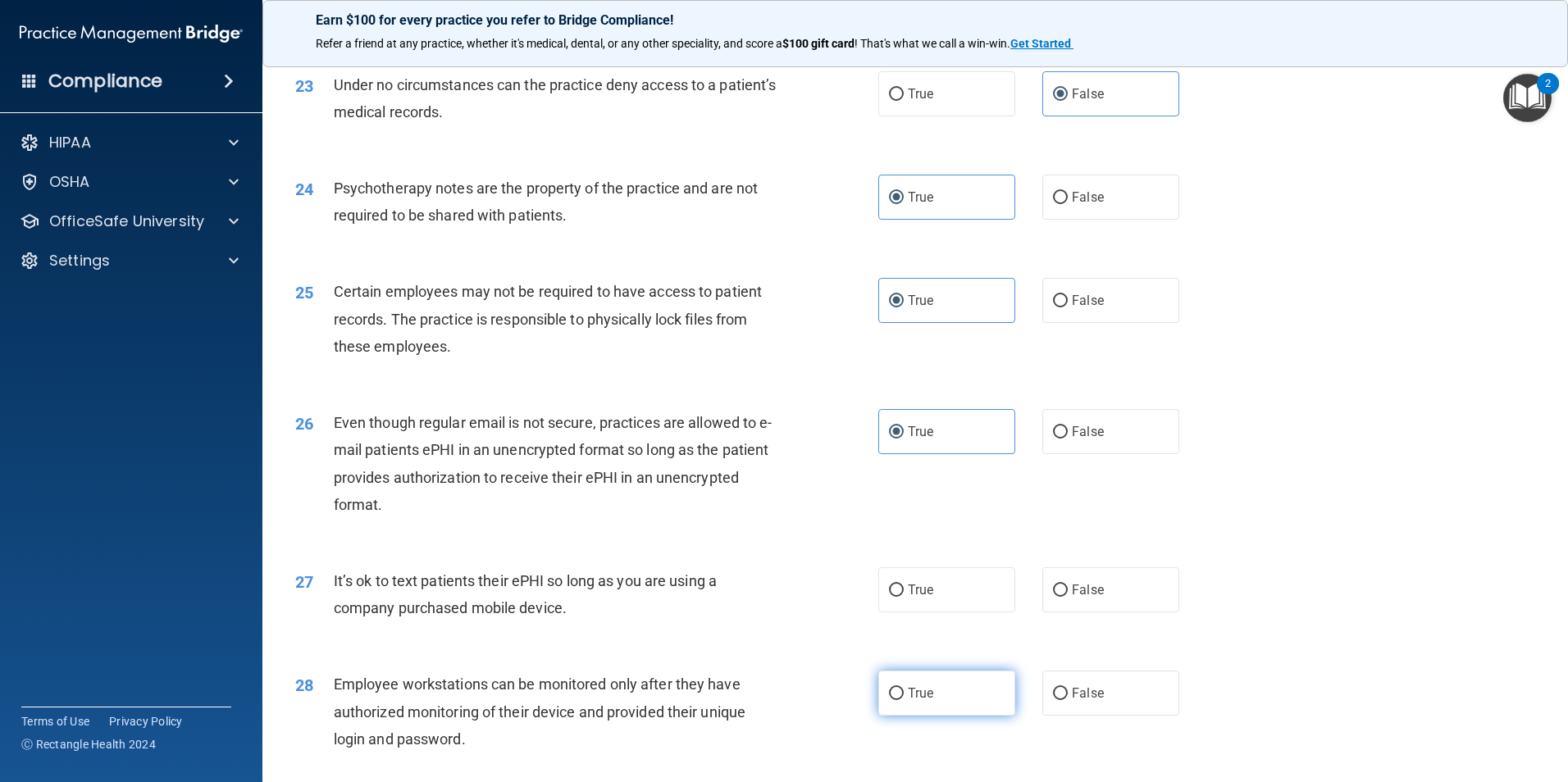
scroll to position [2953, 0]
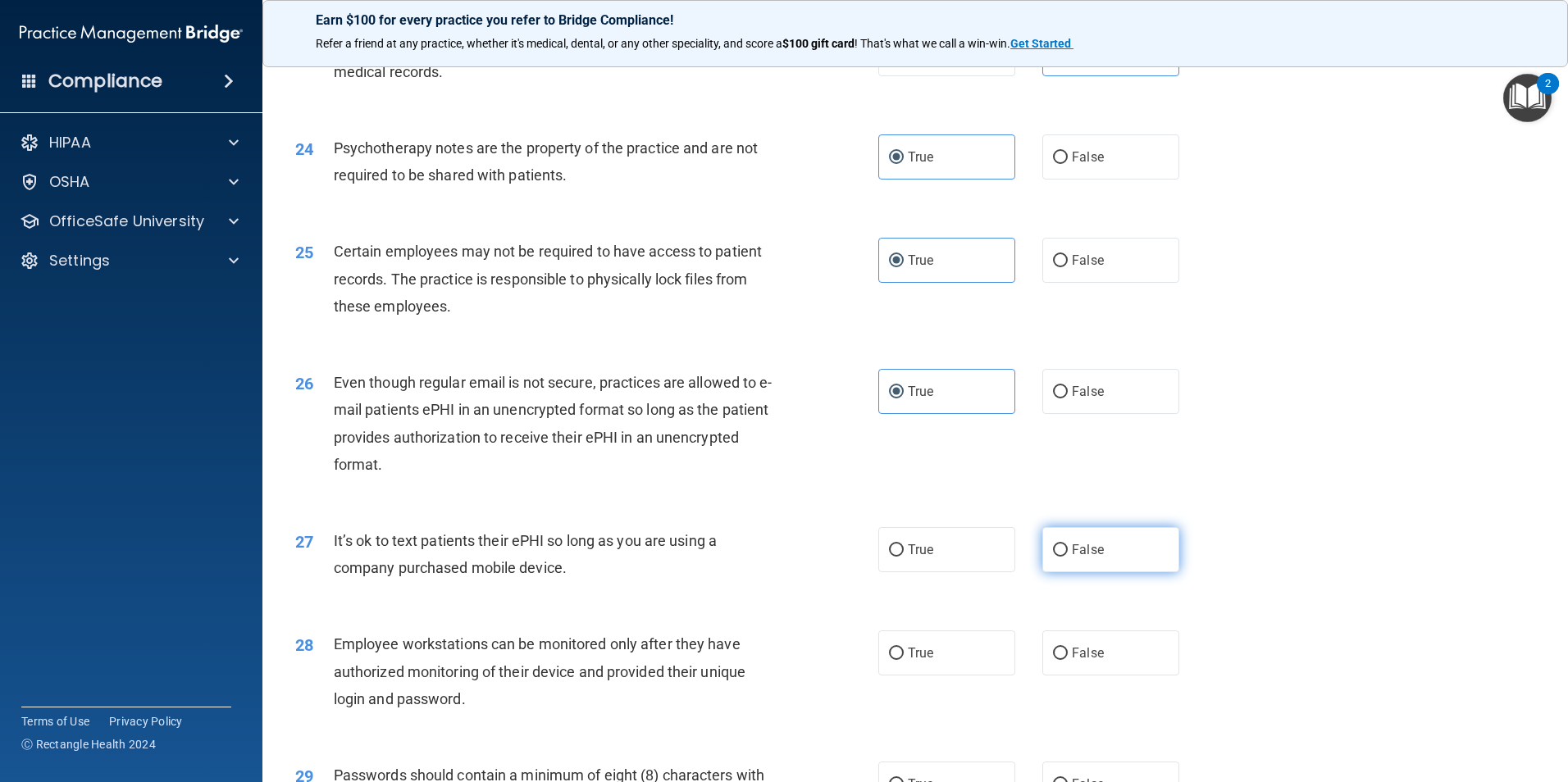
click at [1113, 571] on label "False" at bounding box center [1110, 550] width 137 height 45
click at [1067, 557] on input "False" at bounding box center [1060, 550] width 15 height 12
radio input "true"
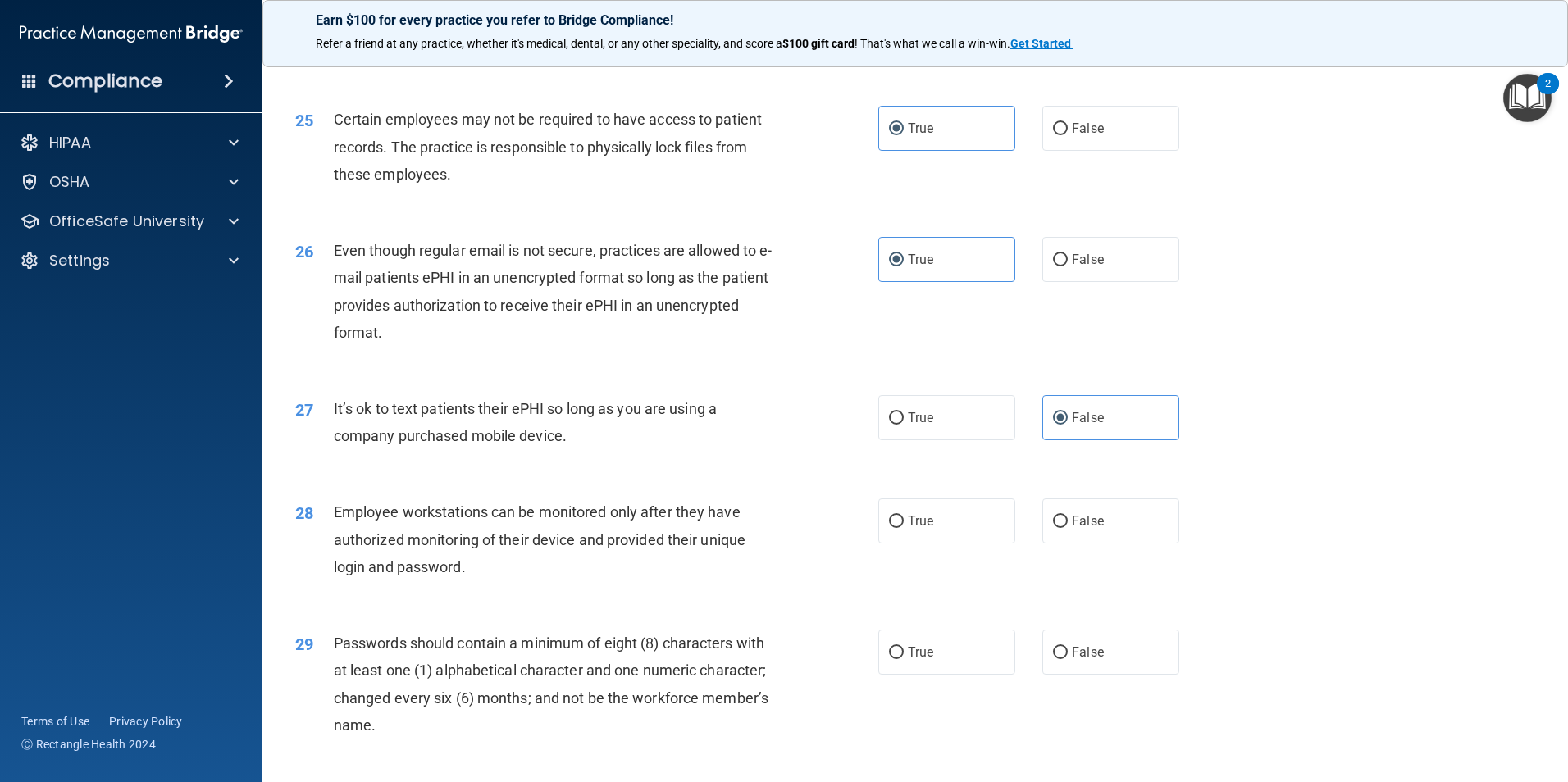
scroll to position [3117, 0]
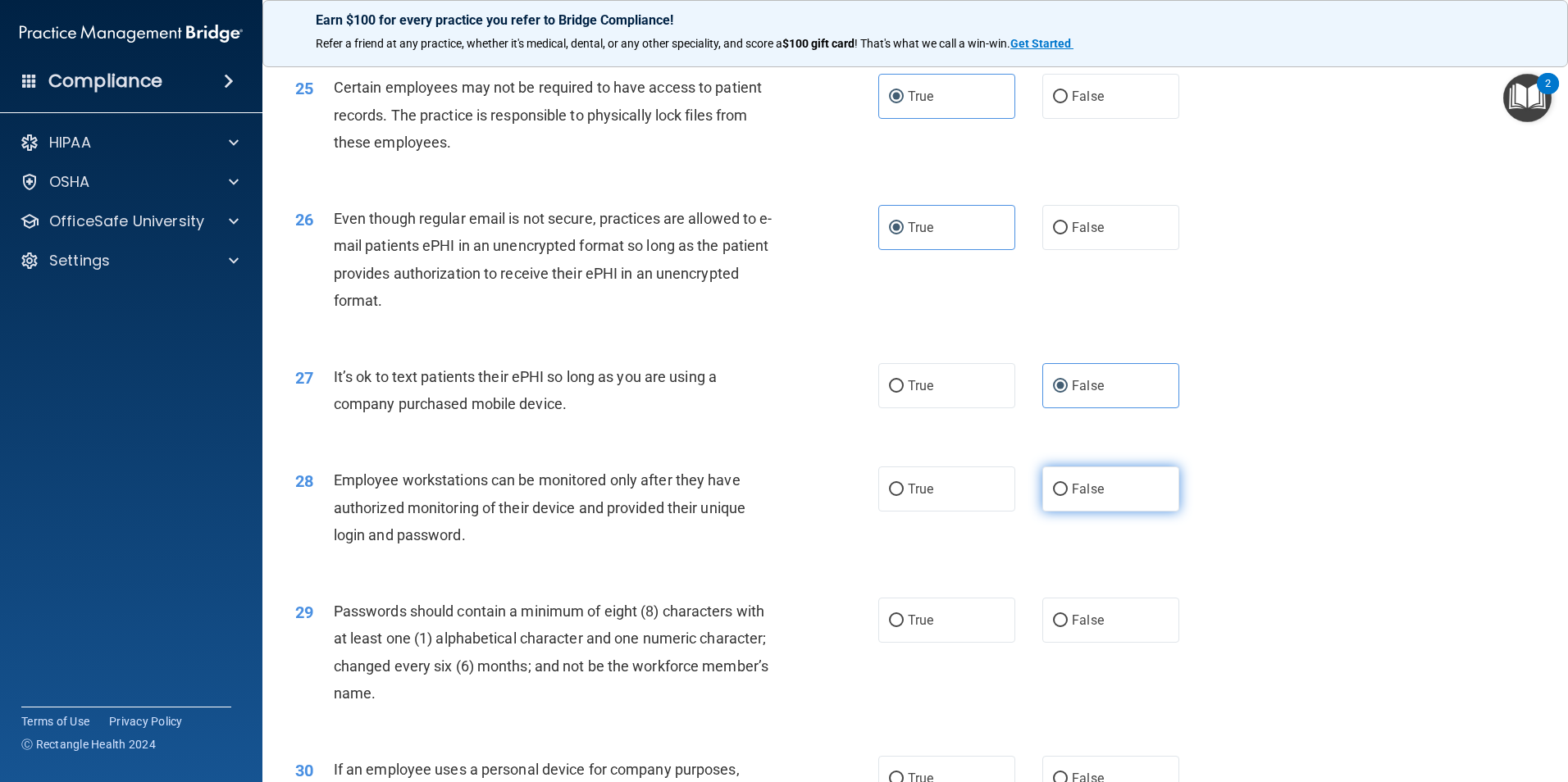
click at [1103, 512] on label "False" at bounding box center [1110, 489] width 137 height 45
click at [1067, 496] on input "False" at bounding box center [1060, 489] width 15 height 12
radio input "true"
click at [928, 643] on label "True" at bounding box center [947, 620] width 137 height 45
click at [903, 627] on input "True" at bounding box center [896, 621] width 15 height 12
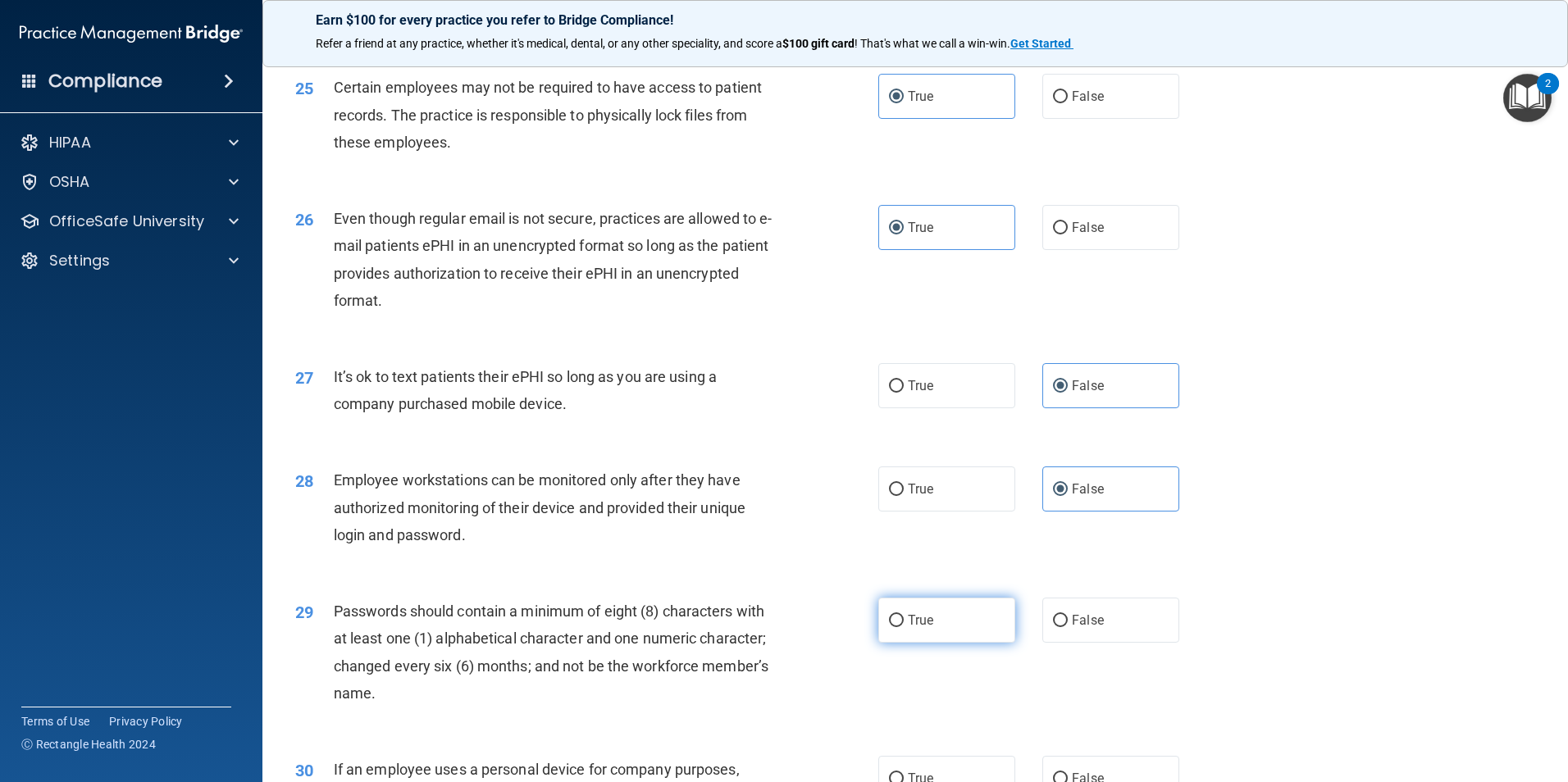
radio input "true"
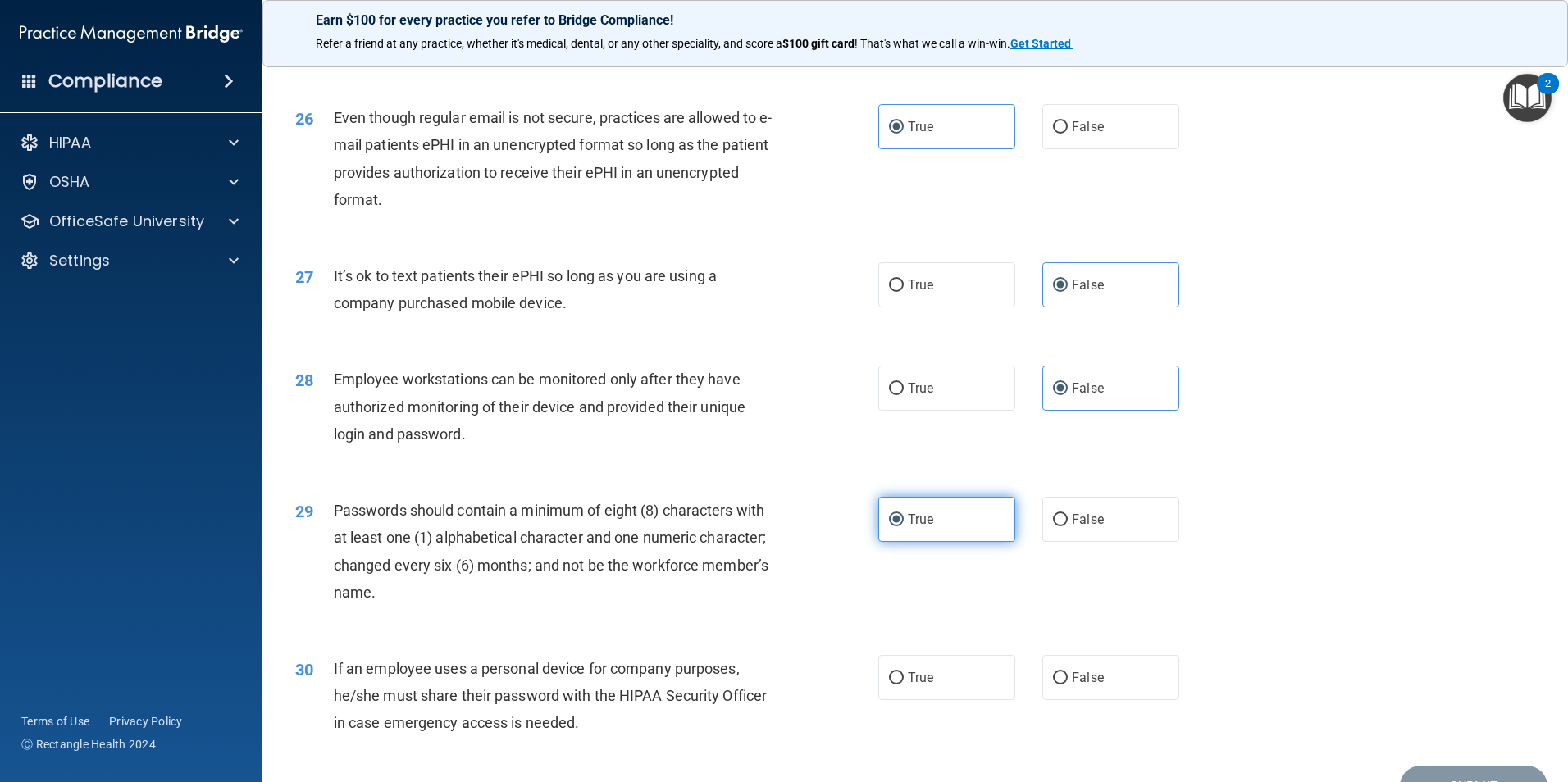
scroll to position [3281, 0]
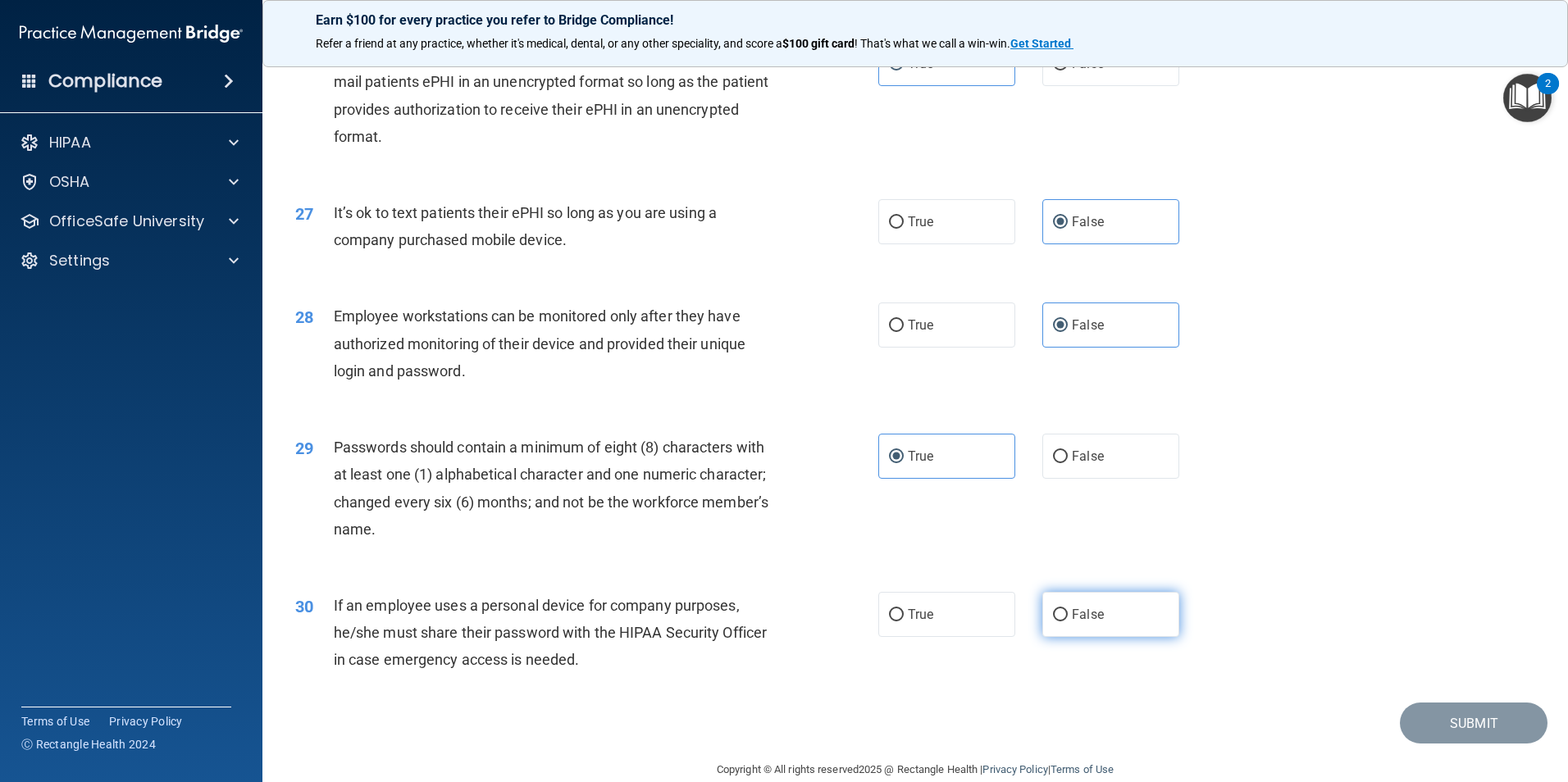
click at [1090, 629] on label "False" at bounding box center [1110, 614] width 137 height 45
click at [1067, 622] on input "False" at bounding box center [1060, 615] width 15 height 12
radio input "true"
click at [1470, 743] on button "Submit" at bounding box center [1473, 723] width 147 height 41
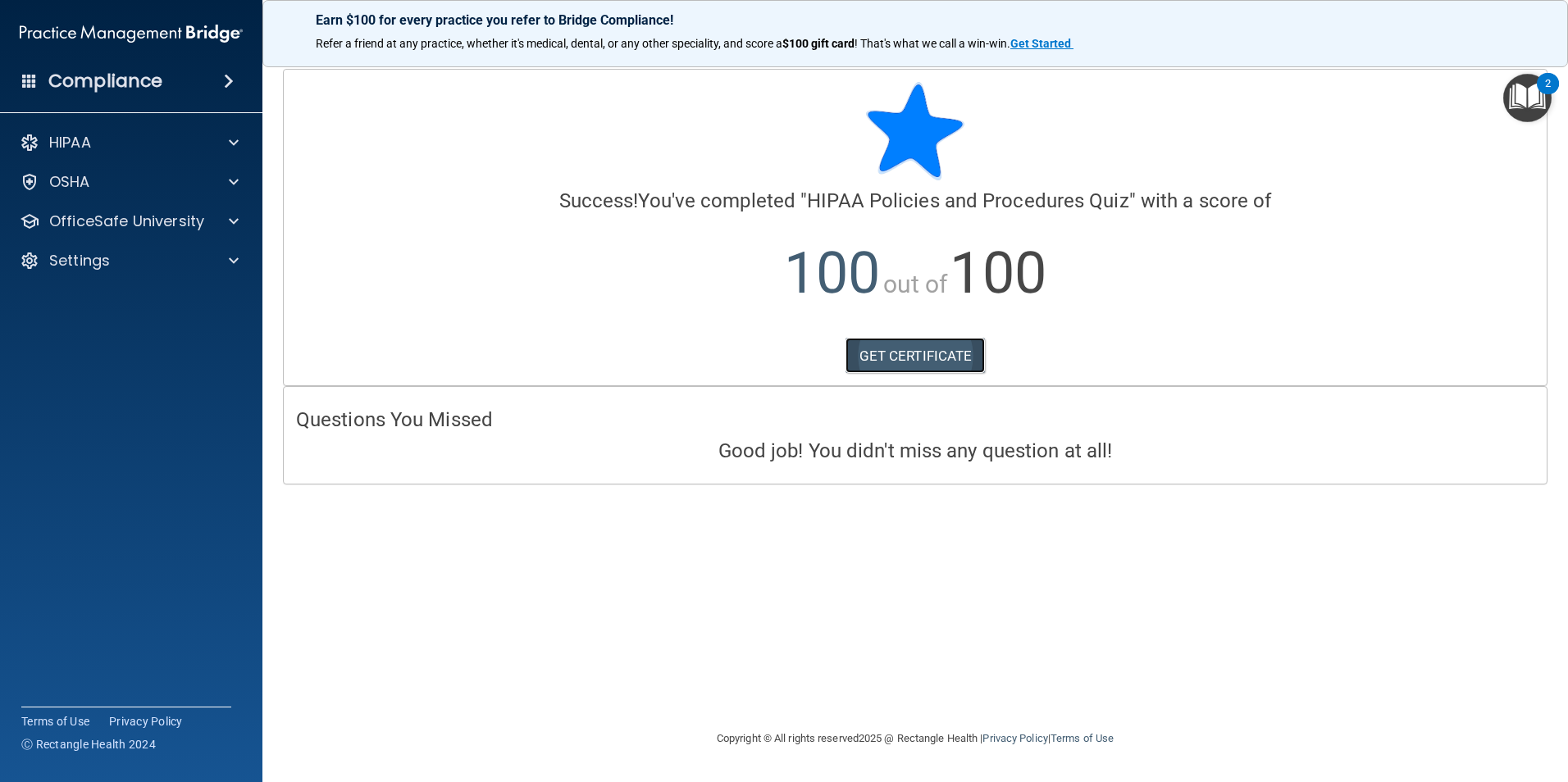
click at [885, 359] on link "GET CERTIFICATE" at bounding box center [915, 356] width 140 height 36
click at [162, 225] on p "OfficeSafe University" at bounding box center [126, 221] width 155 height 19
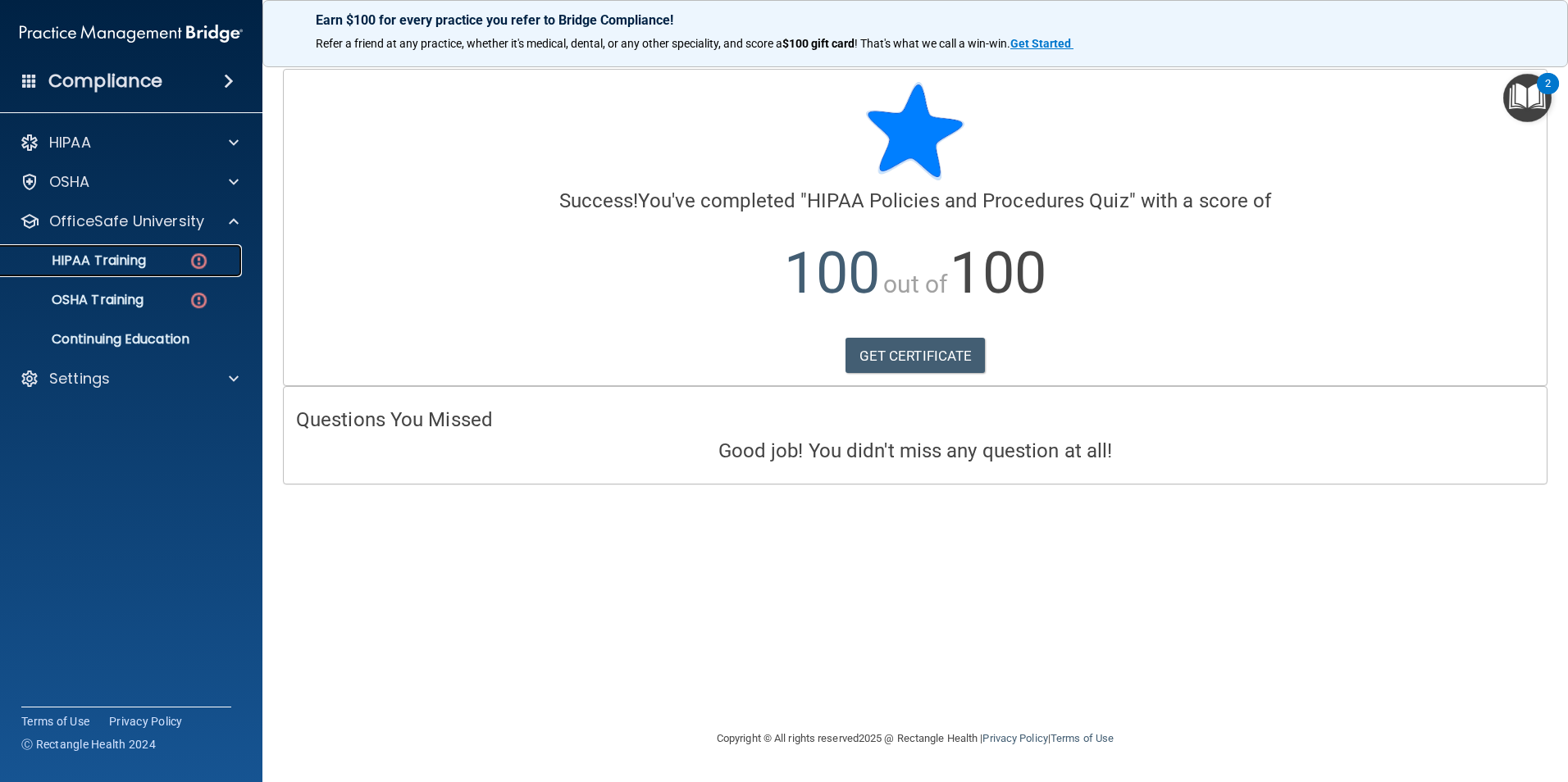
click at [165, 267] on div "HIPAA Training" at bounding box center [122, 261] width 224 height 17
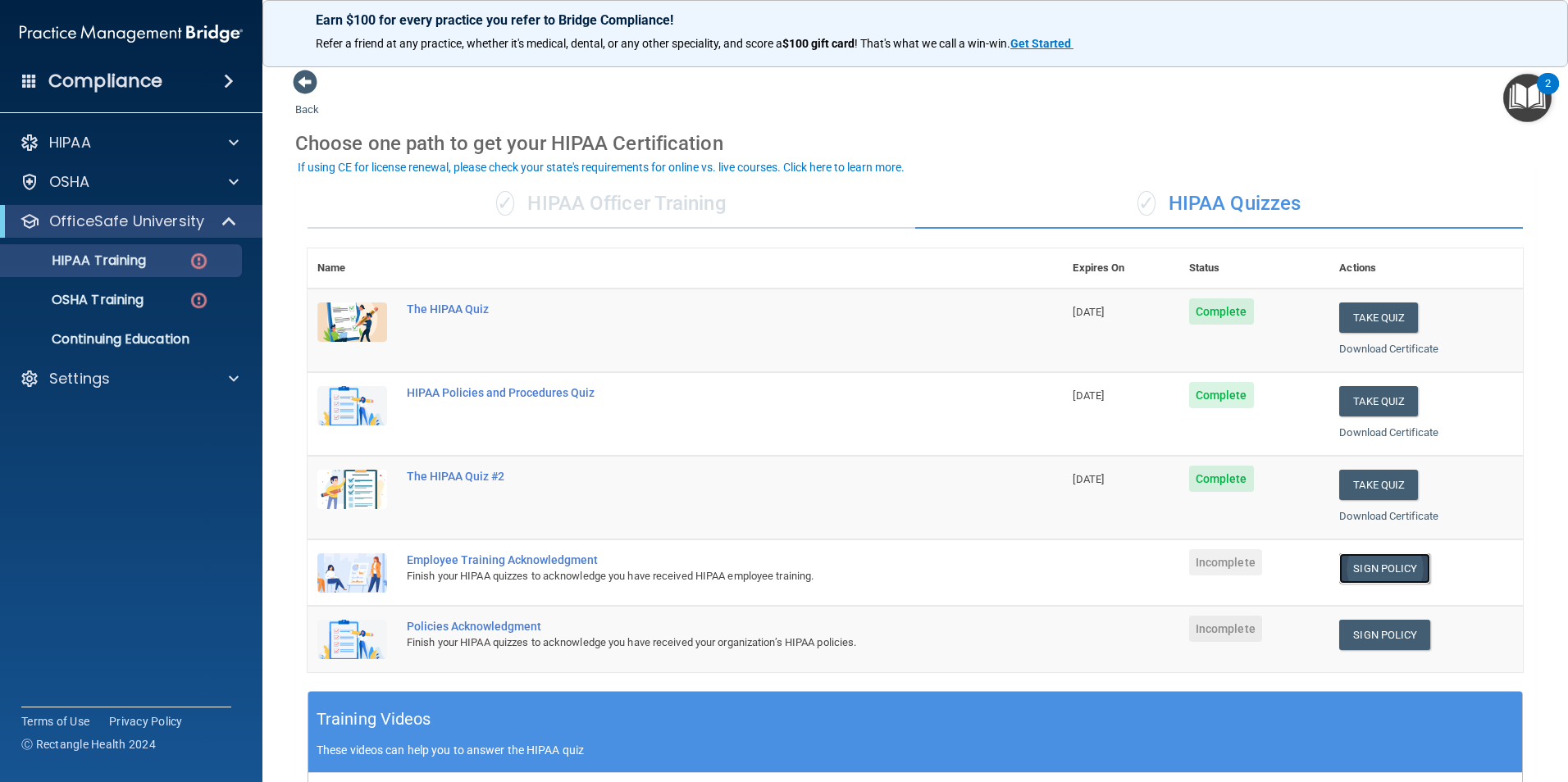
click at [1373, 572] on link "Sign Policy" at bounding box center [1384, 568] width 91 height 30
click at [1360, 630] on link "Sign Policy" at bounding box center [1384, 635] width 91 height 30
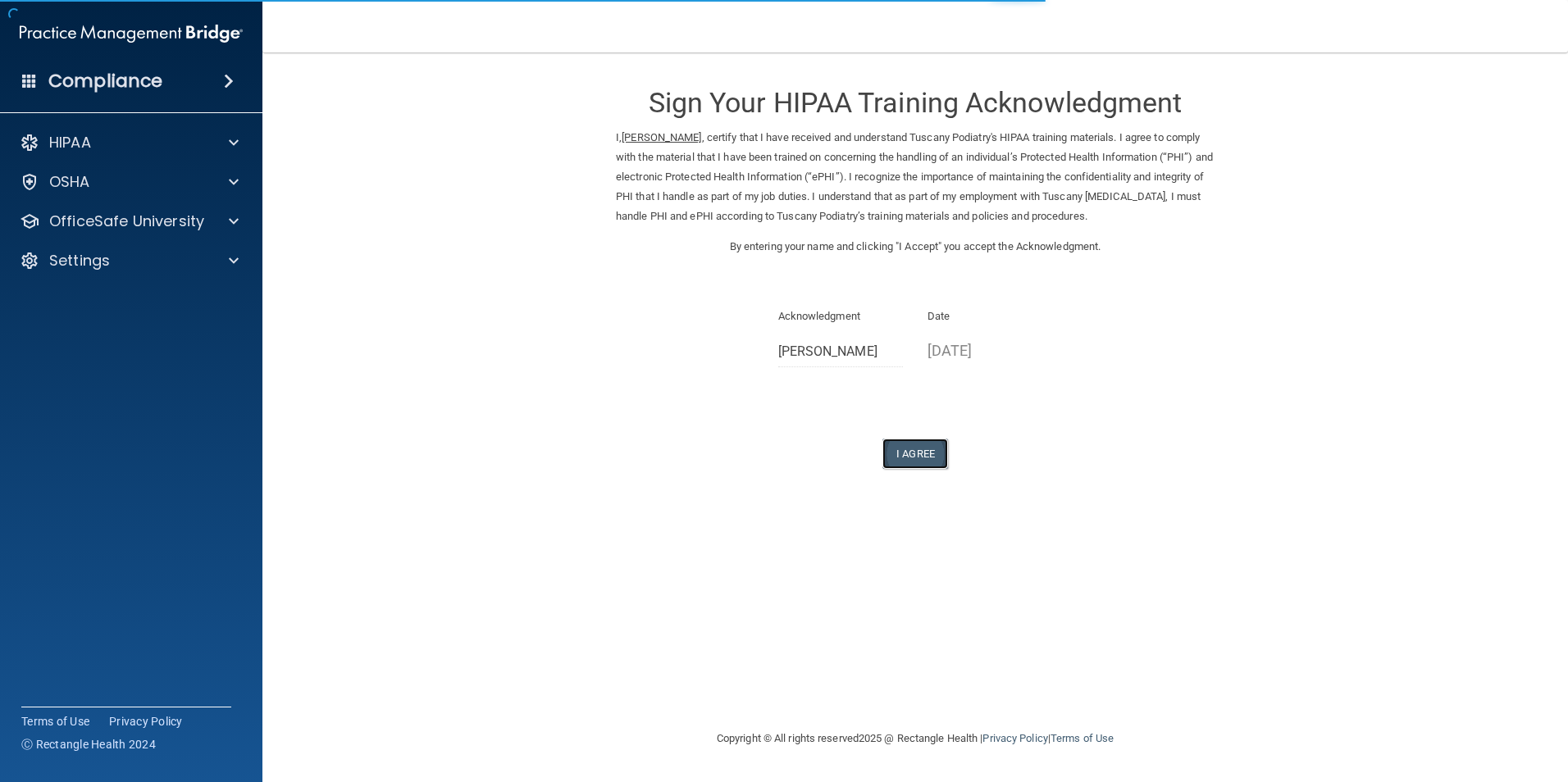
click at [931, 462] on button "I Agree" at bounding box center [914, 453] width 65 height 30
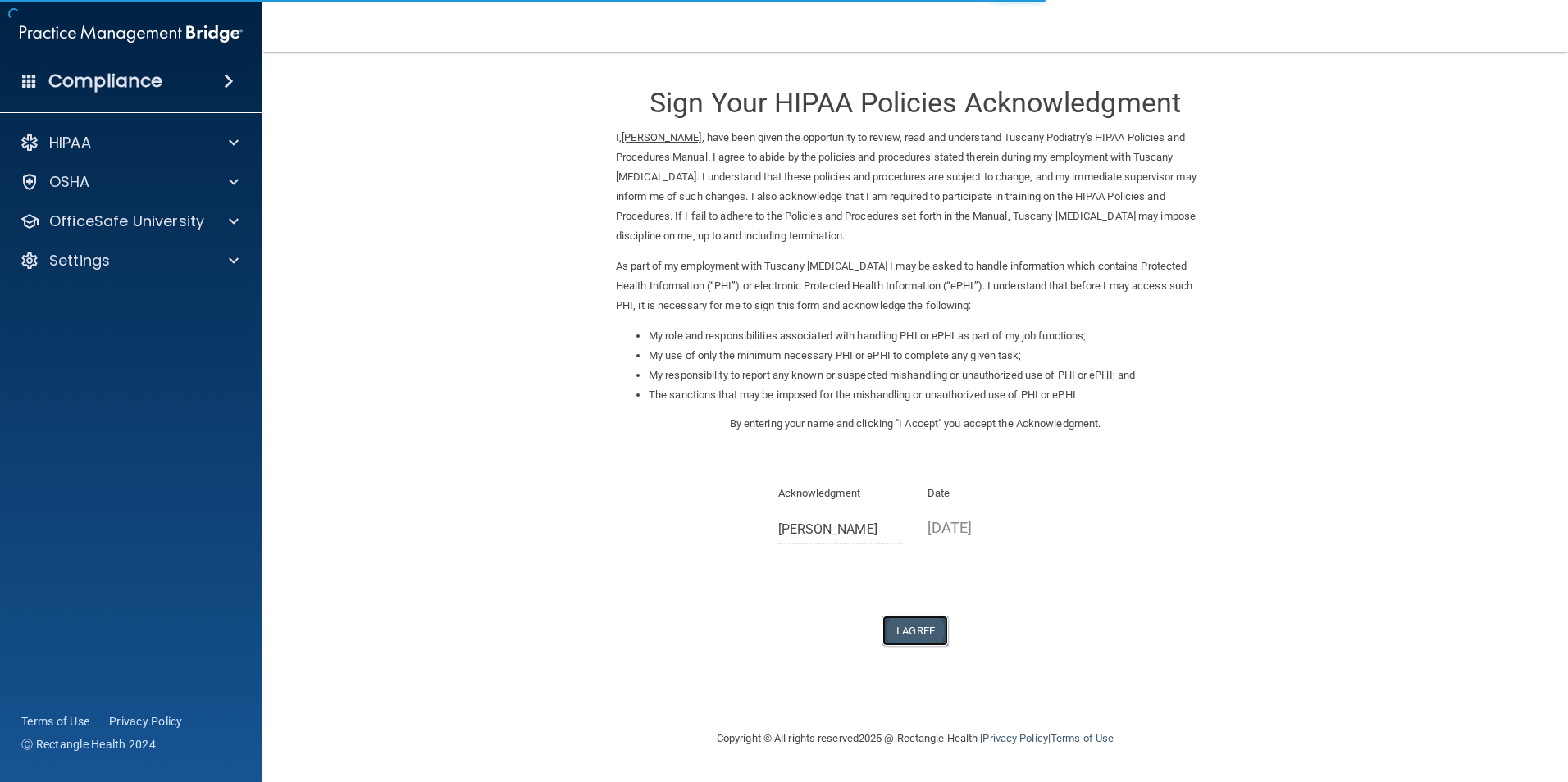
click at [922, 637] on button "I Agree" at bounding box center [914, 631] width 65 height 30
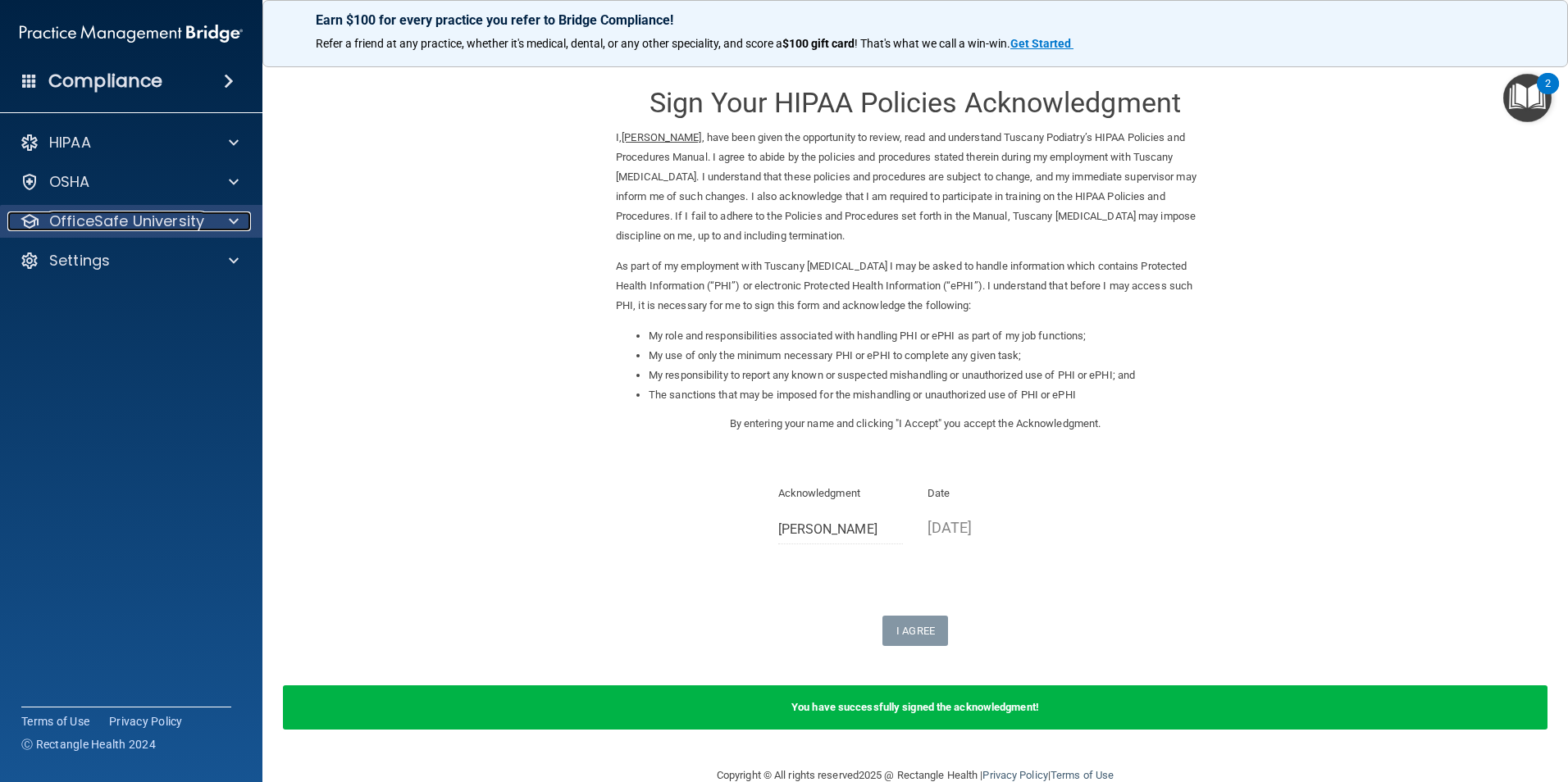
click at [182, 216] on p "OfficeSafe University" at bounding box center [126, 221] width 155 height 19
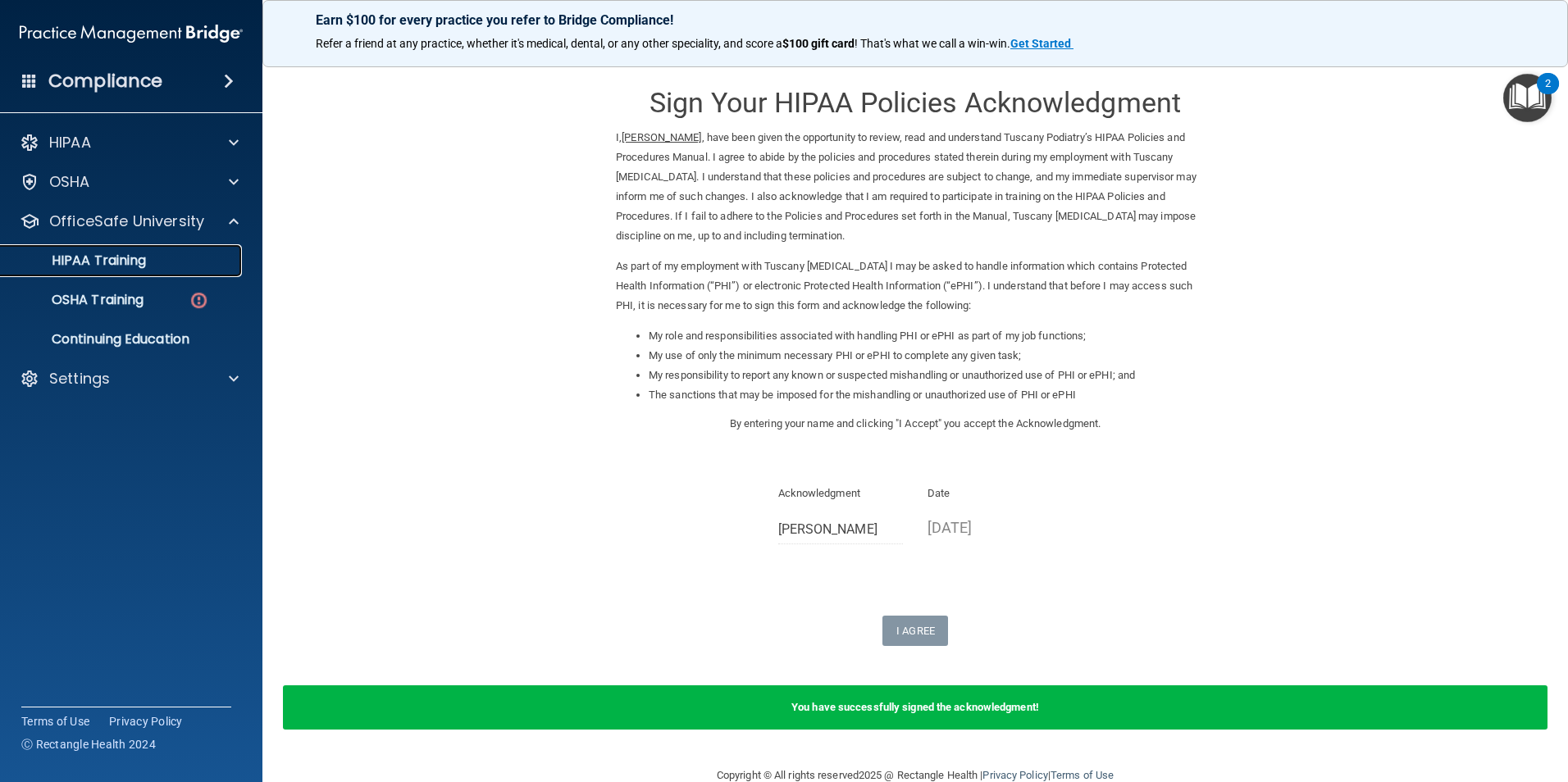
click at [140, 258] on p "HIPAA Training" at bounding box center [78, 261] width 135 height 17
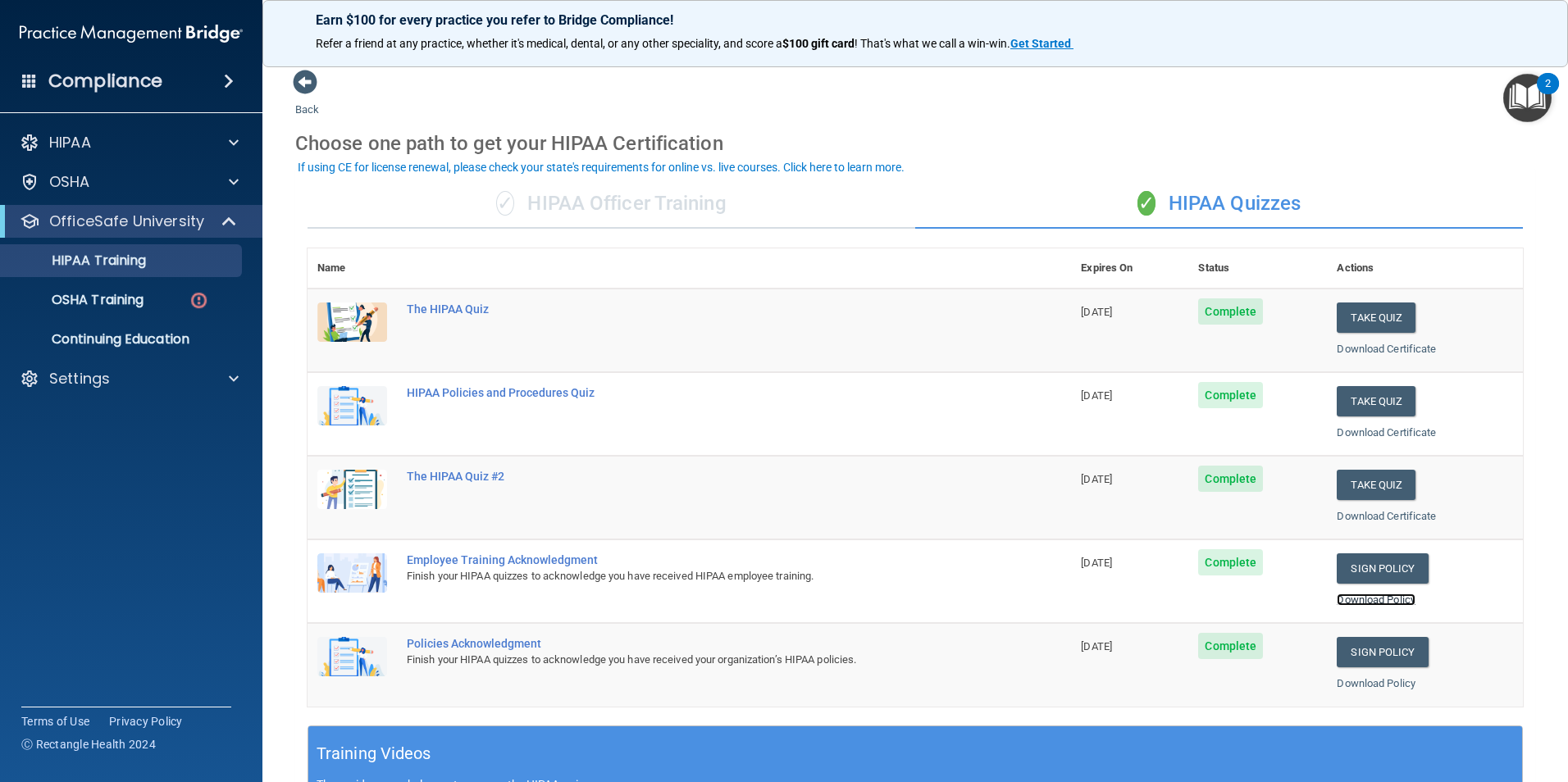
click at [1356, 595] on link "Download Policy" at bounding box center [1375, 600] width 78 height 12
click at [1366, 685] on link "Download Policy" at bounding box center [1375, 683] width 78 height 12
click at [84, 292] on p "OSHA Training" at bounding box center [77, 300] width 133 height 17
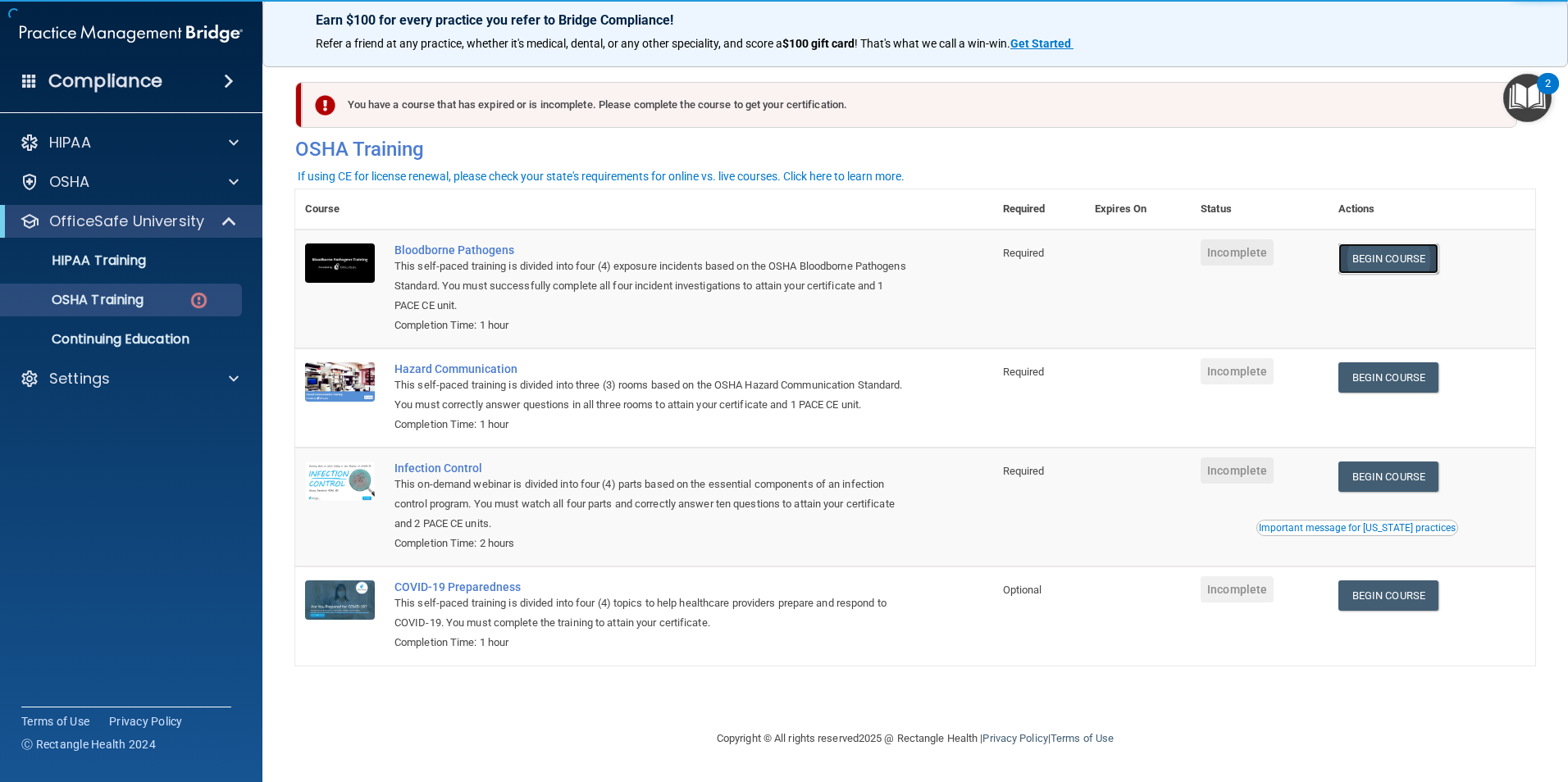
click at [1381, 271] on link "Begin Course" at bounding box center [1388, 258] width 100 height 30
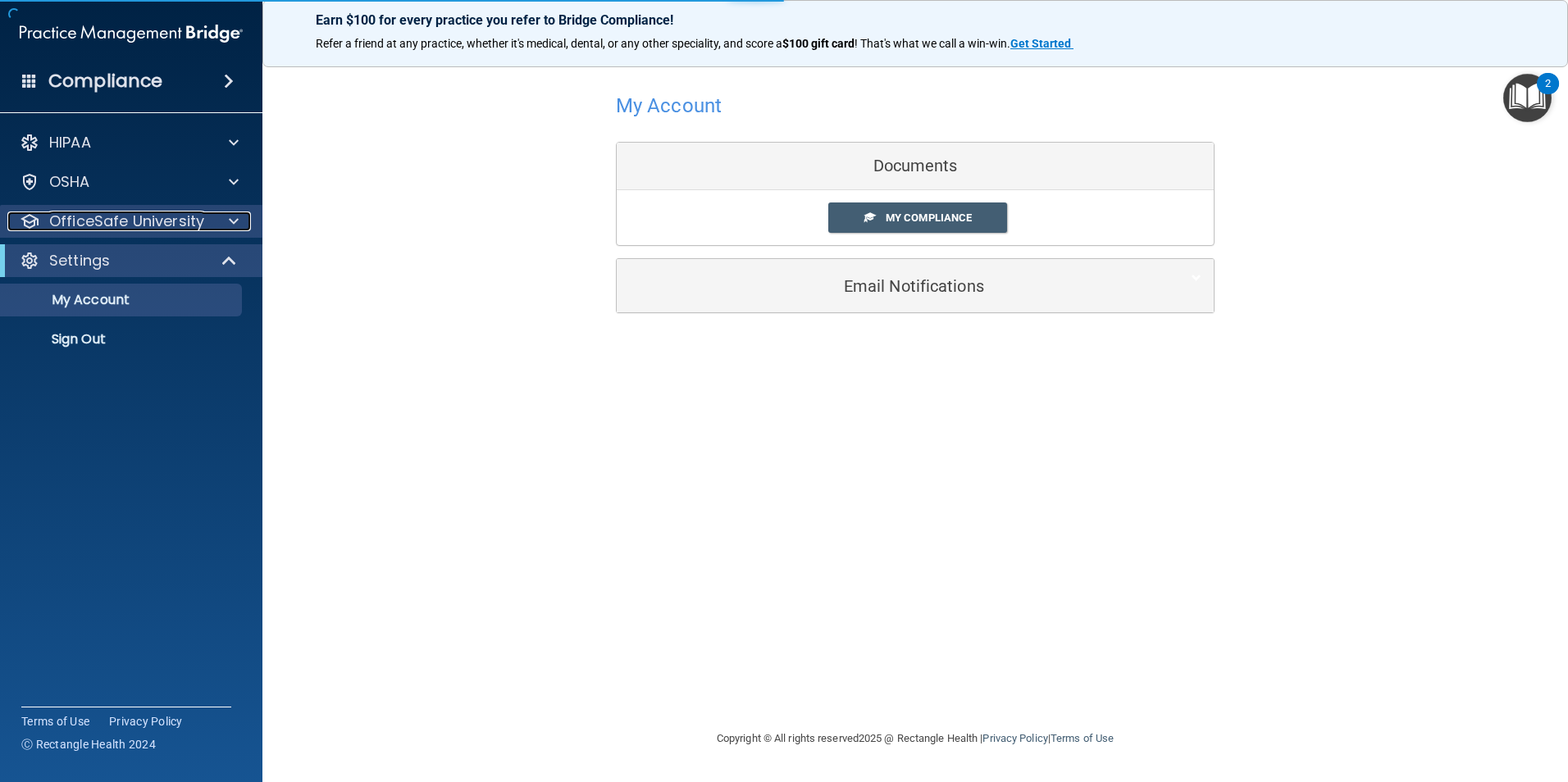
click at [176, 224] on p "OfficeSafe University" at bounding box center [126, 221] width 155 height 19
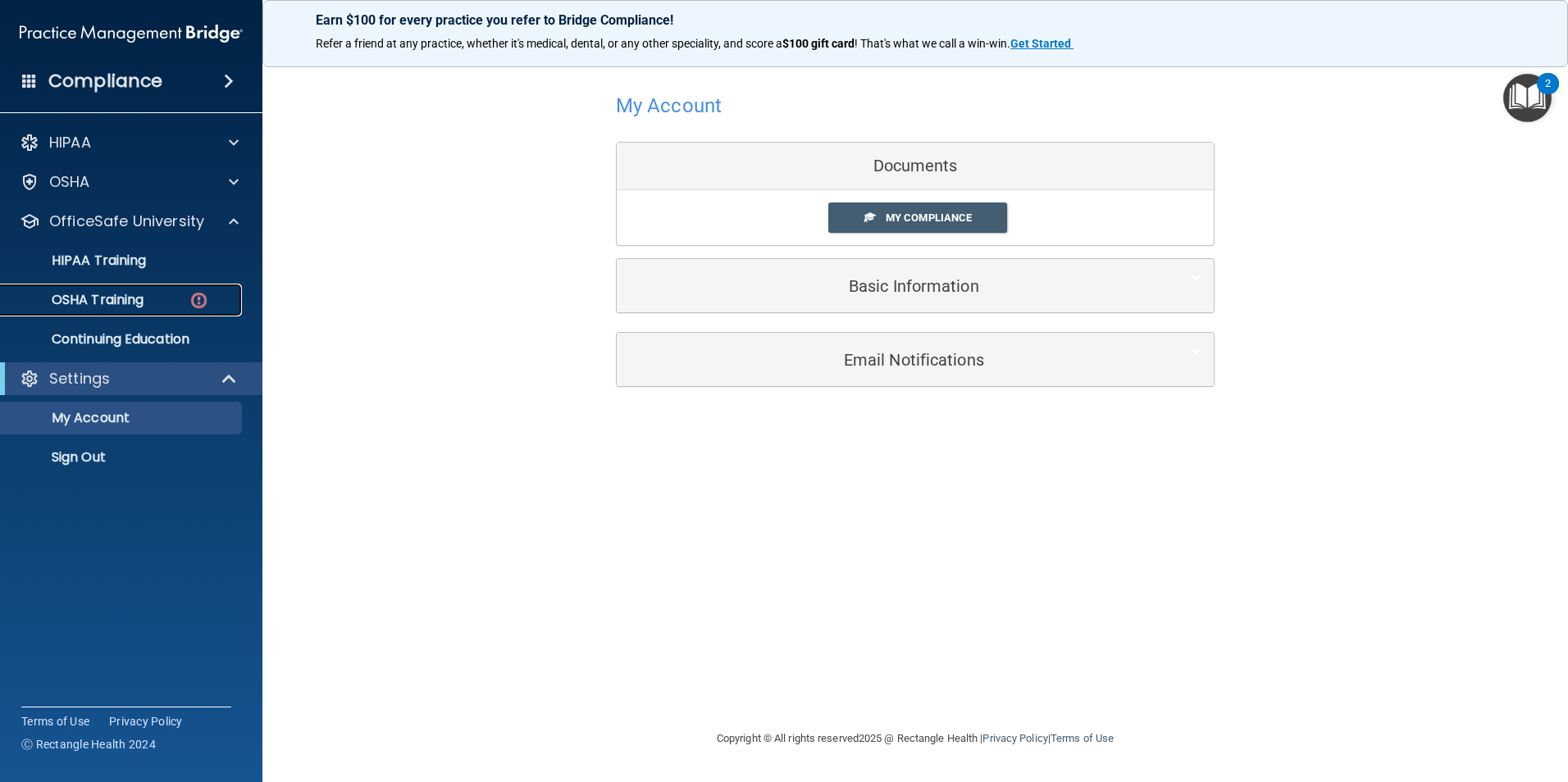
click at [161, 298] on div "OSHA Training" at bounding box center [122, 300] width 224 height 17
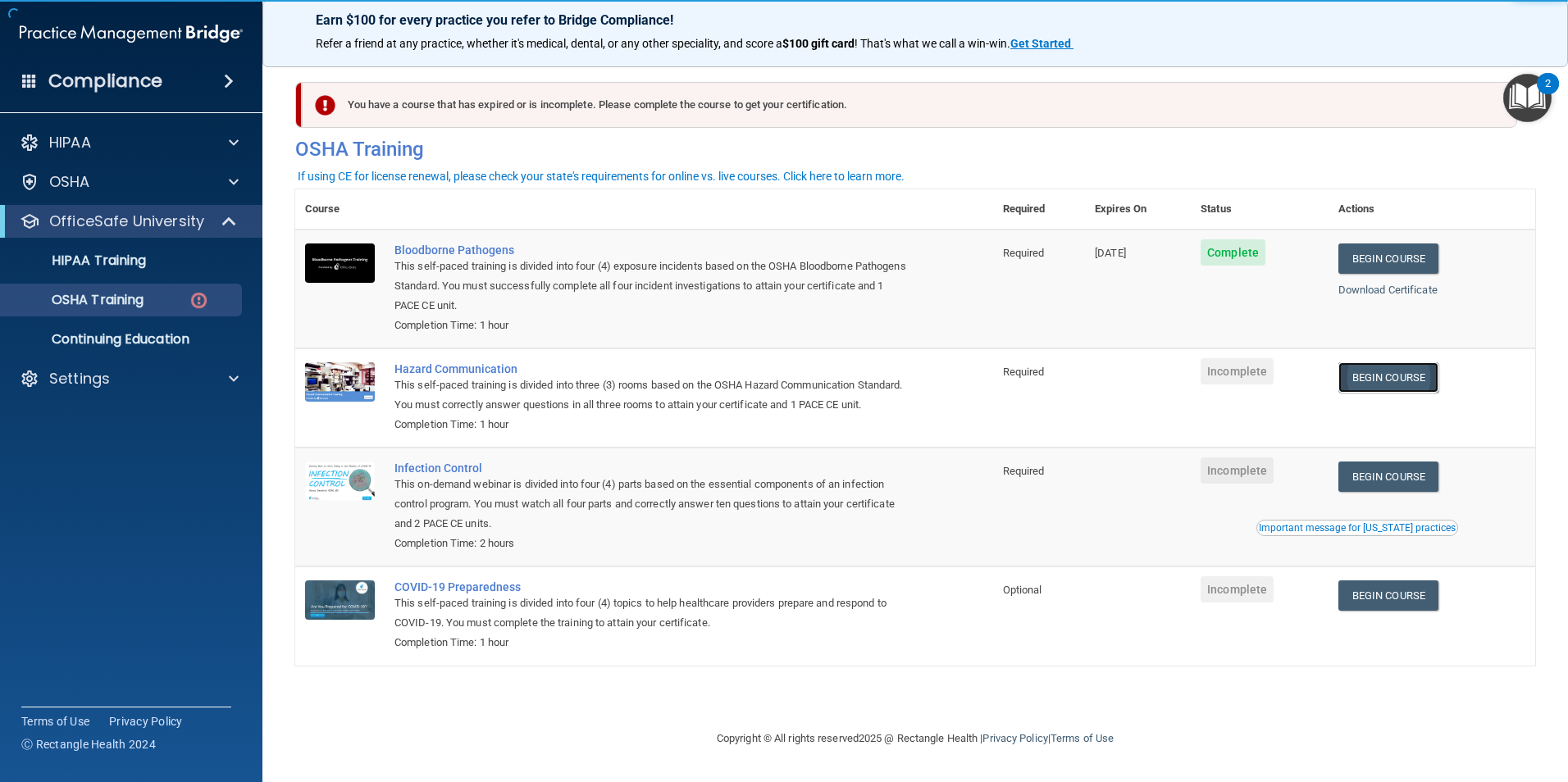
click at [1380, 377] on link "Begin Course" at bounding box center [1388, 378] width 100 height 30
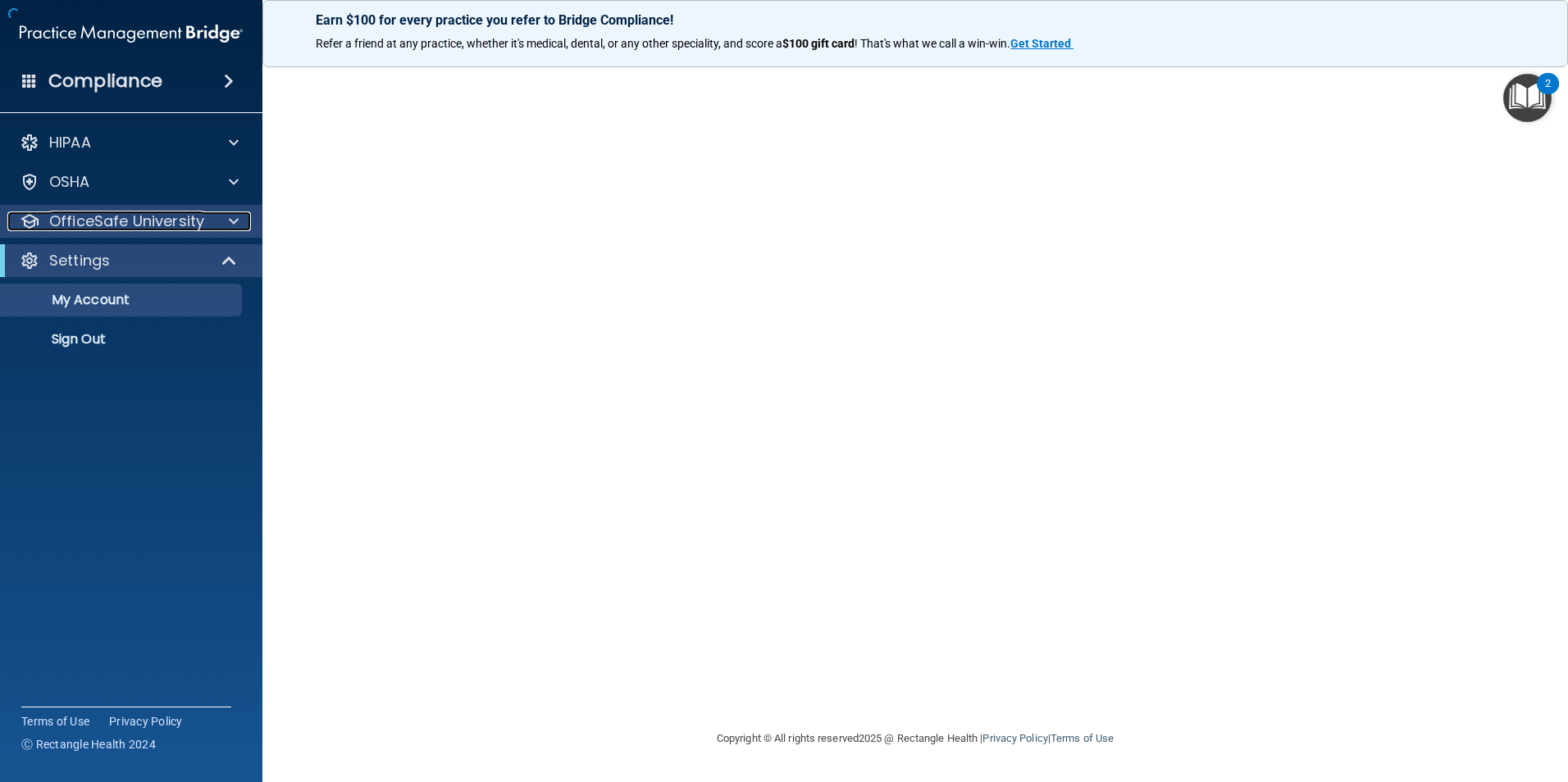
click at [217, 223] on div at bounding box center [231, 221] width 41 height 19
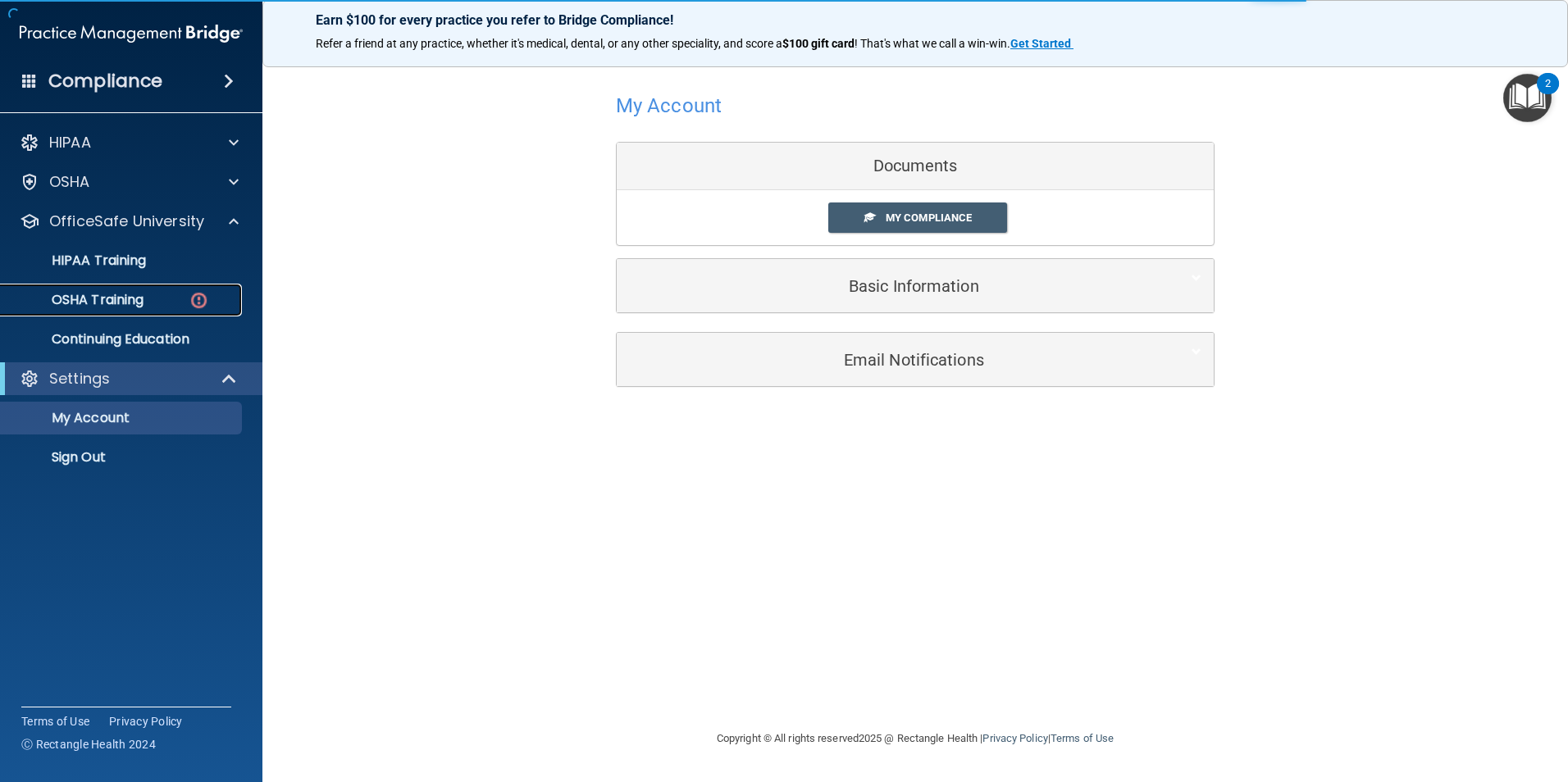
click at [176, 300] on div "OSHA Training" at bounding box center [122, 300] width 224 height 17
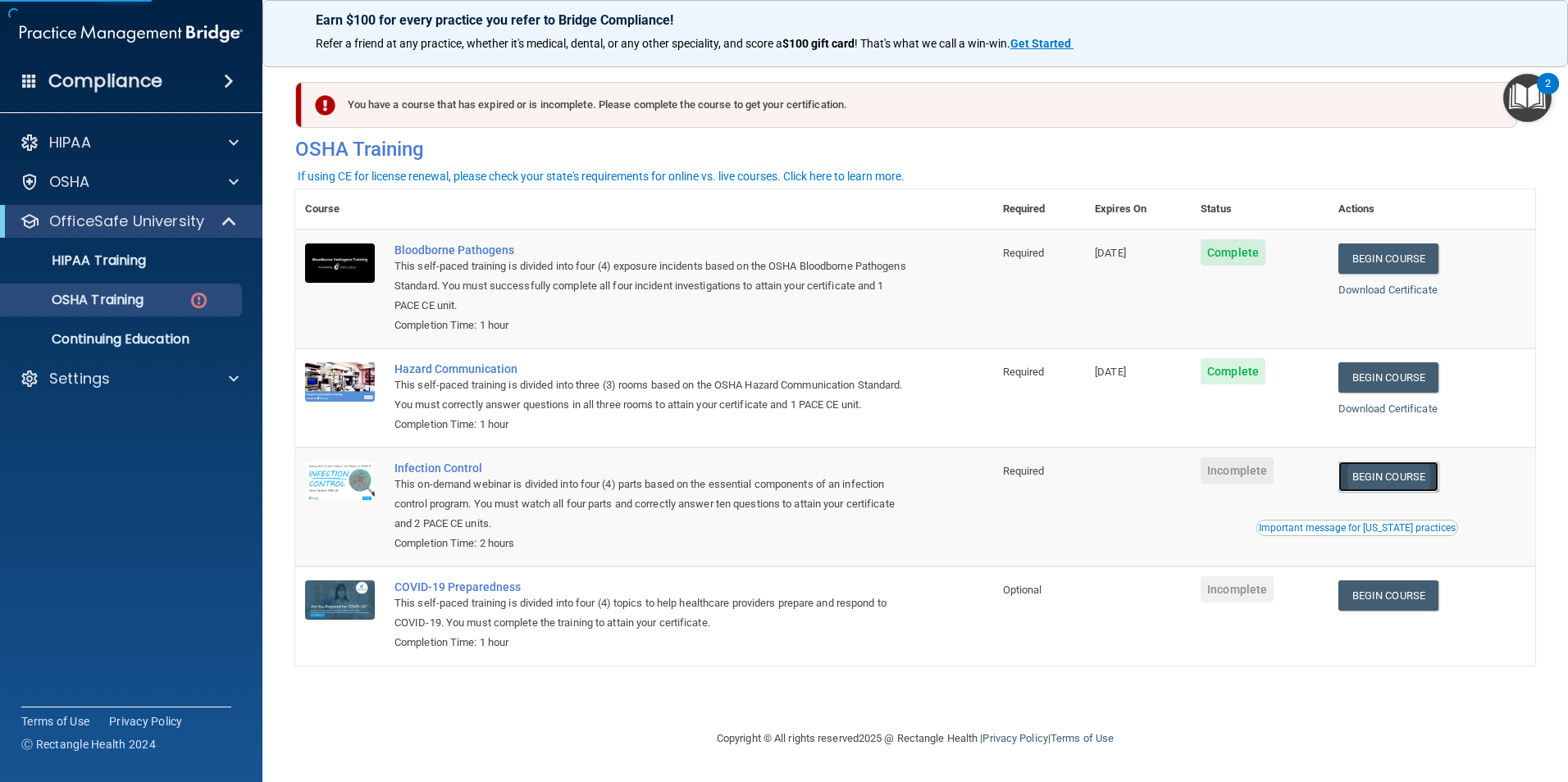
click at [1391, 492] on link "Begin Course" at bounding box center [1388, 476] width 100 height 30
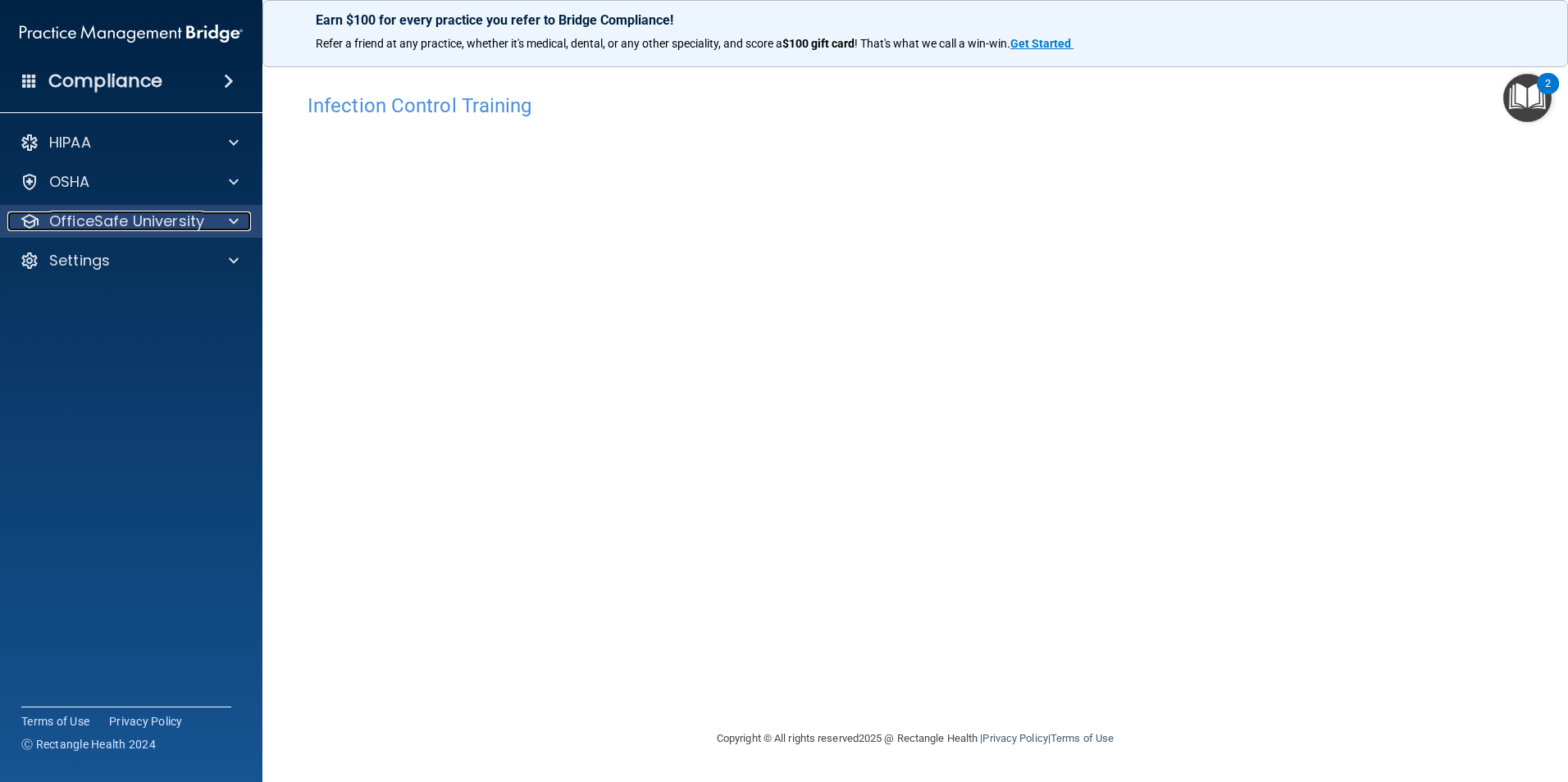
click at [100, 225] on p "OfficeSafe University" at bounding box center [126, 221] width 155 height 19
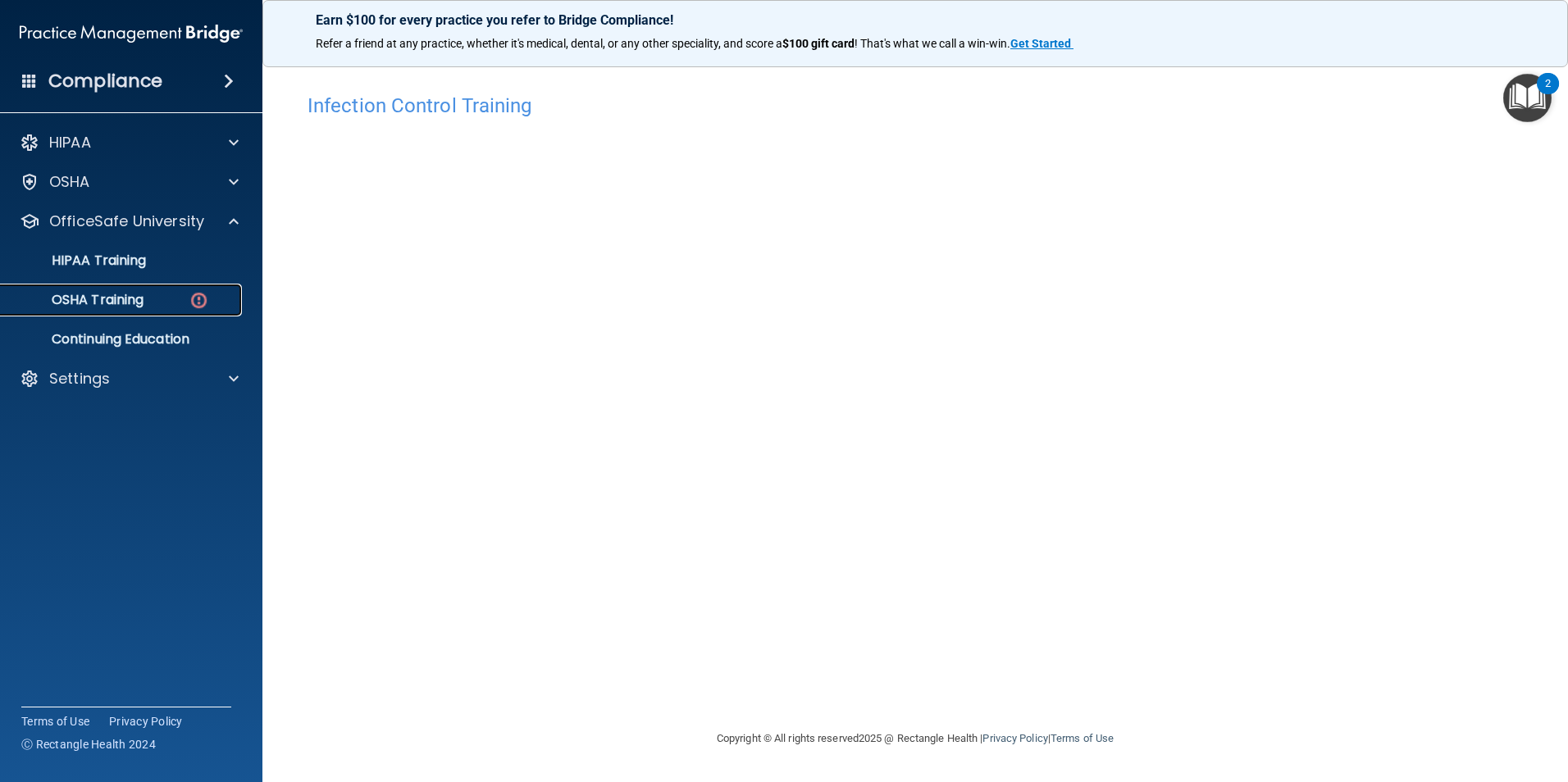
click at [117, 298] on p "OSHA Training" at bounding box center [77, 300] width 133 height 17
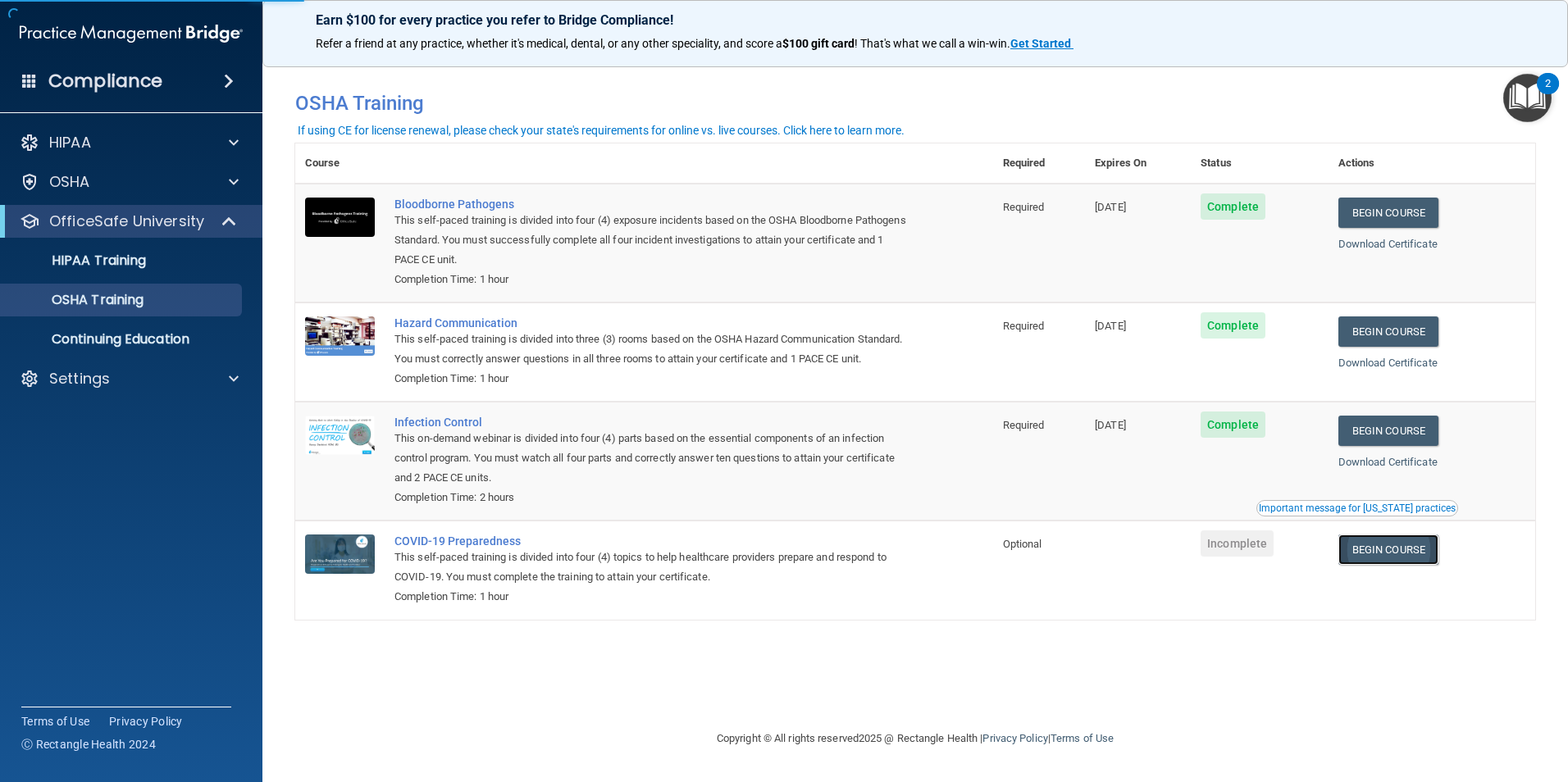
click at [1382, 566] on link "Begin Course" at bounding box center [1388, 550] width 100 height 30
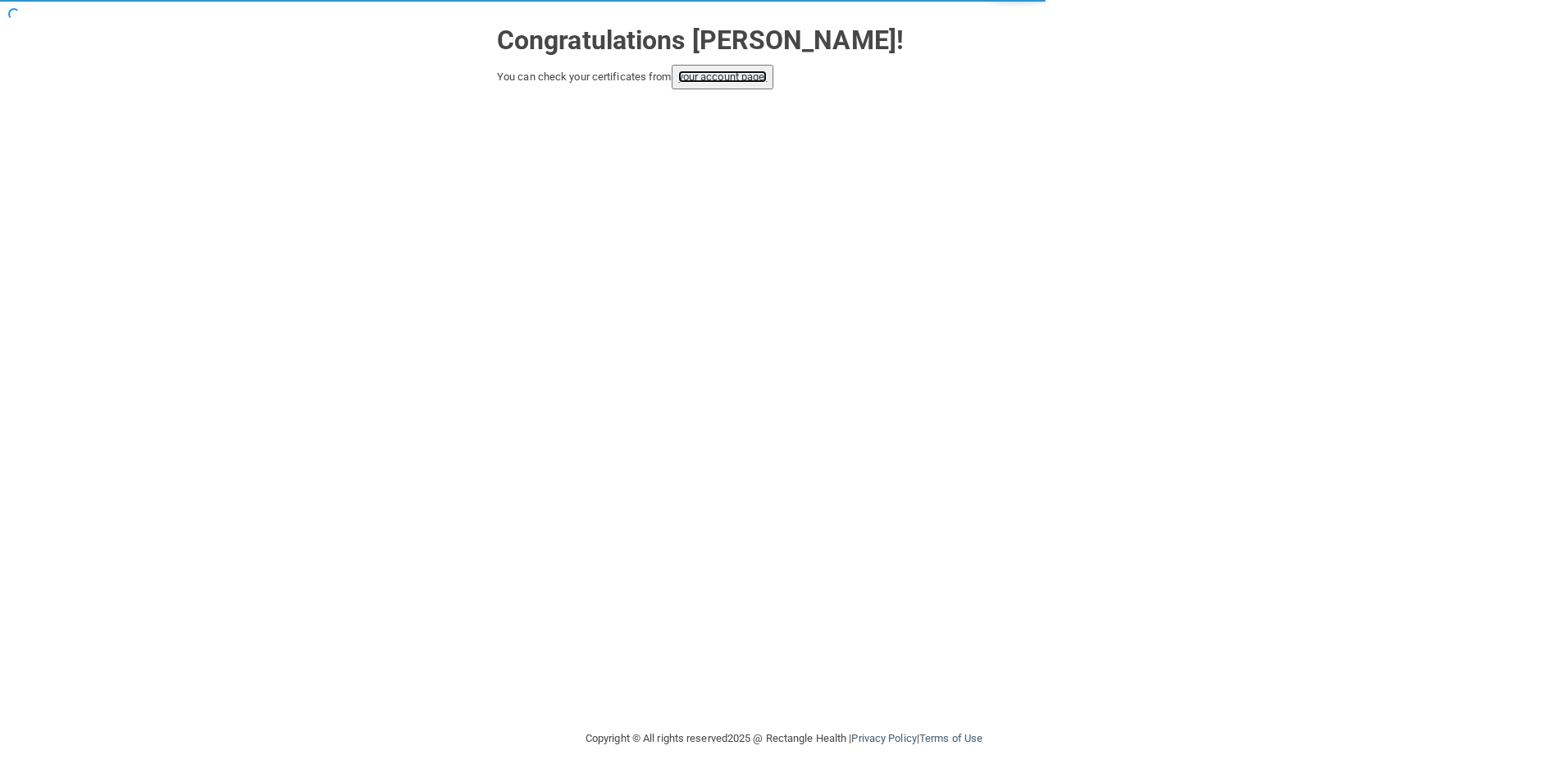
click at [726, 77] on link "your account page!" at bounding box center [722, 76] width 89 height 12
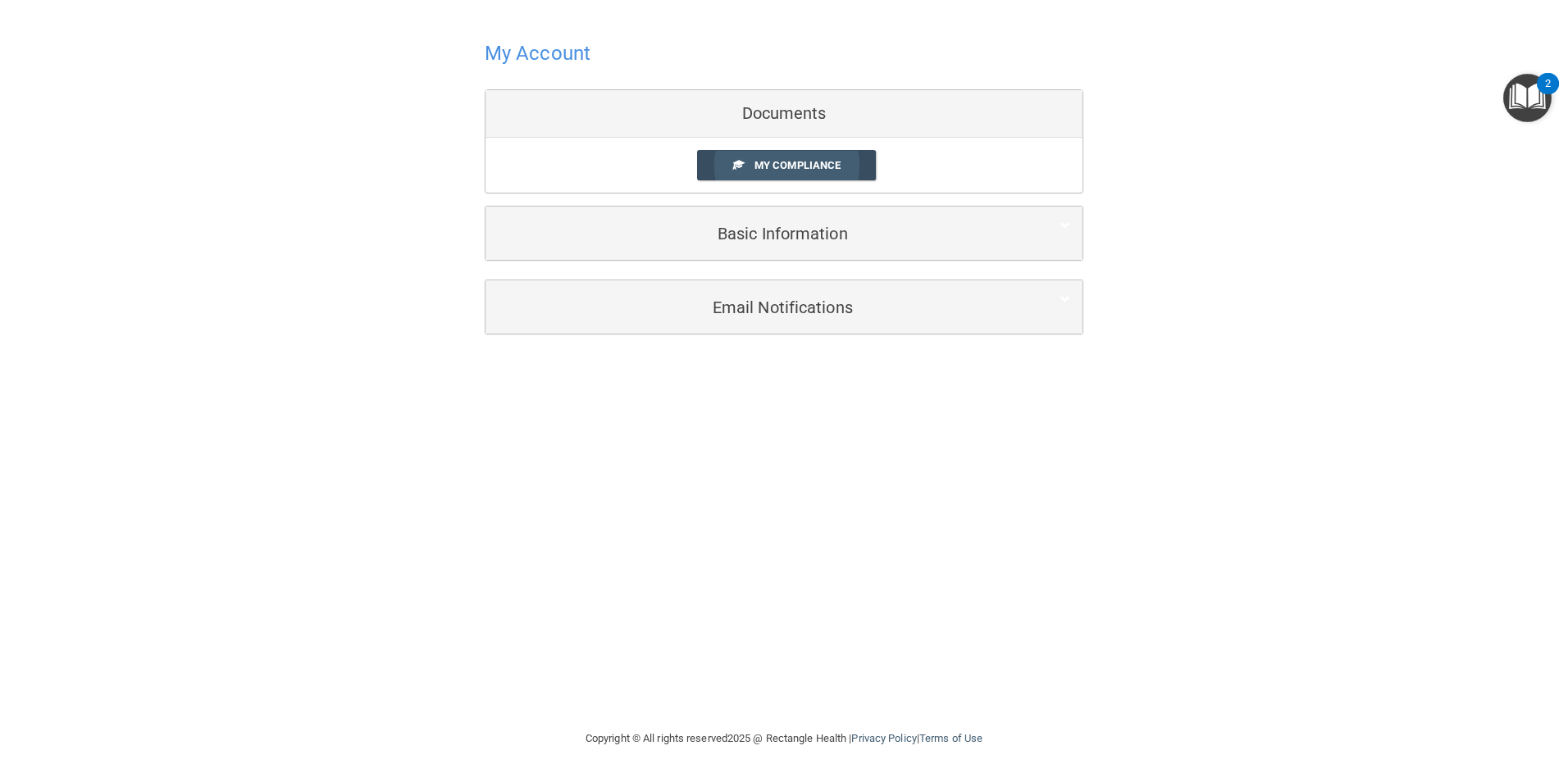
click at [793, 171] on span "My Compliance" at bounding box center [796, 165] width 86 height 12
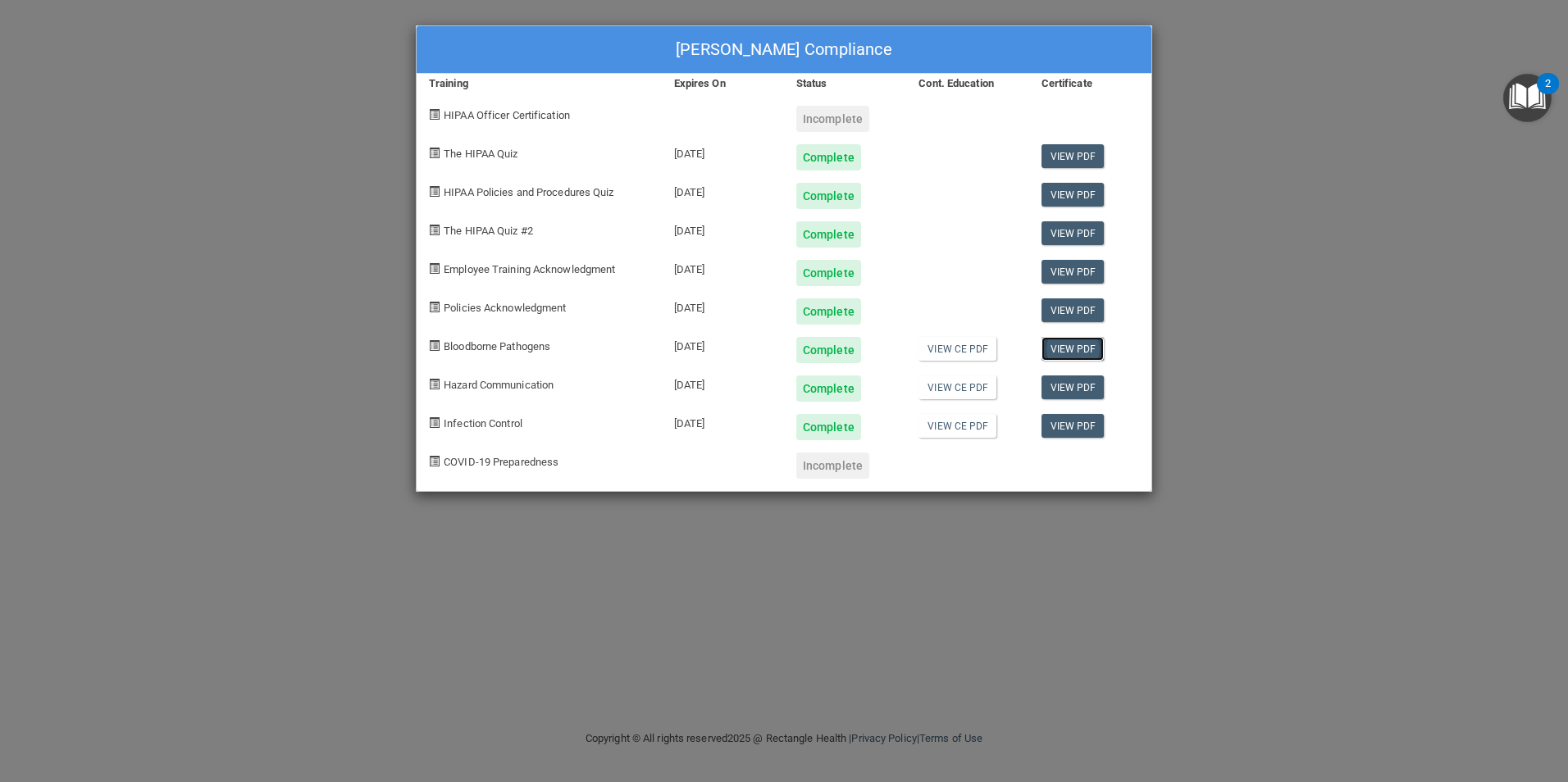
click at [1052, 352] on link "View PDF" at bounding box center [1073, 349] width 64 height 24
click at [1080, 386] on link "View PDF" at bounding box center [1073, 388] width 64 height 24
click at [1072, 426] on link "View PDF" at bounding box center [1073, 426] width 64 height 24
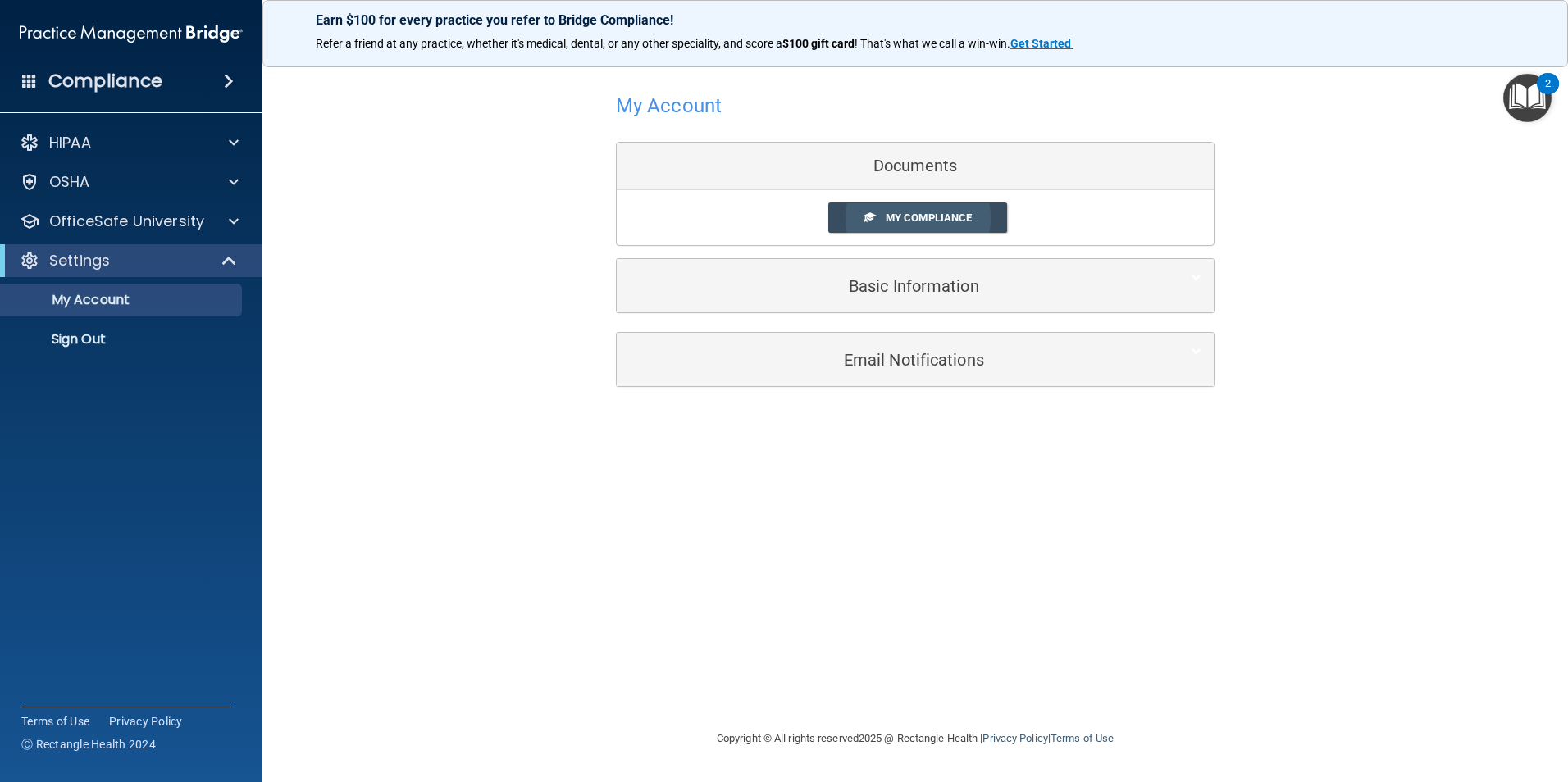
click at [866, 225] on link "My Compliance" at bounding box center [917, 217] width 180 height 30
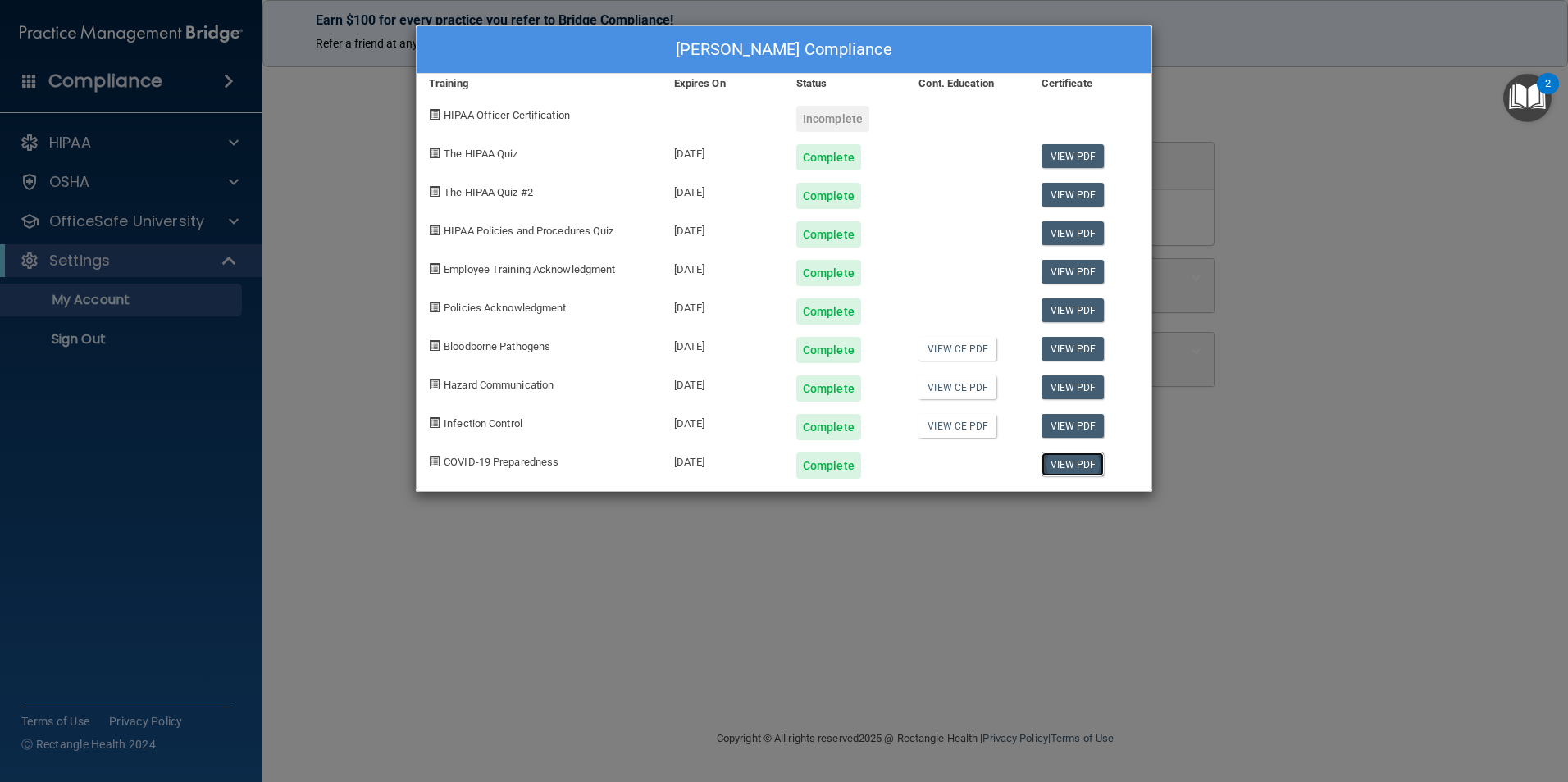
click at [1057, 459] on link "View PDF" at bounding box center [1073, 465] width 64 height 24
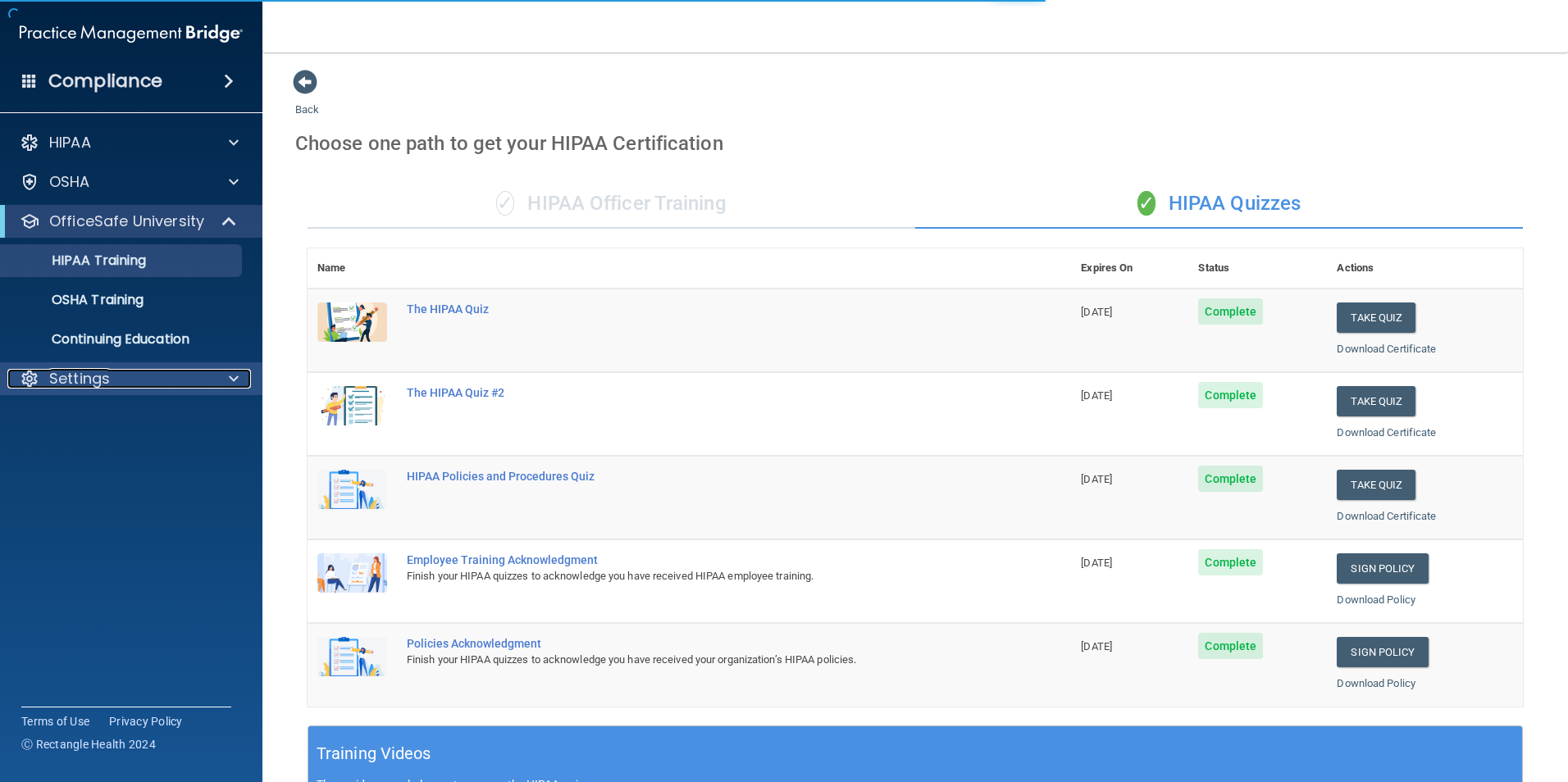
click at [131, 384] on div "Settings" at bounding box center [109, 379] width 203 height 19
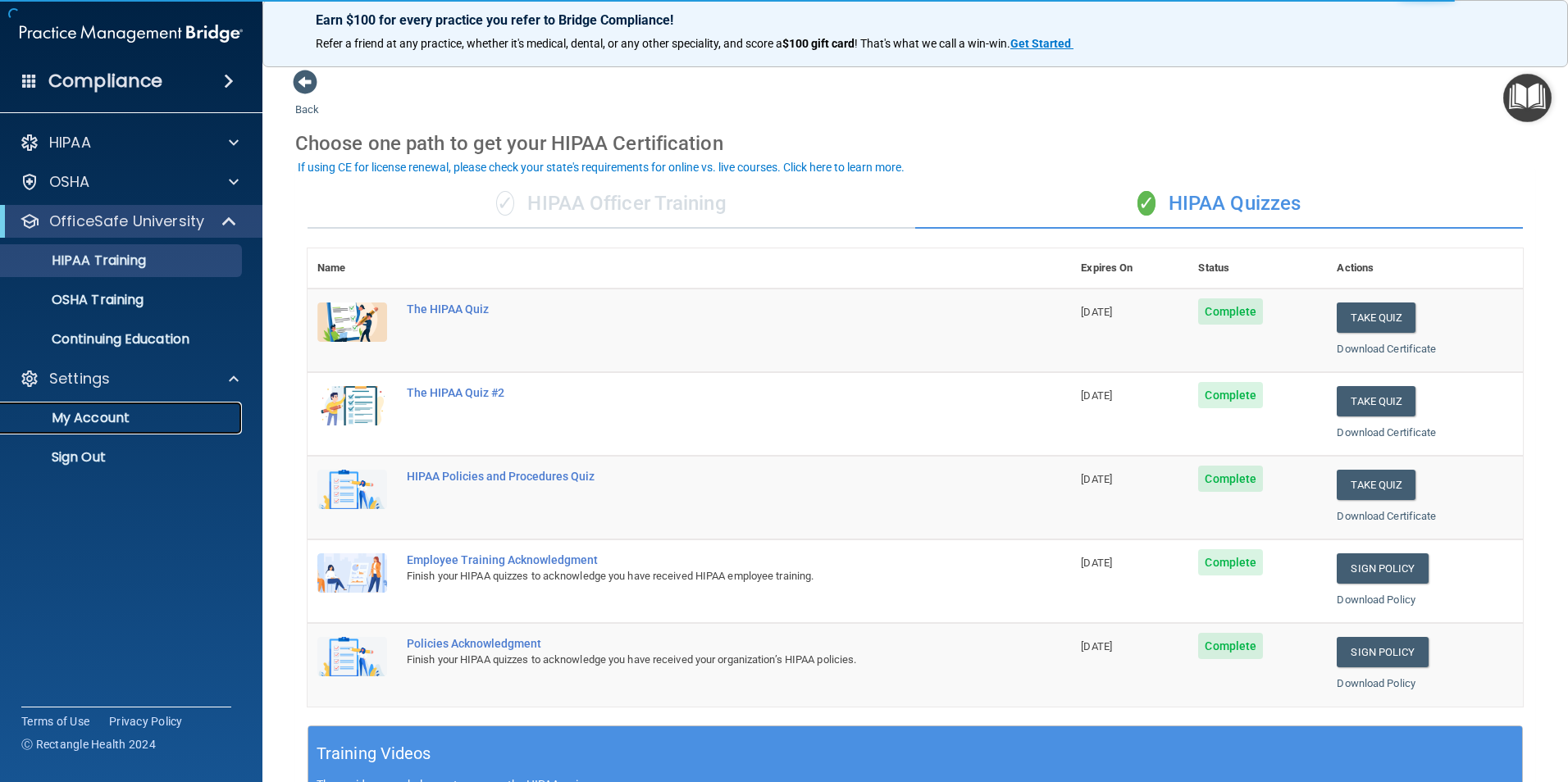
click at [121, 415] on p "My Account" at bounding box center [122, 418] width 224 height 17
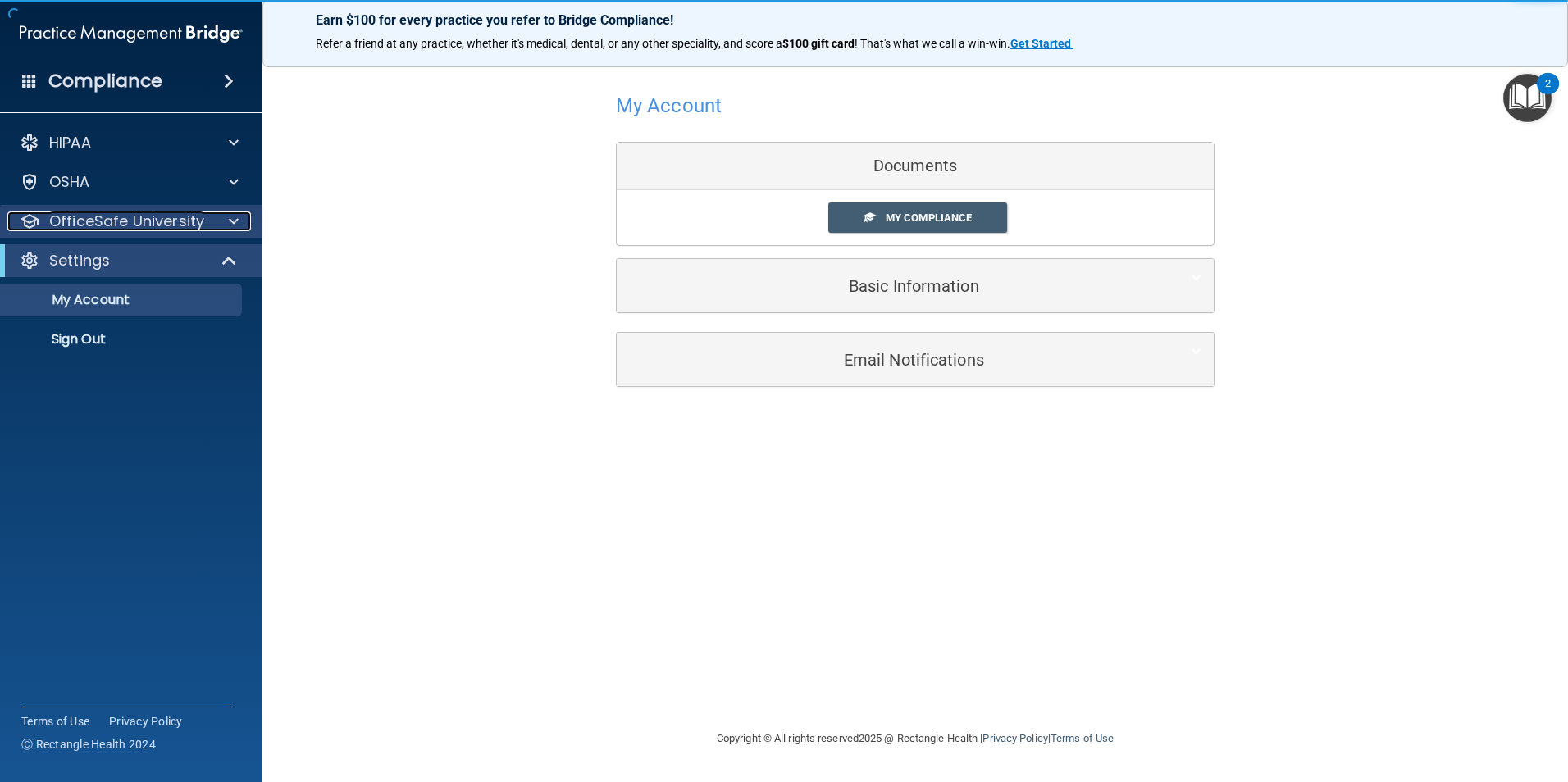
click at [98, 222] on p "OfficeSafe University" at bounding box center [126, 221] width 155 height 19
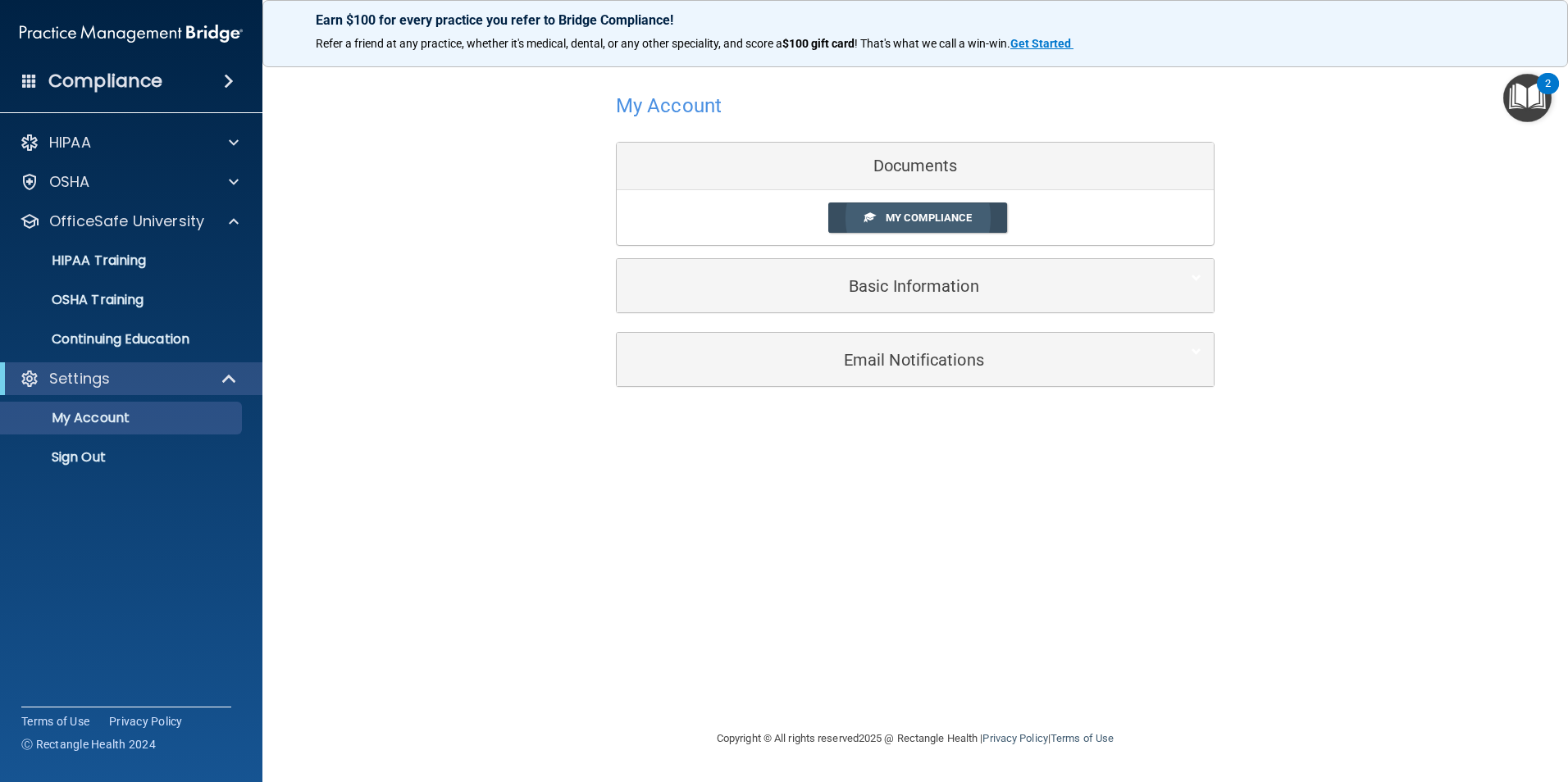
click at [918, 221] on span "My Compliance" at bounding box center [928, 217] width 86 height 12
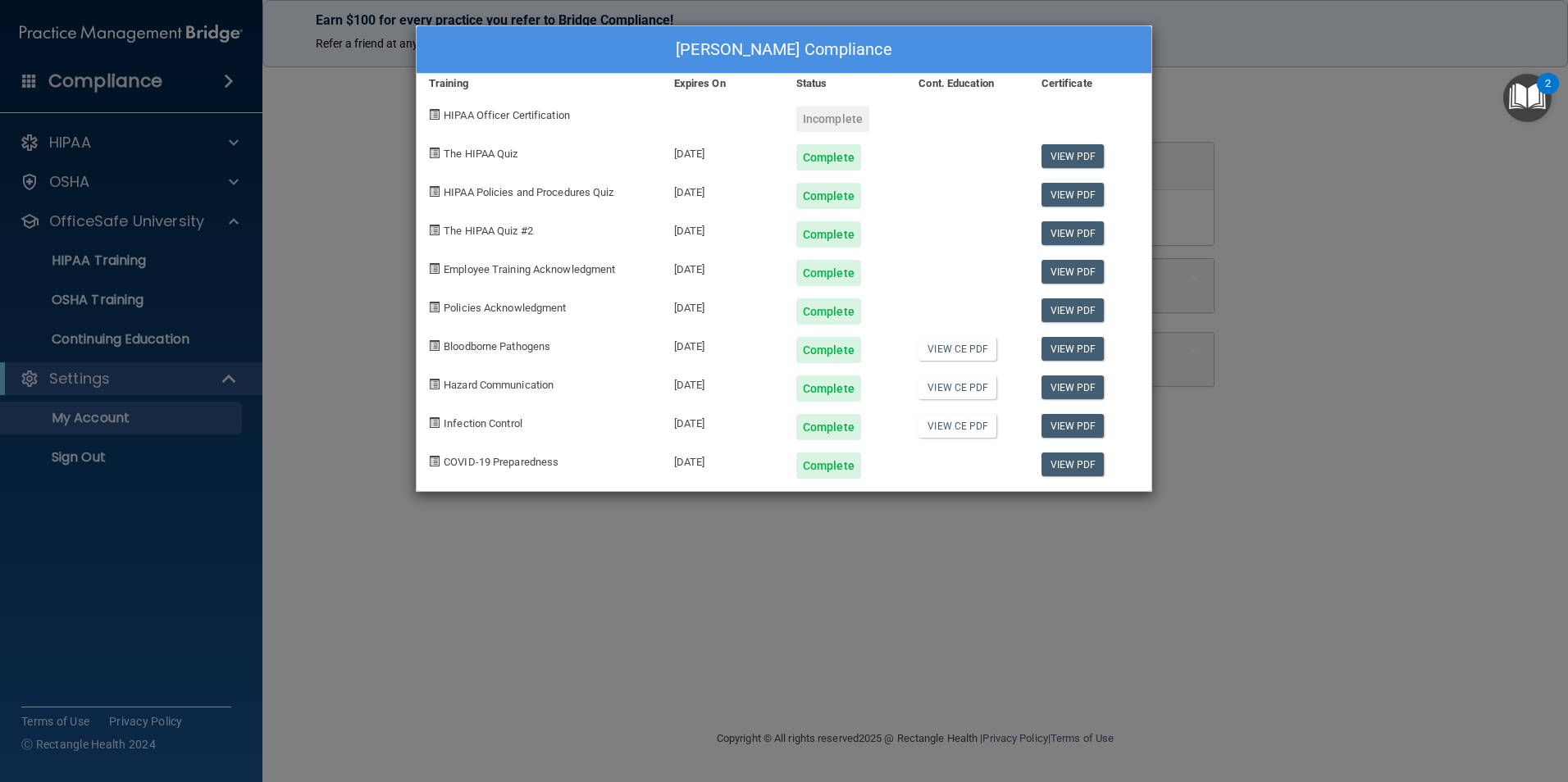
drag, startPoint x: 0, startPoint y: 411, endPoint x: 80, endPoint y: 365, distance: 92.3
click at [80, 365] on div "[PERSON_NAME] Compliance Training Expires On Status Cont. Education Certificate…" at bounding box center [784, 391] width 1568 height 782
